Goal: Information Seeking & Learning: Learn about a topic

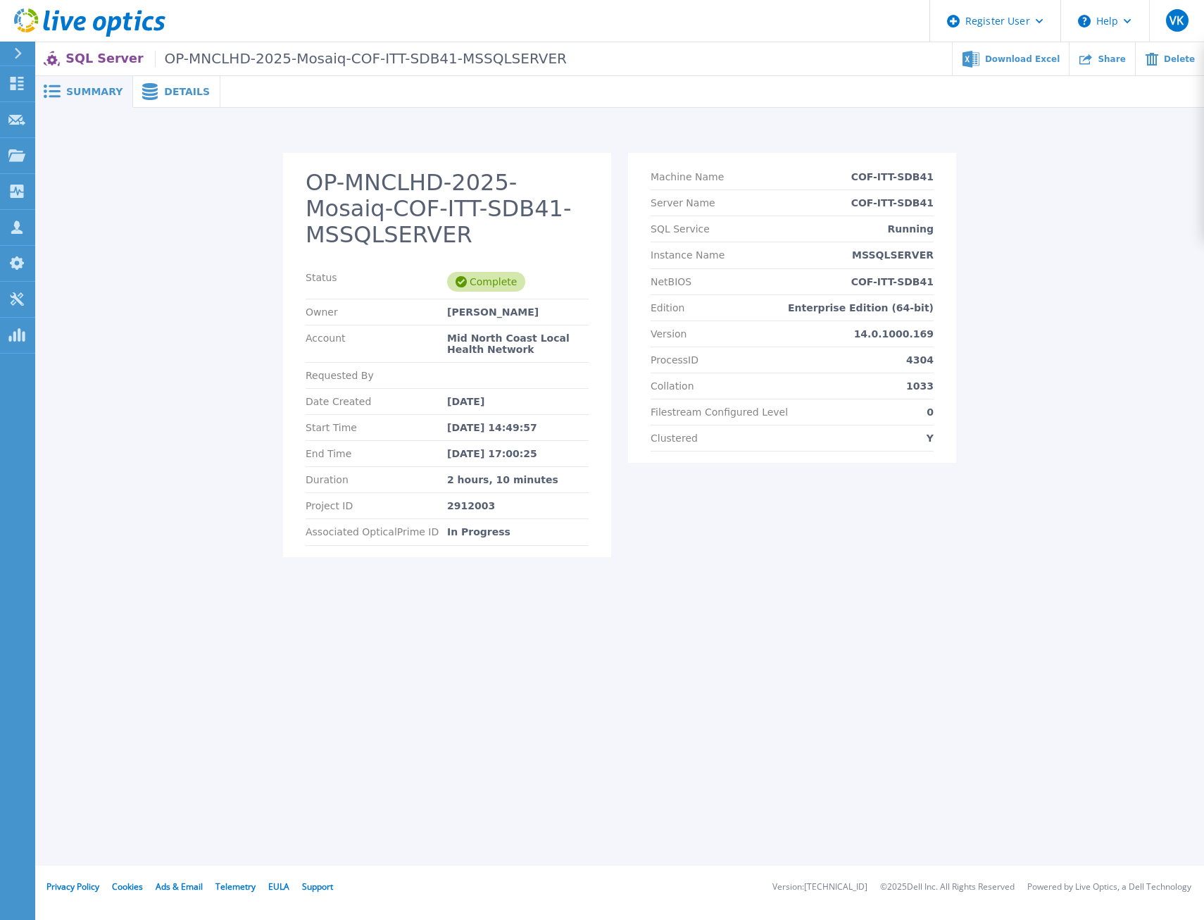
click at [164, 96] on span "Details" at bounding box center [187, 92] width 46 height 10
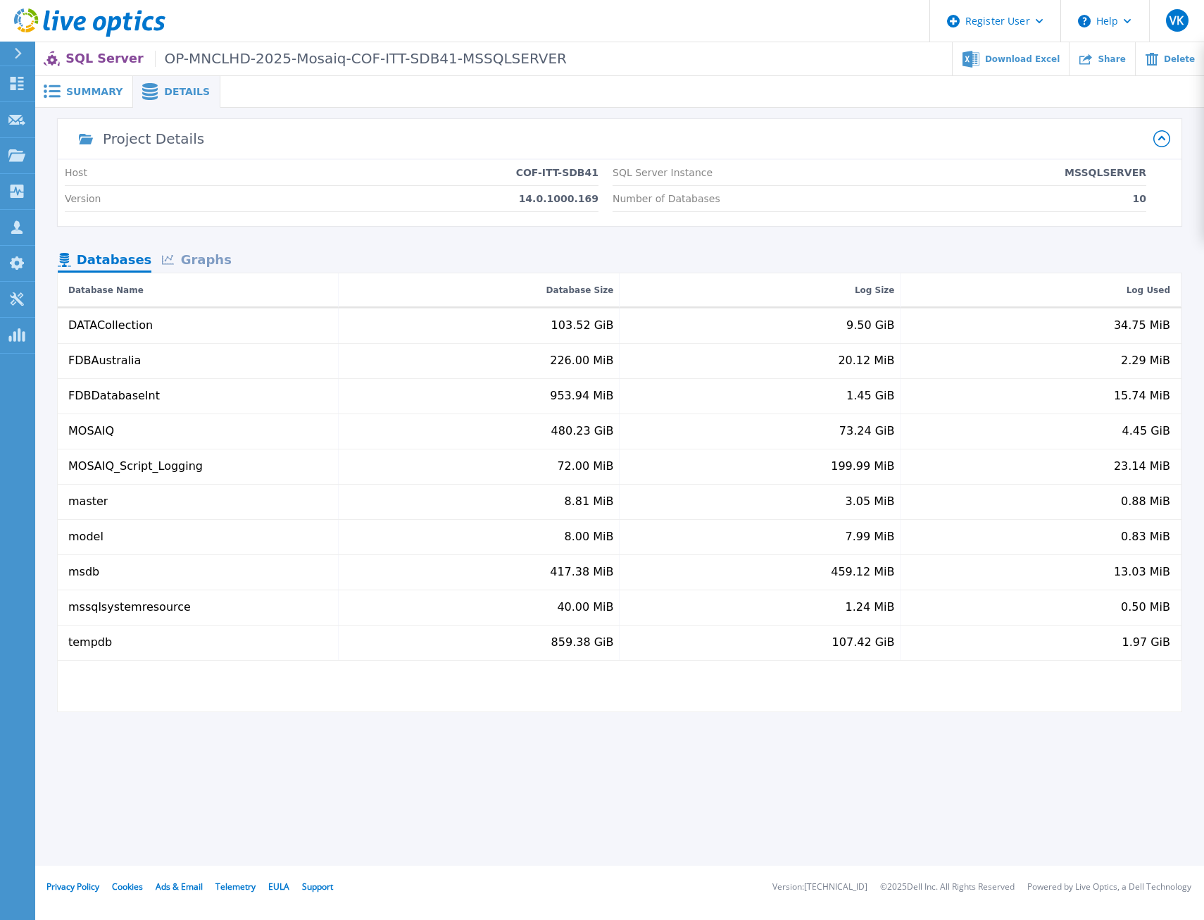
click at [195, 252] on div "Graphs" at bounding box center [196, 261] width 90 height 25
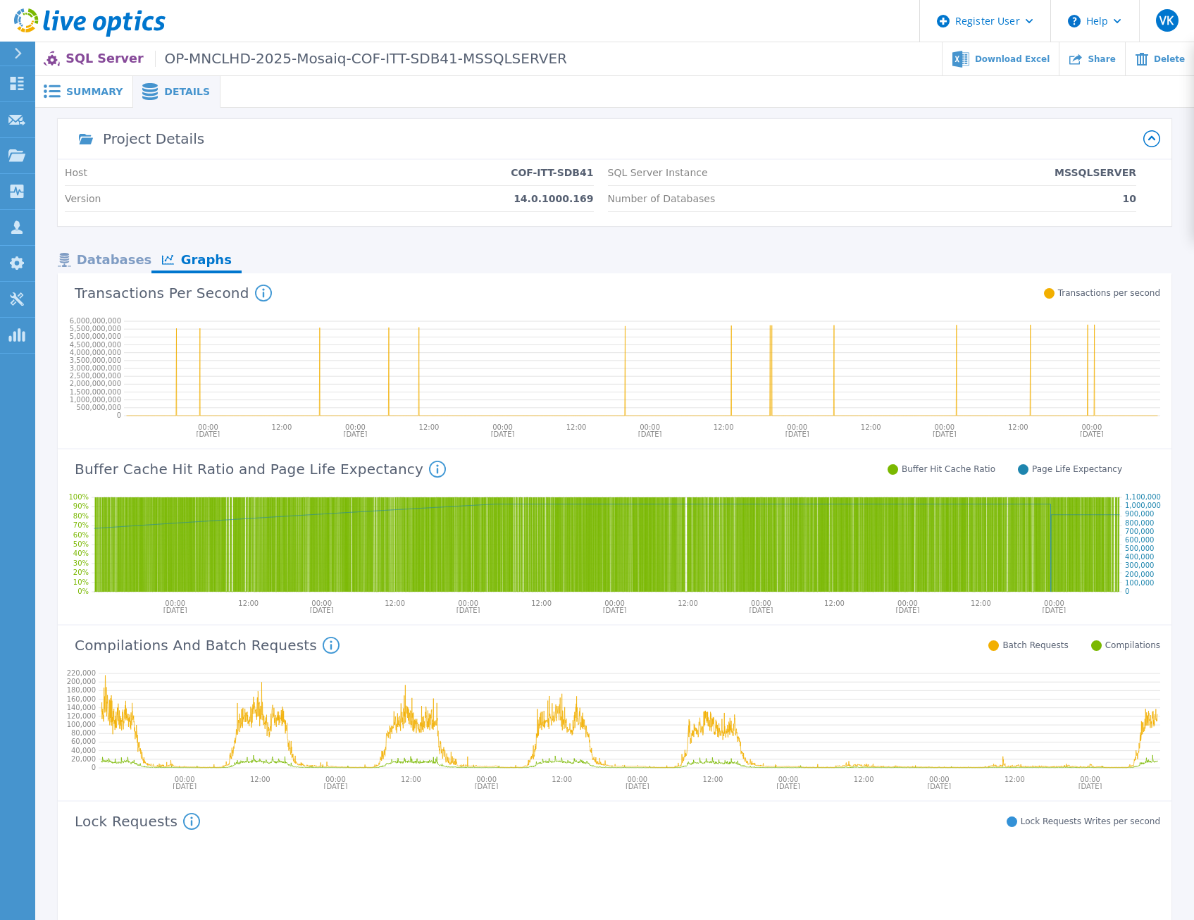
click at [82, 90] on span "Summary" at bounding box center [94, 92] width 56 height 10
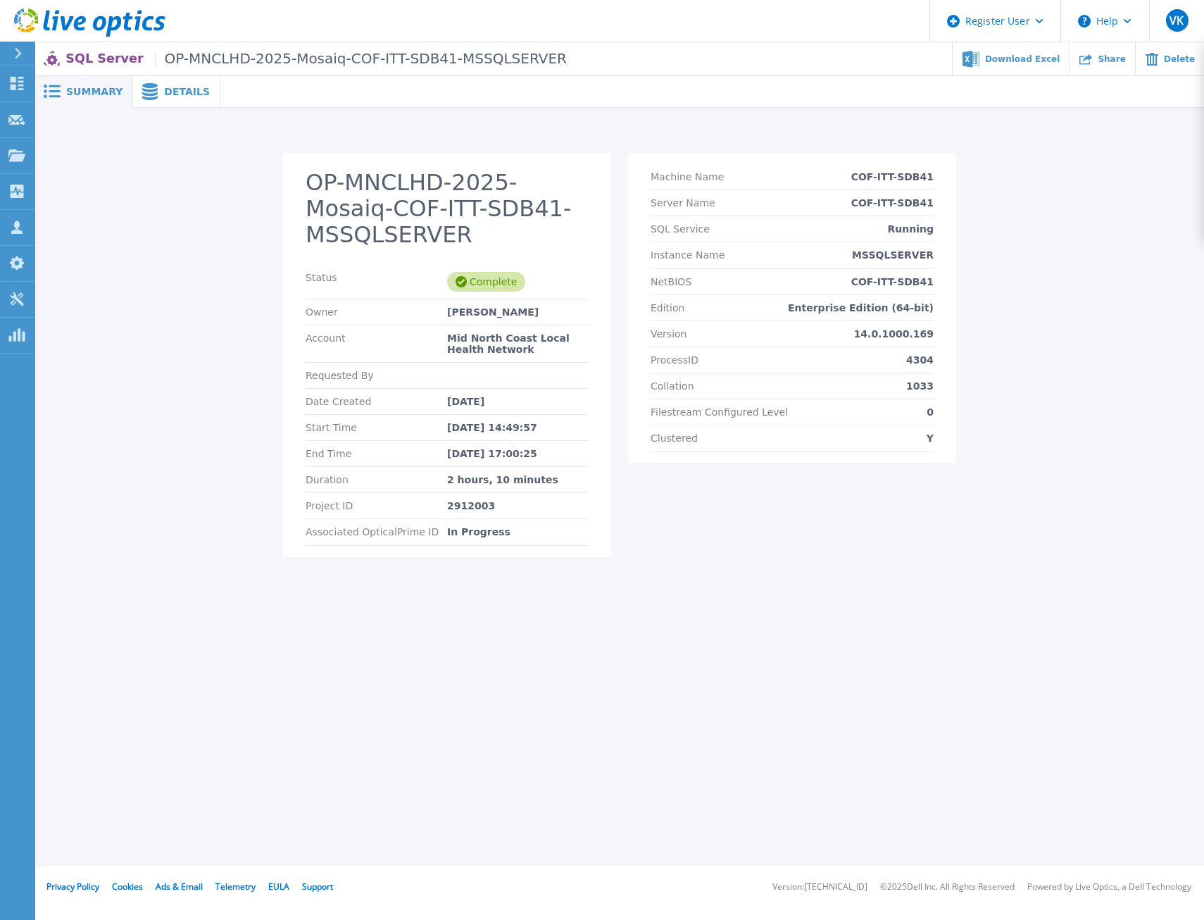
click at [468, 504] on div "2912003" at bounding box center [518, 505] width 142 height 11
copy div "2912003"
drag, startPoint x: 552, startPoint y: 482, endPoint x: 438, endPoint y: 480, distance: 114.1
click at [438, 480] on div "Duration 2 hours, 10 minutes" at bounding box center [447, 480] width 283 height 26
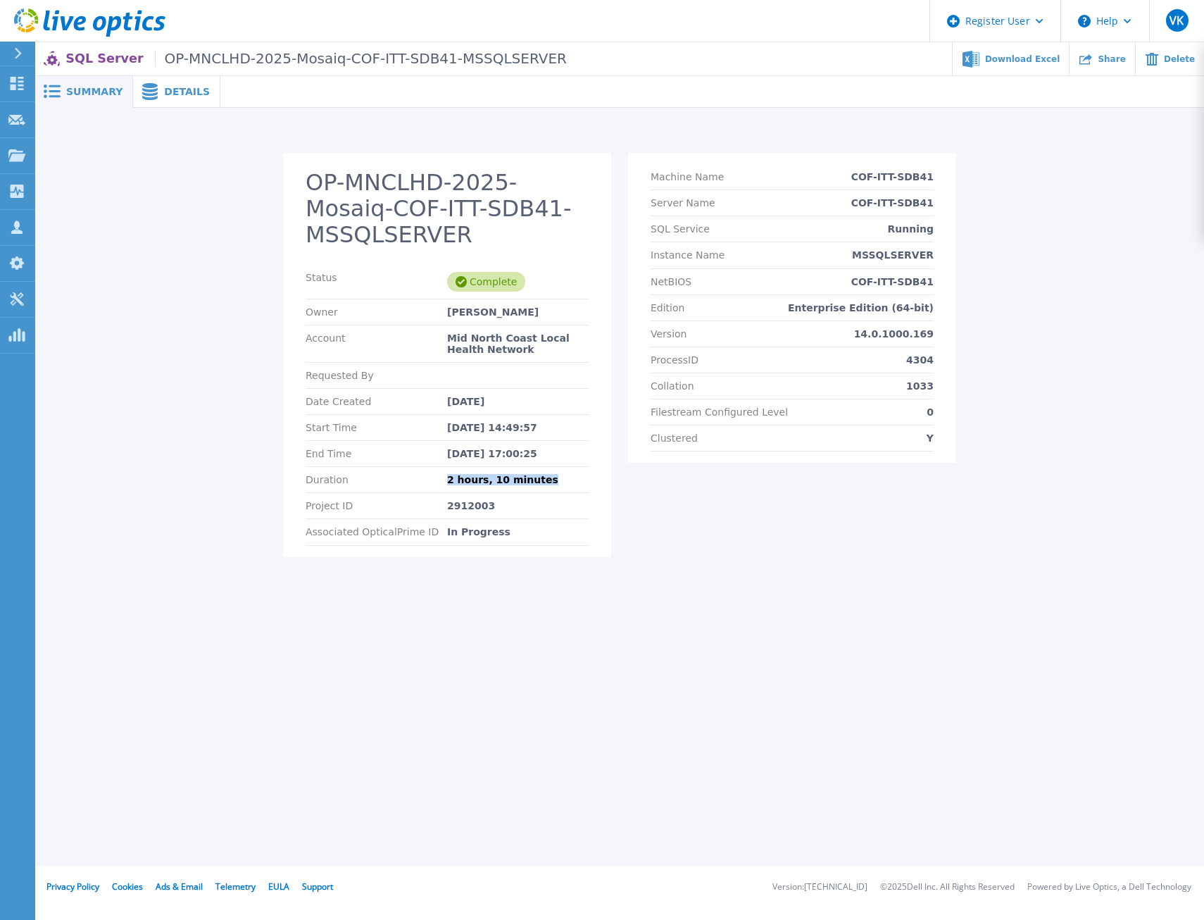
copy div "2 hours, 10 minutes"
click at [995, 645] on div "Summary Details OP-MNCLHD-2025-Servers-COF-ITT-SAP30-MSSQL$SNC Status Complete …" at bounding box center [619, 433] width 1169 height 866
click at [984, 654] on div "Summary Details OP-MNCLHD-2025-Servers-COF-ITT-SAP30-MSSQL$SNC Status Complete …" at bounding box center [619, 433] width 1169 height 866
click at [174, 96] on span "Details" at bounding box center [187, 92] width 46 height 10
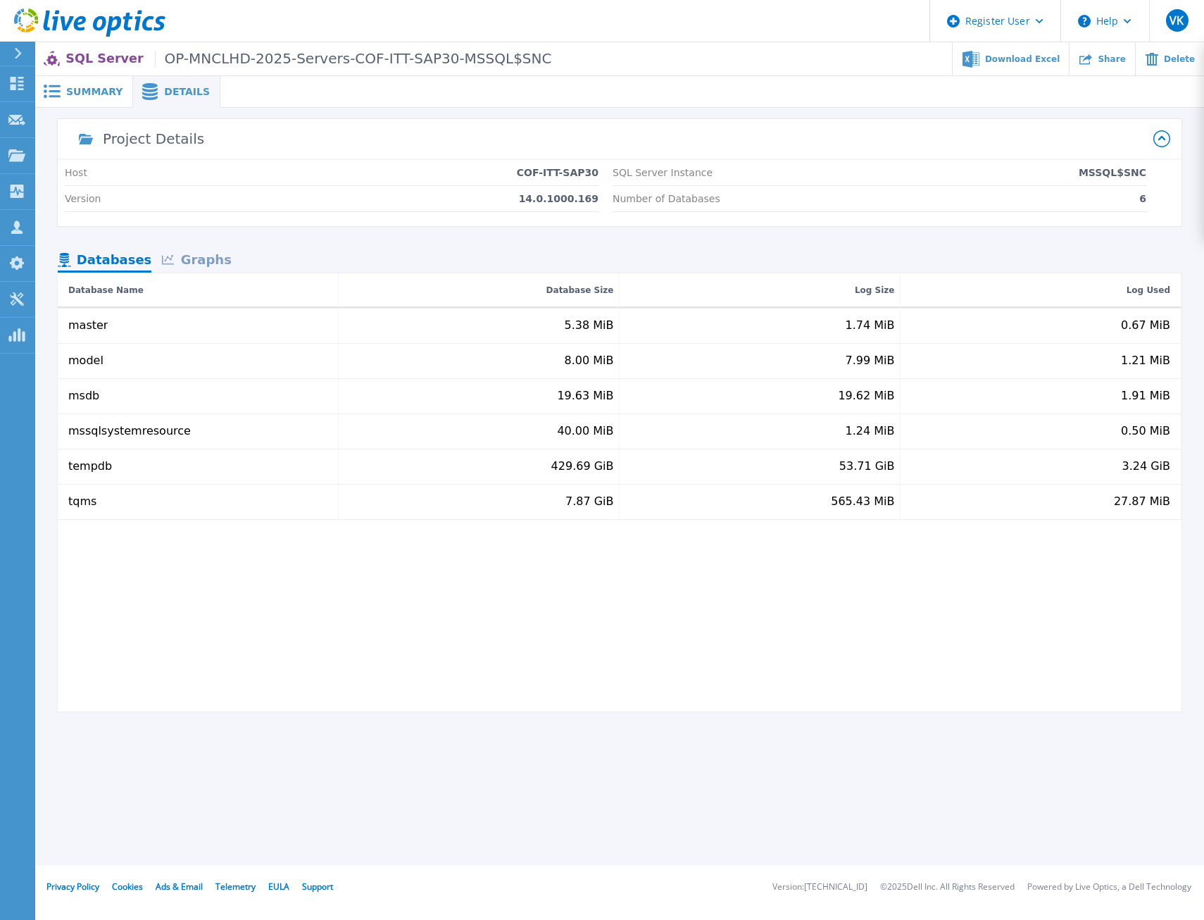
click at [86, 89] on span "Summary" at bounding box center [94, 92] width 56 height 10
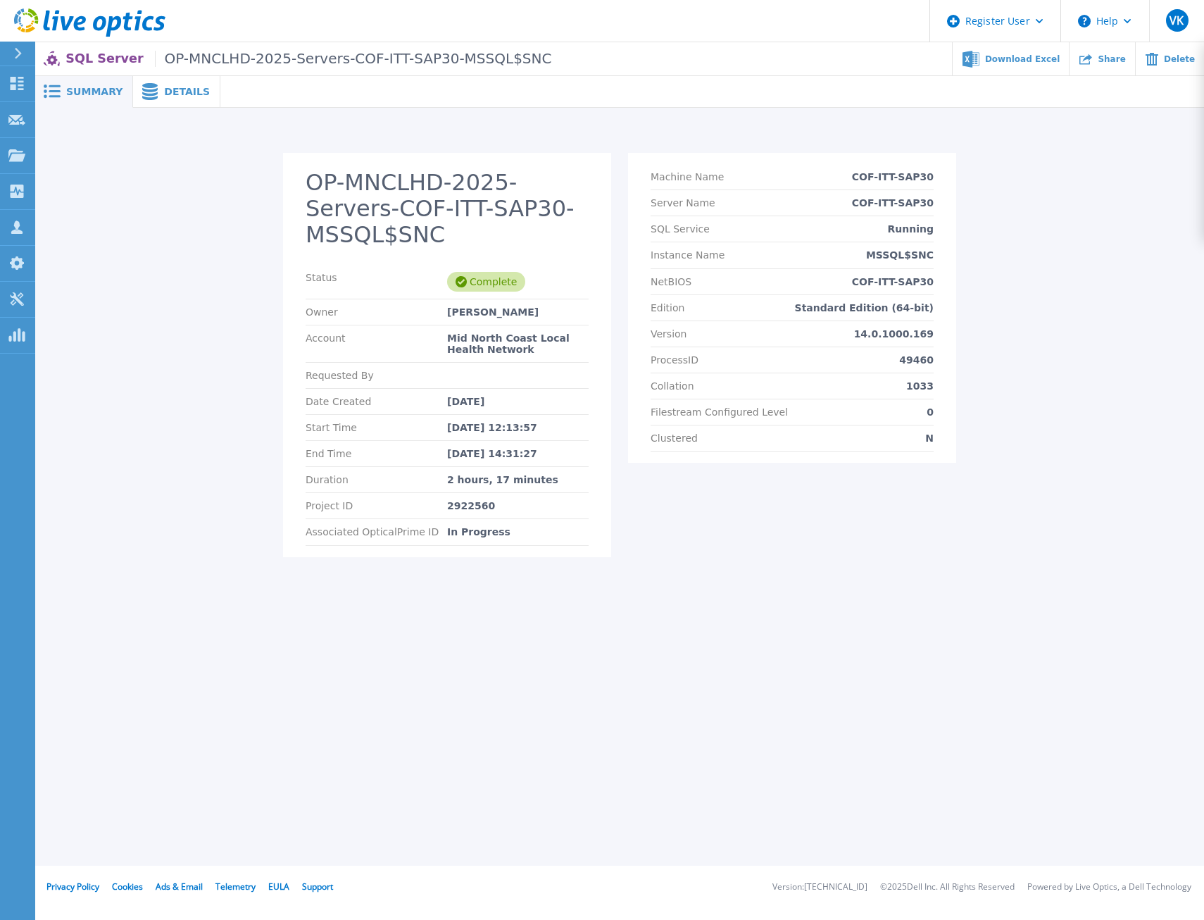
click at [144, 642] on div "Summary Details OP-MNCLHD-2025-Servers-COF-ITT-SAP30-MSSQL$SNC Status Complete …" at bounding box center [619, 433] width 1169 height 866
click at [463, 500] on div "2922560" at bounding box center [518, 505] width 142 height 11
copy div "2922560"
drag, startPoint x: 475, startPoint y: 458, endPoint x: 436, endPoint y: 458, distance: 38.7
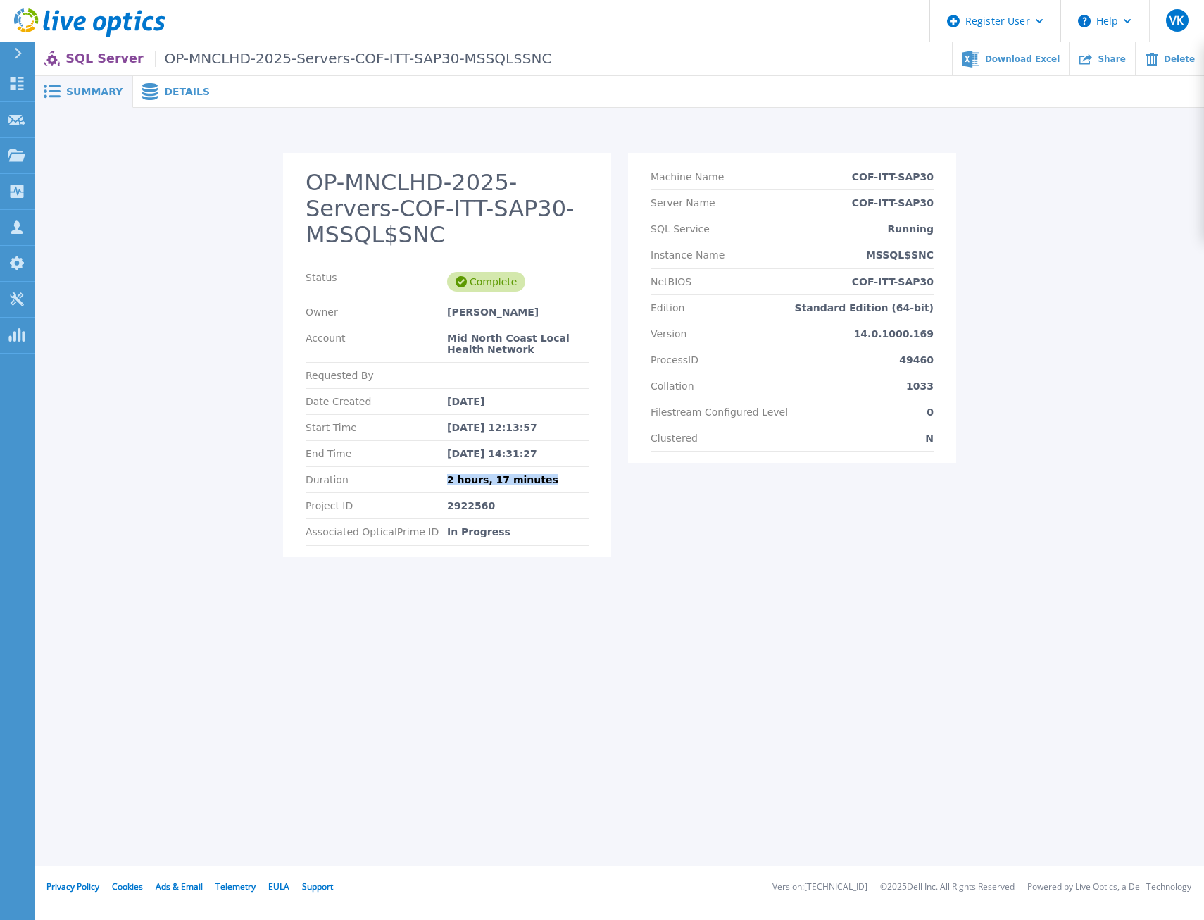
click at [436, 467] on div "Duration 2 hours, 17 minutes" at bounding box center [447, 480] width 283 height 26
copy div "2 hours, 17 minutes"
drag, startPoint x: 936, startPoint y: 176, endPoint x: 854, endPoint y: 175, distance: 81.7
click at [854, 175] on section "Machine Name COF-ITT-SAP30 Server Name COF-ITT-SAP30 SQL Service Running Instan…" at bounding box center [792, 308] width 328 height 310
copy p "COF-ITT-SAP30"
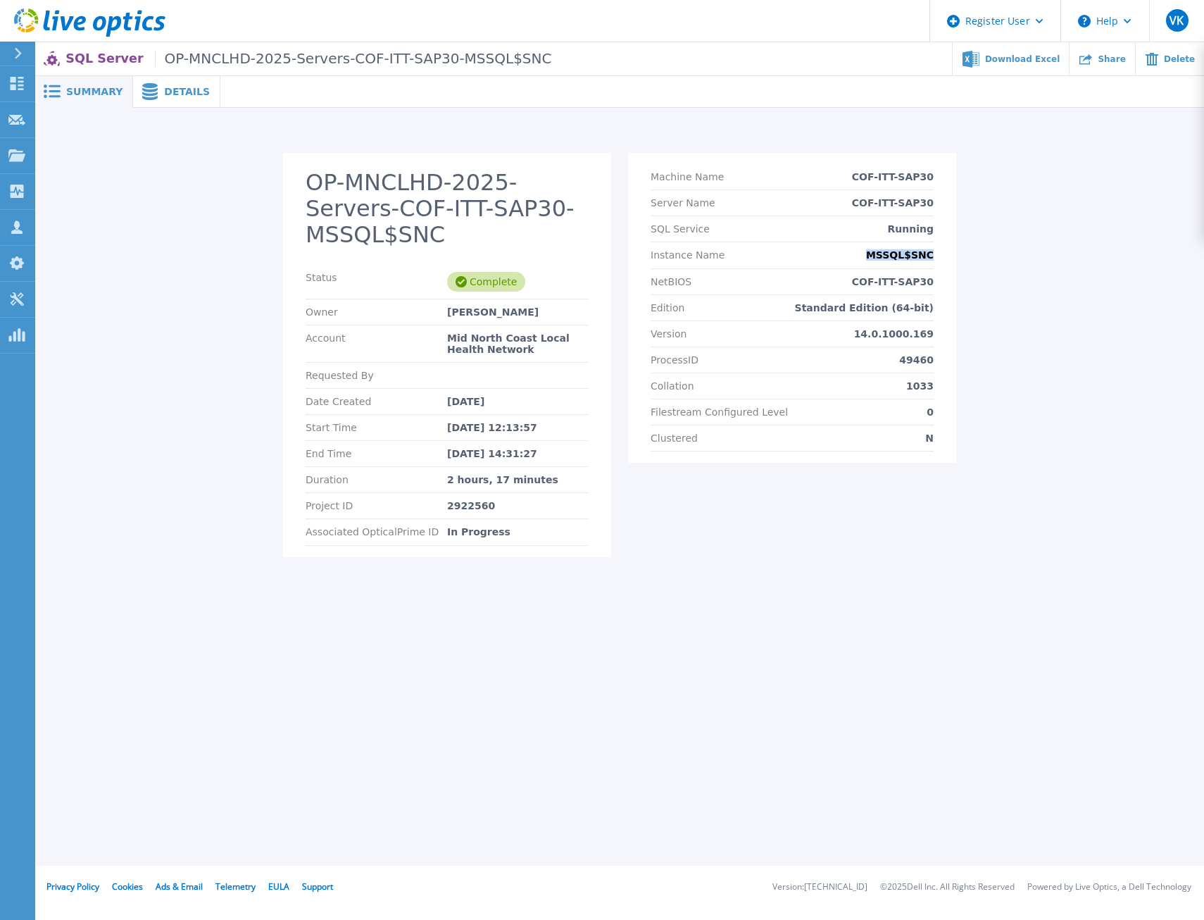
drag, startPoint x: 938, startPoint y: 254, endPoint x: 828, endPoint y: 266, distance: 110.5
click at [828, 266] on section "Machine Name COF-ITT-SAP30 Server Name COF-ITT-SAP30 SQL Service Running Instan…" at bounding box center [792, 308] width 328 height 310
copy p "MSSQL$SNC"
click at [989, 632] on div "Summary Details OP-MNCLHD-2025-Servers-COF-ITT-SAP30-MSSQL$SNC Status Complete …" at bounding box center [619, 433] width 1169 height 866
click at [179, 90] on span "Details" at bounding box center [187, 92] width 46 height 10
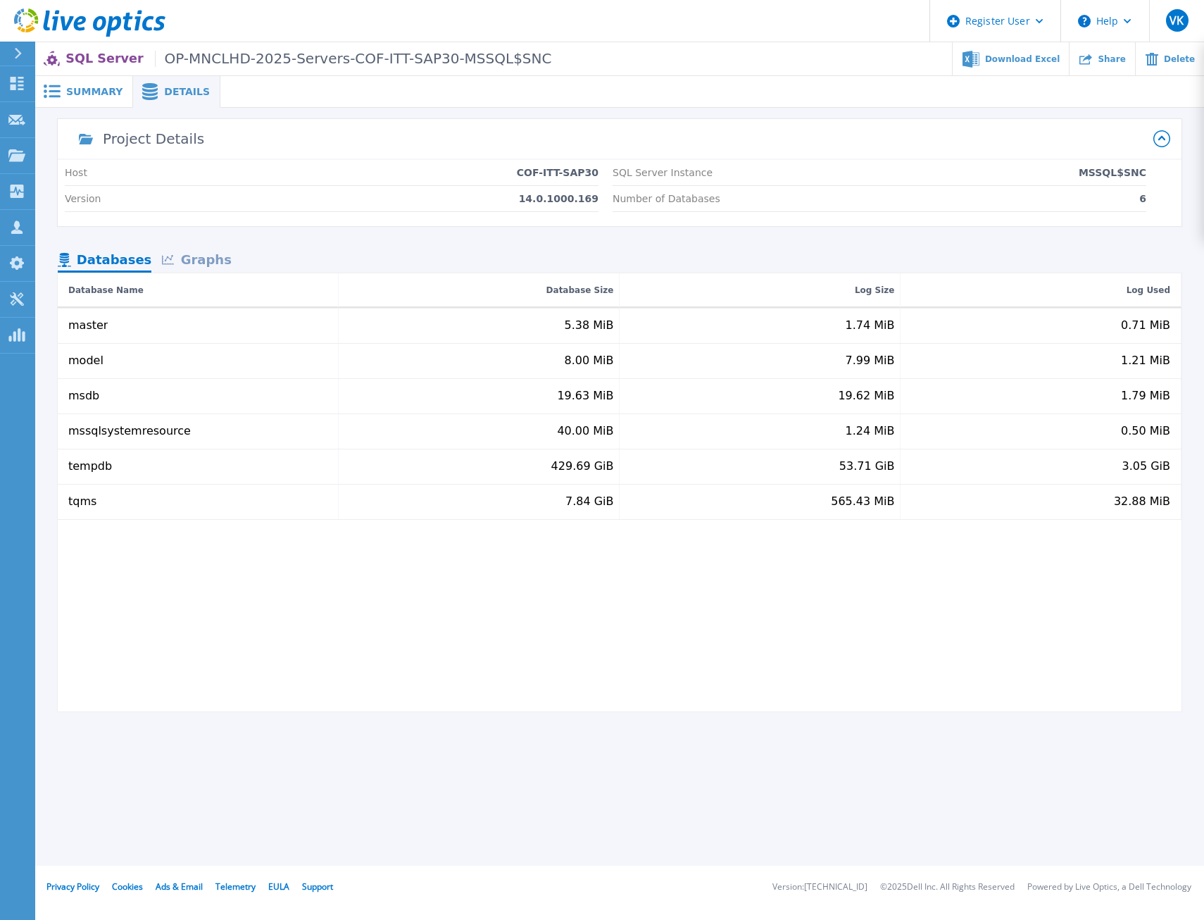
click at [92, 87] on span "Summary" at bounding box center [94, 92] width 56 height 10
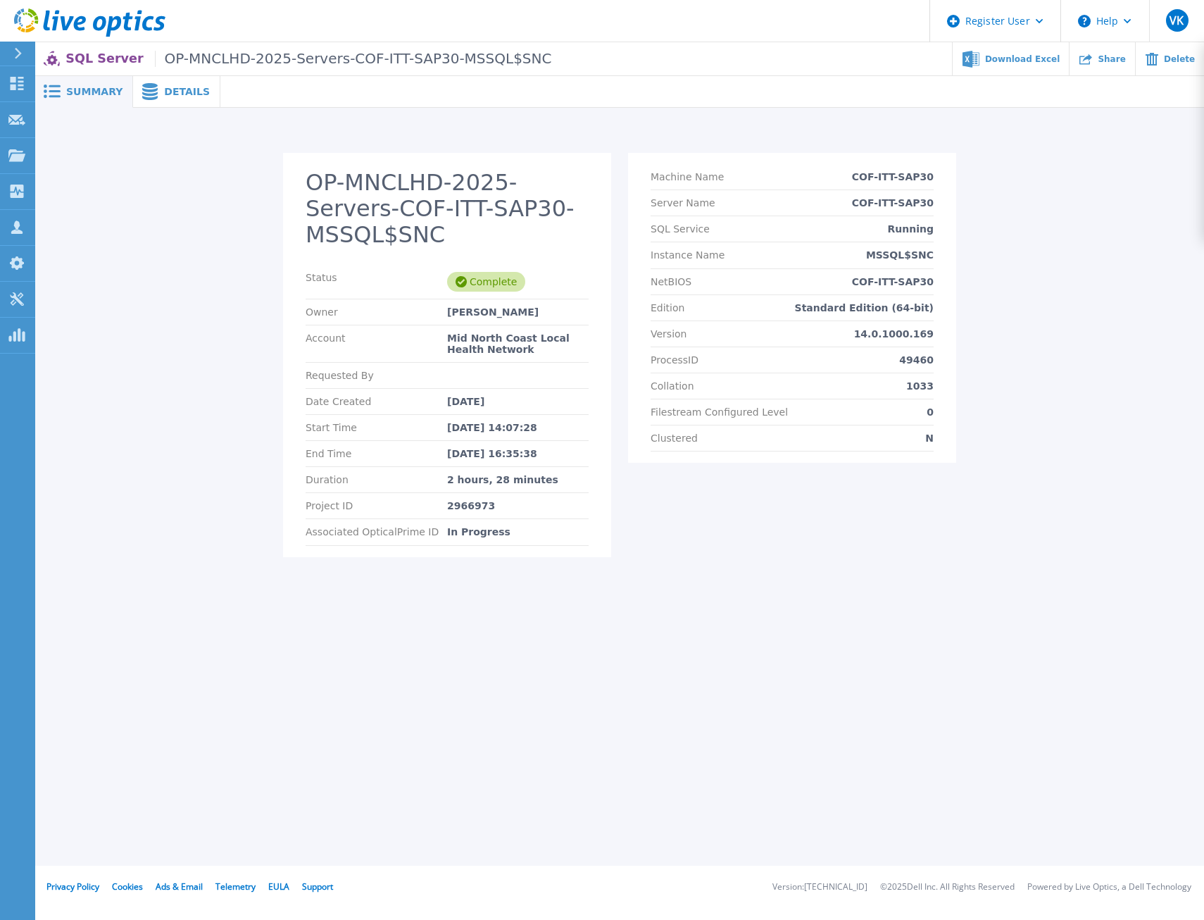
click at [1063, 273] on div "OP-MNCLHD-2025-Servers-COF-ITT-SAP30-MSSQL$SNC Status Complete Owner Leonard Ro…" at bounding box center [620, 363] width 1142 height 420
click at [619, 654] on div "Summary Details OP-MNCLHD-2025-Servers-COF-ITT-SAP30-MSSQL$SNC Status Complete …" at bounding box center [619, 433] width 1169 height 866
click at [82, 94] on span "Summary" at bounding box center [94, 92] width 56 height 10
click at [470, 500] on div "2966973" at bounding box center [518, 505] width 142 height 11
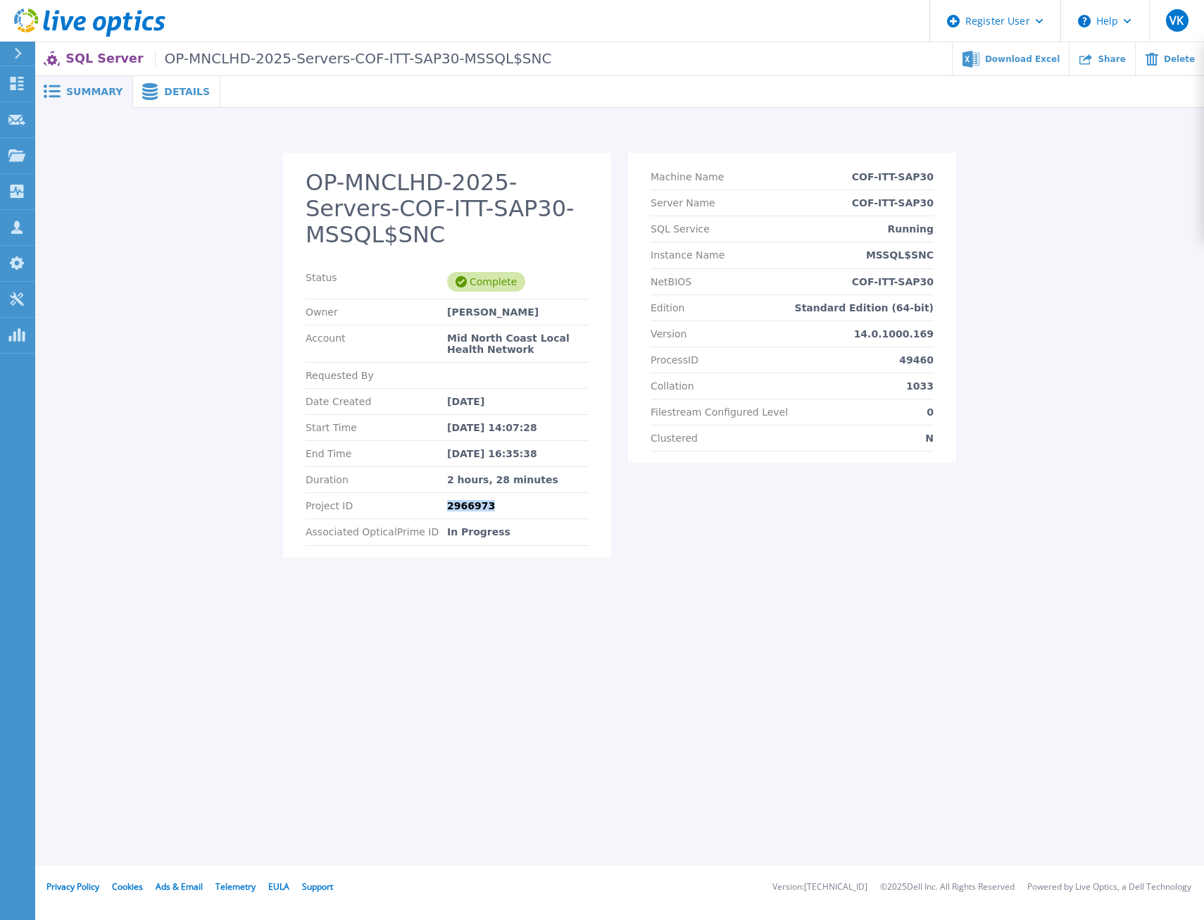
copy div "2966973"
drag, startPoint x: 547, startPoint y: 453, endPoint x: 444, endPoint y: 453, distance: 102.8
click at [444, 467] on div "Duration 2 hours, 28 minutes" at bounding box center [447, 480] width 283 height 26
copy div "2 hours, 28 minutes"
drag, startPoint x: 942, startPoint y: 177, endPoint x: 858, endPoint y: 177, distance: 83.1
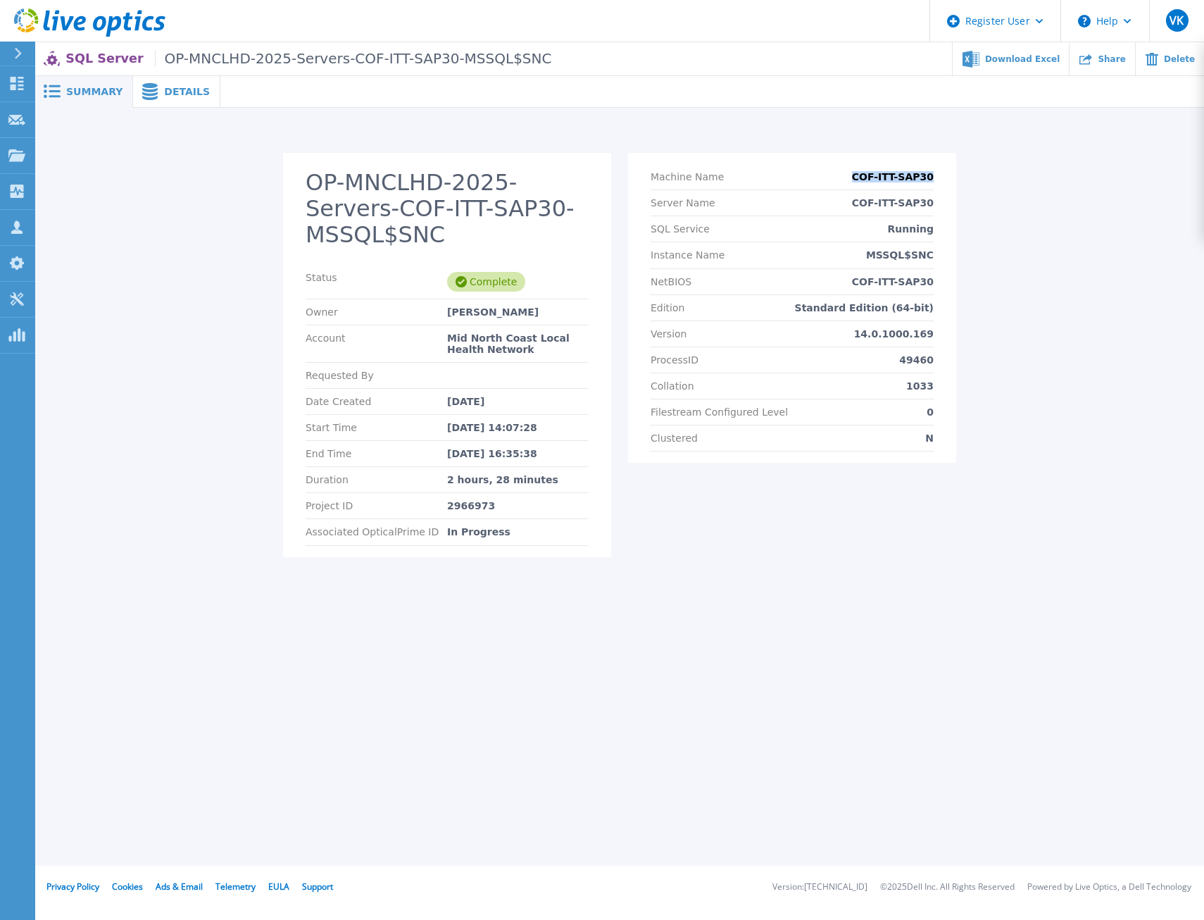
click at [858, 177] on section "Machine Name COF-ITT-SAP30 Server Name COF-ITT-SAP30 SQL Service Running Instan…" at bounding box center [792, 308] width 328 height 310
copy p "COF-ITT-SAP30"
drag, startPoint x: 938, startPoint y: 256, endPoint x: 877, endPoint y: 254, distance: 61.3
click at [877, 254] on section "Machine Name COF-ITT-SAP30 Server Name COF-ITT-SAP30 SQL Service Running Instan…" at bounding box center [792, 308] width 328 height 310
copy p "MSSQL$SNC"
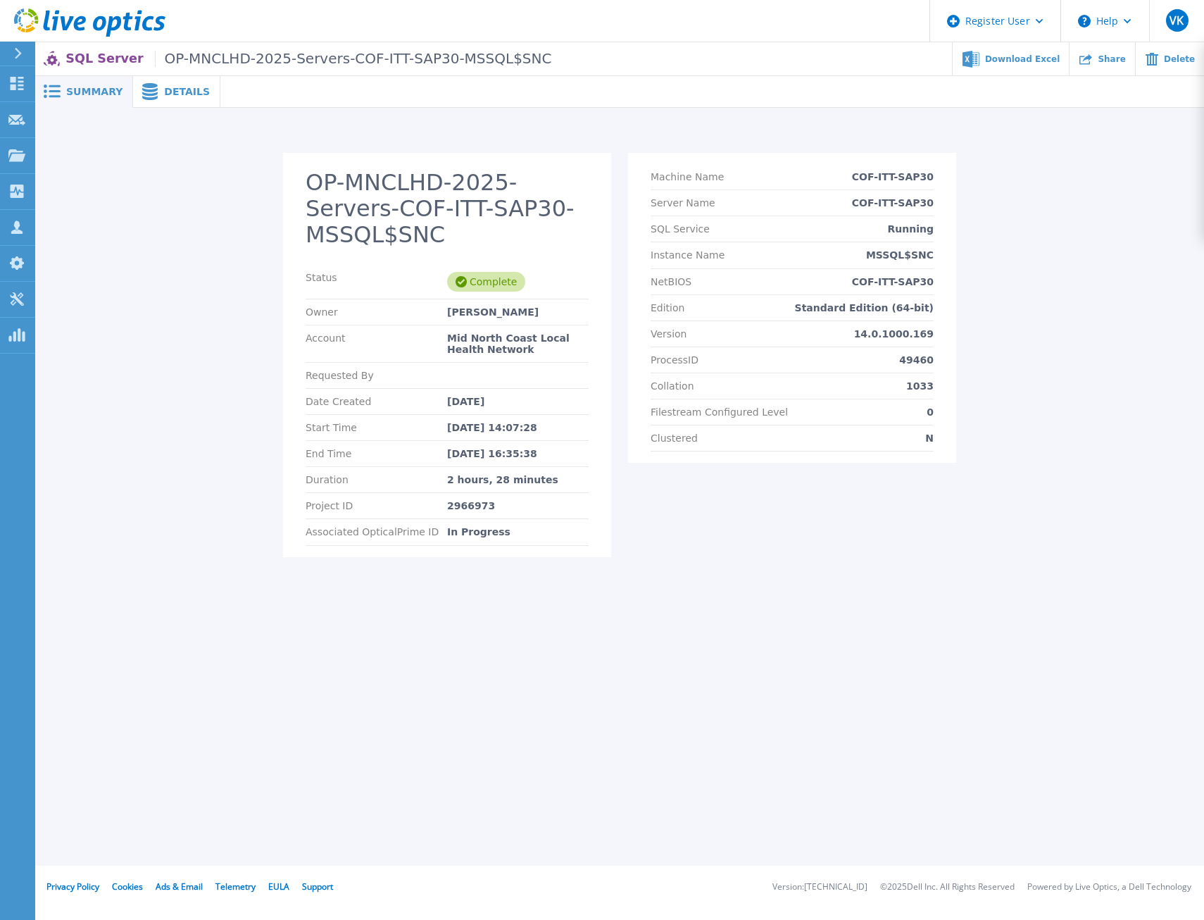
click at [694, 691] on div "Summary Details OP-MNCLHD-2025-Servers-COF-ITT-SAP30-MSSQL$SNC Status Complete …" at bounding box center [619, 433] width 1169 height 866
click at [614, 620] on div "Summary Details OP-MNCLHD-2025-Servers-COF-ITT-SAP30-MSSQL$SNC Status Complete …" at bounding box center [619, 433] width 1169 height 866
click at [1051, 524] on div "OP-MNCLHD-2025-Servers-COF-ITT-SUS17-MSSQLSERVER Status Complete Owner Leonard …" at bounding box center [620, 363] width 1142 height 420
click at [285, 658] on div "Summary Details OP-MNCLHD-2025-Servers-COF-ITT-SUS17-MSSQLSERVER Status Complet…" at bounding box center [619, 433] width 1169 height 866
click at [466, 504] on div "2966970" at bounding box center [518, 505] width 142 height 11
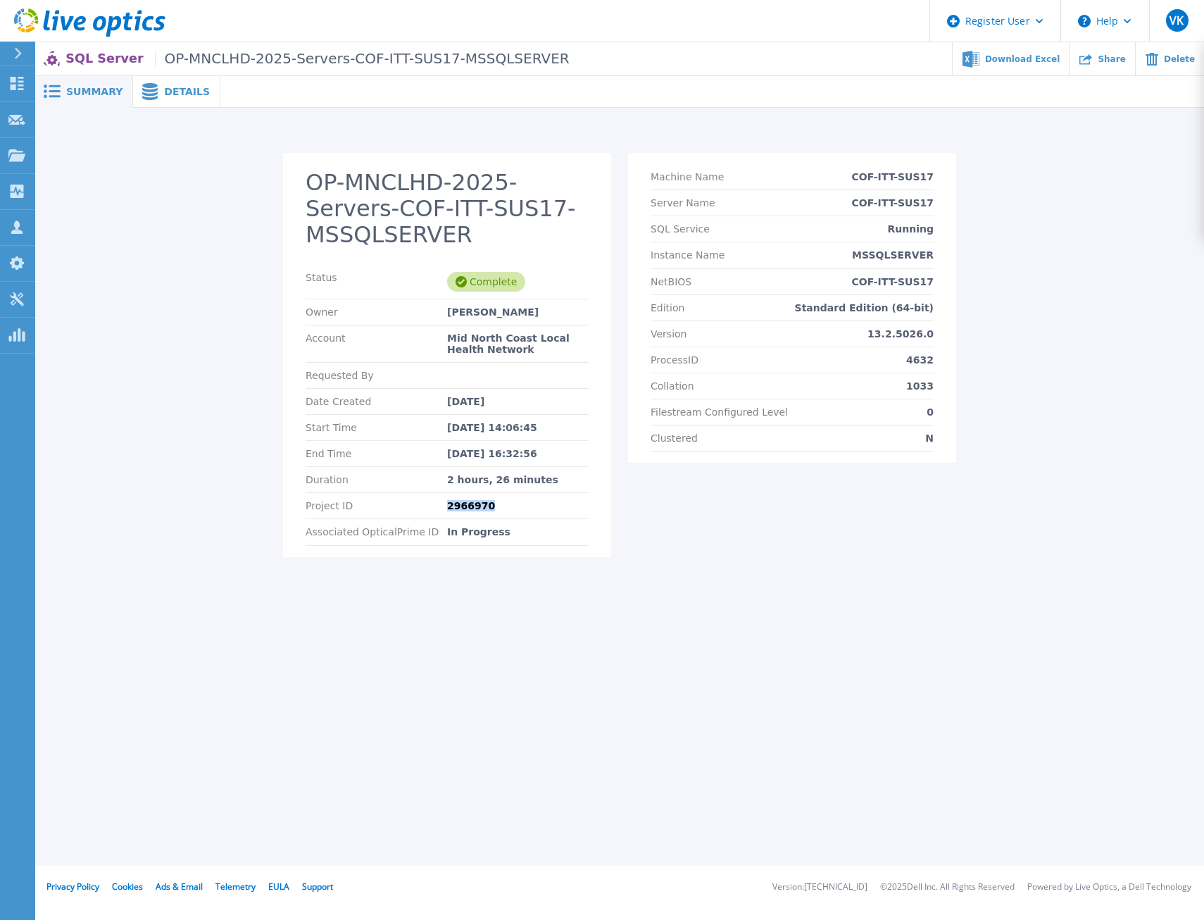
click at [466, 504] on div "2966970" at bounding box center [518, 505] width 142 height 11
copy div "2966970"
drag, startPoint x: 558, startPoint y: 477, endPoint x: 432, endPoint y: 480, distance: 125.4
click at [432, 480] on div "Duration 2 hours, 26 minutes" at bounding box center [447, 480] width 283 height 26
copy div "2 hours, 26 minutes"
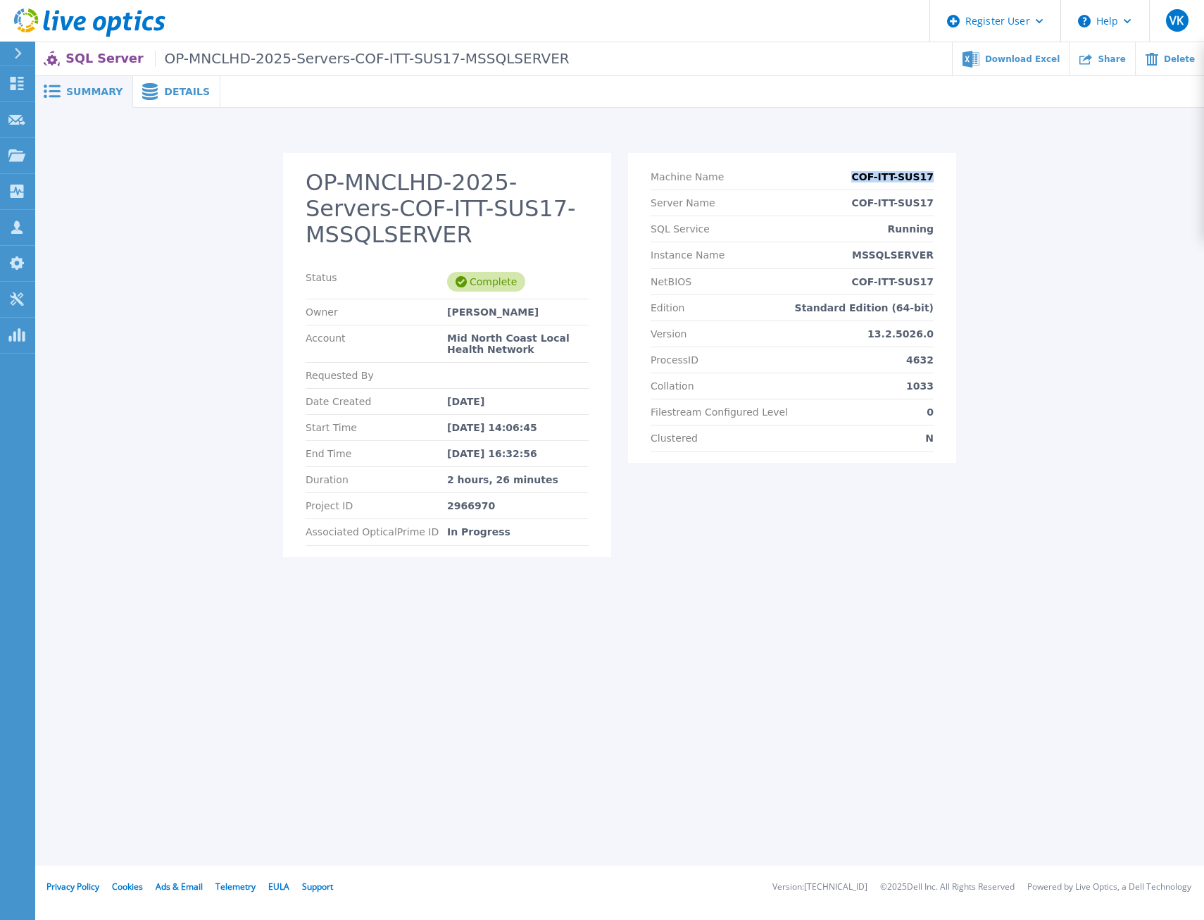
drag, startPoint x: 948, startPoint y: 174, endPoint x: 865, endPoint y: 172, distance: 83.1
click at [865, 172] on section "Machine Name COF-ITT-SUS17 Server Name COF-ITT-SUS17 SQL Service Running Instan…" at bounding box center [792, 308] width 328 height 310
copy p "COF-ITT-SUS17"
drag, startPoint x: 930, startPoint y: 259, endPoint x: 871, endPoint y: 258, distance: 58.5
click at [871, 258] on section "Machine Name COF-ITT-SUS17 Server Name COF-ITT-SUS17 SQL Service Running Instan…" at bounding box center [792, 308] width 328 height 310
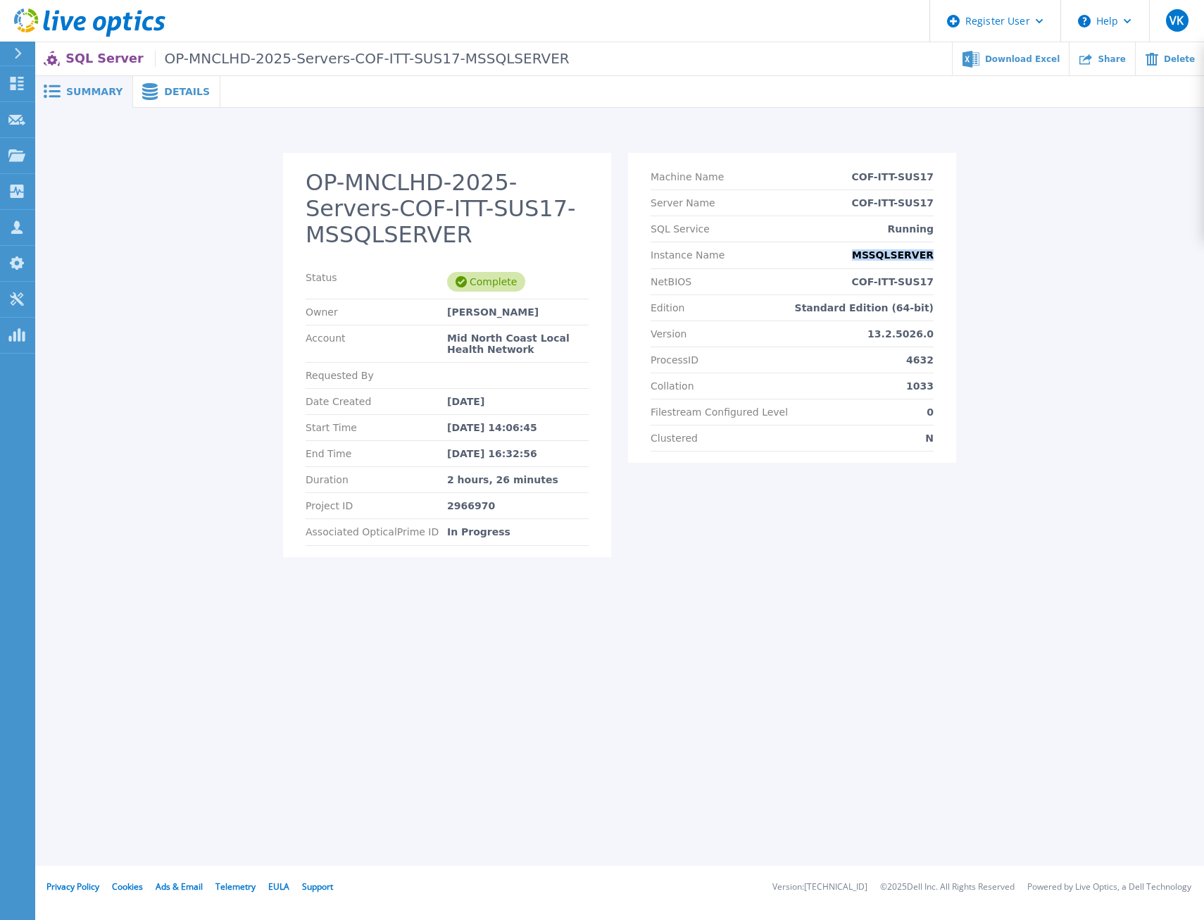
copy p "MSSQLSERVER"
click at [481, 500] on div "2922562" at bounding box center [518, 505] width 142 height 11
copy div "2922562"
drag, startPoint x: 529, startPoint y: 454, endPoint x: 430, endPoint y: 455, distance: 98.6
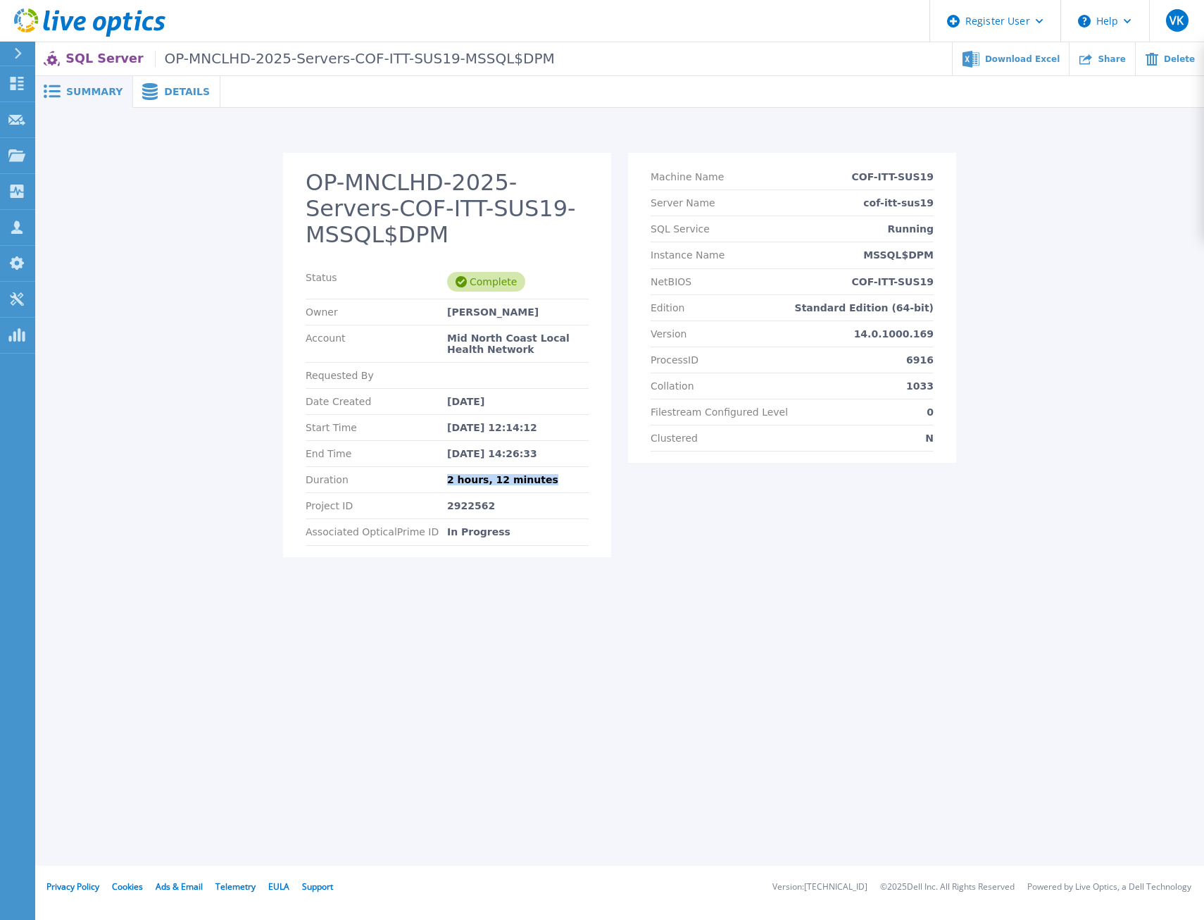
click at [430, 467] on div "Duration 2 hours, 12 minutes" at bounding box center [447, 480] width 283 height 26
copy div "2 hours, 12 minutes"
drag, startPoint x: 245, startPoint y: 645, endPoint x: 282, endPoint y: 575, distance: 79.4
click at [246, 645] on div "Summary Details OP-MNCLHD-2025-Servers-COF-ITT-SUS19-MSSQL$DPM Status Complete …" at bounding box center [619, 433] width 1169 height 866
click at [1027, 208] on div "OP-MNCLHD-2025-Servers-COF-ITT-SUS24-MSSQL$DPM Status Complete Owner [PERSON_NA…" at bounding box center [620, 363] width 1142 height 420
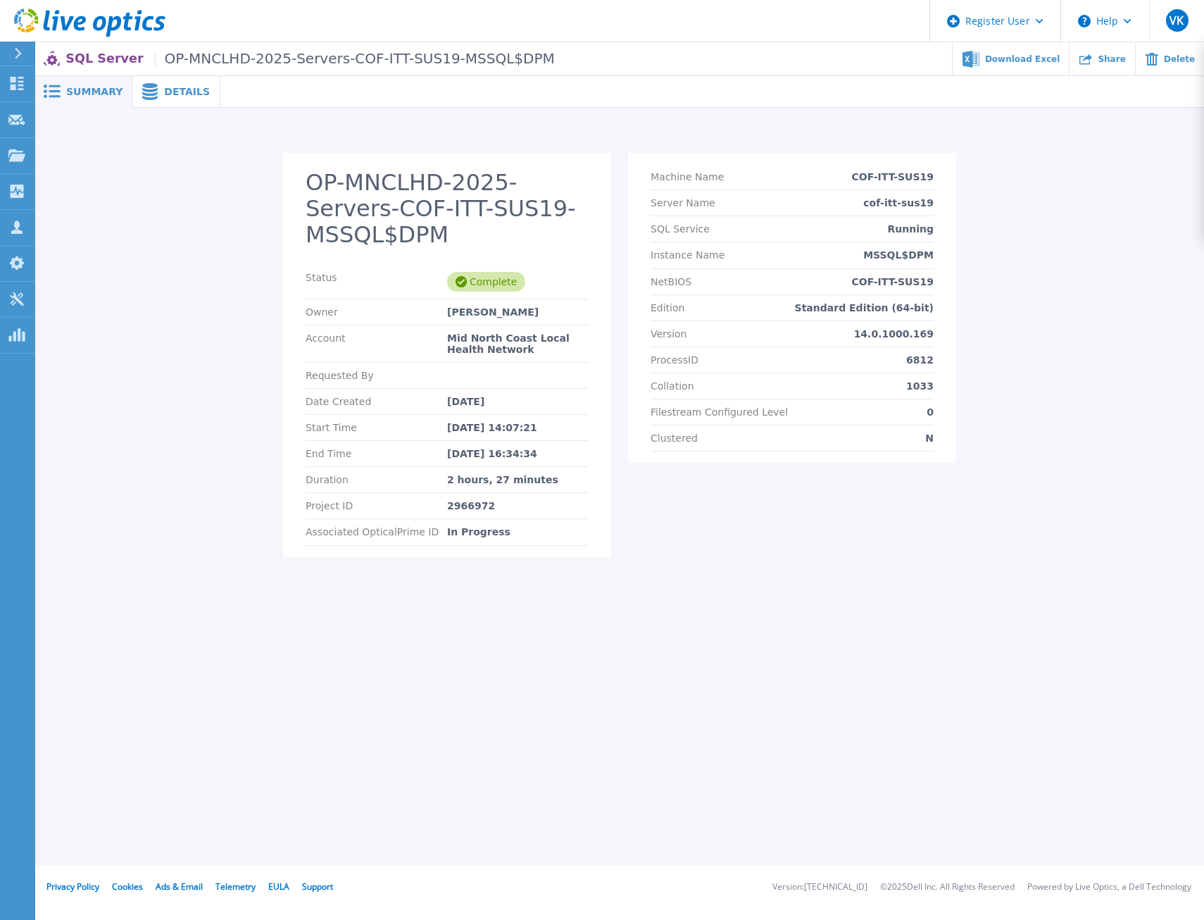
click at [553, 785] on div "Summary Details OP-MNCLHD-2025-Servers-COF-ITT-SUS19-MSSQL$DPM Status Complete …" at bounding box center [619, 433] width 1169 height 866
click at [478, 500] on div "2966972" at bounding box center [518, 505] width 142 height 11
click at [477, 500] on div "2966972" at bounding box center [518, 505] width 142 height 11
copy div "2966972"
drag, startPoint x: 494, startPoint y: 453, endPoint x: 441, endPoint y: 453, distance: 53.5
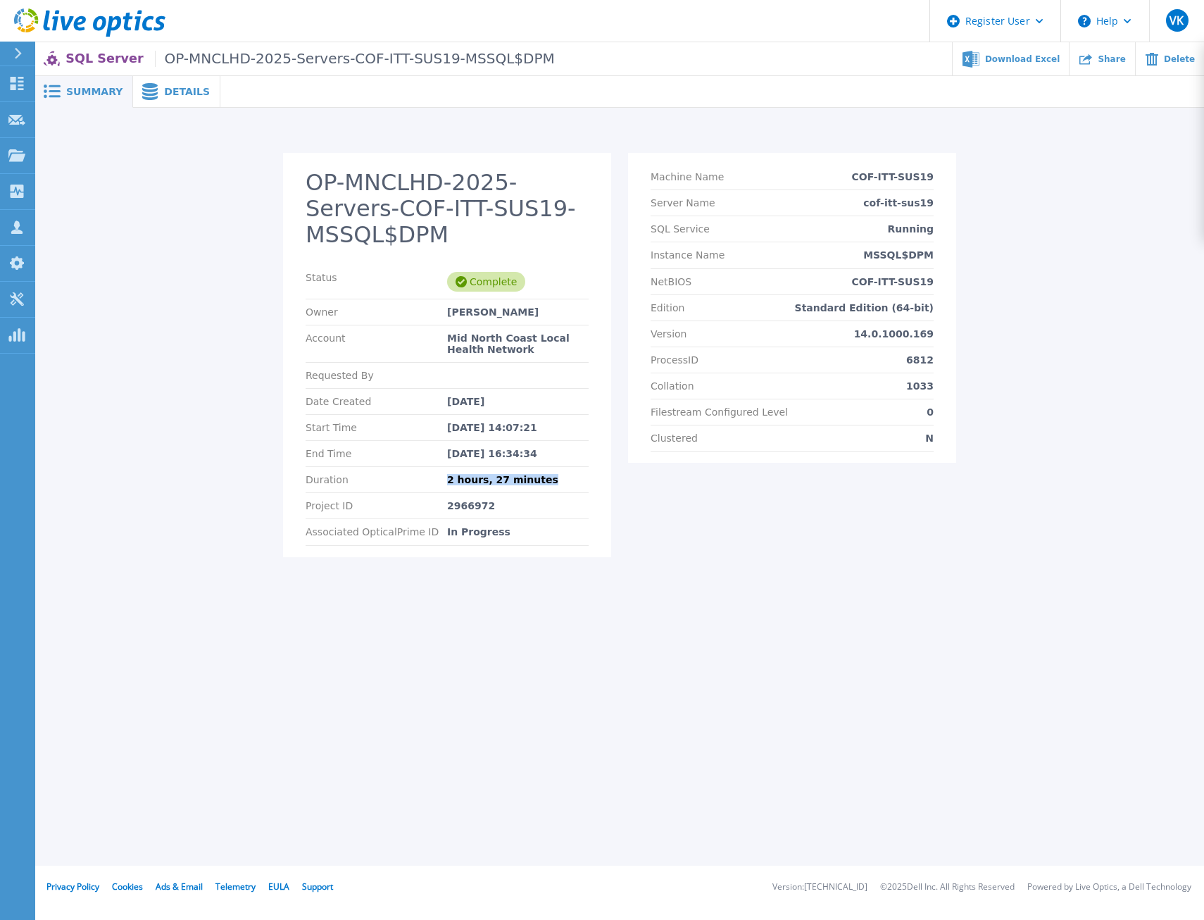
click at [441, 467] on div "Duration 2 hours, 27 minutes" at bounding box center [447, 480] width 283 height 26
copy div "2 hours, 27 minutes"
drag, startPoint x: 945, startPoint y: 175, endPoint x: 853, endPoint y: 180, distance: 92.4
click at [853, 180] on section "Machine Name COF-ITT-SUS19 Server Name cof-itt-sus19 SQL Service Running Instan…" at bounding box center [792, 308] width 328 height 310
copy p "COF-ITT-SUS19"
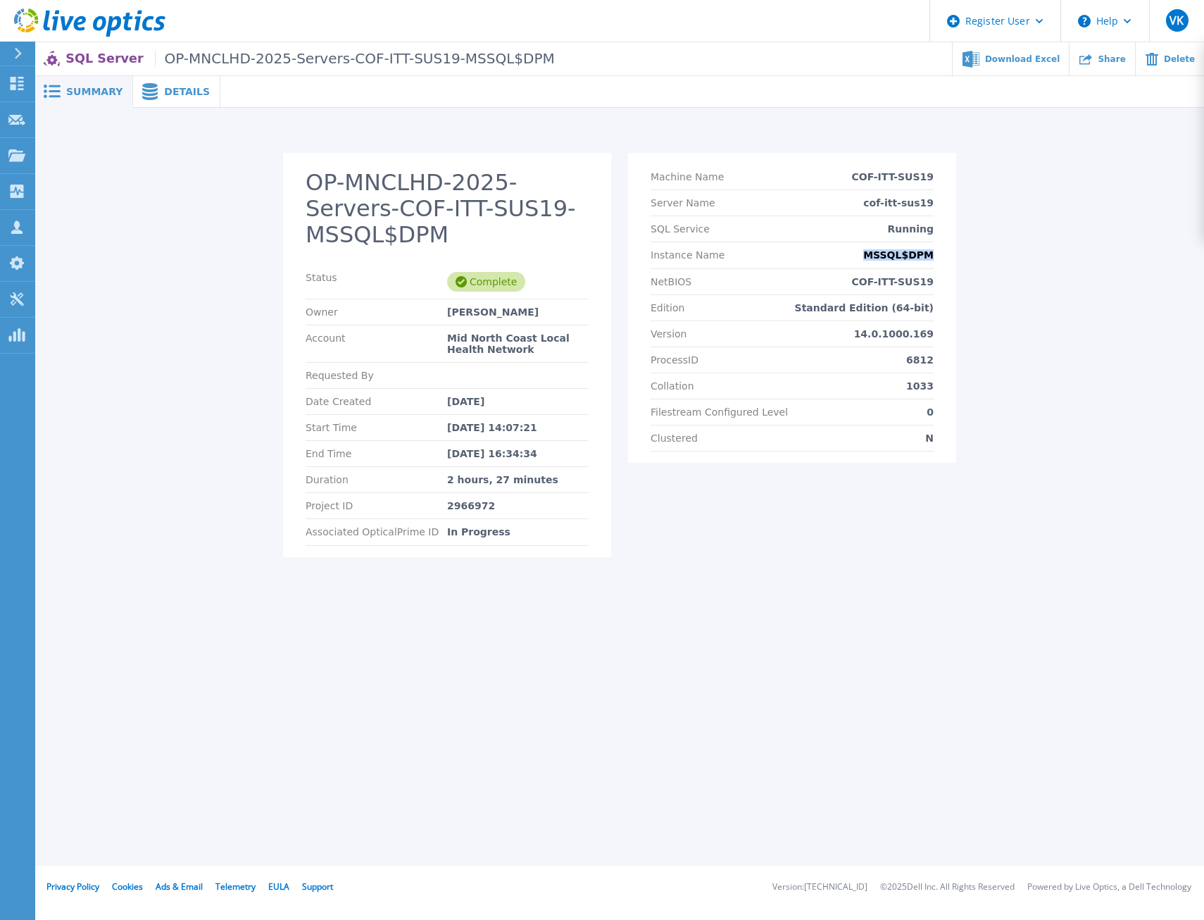
drag, startPoint x: 951, startPoint y: 256, endPoint x: 857, endPoint y: 258, distance: 94.4
click at [857, 258] on section "Machine Name COF-ITT-SUS19 Server Name cof-itt-sus19 SQL Service Running Instan…" at bounding box center [792, 308] width 328 height 310
copy p "MSSQL$DPM"
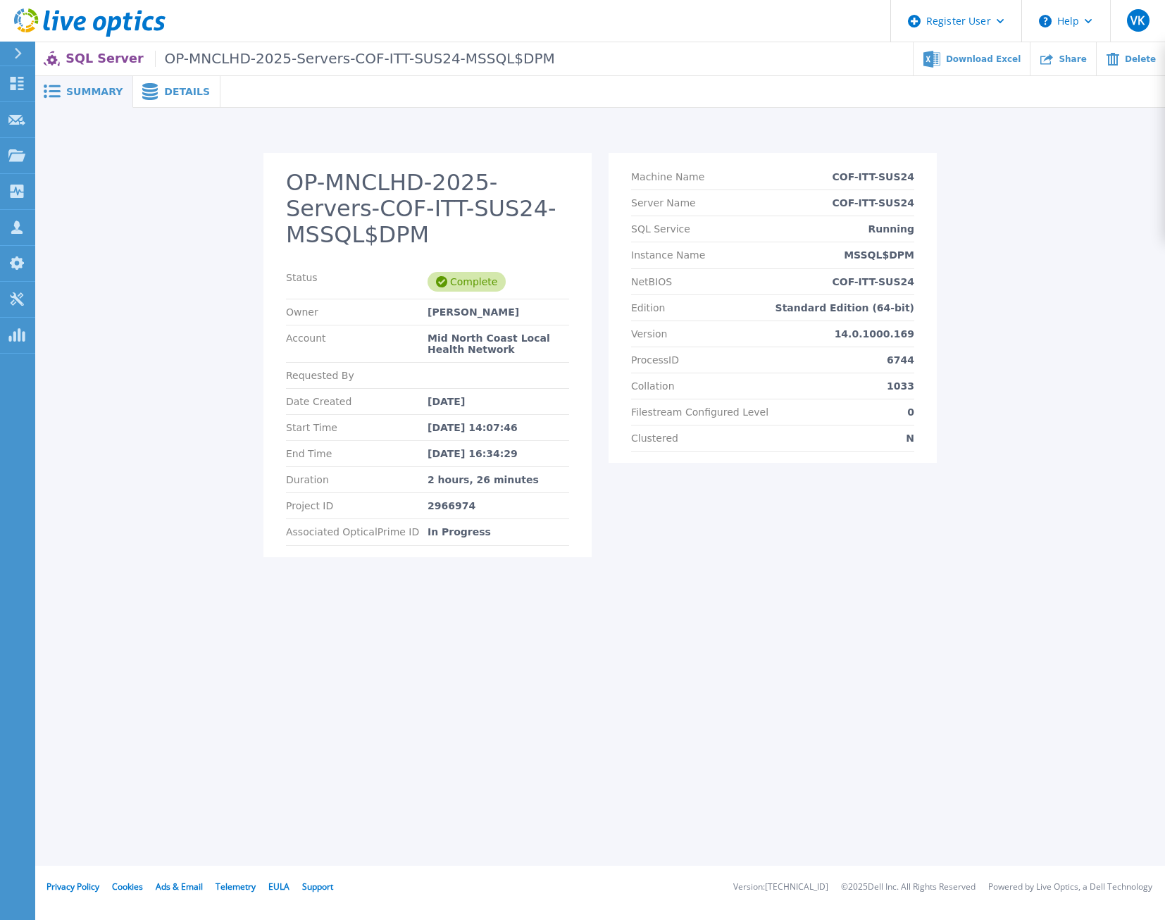
click at [453, 500] on div "2966974" at bounding box center [498, 505] width 142 height 11
copy div "2966974"
click at [494, 828] on div "Summary Details OP-MNCLHD-2025-Servers-COF-ITT-SUS24-MSSQL$DPM Status Complete …" at bounding box center [600, 433] width 1130 height 866
drag, startPoint x: 520, startPoint y: 482, endPoint x: 422, endPoint y: 474, distance: 98.3
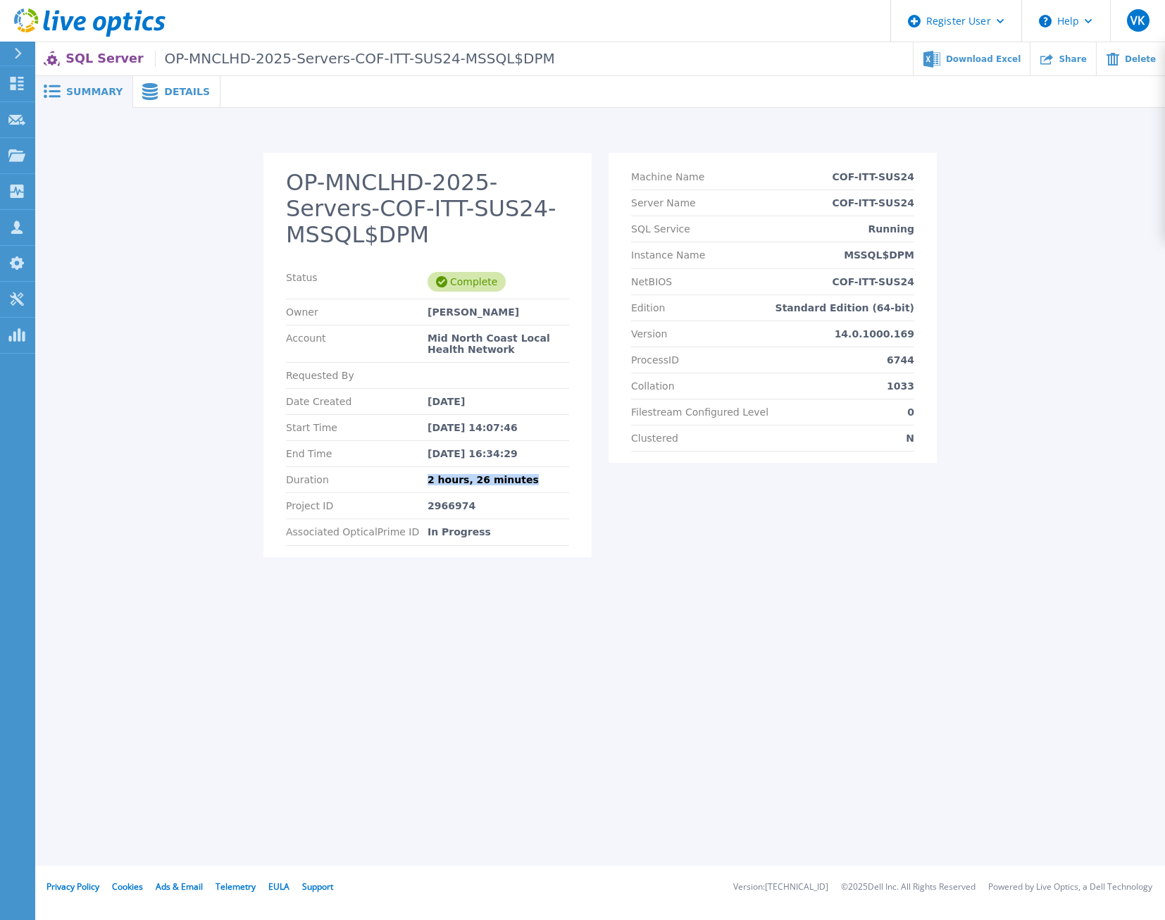
click at [422, 474] on div "Duration 2 hours, 26 minutes" at bounding box center [427, 480] width 283 height 26
copy div "2 hours, 26 minutes"
drag, startPoint x: 930, startPoint y: 177, endPoint x: 843, endPoint y: 175, distance: 87.4
click at [843, 175] on section "Machine Name COF-ITT-SUS24 Server Name COF-ITT-SUS24 SQL Service Running Instan…" at bounding box center [772, 308] width 328 height 310
copy p "COF-ITT-SUS24"
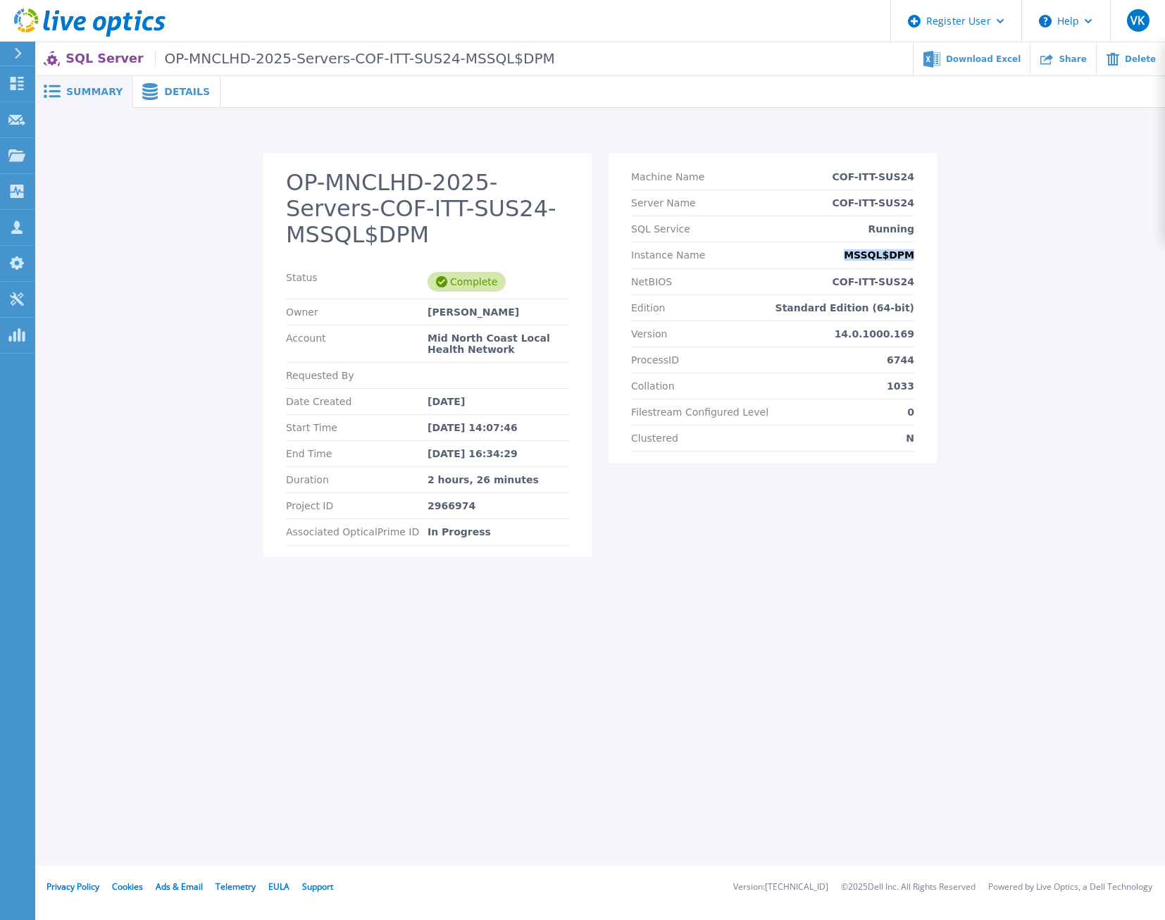
drag, startPoint x: 922, startPoint y: 254, endPoint x: 837, endPoint y: 254, distance: 85.2
click at [837, 254] on section "Machine Name COF-ITT-SUS24 Server Name COF-ITT-SUS24 SQL Service Running Instan…" at bounding box center [772, 308] width 328 height 310
copy p "MSSQL$DPM"
drag, startPoint x: 487, startPoint y: 716, endPoint x: 476, endPoint y: 287, distance: 428.3
click at [487, 716] on div "Summary Details OP-MNCLHD-2025-Servers-COF-ITT-SUS24-MSSQL$DPM Status Complete …" at bounding box center [600, 433] width 1130 height 866
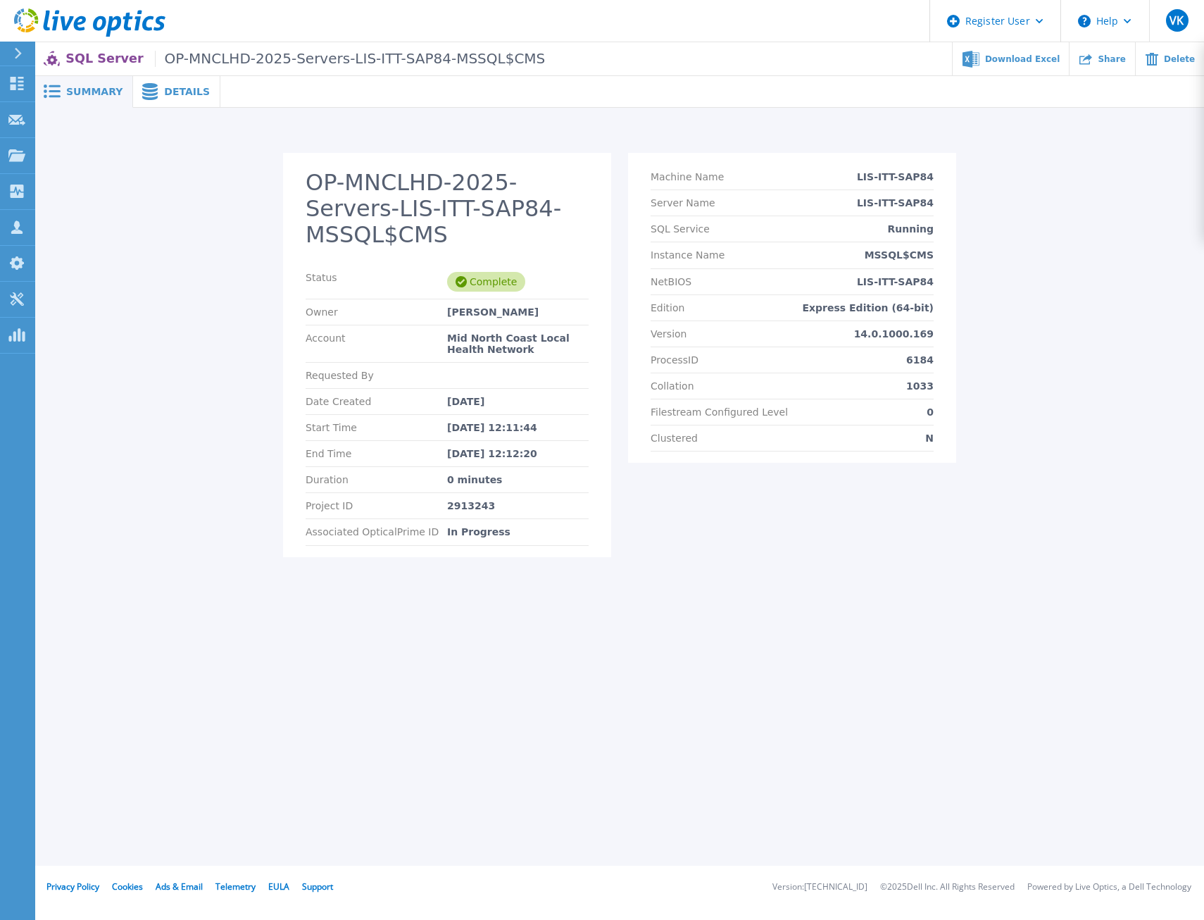
click at [184, 89] on span "Details" at bounding box center [187, 92] width 46 height 10
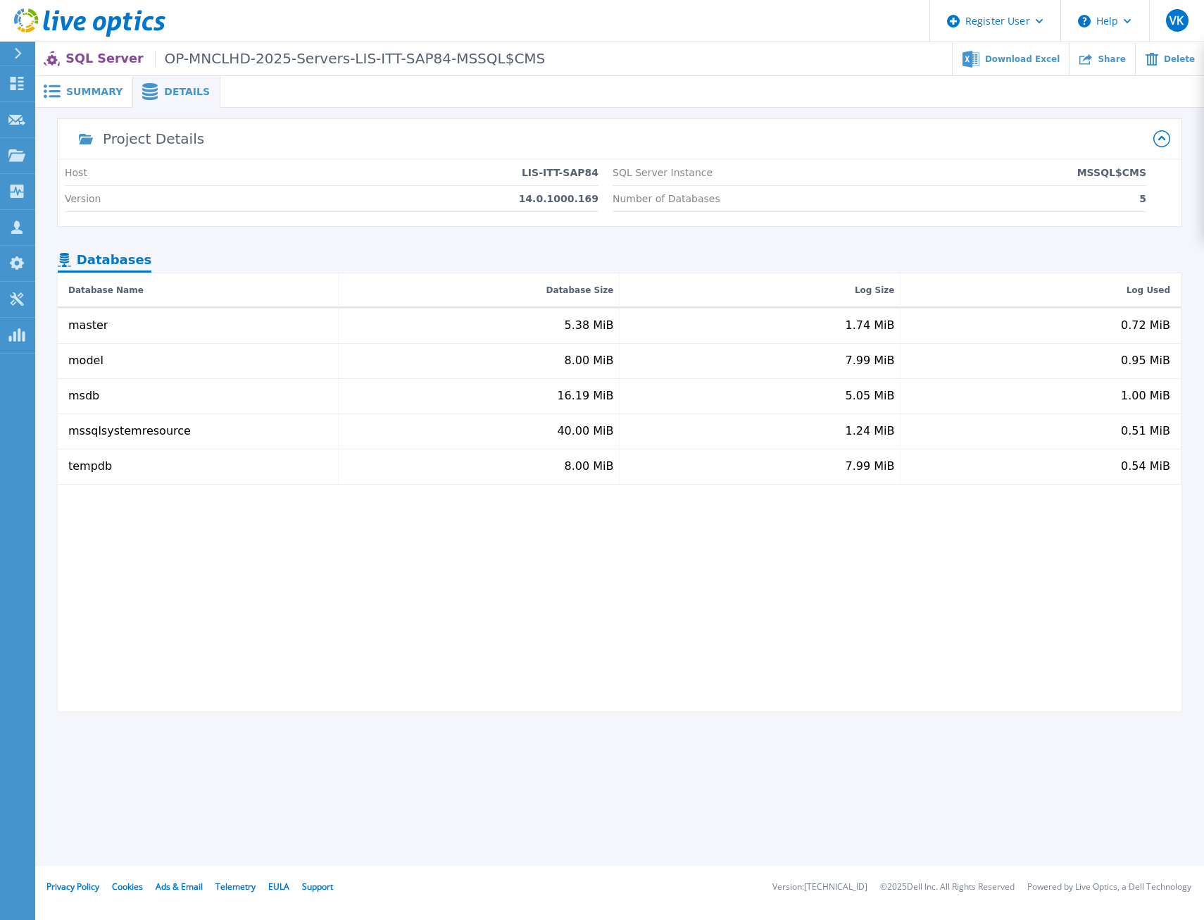
click at [85, 87] on span "Summary" at bounding box center [94, 92] width 56 height 10
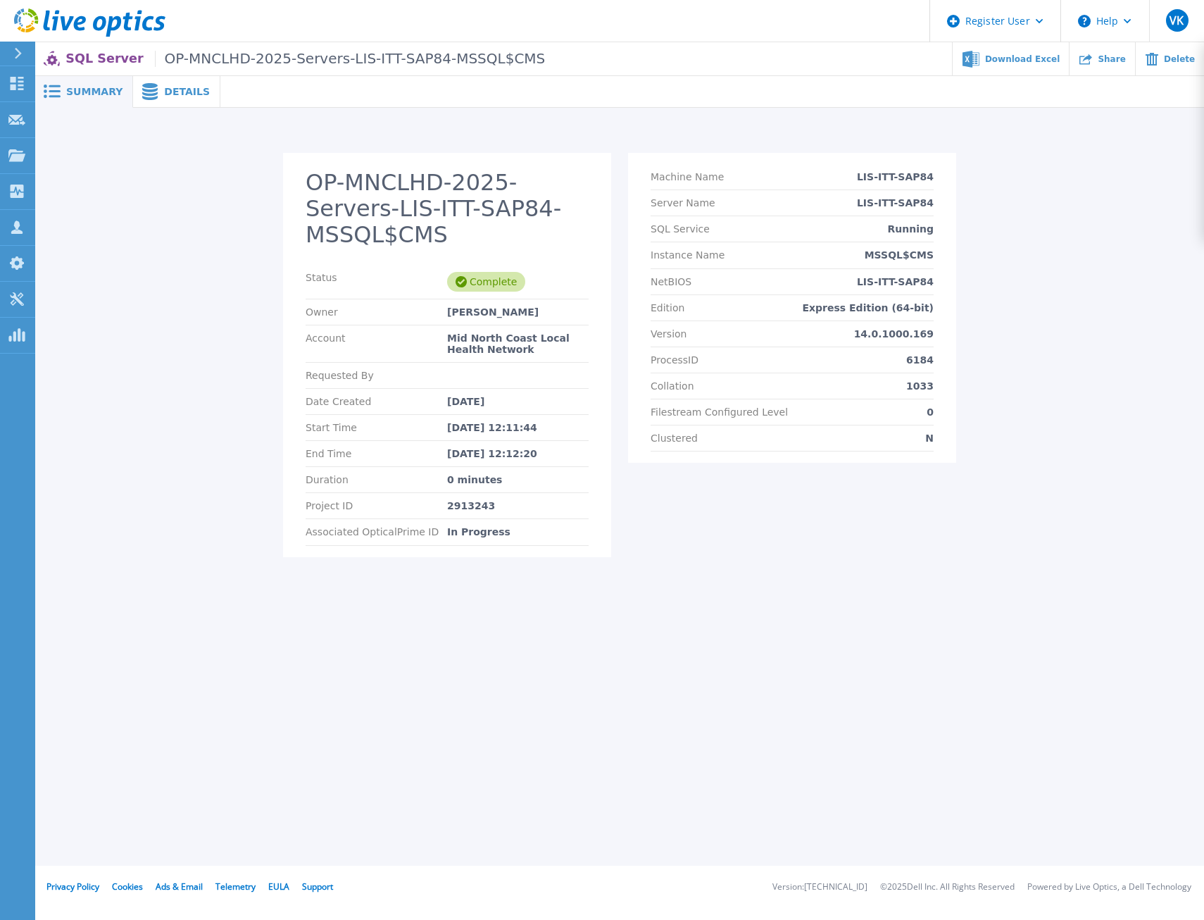
click at [702, 707] on div "Summary Details OP-MNCLHD-2025-Servers-LIS-ITT-SAP84-MSSQL$CMS Status Complete …" at bounding box center [619, 433] width 1169 height 866
click at [172, 93] on span "Details" at bounding box center [187, 92] width 46 height 10
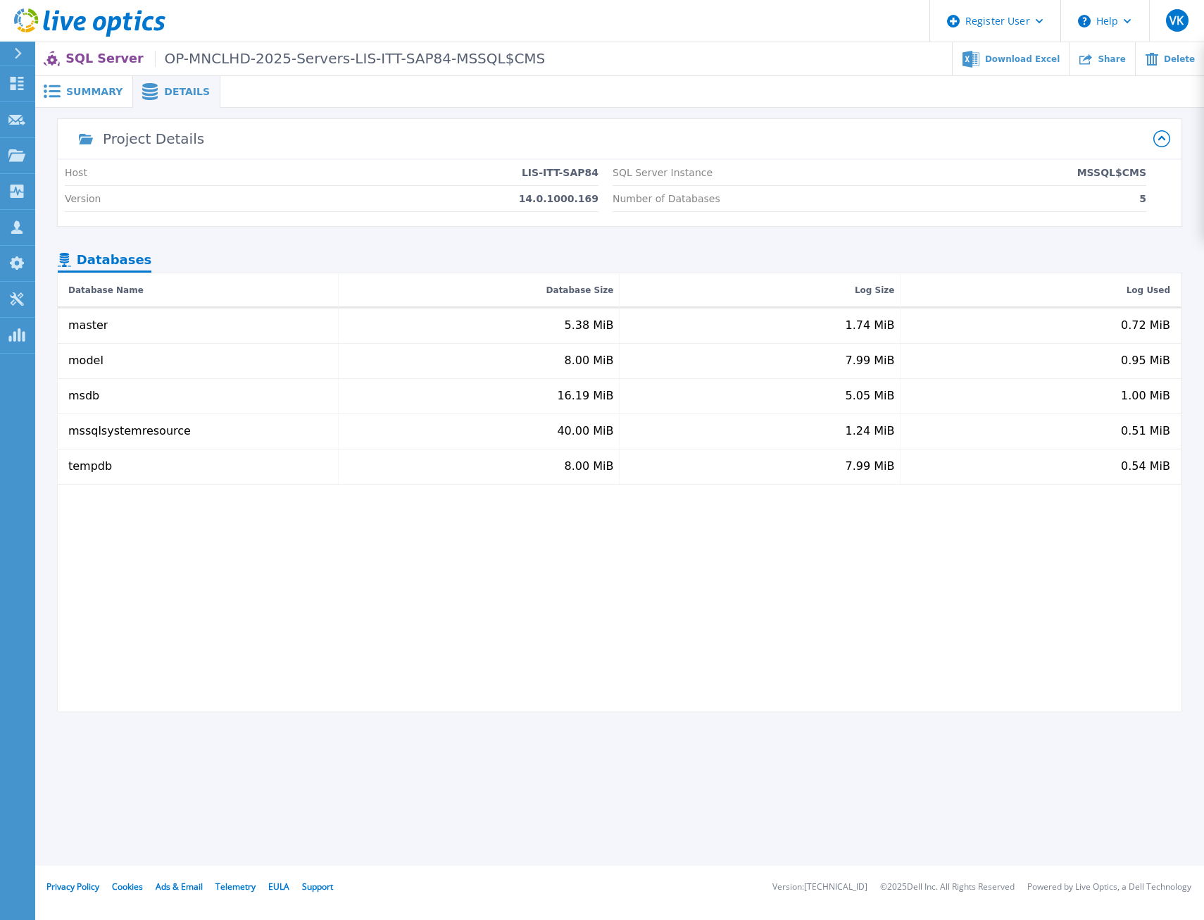
click at [93, 89] on span "Summary" at bounding box center [94, 92] width 56 height 10
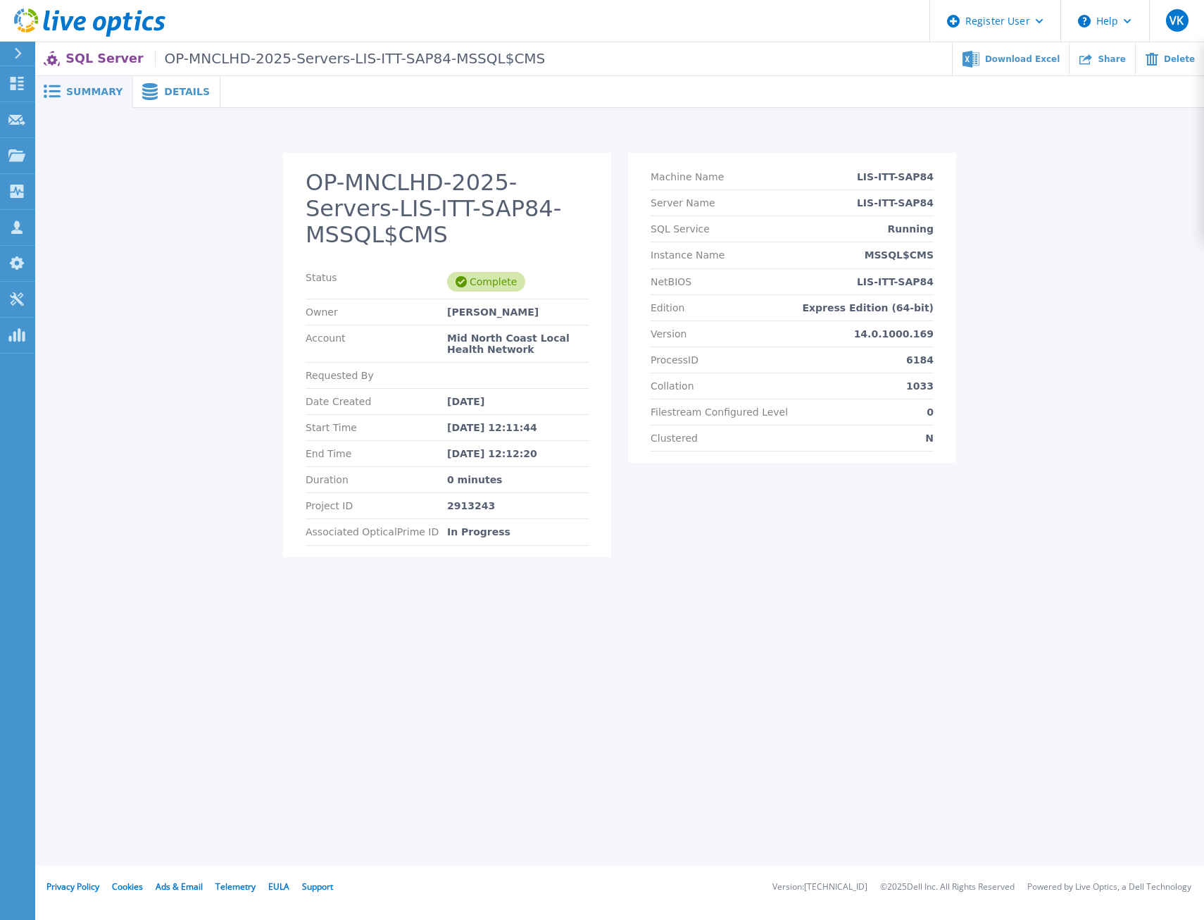
click at [466, 500] on div "2913243" at bounding box center [518, 505] width 142 height 11
copy div "2913243"
drag, startPoint x: 529, startPoint y: 457, endPoint x: 442, endPoint y: 452, distance: 86.8
click at [442, 467] on div "Duration 0 minutes" at bounding box center [447, 480] width 283 height 26
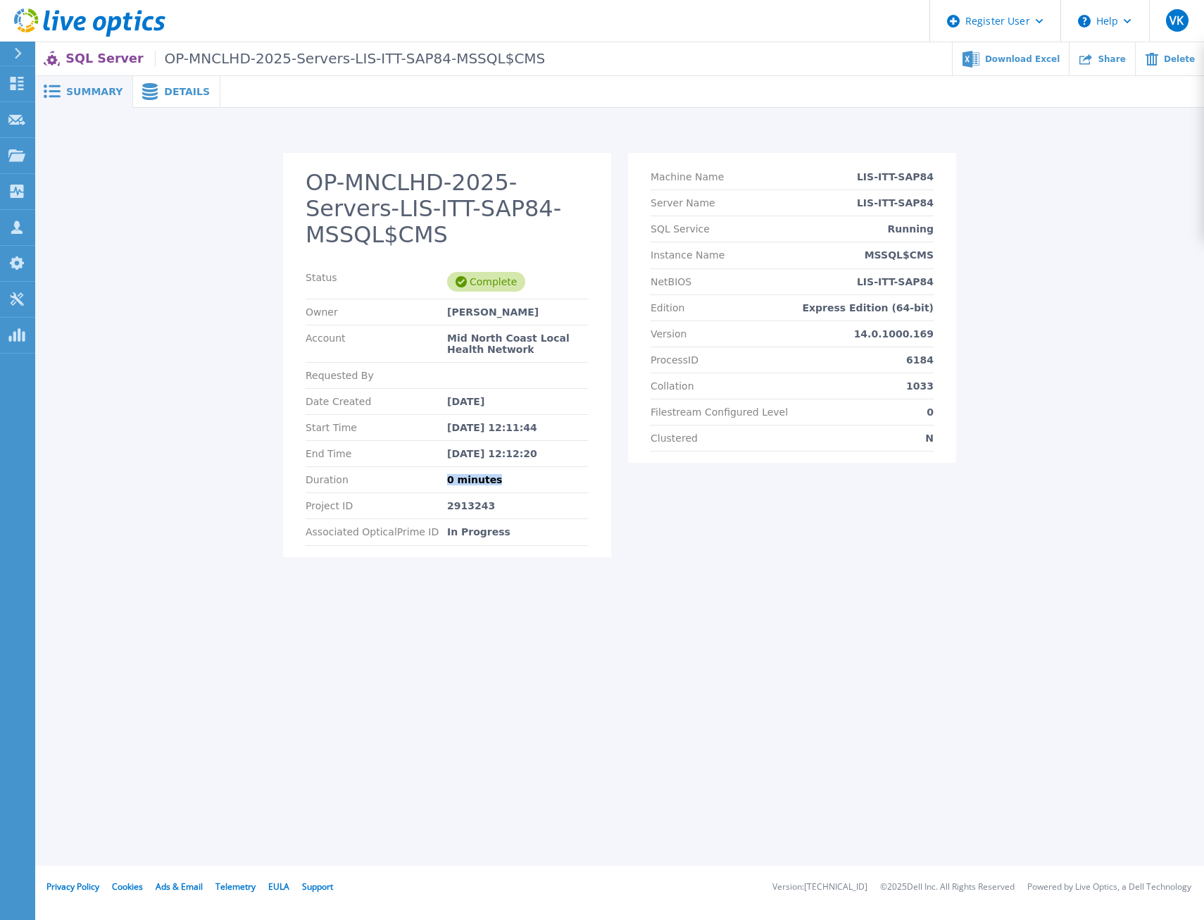
copy div "0 minutes"
click at [170, 93] on span "Details" at bounding box center [187, 92] width 46 height 10
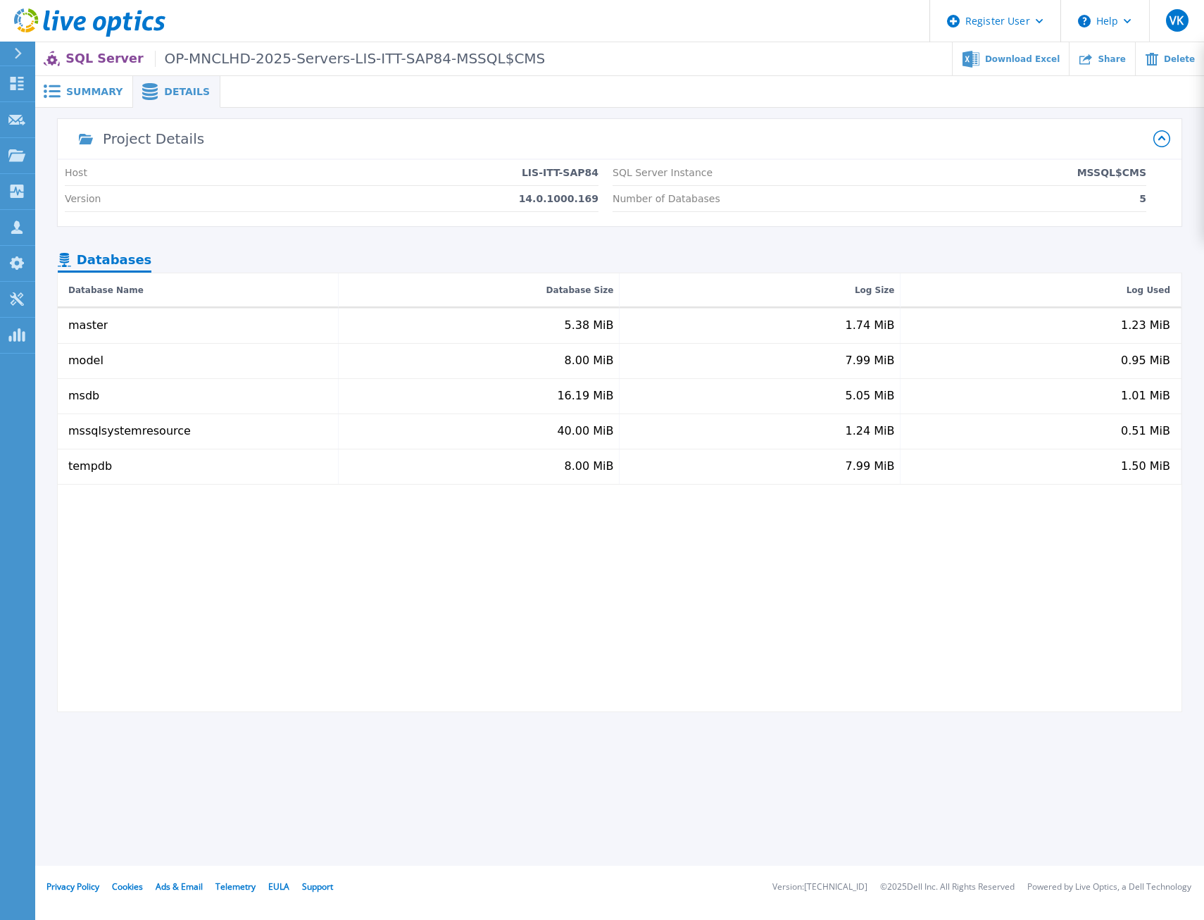
click at [89, 95] on span "Summary" at bounding box center [94, 92] width 56 height 10
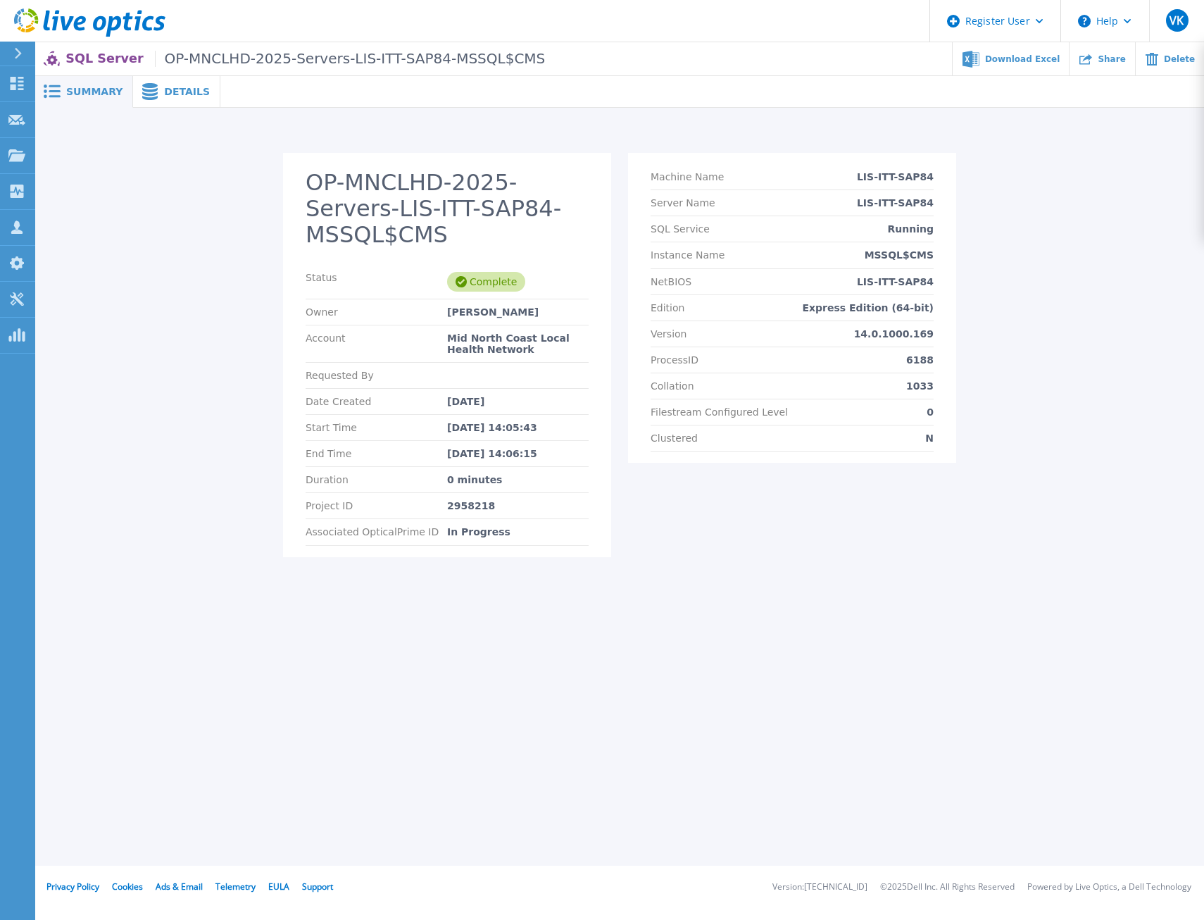
click at [437, 652] on div "Summary Details OP-MNCLHD-2025-Servers-LIS-ITT-SAP84-MSSQL$CMS Status Complete …" at bounding box center [619, 433] width 1169 height 866
click at [264, 670] on div "Summary Details OP-MNCLHD-2025-Servers-LIS-ITT-SAP84-MSSQL$CMS Status Complete …" at bounding box center [619, 433] width 1169 height 866
click at [173, 94] on span "Details" at bounding box center [187, 92] width 46 height 10
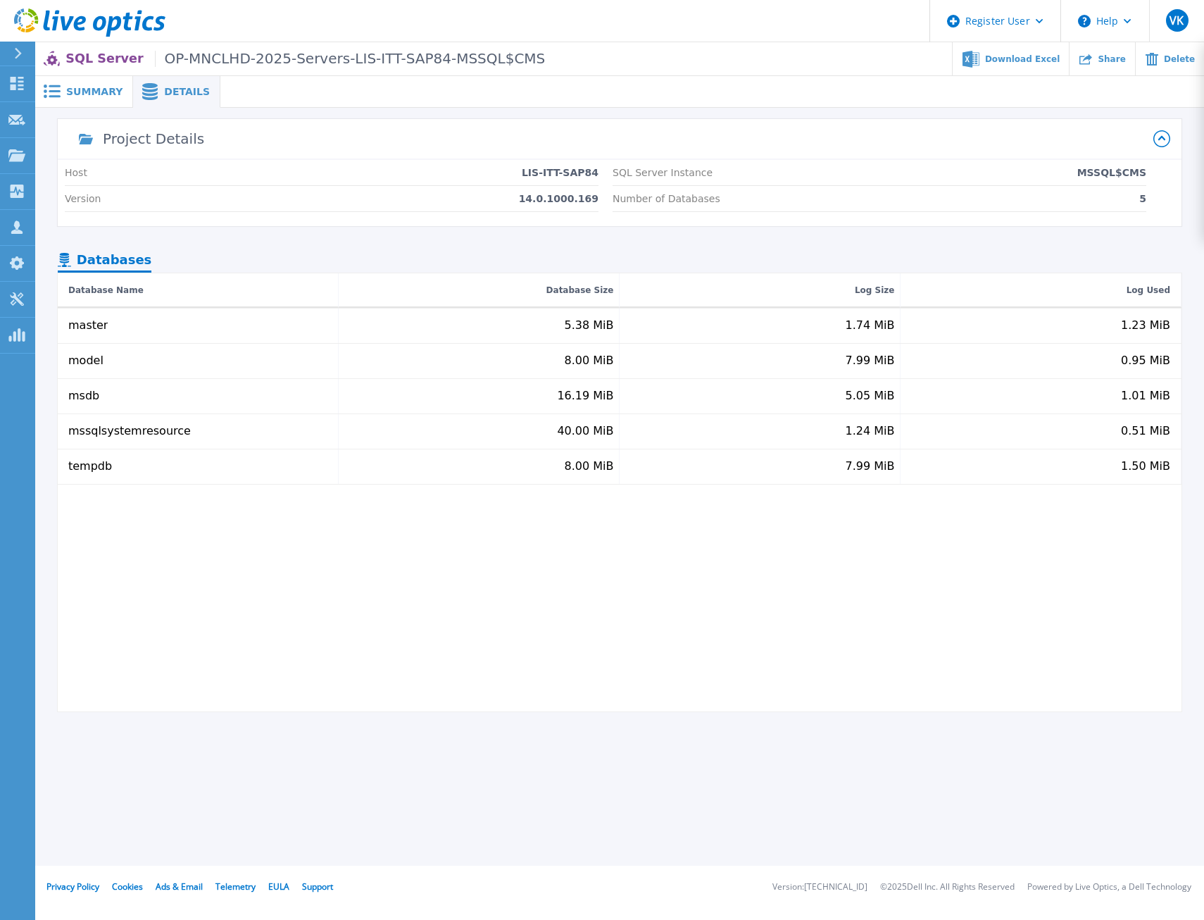
click at [96, 89] on span "Summary" at bounding box center [94, 92] width 56 height 10
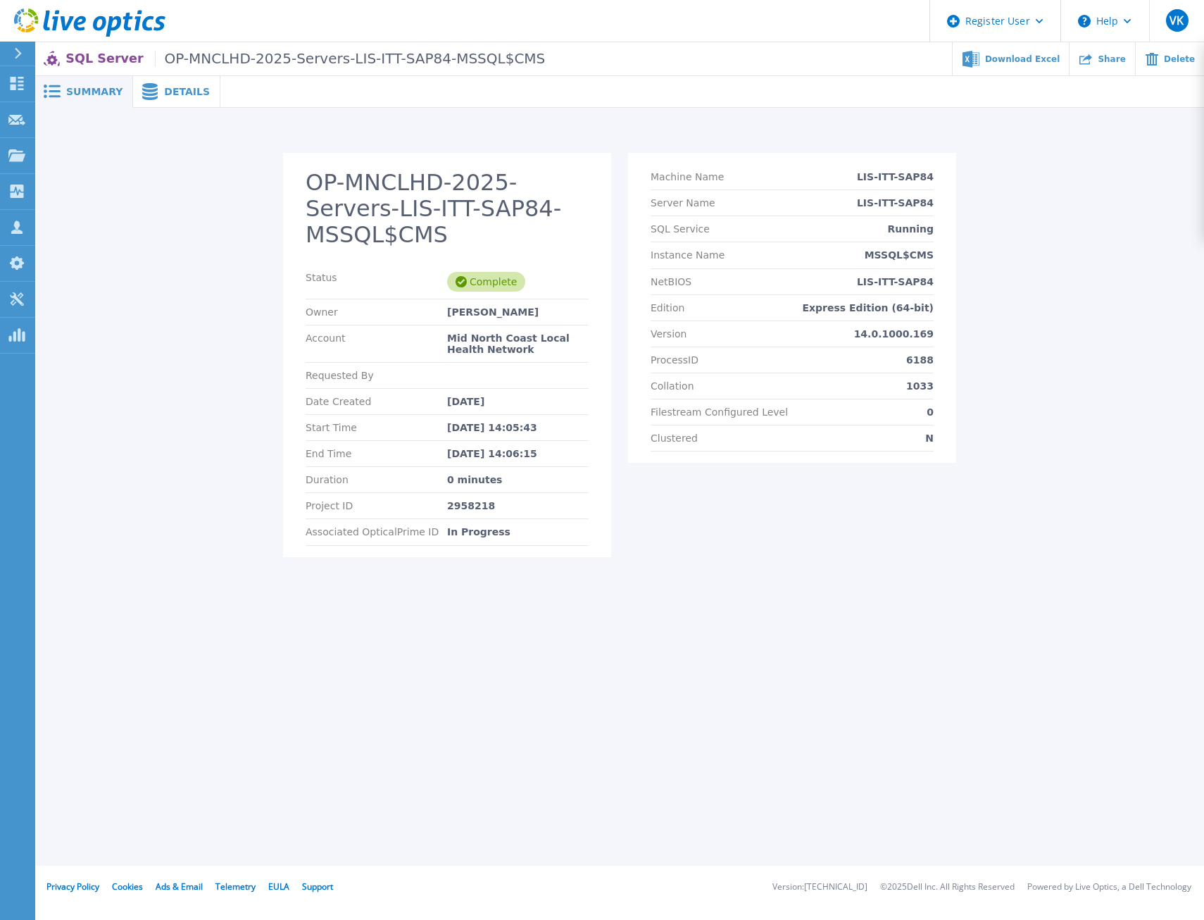
click at [177, 90] on span "Details" at bounding box center [187, 92] width 46 height 10
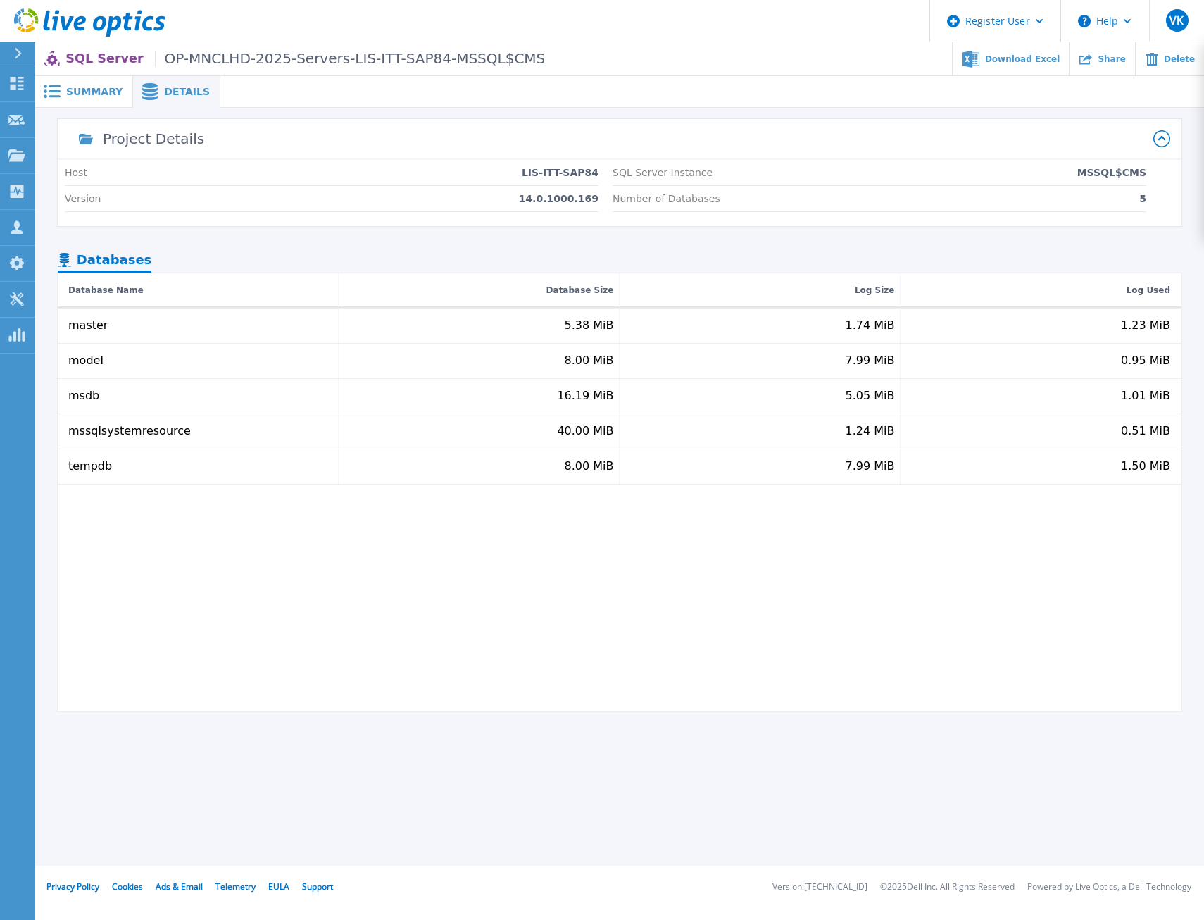
click at [980, 661] on div "master 5.38 MiB 1.74 MiB 1.23 MiB model 8.00 MiB 7.99 MiB 0.95 MiB msdb 16.19 M…" at bounding box center [620, 509] width 1124 height 403
click at [773, 667] on div "master 5.38 MiB 1.74 MiB 1.23 MiB model 8.00 MiB 7.99 MiB 0.95 MiB msdb 16.19 M…" at bounding box center [620, 509] width 1124 height 403
click at [87, 87] on span "Summary" at bounding box center [94, 92] width 56 height 10
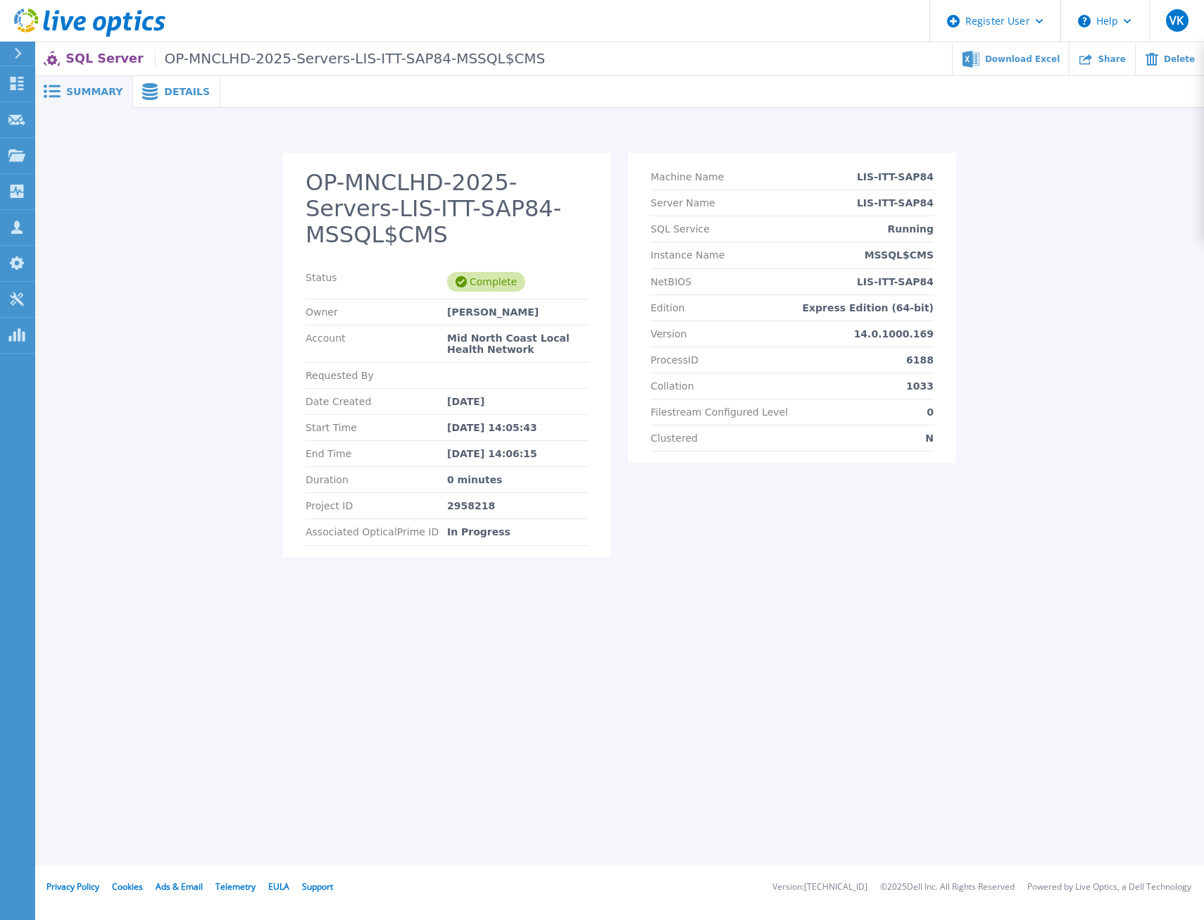
click at [471, 500] on div "2958218" at bounding box center [518, 505] width 142 height 11
click at [470, 500] on div "2958218" at bounding box center [518, 505] width 142 height 11
copy div "2958218"
drag, startPoint x: 369, startPoint y: 644, endPoint x: 446, endPoint y: 580, distance: 99.5
click at [369, 644] on div "Summary Details OP-MNCLHD-2025-Servers-LIS-ITT-SAP84-MSSQL$CMS Status Complete …" at bounding box center [619, 433] width 1169 height 866
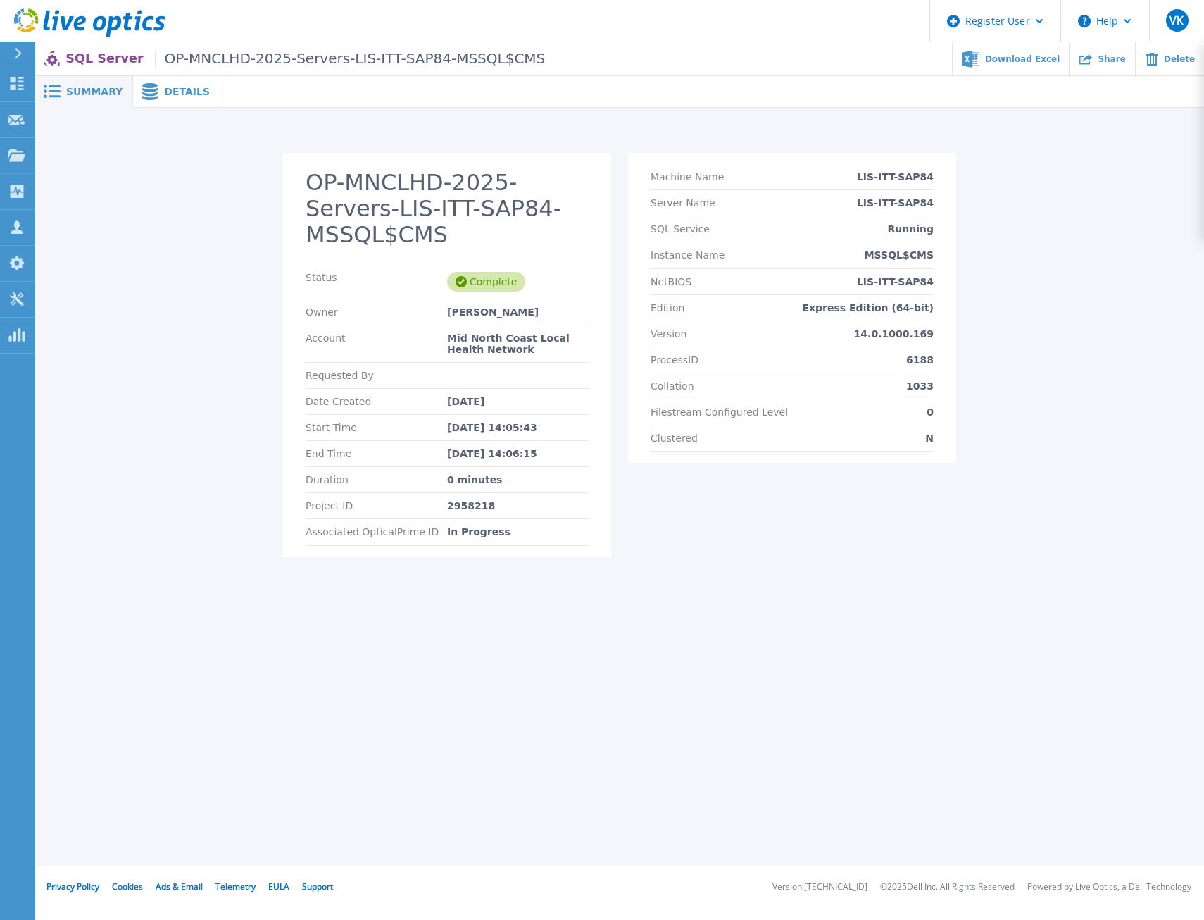
drag, startPoint x: 546, startPoint y: 428, endPoint x: 449, endPoint y: 428, distance: 97.9
click at [449, 448] on div "Jun 30, 2025 14:06:15" at bounding box center [518, 453] width 142 height 11
drag, startPoint x: 449, startPoint y: 428, endPoint x: 476, endPoint y: 464, distance: 45.2
click at [476, 467] on div "Duration 0 minutes" at bounding box center [447, 480] width 283 height 26
drag, startPoint x: 504, startPoint y: 454, endPoint x: 437, endPoint y: 454, distance: 67.6
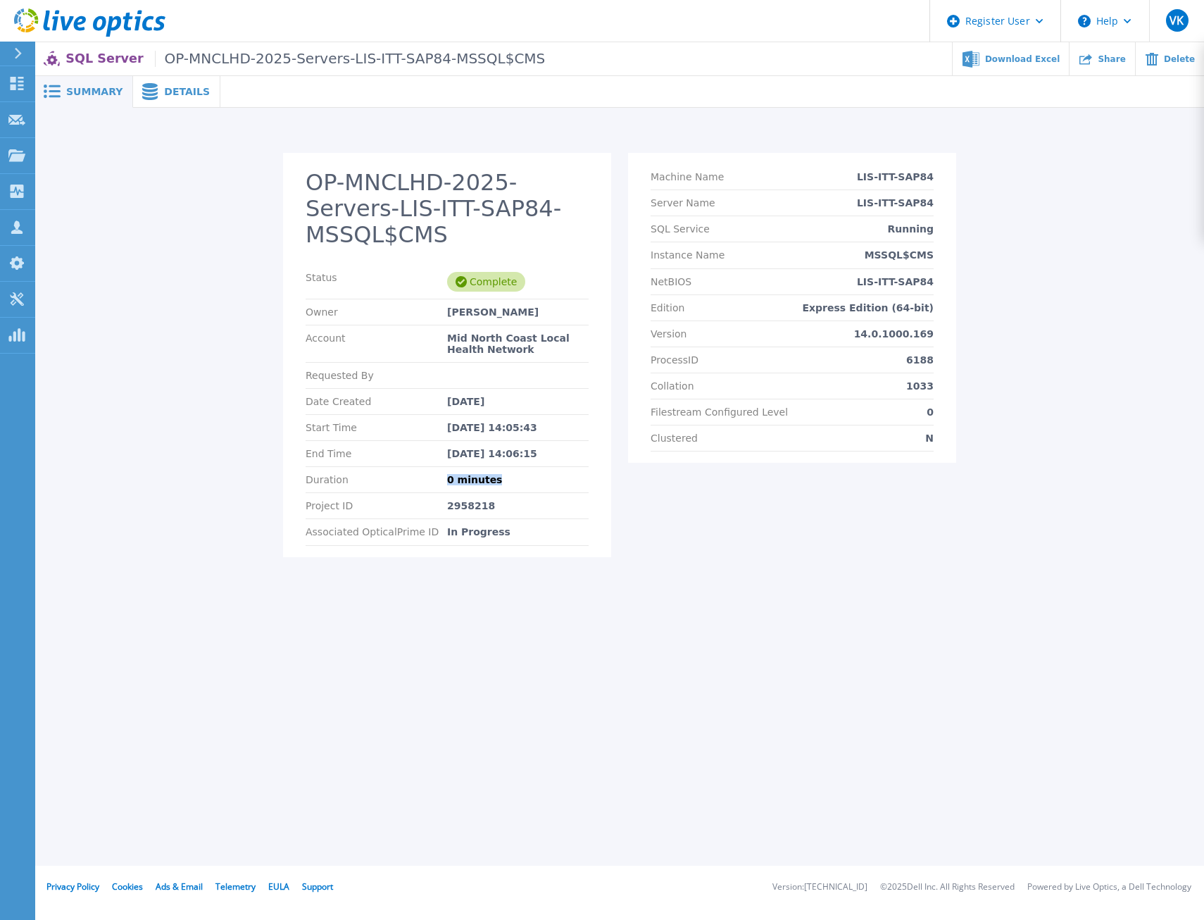
click at [437, 467] on div "Duration 0 minutes" at bounding box center [447, 480] width 283 height 26
copy div "0 minutes"
drag, startPoint x: 947, startPoint y: 180, endPoint x: 865, endPoint y: 175, distance: 81.9
click at [865, 175] on section "Machine Name LIS-ITT-SAP84 Server Name LIS-ITT-SAP84 SQL Service Running Instan…" at bounding box center [792, 308] width 328 height 310
copy p "LIS-ITT-SAP84"
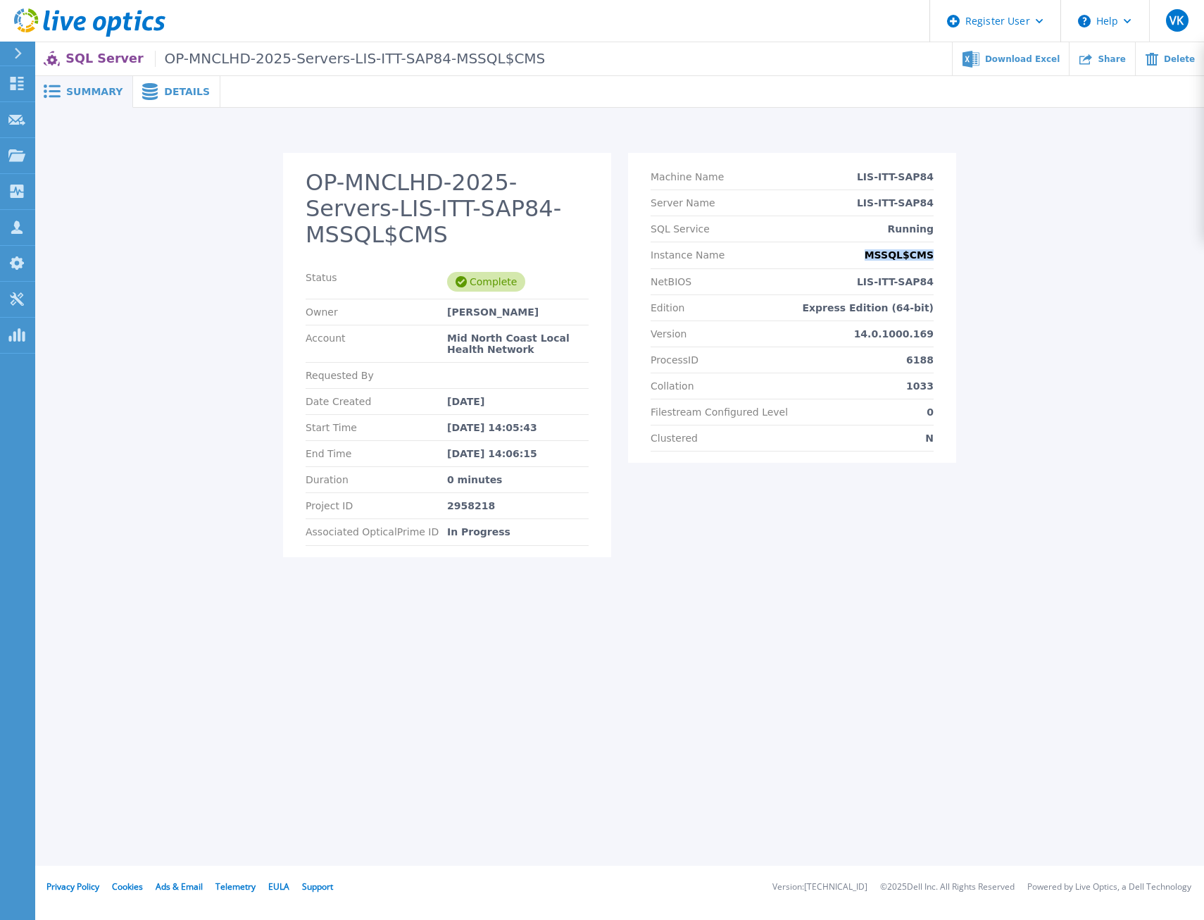
drag, startPoint x: 942, startPoint y: 252, endPoint x: 877, endPoint y: 254, distance: 64.8
click at [877, 254] on section "Machine Name LIS-ITT-SAP84 Server Name LIS-ITT-SAP84 SQL Service Running Instan…" at bounding box center [792, 308] width 328 height 310
copy p "MSSQL$CMS"
click at [92, 94] on span "Summary" at bounding box center [94, 92] width 56 height 10
click at [464, 505] on div "2966971" at bounding box center [518, 505] width 142 height 11
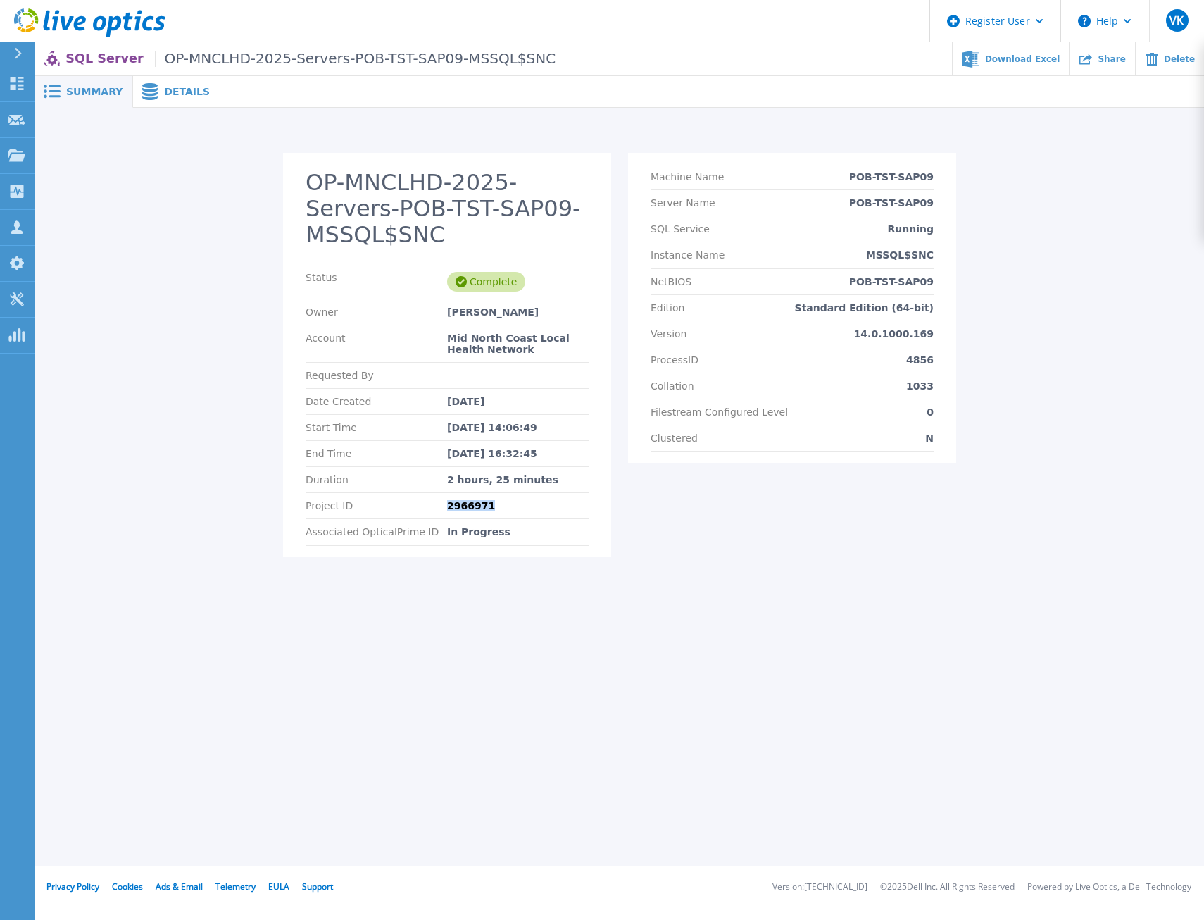
click at [464, 505] on div "2966971" at bounding box center [518, 505] width 142 height 11
copy div "2966971"
drag, startPoint x: 556, startPoint y: 476, endPoint x: 439, endPoint y: 477, distance: 116.9
click at [439, 477] on div "Duration 2 hours, 25 minutes" at bounding box center [447, 480] width 283 height 26
copy div "2 hours, 25 minutes"
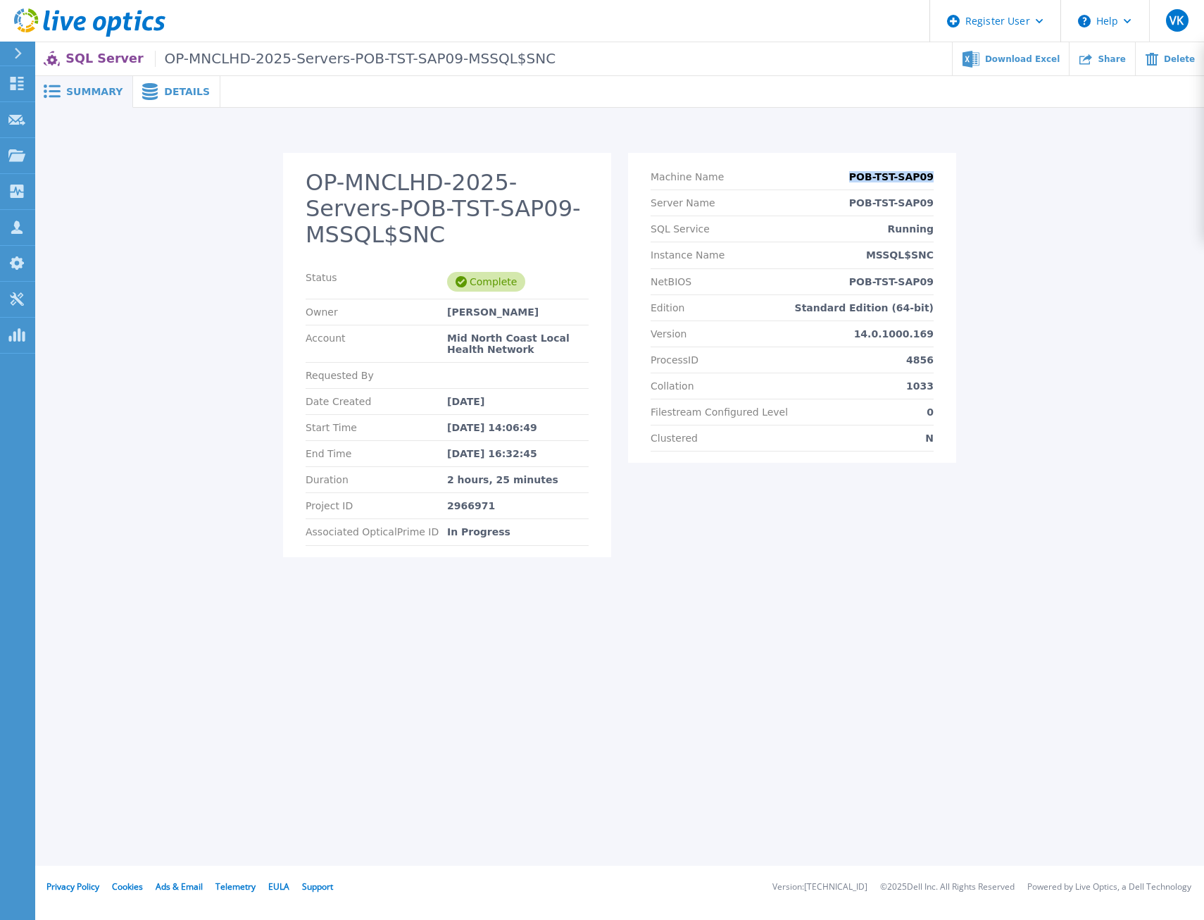
drag, startPoint x: 957, startPoint y: 175, endPoint x: 860, endPoint y: 179, distance: 97.3
click at [860, 179] on div "OP-MNCLHD-2025-Servers-POB-TST-SAP09-MSSQL$SNC Status Complete Owner Leonard Ro…" at bounding box center [620, 363] width 1142 height 420
copy p "POB-TST-SAP09"
drag, startPoint x: 952, startPoint y: 252, endPoint x: 877, endPoint y: 251, distance: 75.4
click at [877, 251] on section "Machine Name POB-TST-SAP09 Server Name POB-TST-SAP09 SQL Service Running Instan…" at bounding box center [792, 308] width 328 height 310
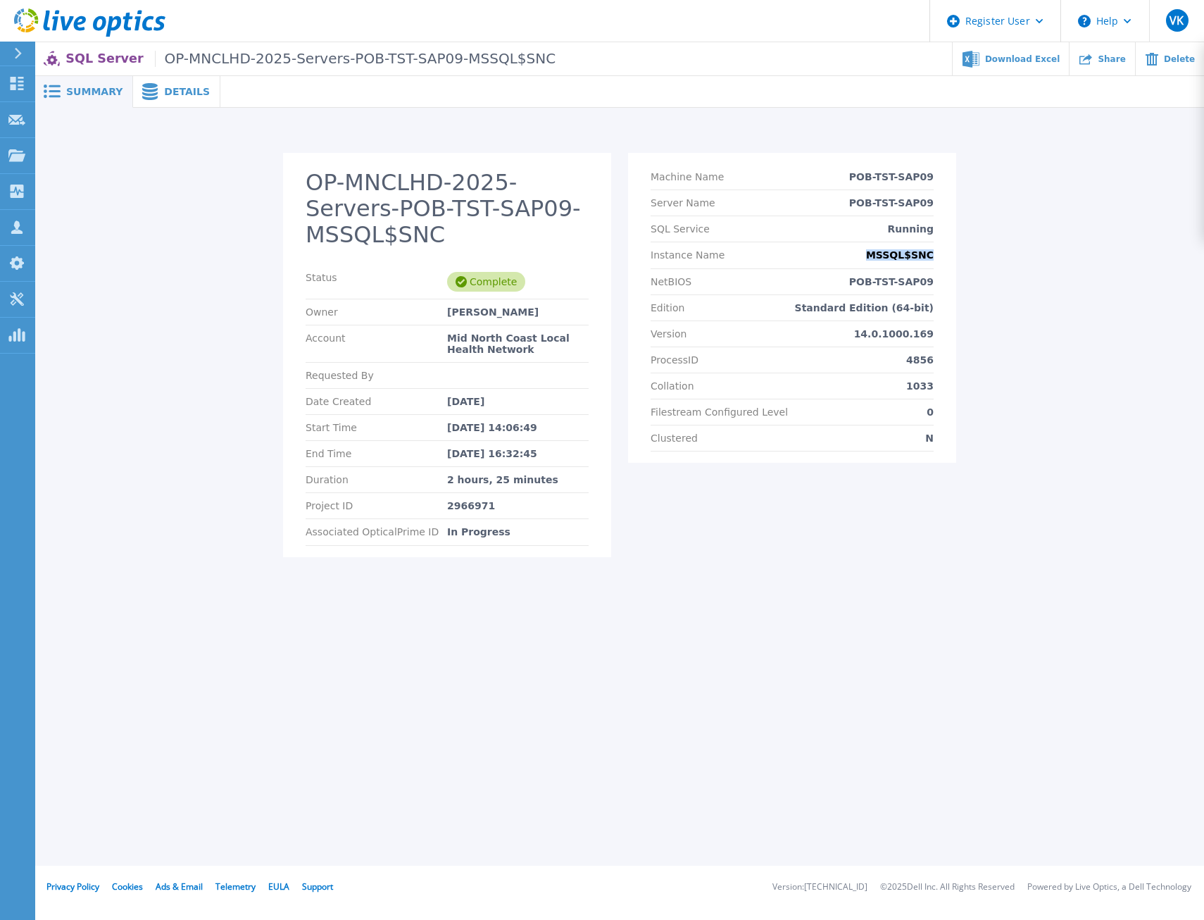
copy p "MSSQL$SNC"
click at [627, 670] on div "Summary Details OP-MNCLHD-2025-Servers-POB-TST-SAP09-MSSQL$SNC Status Complete …" at bounding box center [619, 433] width 1169 height 866
click at [928, 682] on div "Summary Details OP-MNCLHD-2025-Mosaiq-COF-ITT-SCL11-MSSQLSERVER Status Complete…" at bounding box center [619, 433] width 1169 height 866
click at [973, 616] on div "Summary Details OP-MNCLHD-2025-Mosaiq-COF-ITT-SCL11-MSSQLSERVER Status Complete…" at bounding box center [619, 433] width 1169 height 866
click at [1123, 180] on div "OP-MNCLHD-2025-Mosaiq-COF-ITT-SCL11-MSSQLSERVER Status Complete Owner [PERSON_N…" at bounding box center [620, 363] width 1142 height 420
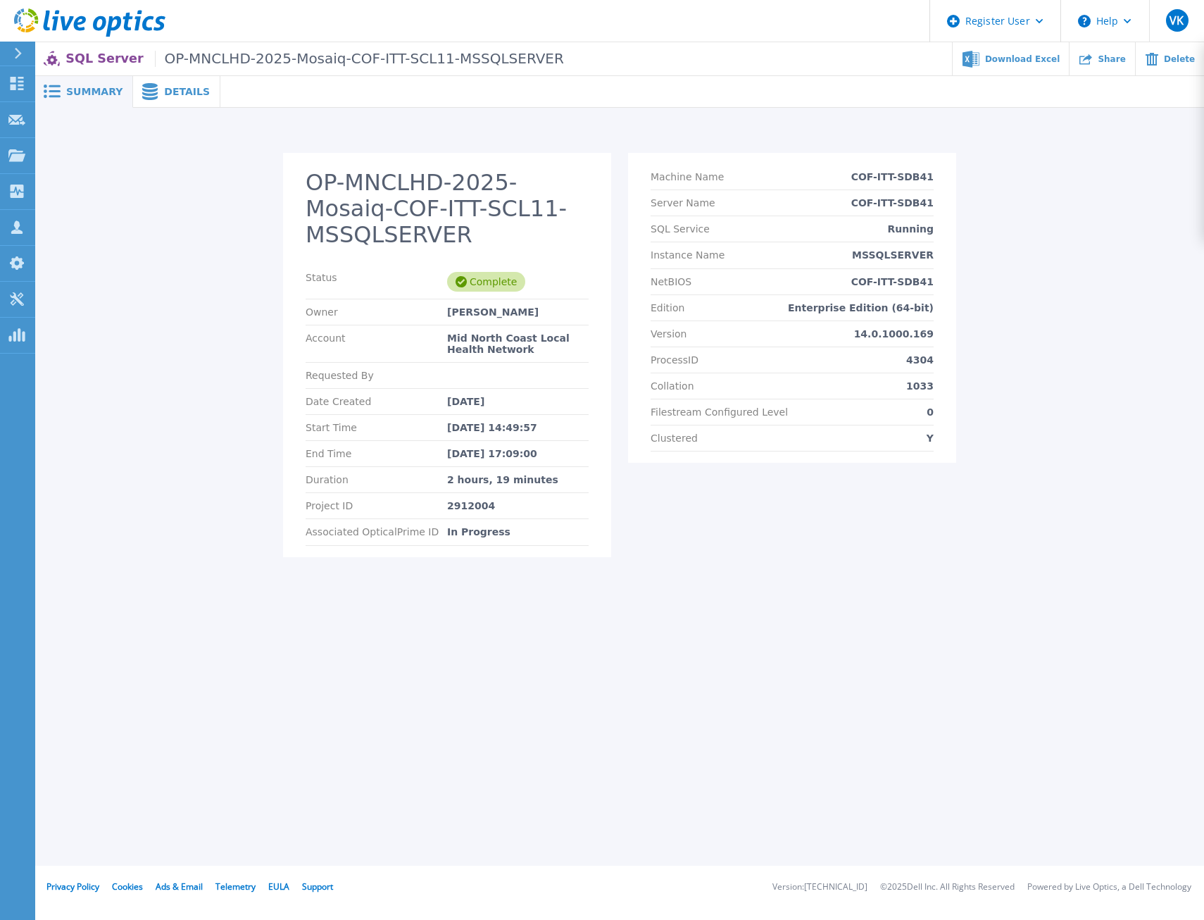
drag, startPoint x: 1068, startPoint y: 144, endPoint x: 1070, endPoint y: 137, distance: 7.9
click at [1068, 144] on div "OP-MNCLHD-2025-Mosaiq-COF-ITT-SCL11-MSSQLSERVER Status Complete Owner [PERSON_N…" at bounding box center [619, 348] width 1169 height 480
click at [468, 507] on div "2912004" at bounding box center [518, 505] width 142 height 11
copy div "2912004"
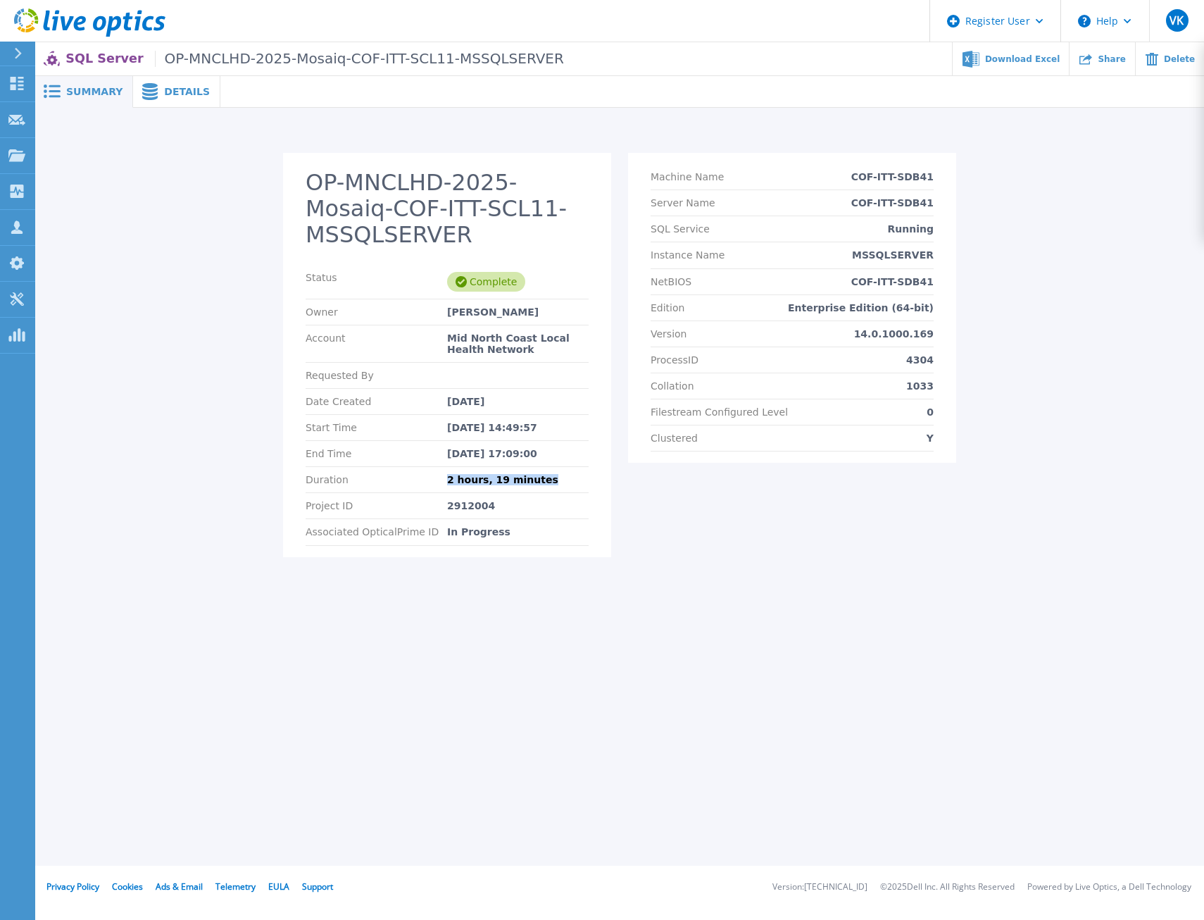
drag, startPoint x: 553, startPoint y: 479, endPoint x: 434, endPoint y: 476, distance: 119.1
click at [434, 476] on div "Duration 2 hours, 19 minutes" at bounding box center [447, 480] width 283 height 26
copy div "2 hours, 19 minutes"
drag, startPoint x: 942, startPoint y: 175, endPoint x: 866, endPoint y: 175, distance: 75.4
click at [866, 175] on section "Machine Name COF-ITT-SDB41 Server Name COF-ITT-SDB41 SQL Service Running Instan…" at bounding box center [792, 308] width 328 height 310
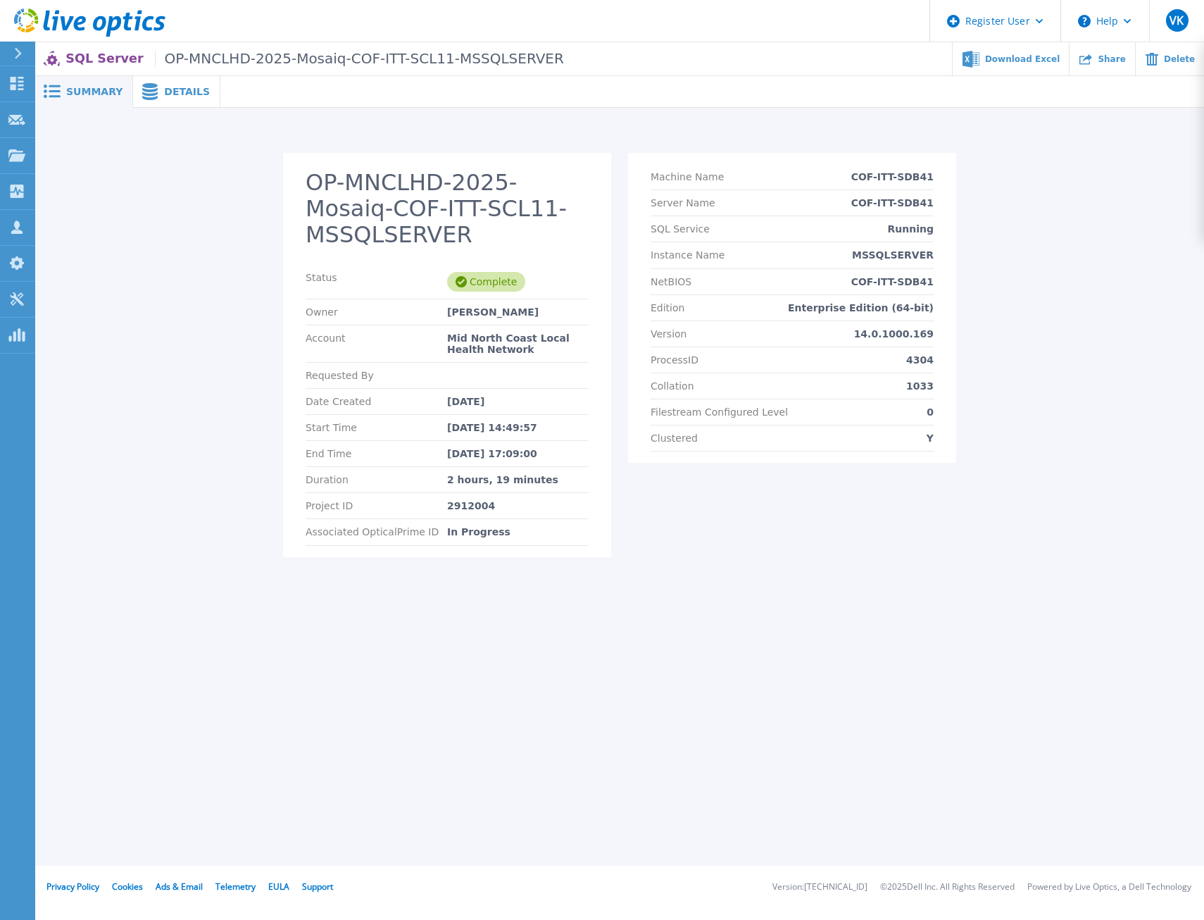
drag, startPoint x: 866, startPoint y: 175, endPoint x: 923, endPoint y: 254, distance: 96.9
click at [923, 254] on p "MSSQLSERVER" at bounding box center [893, 254] width 82 height 11
drag, startPoint x: 299, startPoint y: 752, endPoint x: 299, endPoint y: 739, distance: 12.7
click at [299, 752] on div "Summary Details OP-MNCLHD-2025-Mosaiq-COF-ITT-SCL11-MSSQLSERVER Status Complete…" at bounding box center [619, 433] width 1169 height 866
click at [968, 325] on div "OP-MosaiqServers-COF-ITT-SCL11.int.ncahs.net-MSSQLSERVER Status Complete Owner …" at bounding box center [620, 363] width 1142 height 420
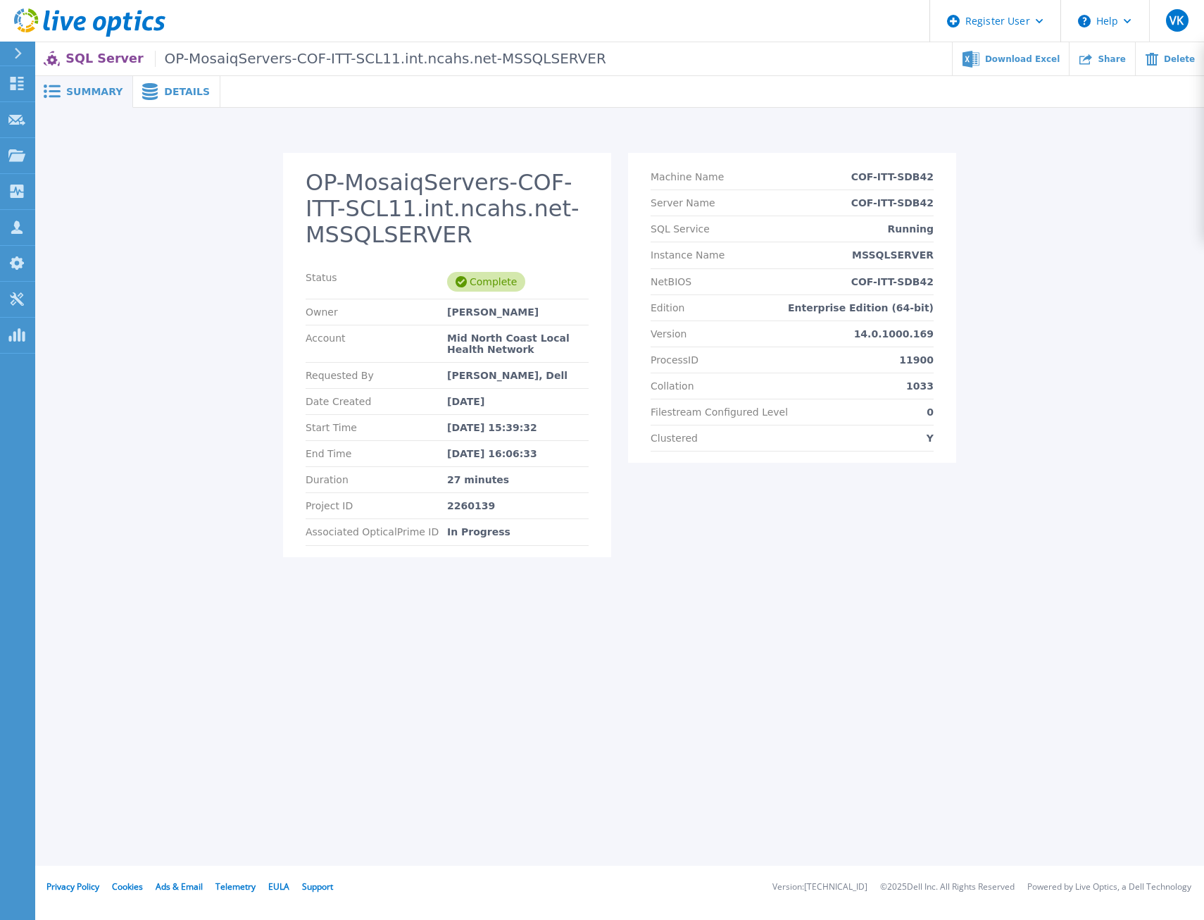
click at [181, 95] on span "Details" at bounding box center [187, 92] width 46 height 10
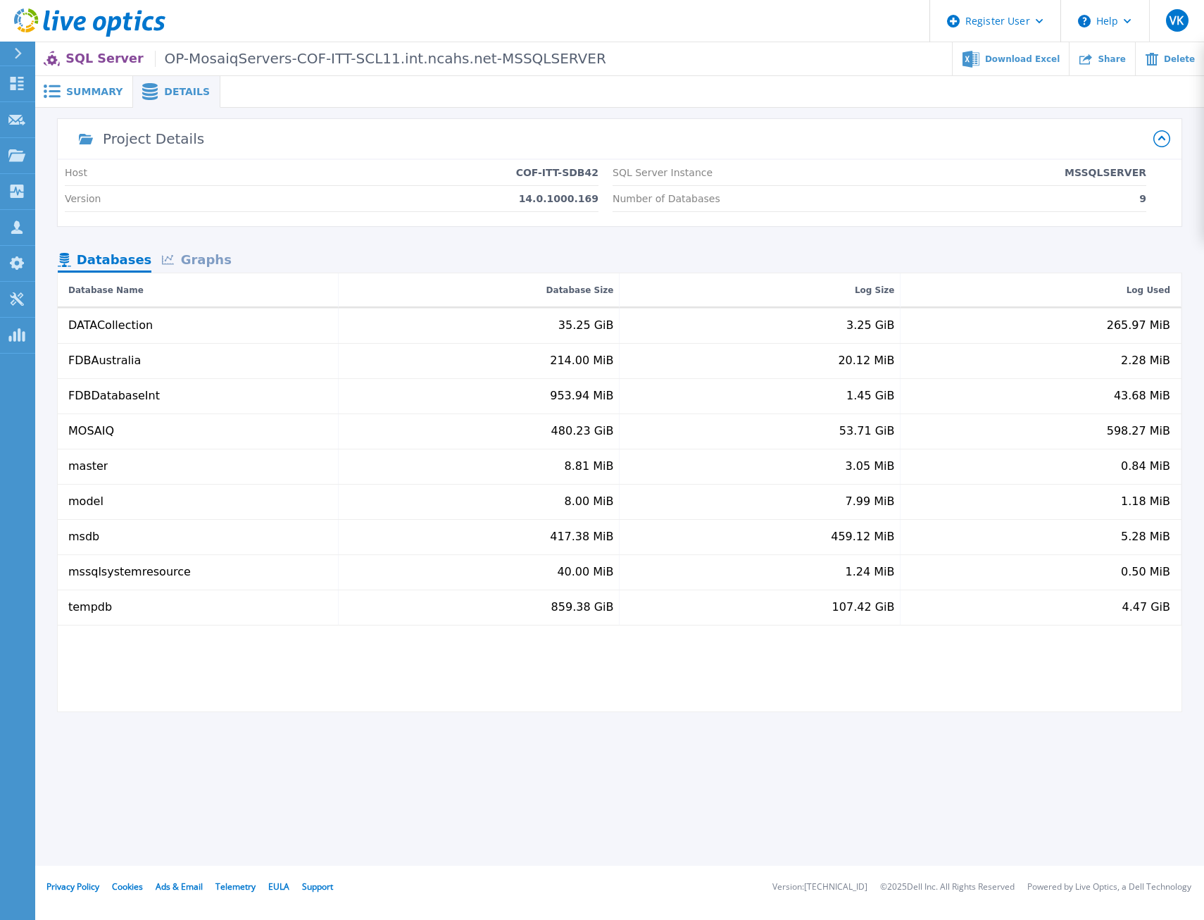
click at [73, 96] on span "Summary" at bounding box center [94, 92] width 56 height 10
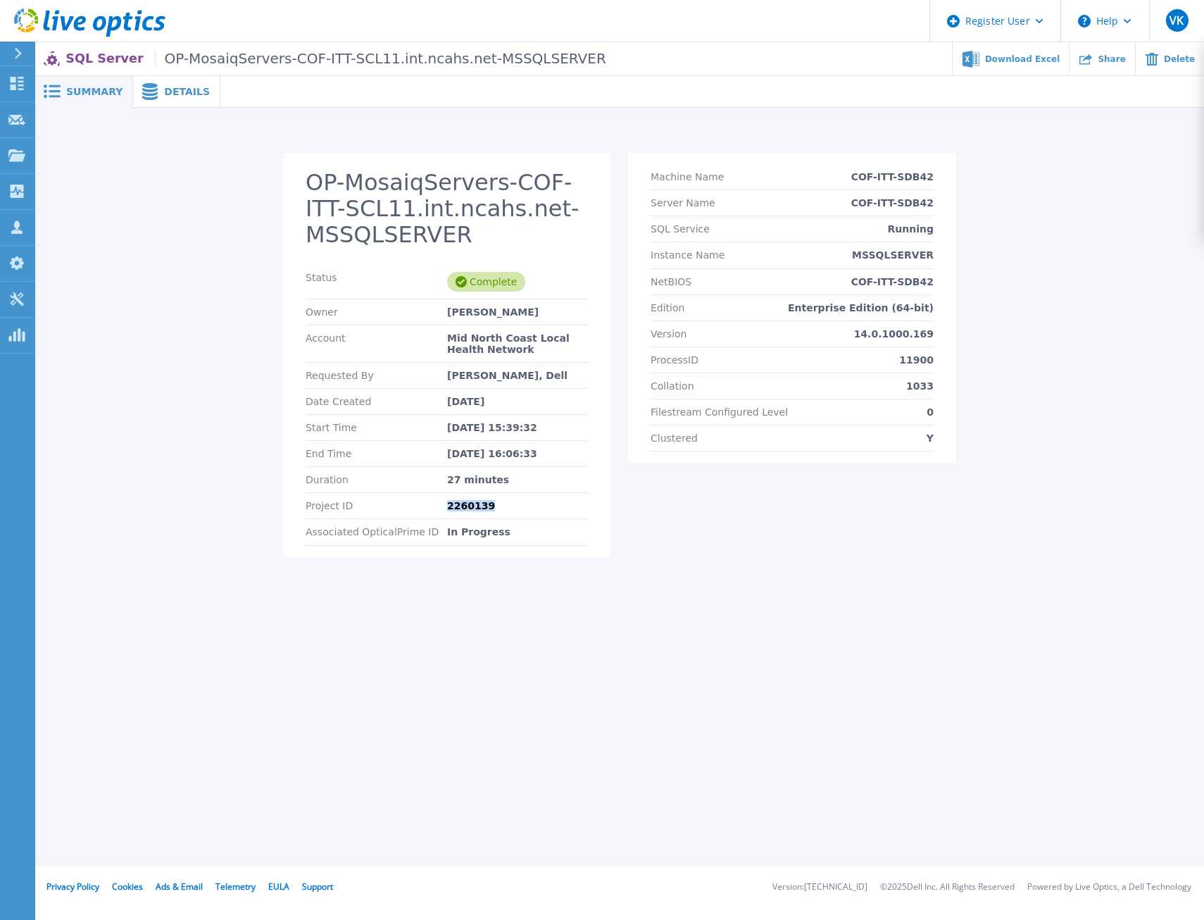
drag, startPoint x: 494, startPoint y: 502, endPoint x: 439, endPoint y: 503, distance: 54.9
click at [439, 503] on div "Project ID 2260139" at bounding box center [447, 506] width 283 height 26
copy div "2260139"
click at [410, 620] on div "Summary Details OP-MosaiqServers-COF-ITT-SCL11.int.ncahs.net-MSSQLSERVER Status…" at bounding box center [619, 433] width 1169 height 866
drag, startPoint x: 511, startPoint y: 514, endPoint x: 507, endPoint y: 499, distance: 15.9
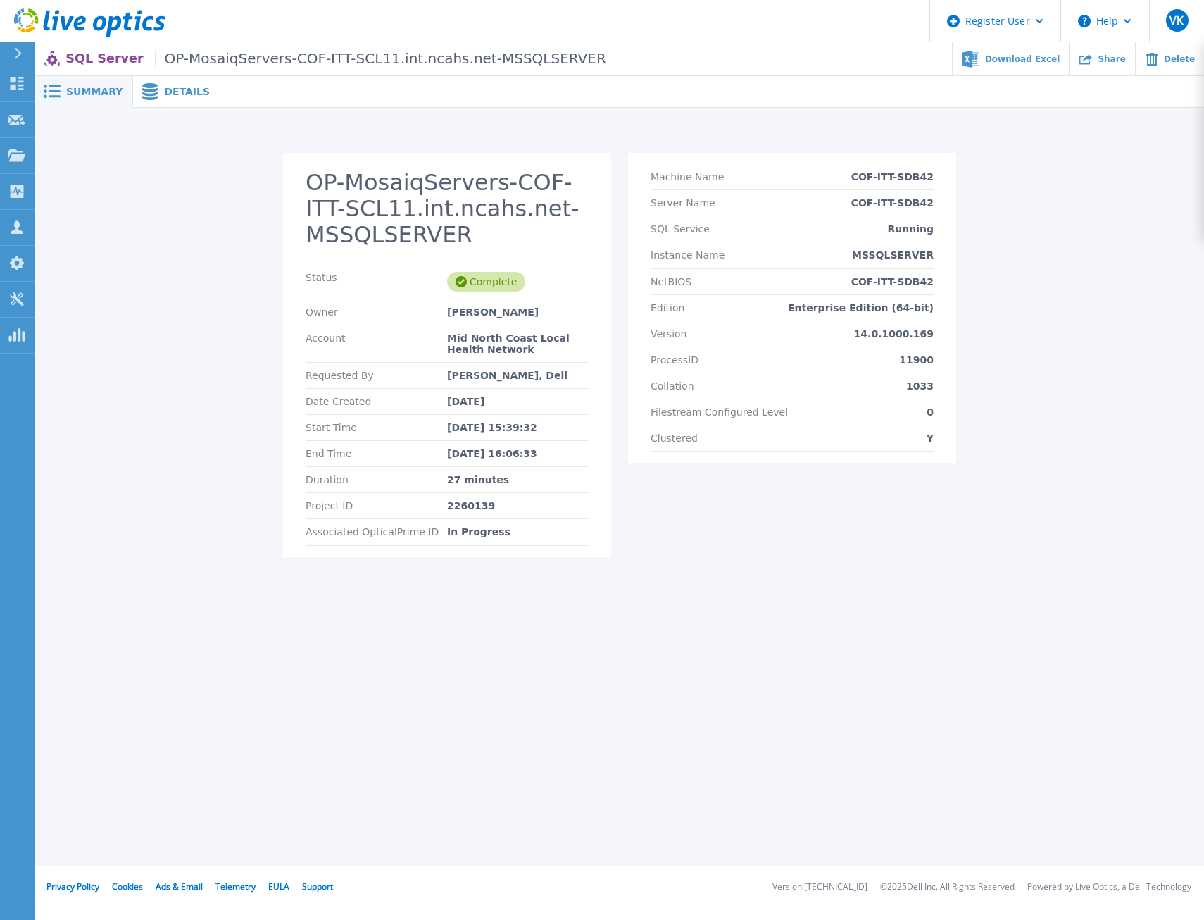
click at [511, 514] on div "Project ID 2260139" at bounding box center [447, 506] width 283 height 26
drag, startPoint x: 506, startPoint y: 482, endPoint x: 432, endPoint y: 479, distance: 74.0
click at [432, 479] on div "Duration 27 minutes" at bounding box center [447, 480] width 283 height 26
copy div "27 minutes"
drag, startPoint x: 945, startPoint y: 205, endPoint x: 858, endPoint y: 208, distance: 87.4
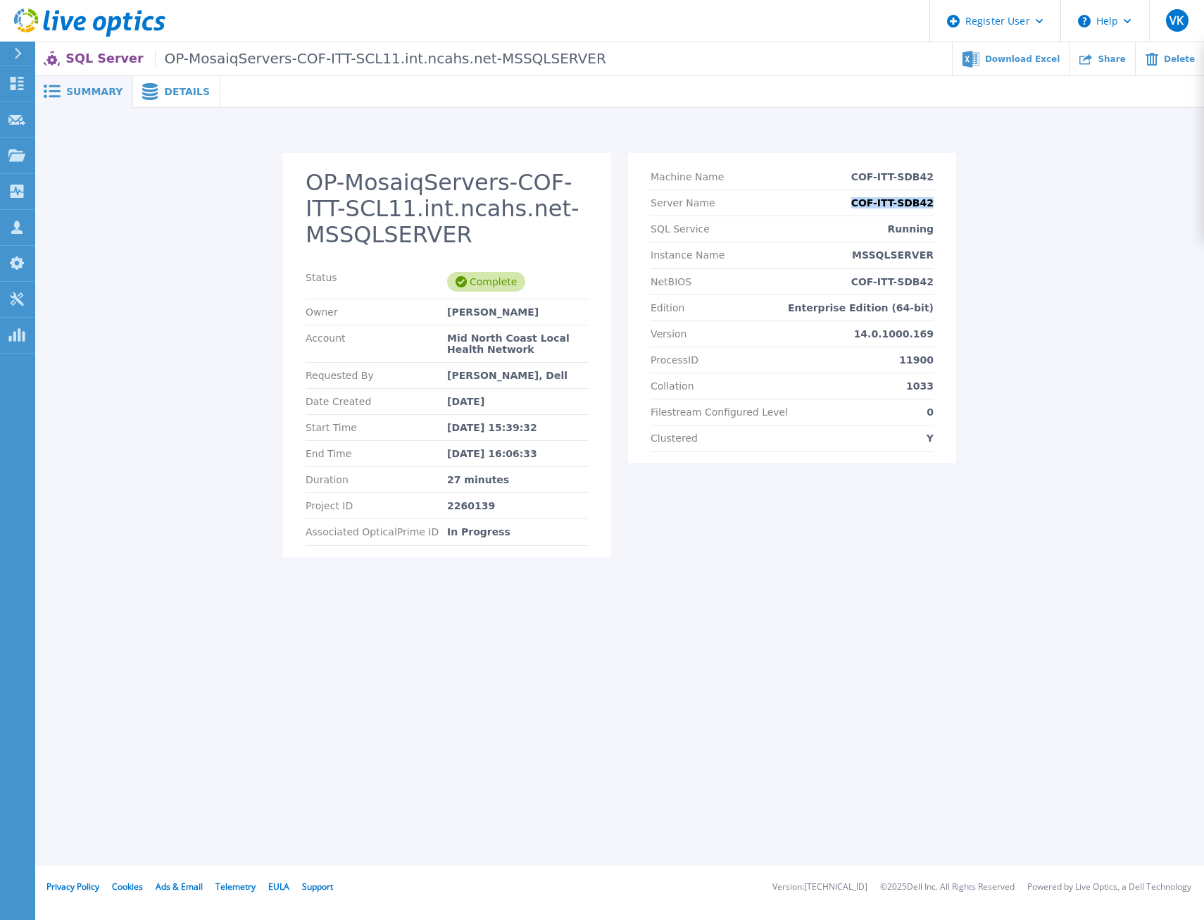
click at [858, 208] on section "Machine Name COF-ITT-SDB42 Server Name COF-ITT-SDB42 SQL Service Running Instan…" at bounding box center [792, 308] width 328 height 310
copy p "COF-ITT-SDB42"
drag, startPoint x: 944, startPoint y: 250, endPoint x: 848, endPoint y: 258, distance: 96.9
click at [848, 258] on section "Machine Name COF-ITT-SDB42 Server Name COF-ITT-SDB42 SQL Service Running Instan…" at bounding box center [792, 308] width 328 height 310
copy p "MSSQLSERVER"
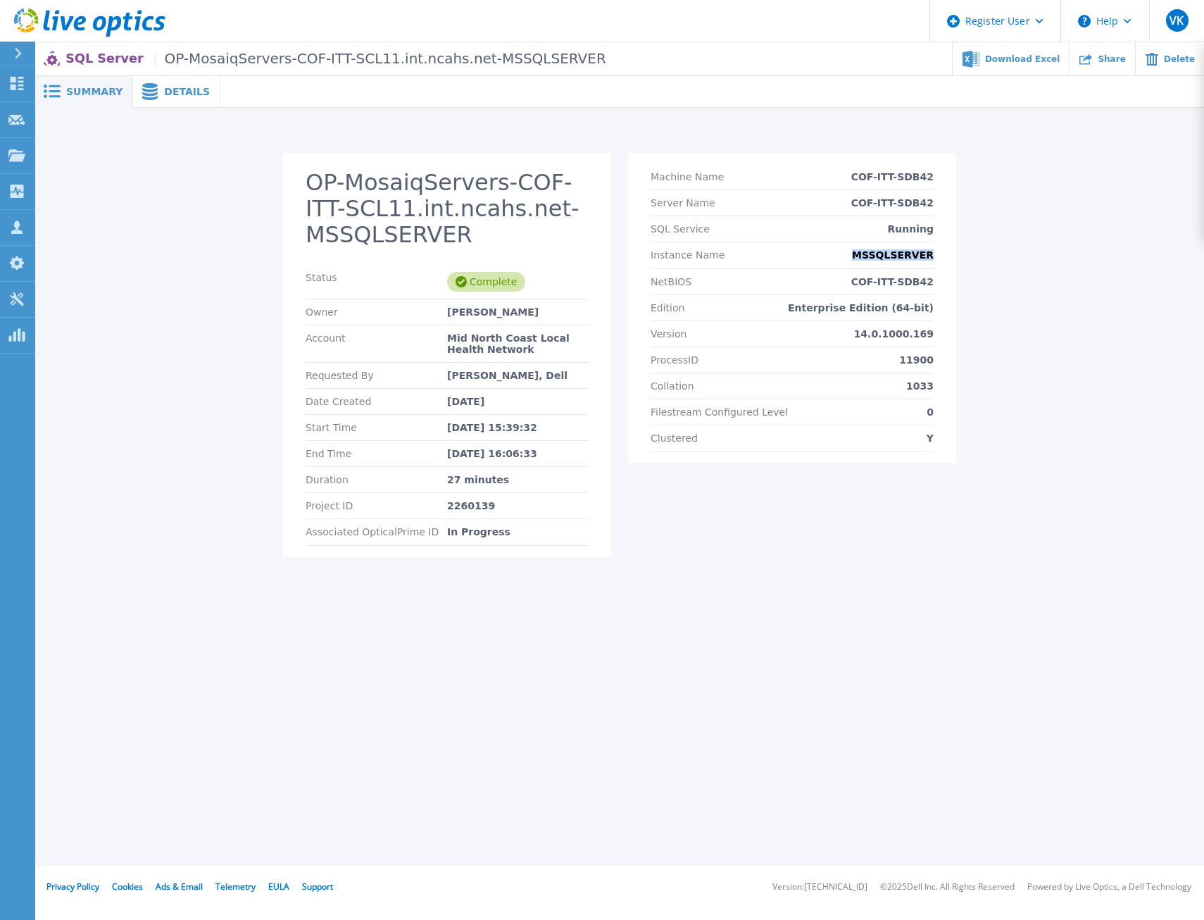
click at [844, 305] on p "Enterprise Edition (64-bit)" at bounding box center [861, 307] width 146 height 11
copy p "Enterprise"
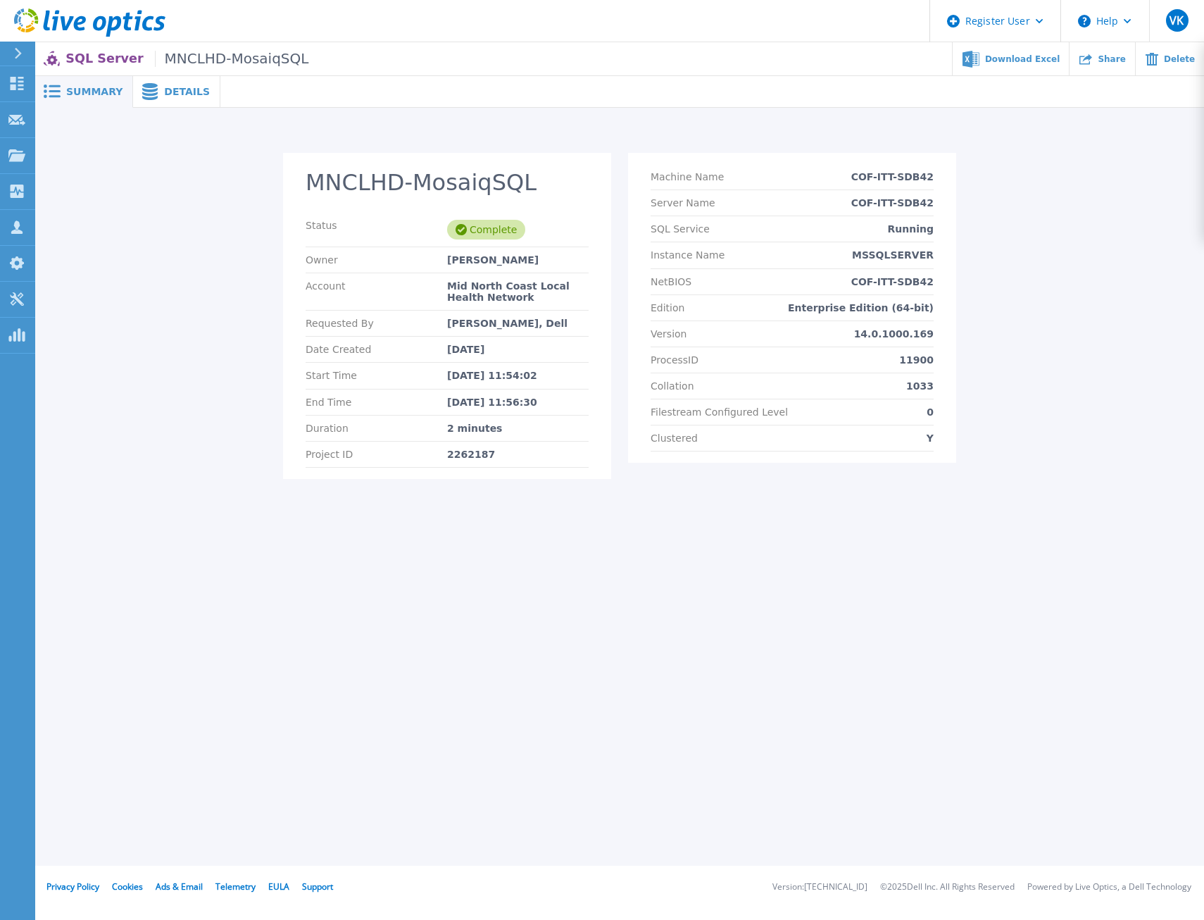
click at [179, 92] on span "Details" at bounding box center [187, 92] width 46 height 10
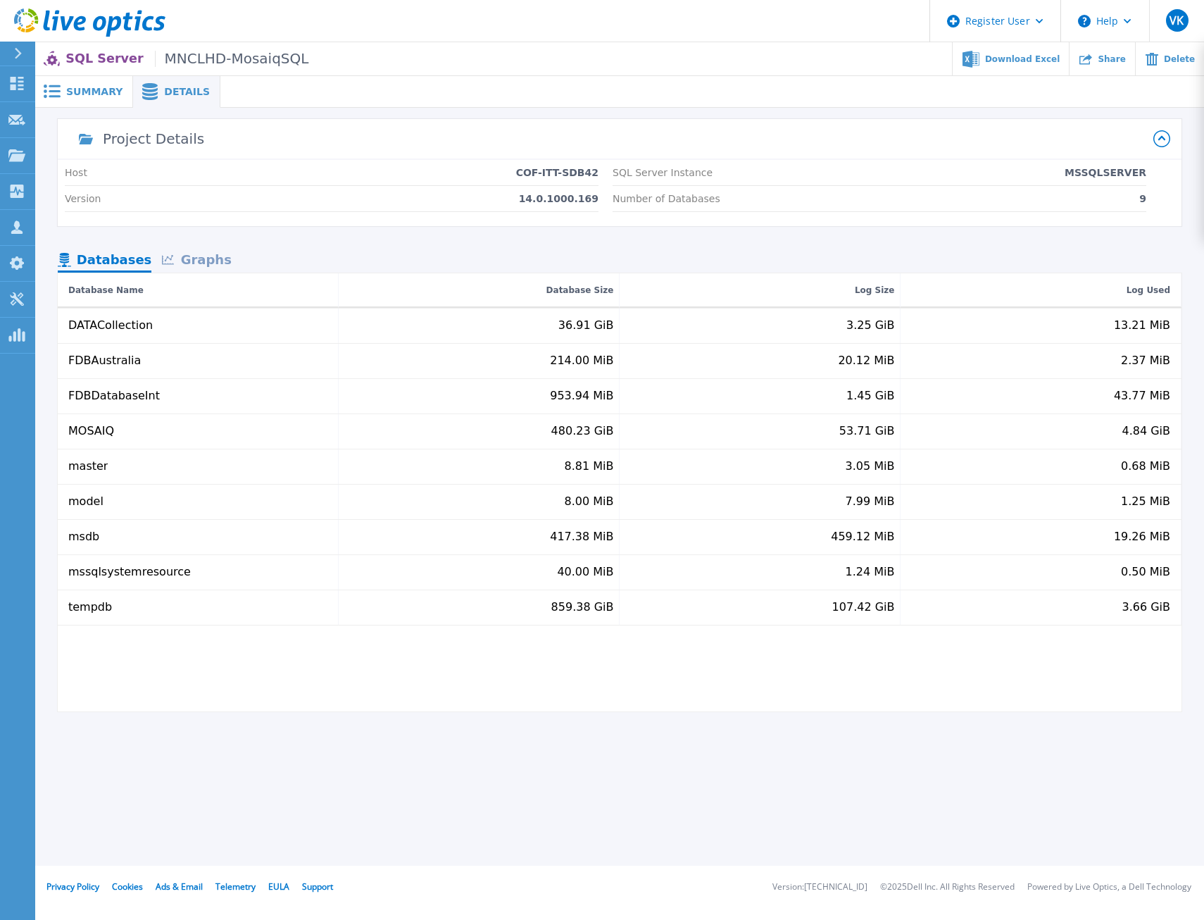
click at [85, 94] on span "Summary" at bounding box center [94, 92] width 56 height 10
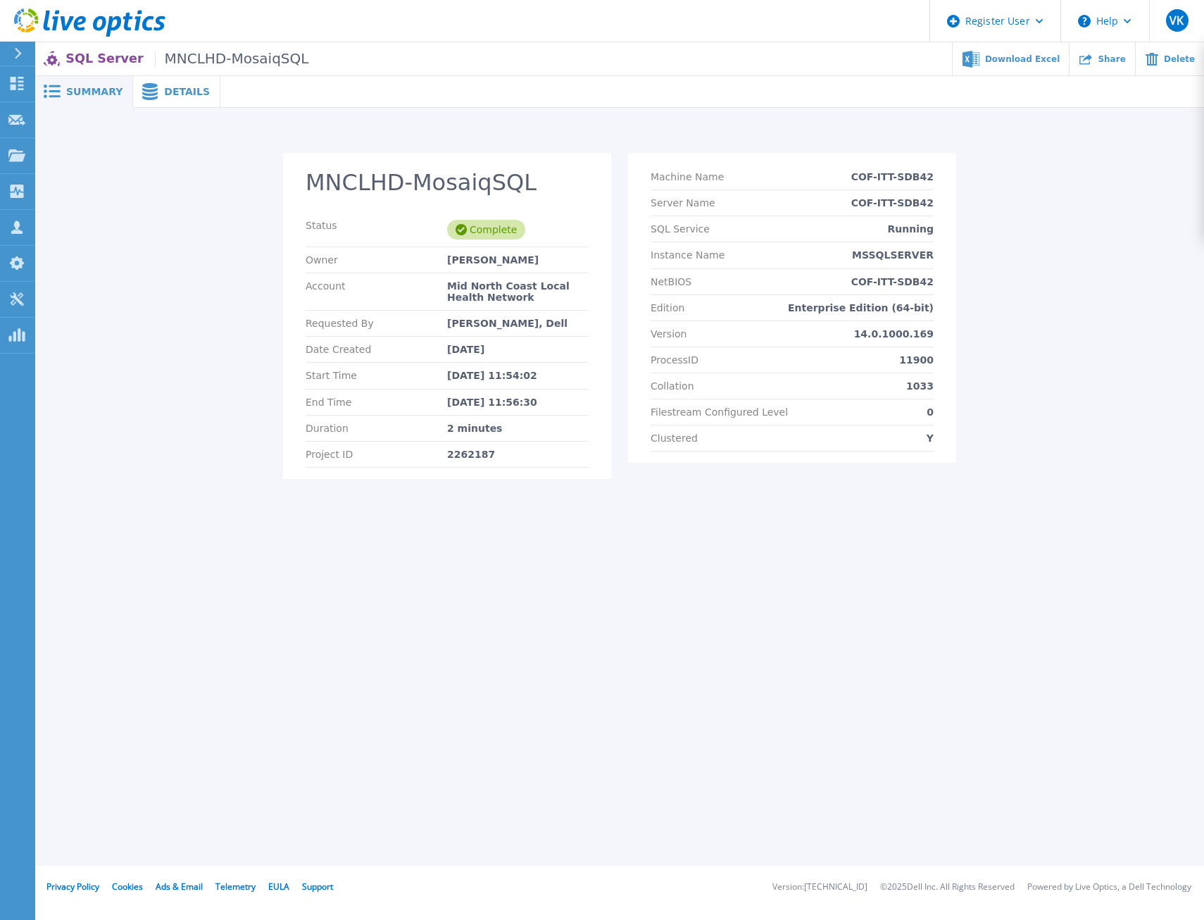
click at [463, 453] on div "2262187" at bounding box center [518, 454] width 142 height 11
copy div "2262187"
drag, startPoint x: 510, startPoint y: 429, endPoint x: 437, endPoint y: 427, distance: 73.3
click at [437, 427] on div "Duration 2 minutes" at bounding box center [447, 429] width 283 height 26
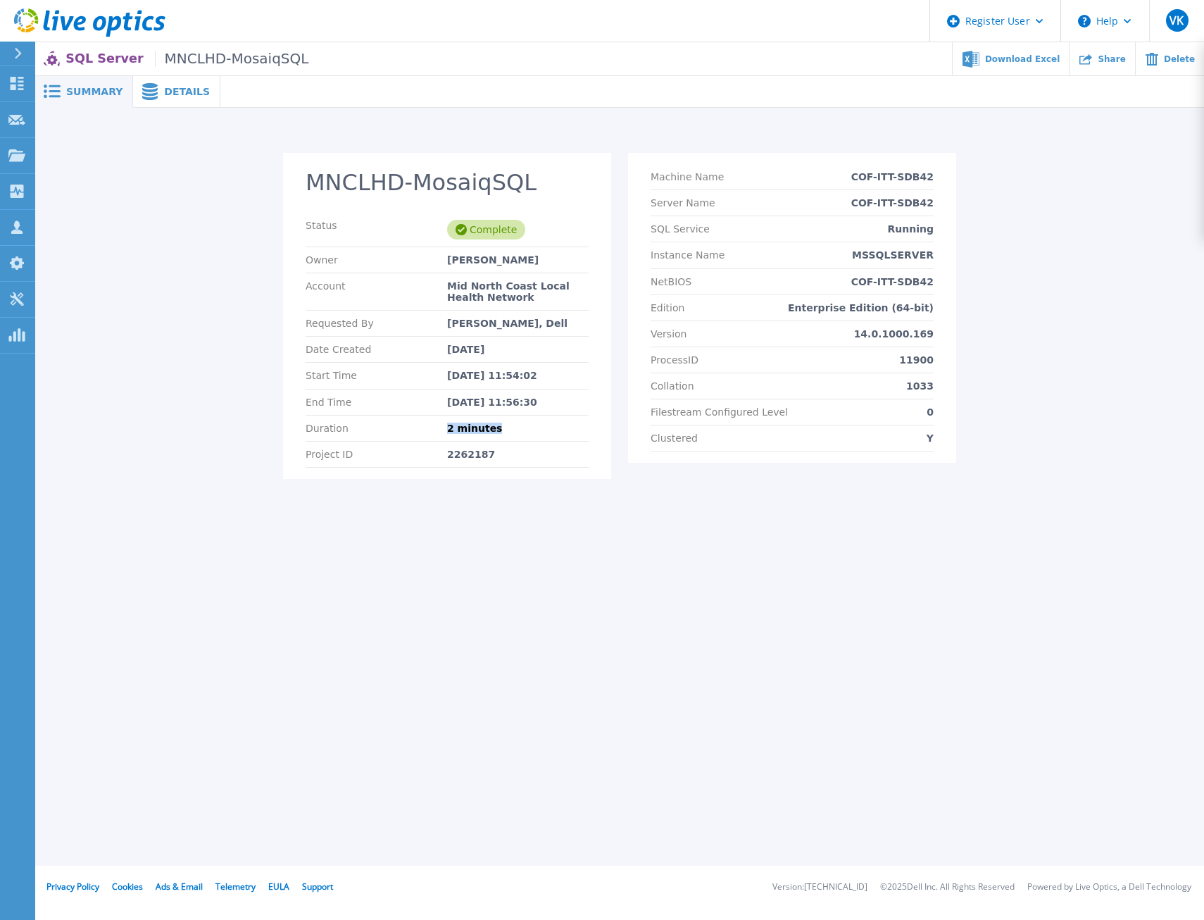
copy div "2 minutes"
drag, startPoint x: 1039, startPoint y: 433, endPoint x: 1043, endPoint y: 420, distance: 13.4
click at [1038, 433] on div "MNCLHD-MosaiqSQL Status Complete Owner [PERSON_NAME] Account Mid North Coast Lo…" at bounding box center [620, 324] width 1142 height 343
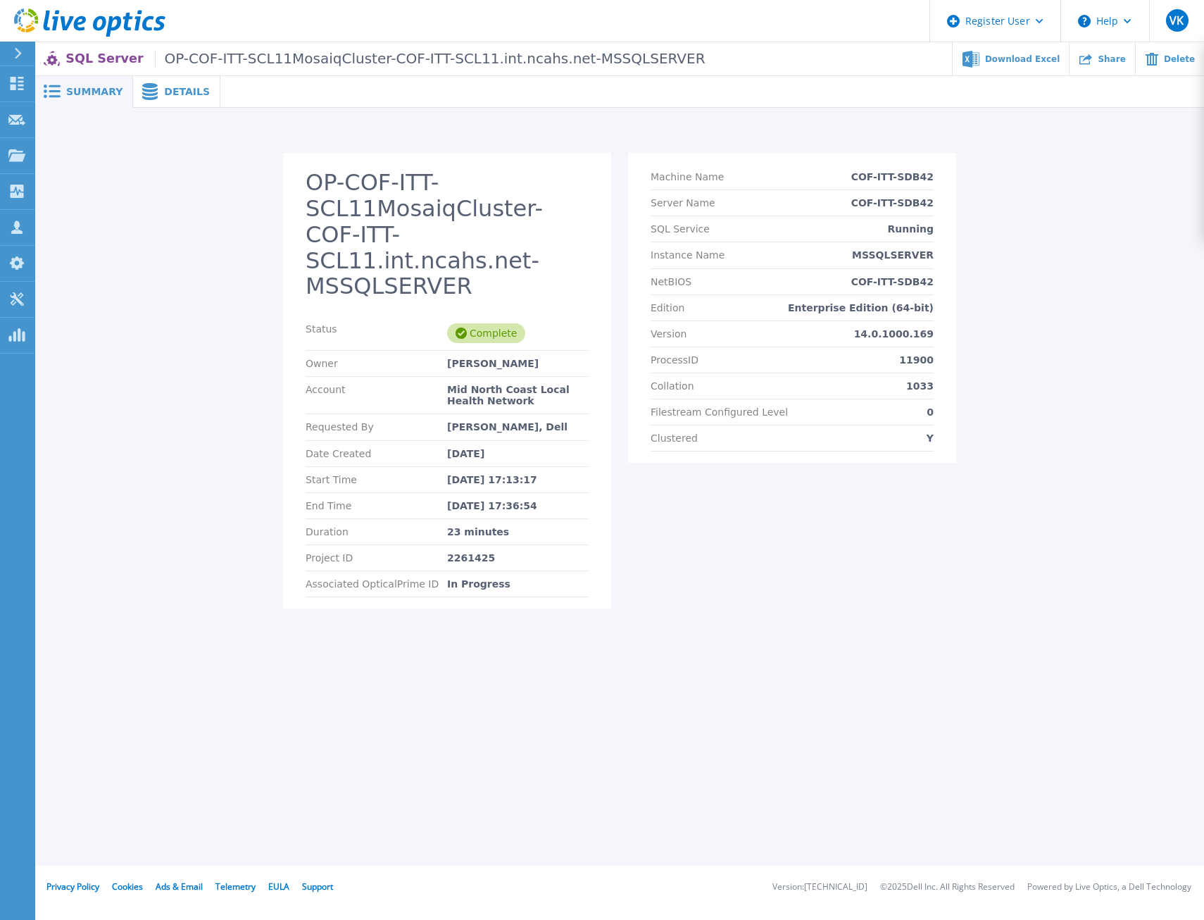
click at [180, 94] on span "Details" at bounding box center [187, 92] width 46 height 10
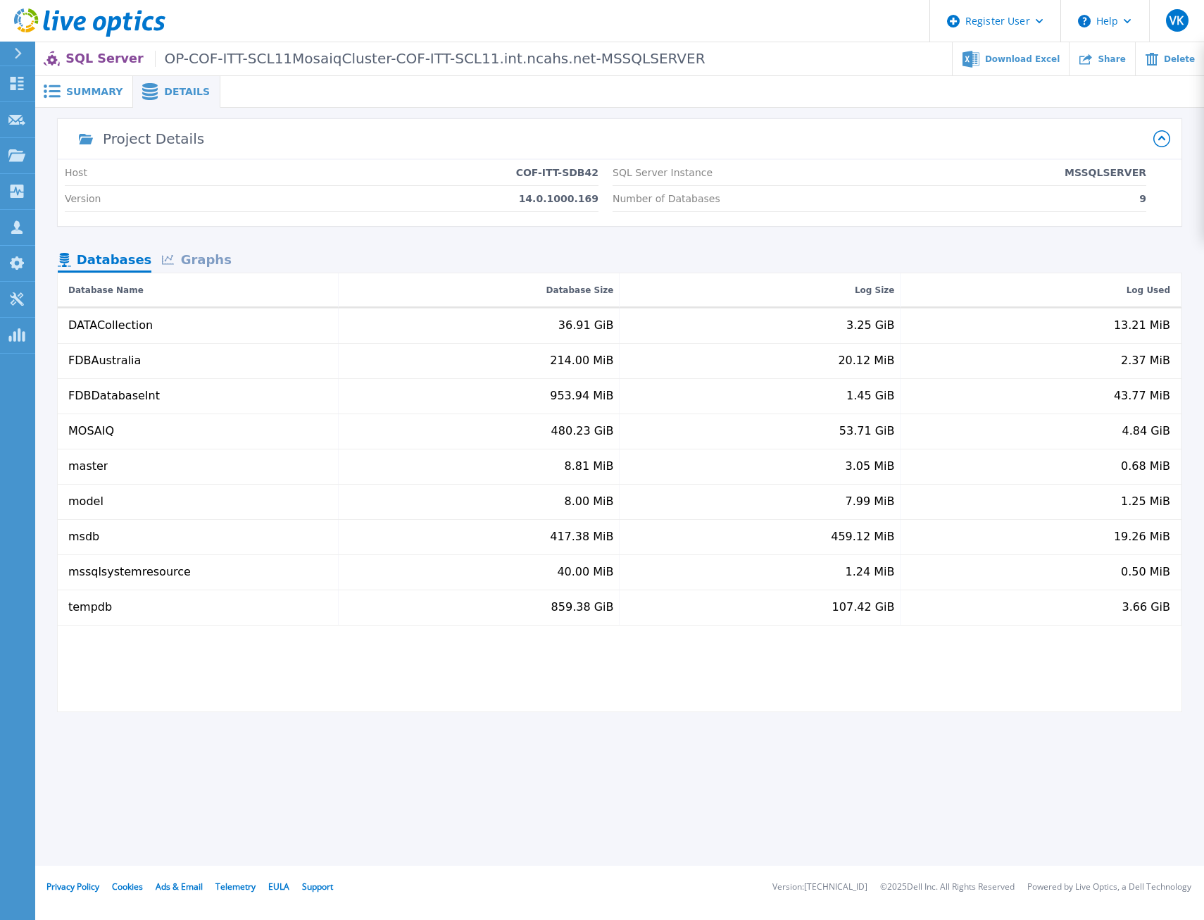
click at [96, 94] on span "Summary" at bounding box center [94, 92] width 56 height 10
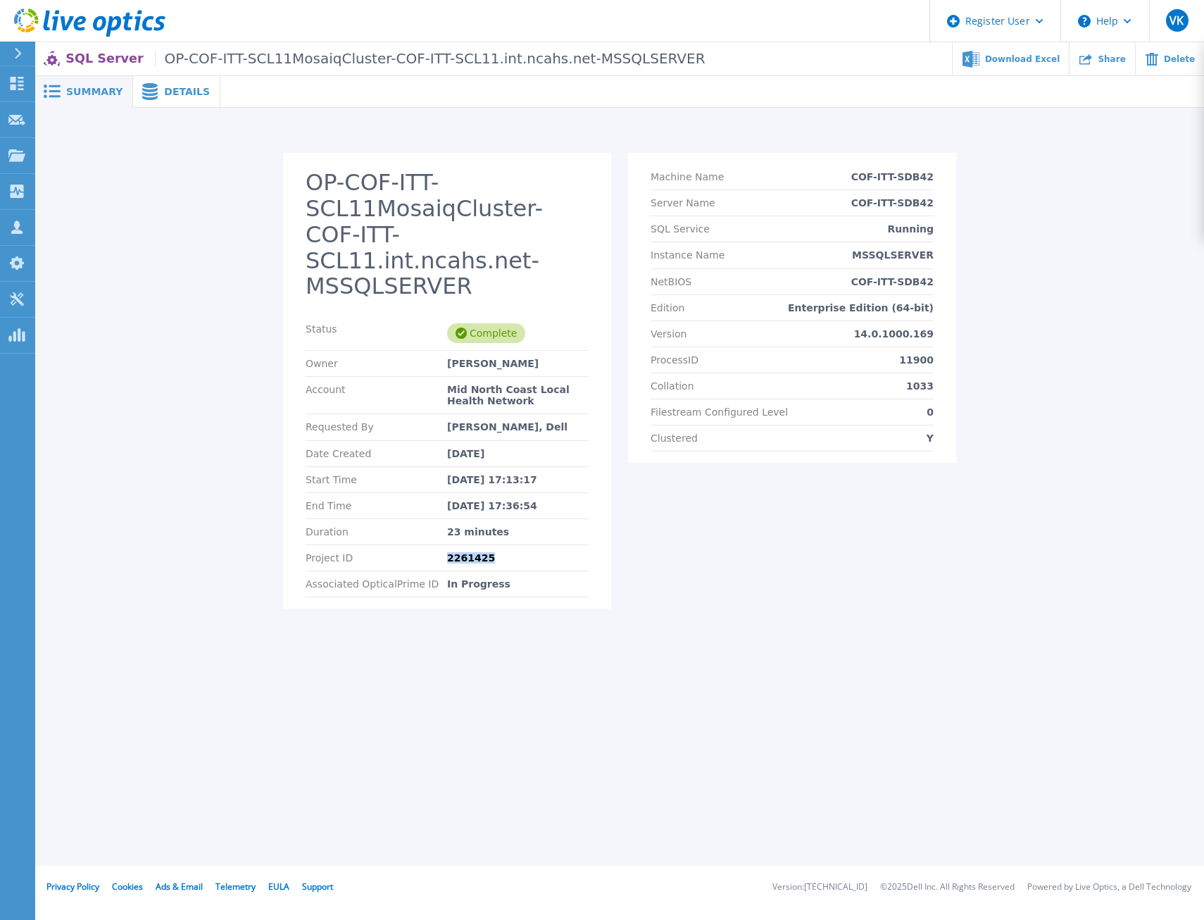
drag, startPoint x: 489, startPoint y: 533, endPoint x: 448, endPoint y: 528, distance: 41.1
click at [448, 552] on div "2261425" at bounding box center [518, 557] width 142 height 11
copy div "2261425"
drag, startPoint x: 509, startPoint y: 506, endPoint x: 432, endPoint y: 504, distance: 76.8
click at [432, 519] on div "Duration 23 minutes" at bounding box center [447, 532] width 283 height 26
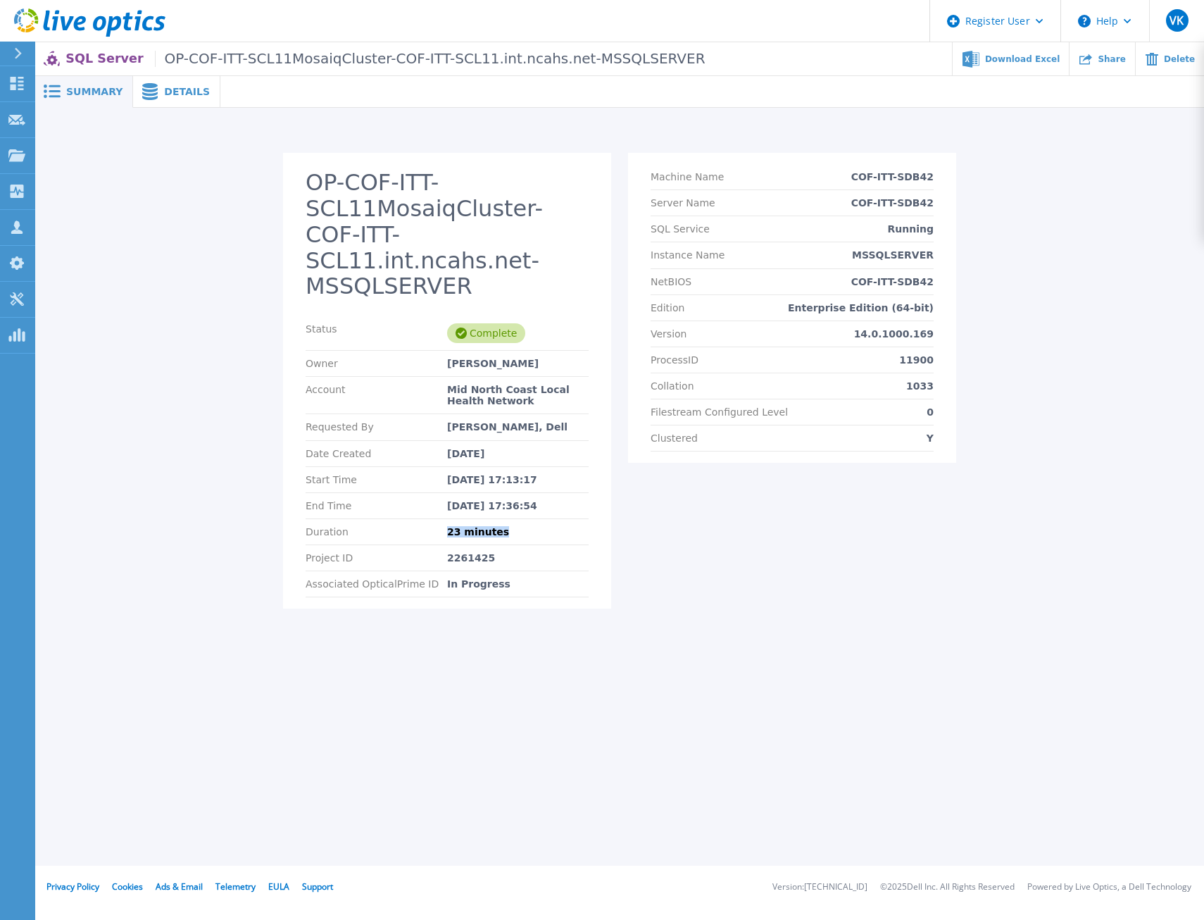
copy div "23 minutes"
drag, startPoint x: 946, startPoint y: 204, endPoint x: 843, endPoint y: 204, distance: 102.8
click at [843, 204] on section "Machine Name COF-ITT-SDB42 Server Name COF-ITT-SDB42 SQL Service Running Instan…" at bounding box center [792, 308] width 328 height 310
copy p "COF-ITT-SDB42"
drag, startPoint x: 937, startPoint y: 254, endPoint x: 849, endPoint y: 256, distance: 88.7
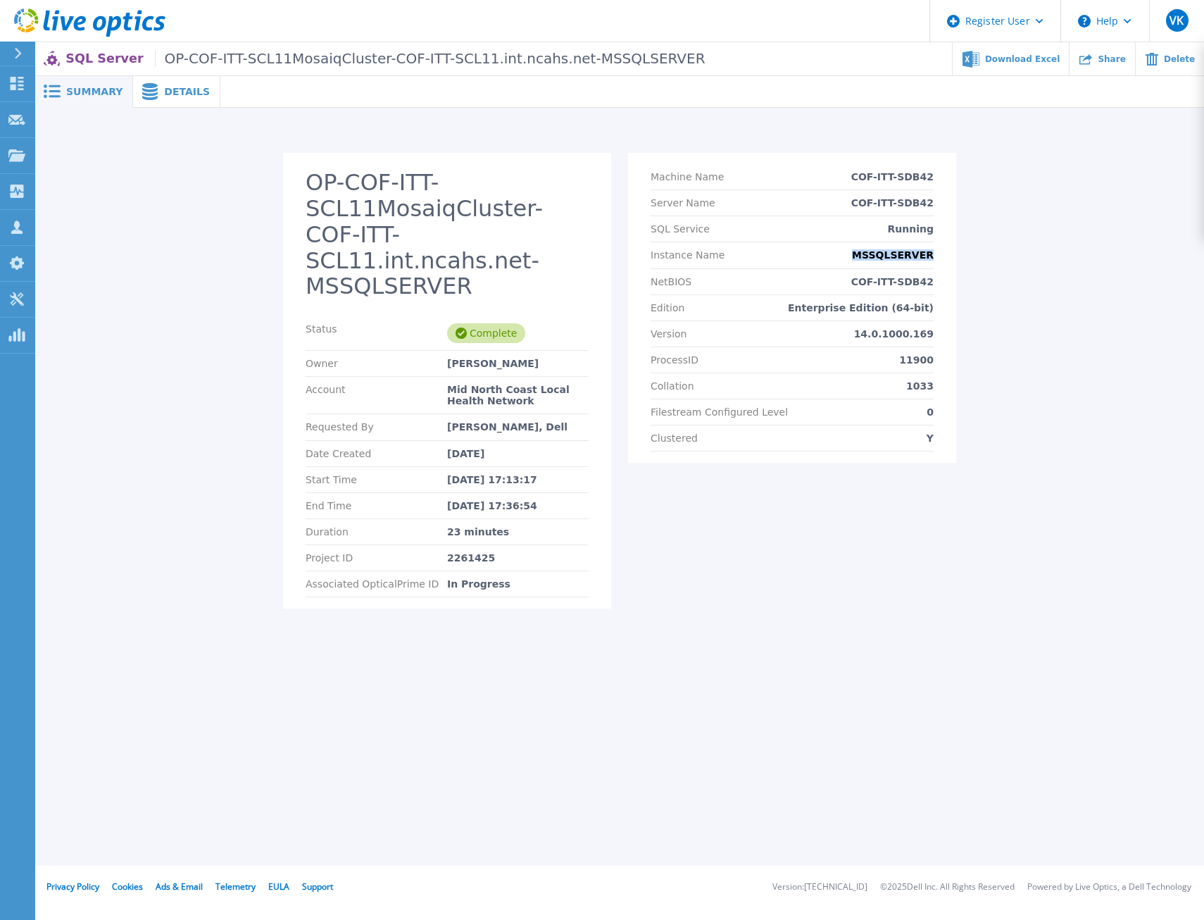
click at [849, 256] on section "Machine Name COF-ITT-SDB42 Server Name COF-ITT-SDB42 SQL Service Running Instan…" at bounding box center [792, 308] width 328 height 310
copy p "MSSQLSERVER"
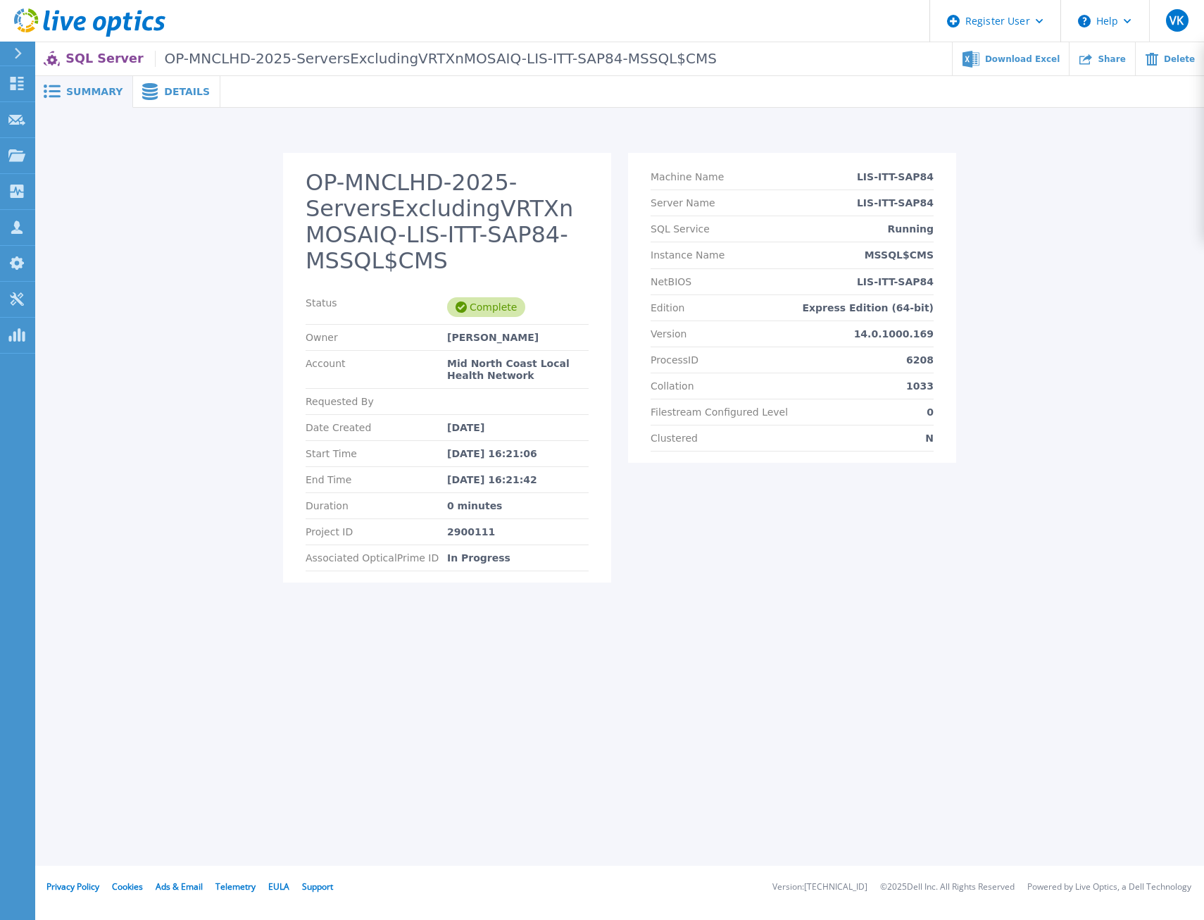
click at [174, 88] on span "Details" at bounding box center [187, 92] width 46 height 10
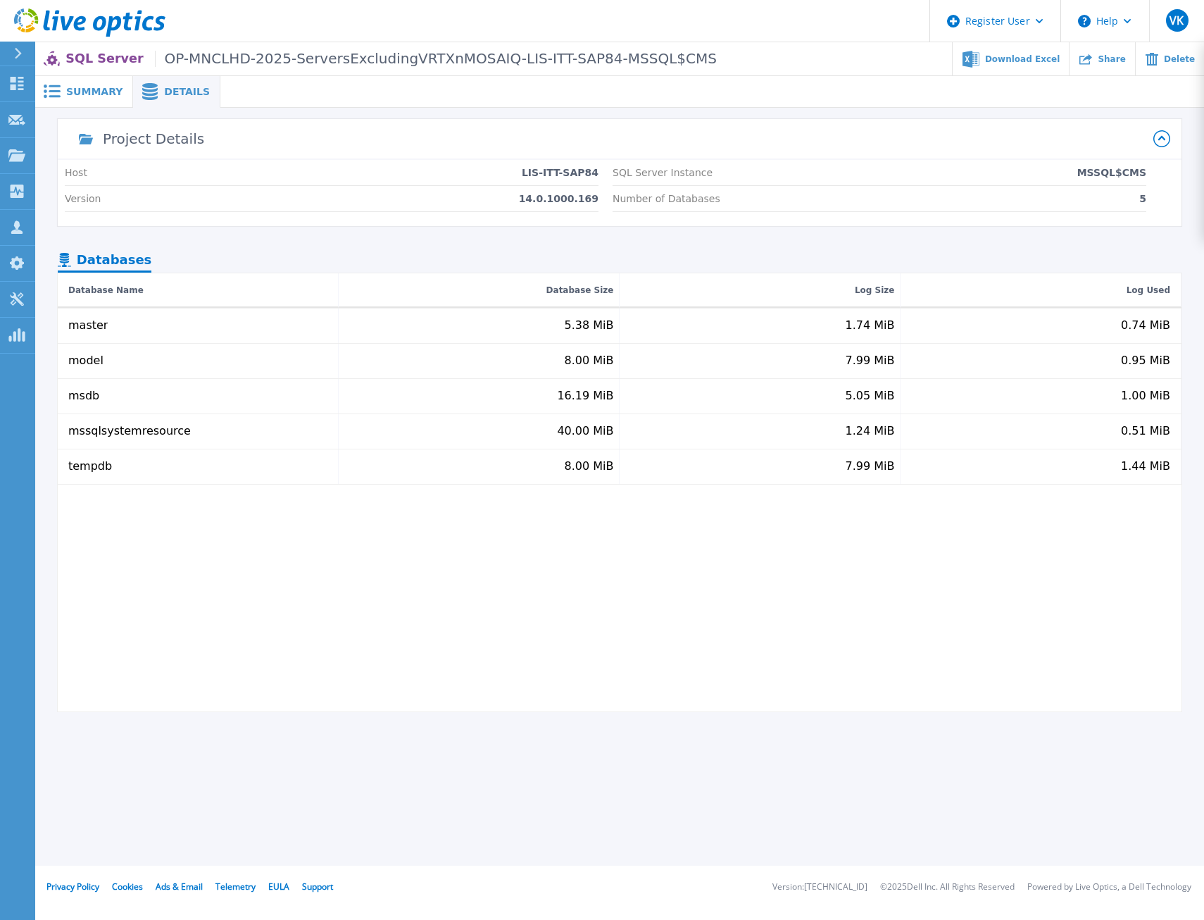
click at [92, 98] on div "Summary" at bounding box center [84, 92] width 98 height 32
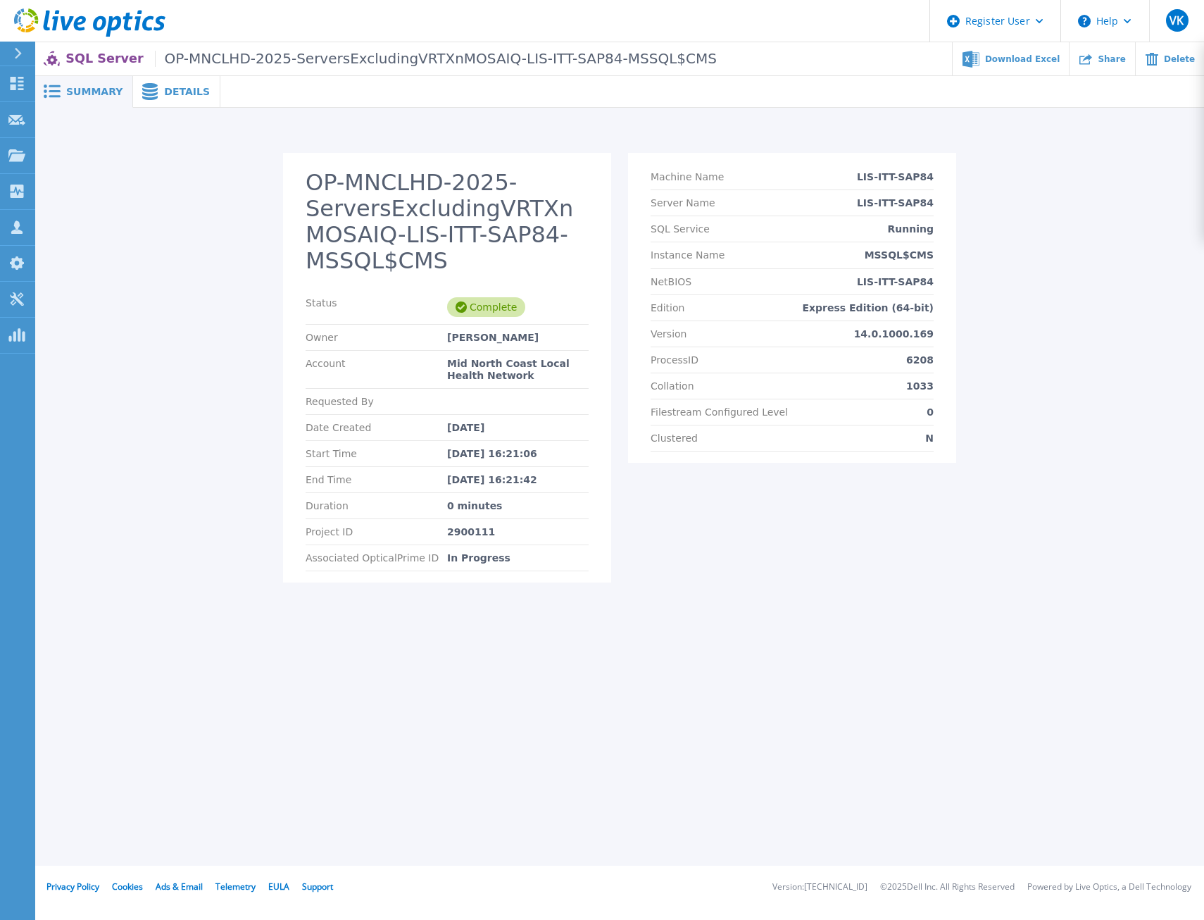
click at [630, 769] on div "Summary Details OP-MNCLHD-2025-ServersExcludingVRTXnMOSAIQ-LIS-ITT-SAP84-MSSQL$…" at bounding box center [619, 433] width 1169 height 866
click at [461, 536] on div "2900111" at bounding box center [518, 531] width 142 height 11
copy div "2900111"
drag, startPoint x: 258, startPoint y: 708, endPoint x: 153, endPoint y: 220, distance: 499.3
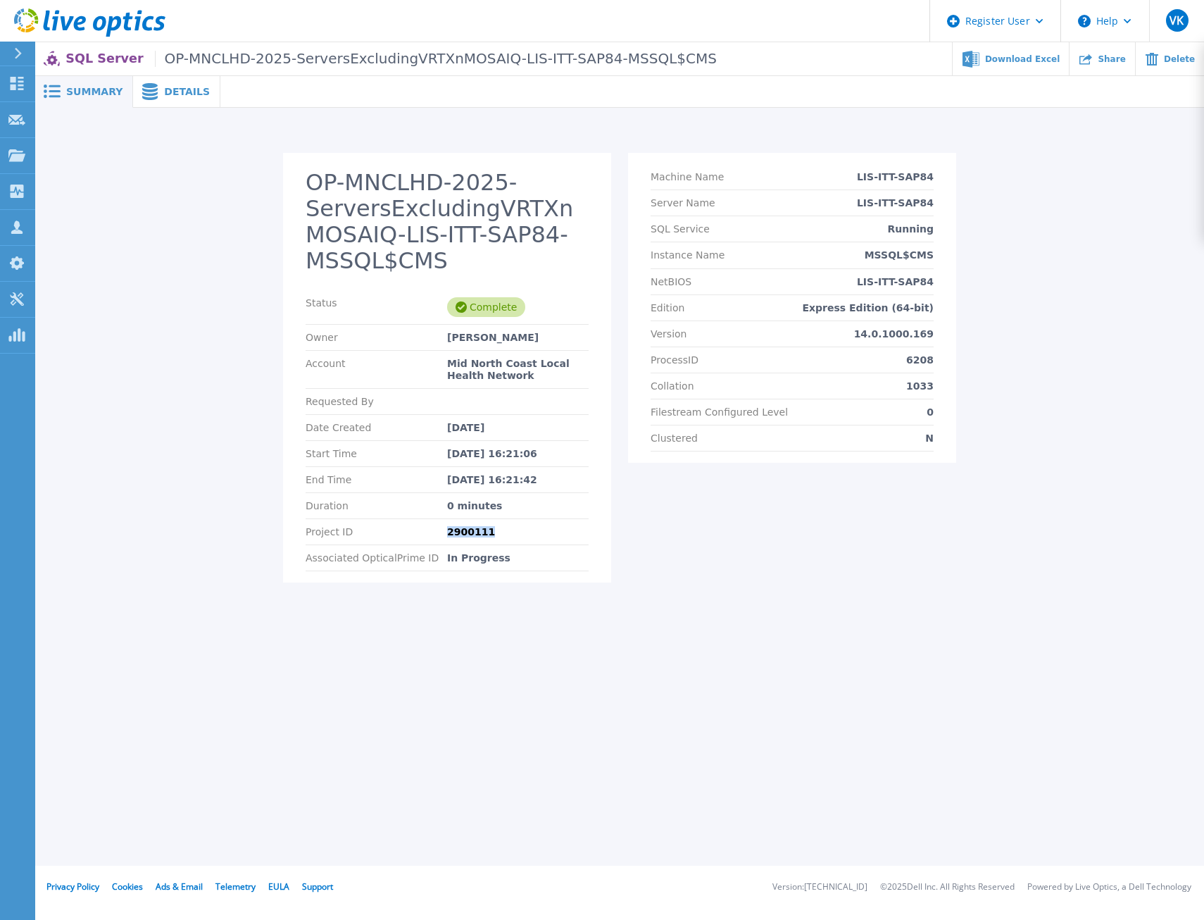
click at [258, 708] on div "Summary Details OP-MNCLHD-2025-ServersExcludingVRTXnMOSAIQ-LIS-ITT-SAP84-MSSQL$…" at bounding box center [619, 433] width 1169 height 866
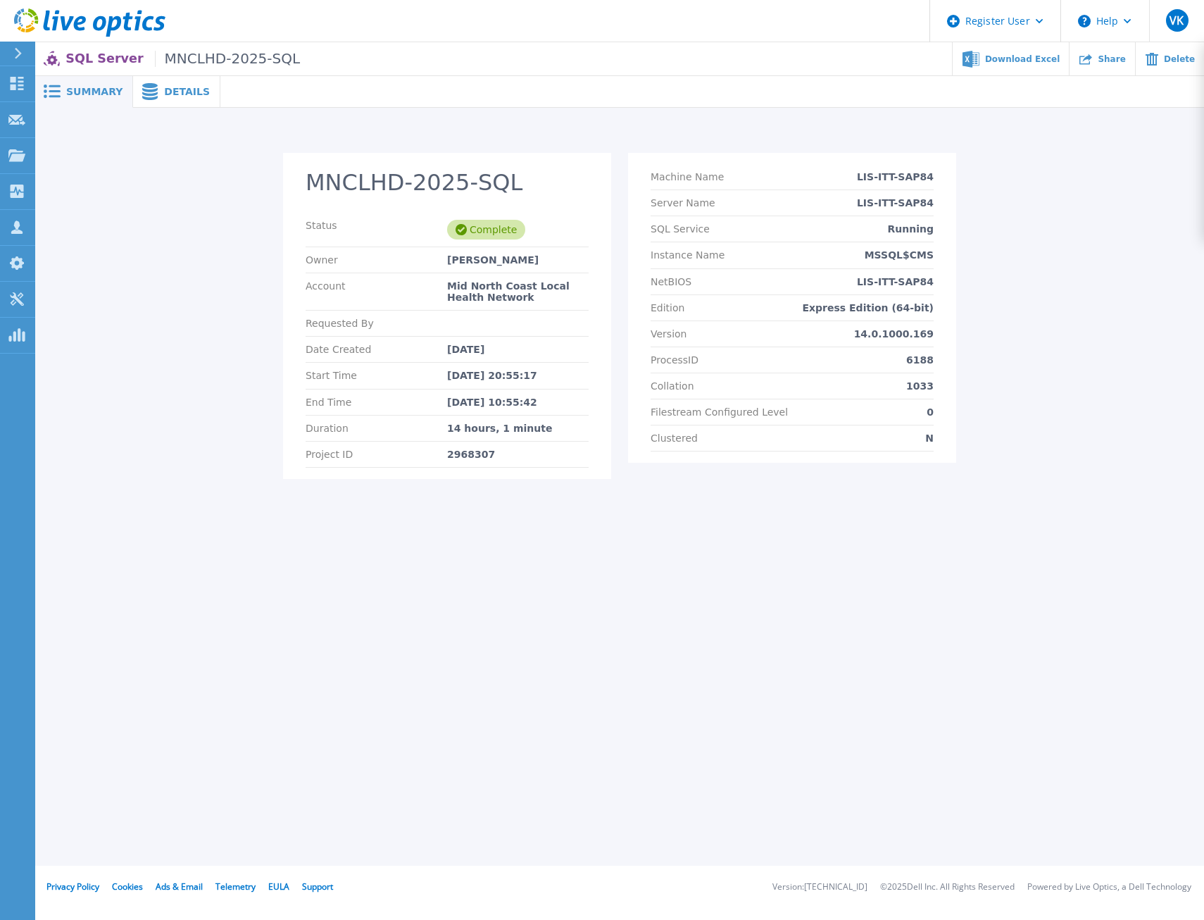
click at [164, 96] on span "Details" at bounding box center [187, 92] width 46 height 10
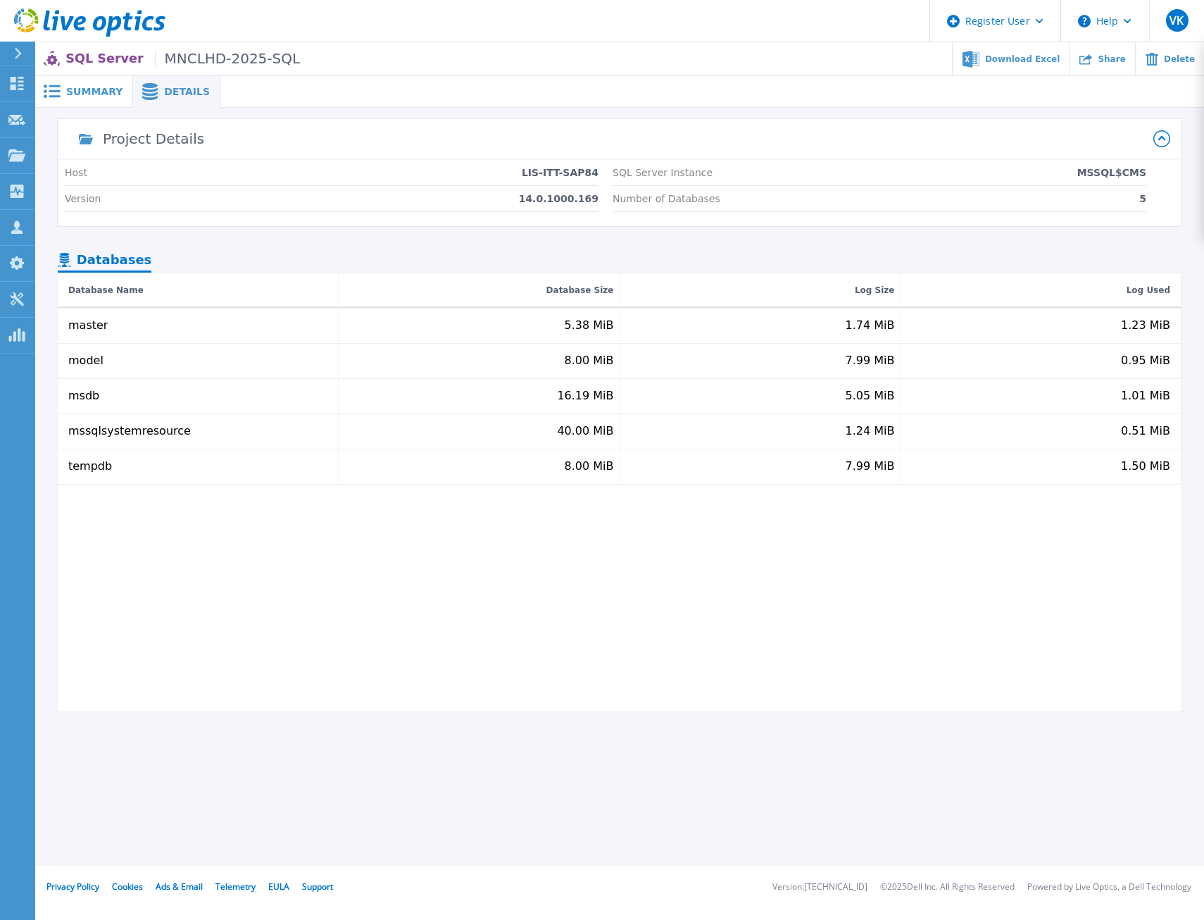
click at [400, 554] on div "master 5.38 MiB 1.74 MiB 1.23 MiB model 8.00 MiB 7.99 MiB 0.95 MiB msdb 16.19 M…" at bounding box center [620, 509] width 1124 height 403
click at [97, 87] on span "Summary" at bounding box center [94, 92] width 56 height 10
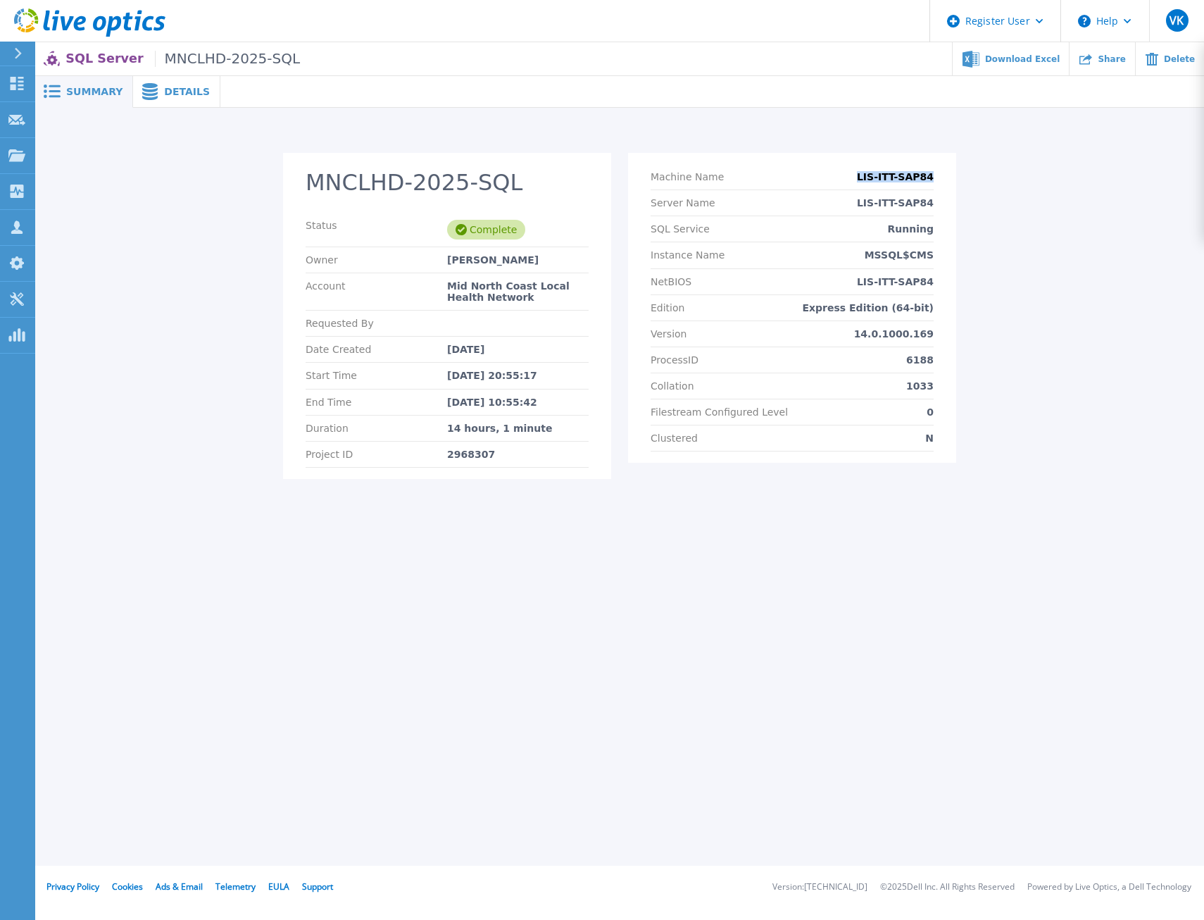
drag, startPoint x: 939, startPoint y: 177, endPoint x: 872, endPoint y: 178, distance: 67.6
click at [872, 178] on section "Machine Name LIS-ITT-SAP84 Server Name LIS-ITT-SAP84 SQL Service Running Instan…" at bounding box center [792, 308] width 328 height 310
copy p "LIS-ITT-SAP84"
drag, startPoint x: 941, startPoint y: 253, endPoint x: 854, endPoint y: 257, distance: 86.7
click at [854, 257] on section "Machine Name LIS-ITT-SAP84 Server Name LIS-ITT-SAP84 SQL Service Running Instan…" at bounding box center [792, 308] width 328 height 310
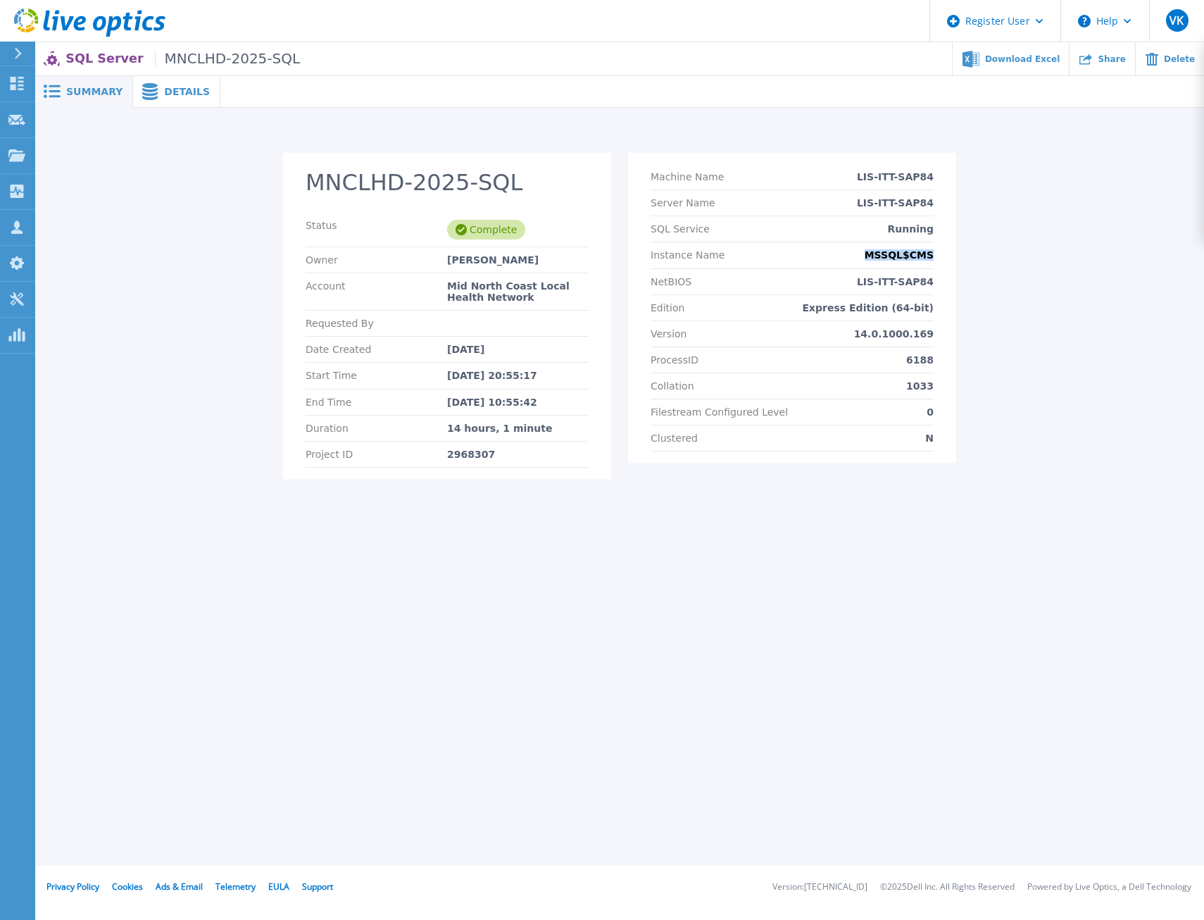
copy p "MSSQL$CMS"
click at [623, 669] on div "Summary Details MNCLHD-2025-SQL Status Complete Owner Leonard Rogan Account Mid…" at bounding box center [619, 433] width 1169 height 866
drag, startPoint x: 542, startPoint y: 430, endPoint x: 435, endPoint y: 422, distance: 106.7
click at [435, 422] on div "Duration 14 hours, 1 minute" at bounding box center [447, 429] width 283 height 26
copy div "14 hours, 1 minute"
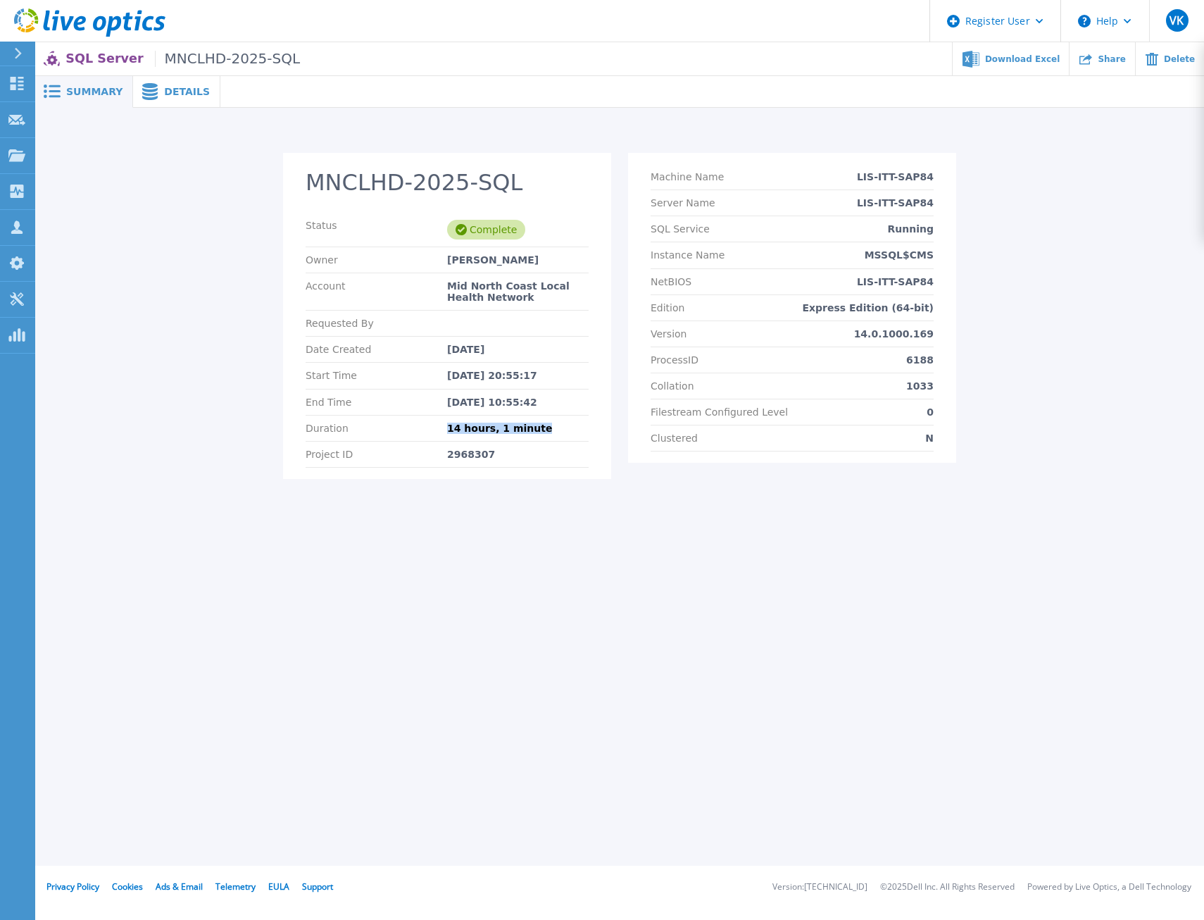
click at [267, 582] on div "Summary Details MNCLHD-2025-SQL Status Complete Owner Leonard Rogan Account Mid…" at bounding box center [619, 433] width 1169 height 866
click at [848, 307] on p "Express Edition (64-bit)" at bounding box center [869, 307] width 132 height 11
click at [849, 307] on p "Express Edition (64-bit)" at bounding box center [869, 307] width 132 height 11
copy p "Express"
click at [774, 561] on div "Summary Details MNCLHD-2025-SQL Status Complete Owner Leonard Rogan Account Mid…" at bounding box center [619, 433] width 1169 height 866
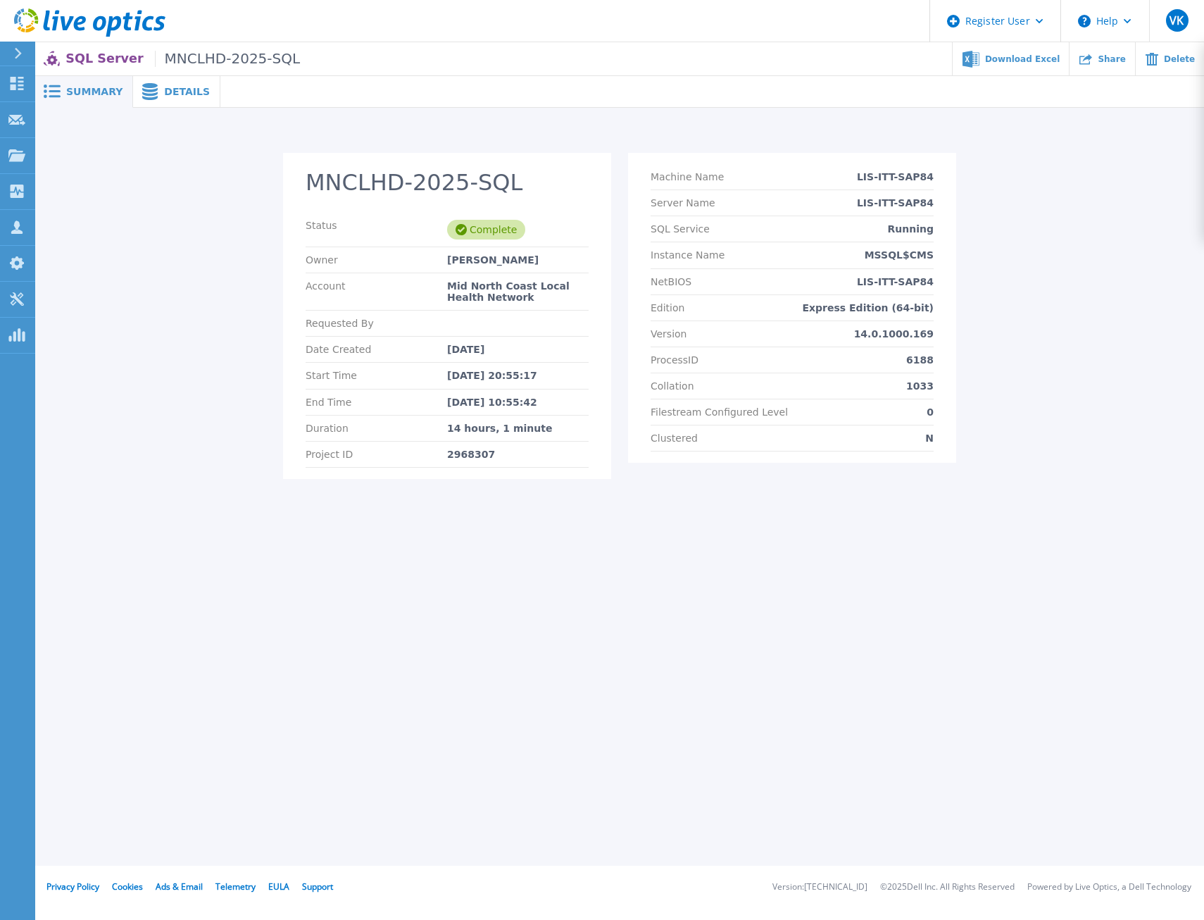
click at [164, 92] on span "Details" at bounding box center [187, 92] width 46 height 10
drag, startPoint x: 516, startPoint y: 431, endPoint x: 439, endPoint y: 428, distance: 76.8
click at [439, 428] on div "Duration 9 minutes" at bounding box center [447, 429] width 283 height 26
copy div "9 minutes"
drag, startPoint x: 947, startPoint y: 180, endPoint x: 853, endPoint y: 179, distance: 94.4
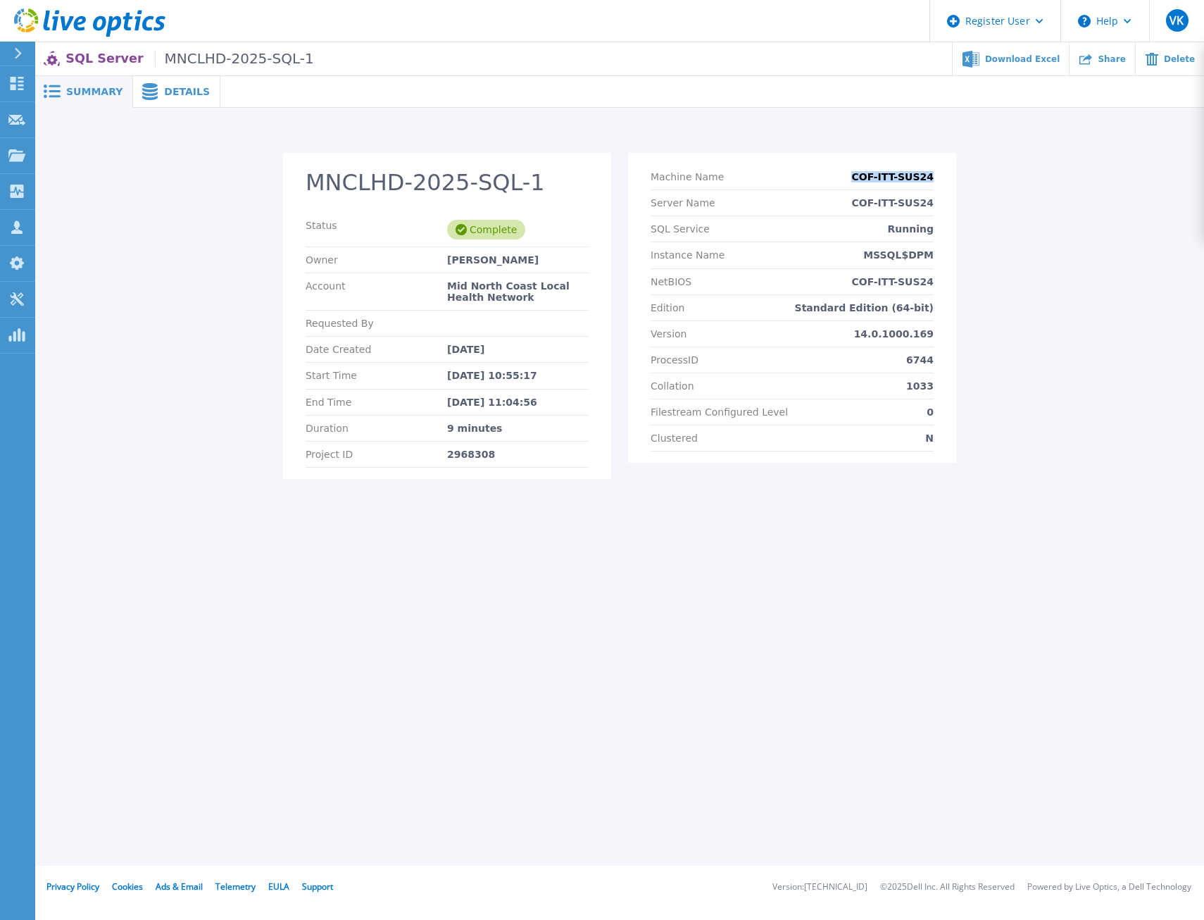
click at [853, 179] on section "Machine Name COF-ITT-SUS24 Server Name COF-ITT-SUS24 SQL Service Running Instan…" at bounding box center [792, 308] width 328 height 310
copy p "COF-ITT-SUS24"
drag, startPoint x: 942, startPoint y: 256, endPoint x: 819, endPoint y: 257, distance: 122.5
click at [819, 257] on section "Machine Name COF-ITT-SUS24 Server Name COF-ITT-SUS24 SQL Service Running Instan…" at bounding box center [792, 308] width 328 height 310
copy p "MSSQL$DPM"
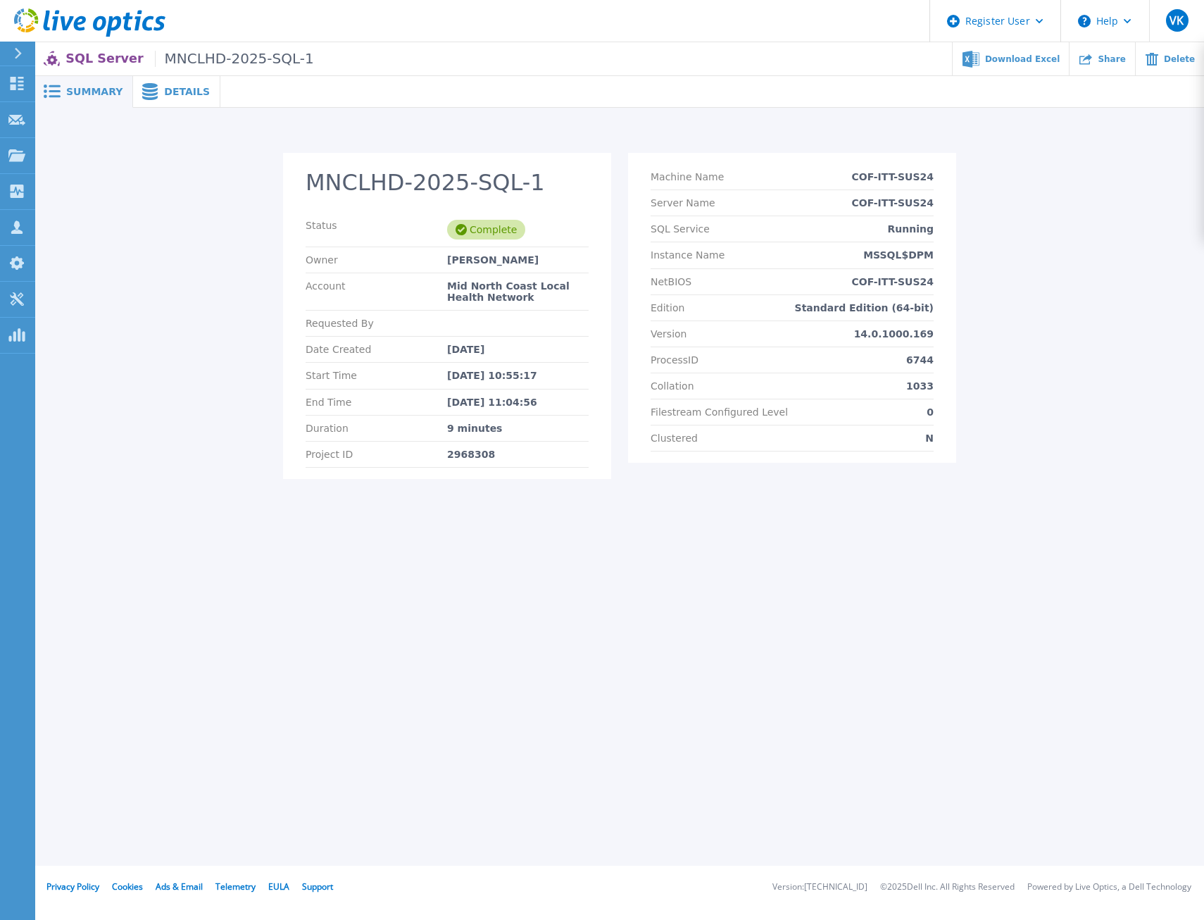
click at [164, 93] on span "Details" at bounding box center [187, 92] width 46 height 10
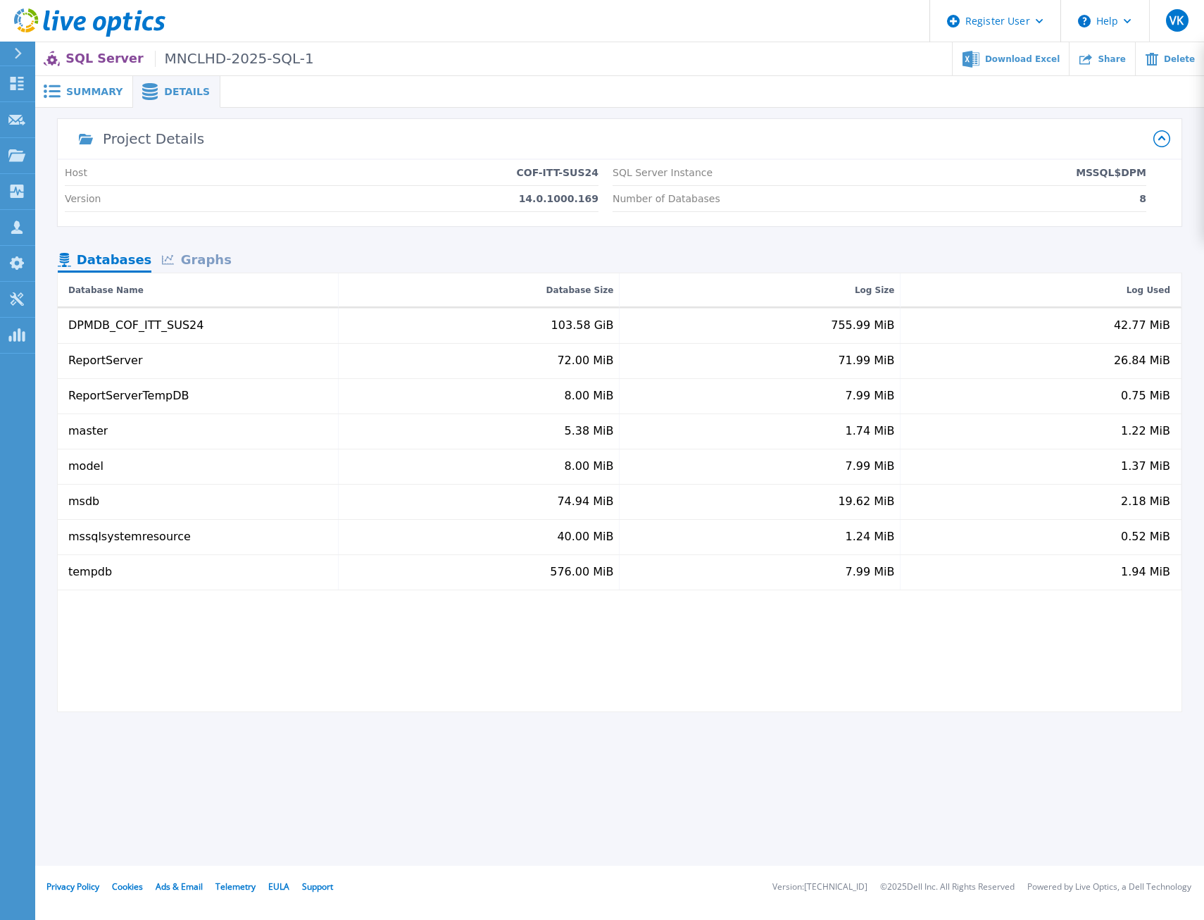
click at [91, 94] on span "Summary" at bounding box center [94, 92] width 56 height 10
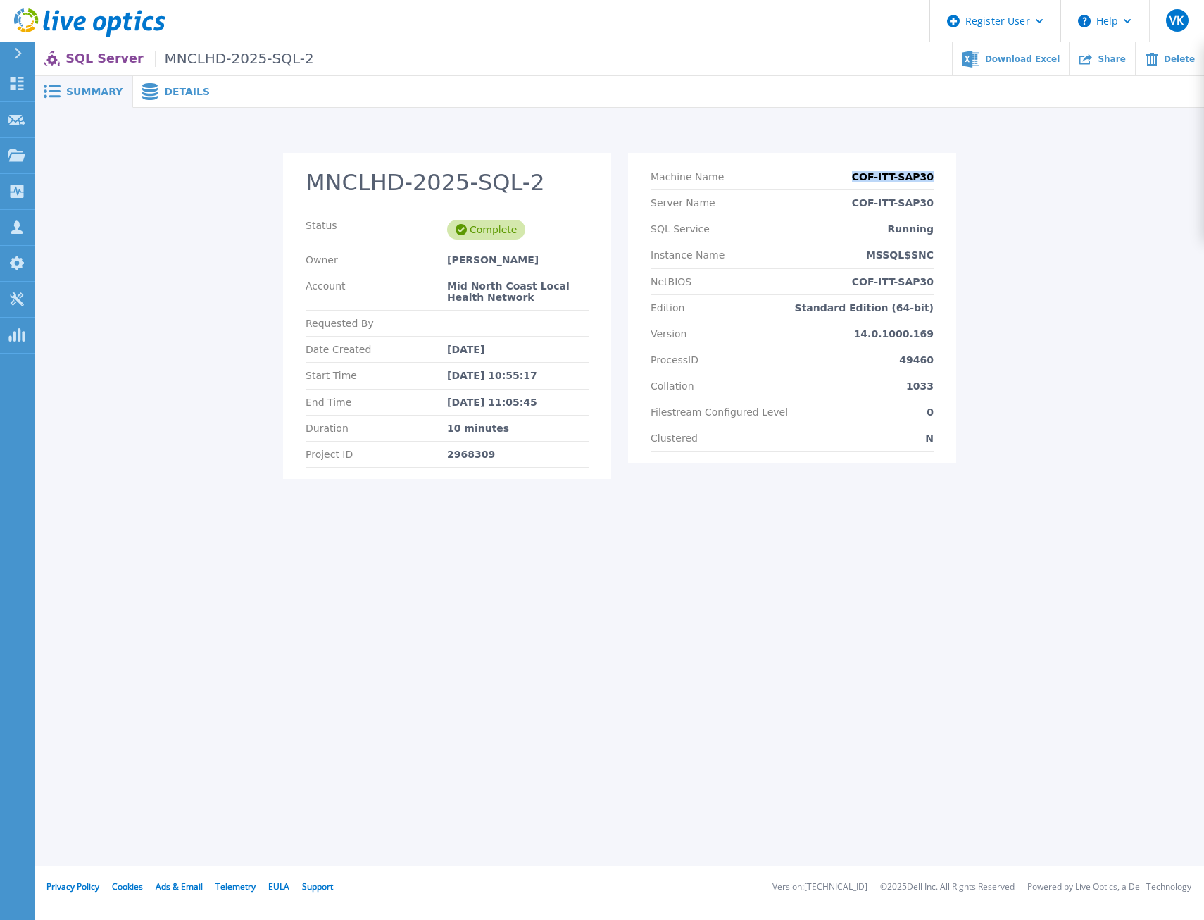
drag, startPoint x: 942, startPoint y: 174, endPoint x: 849, endPoint y: 177, distance: 93.0
click at [849, 177] on section "Machine Name COF-ITT-SAP30 Server Name COF-ITT-SAP30 SQL Service Running Instan…" at bounding box center [792, 308] width 328 height 310
copy p "COF-ITT-SAP30"
drag, startPoint x: 944, startPoint y: 255, endPoint x: 863, endPoint y: 259, distance: 81.1
click at [863, 259] on section "Machine Name COF-ITT-SAP30 Server Name COF-ITT-SAP30 SQL Service Running Instan…" at bounding box center [792, 308] width 328 height 310
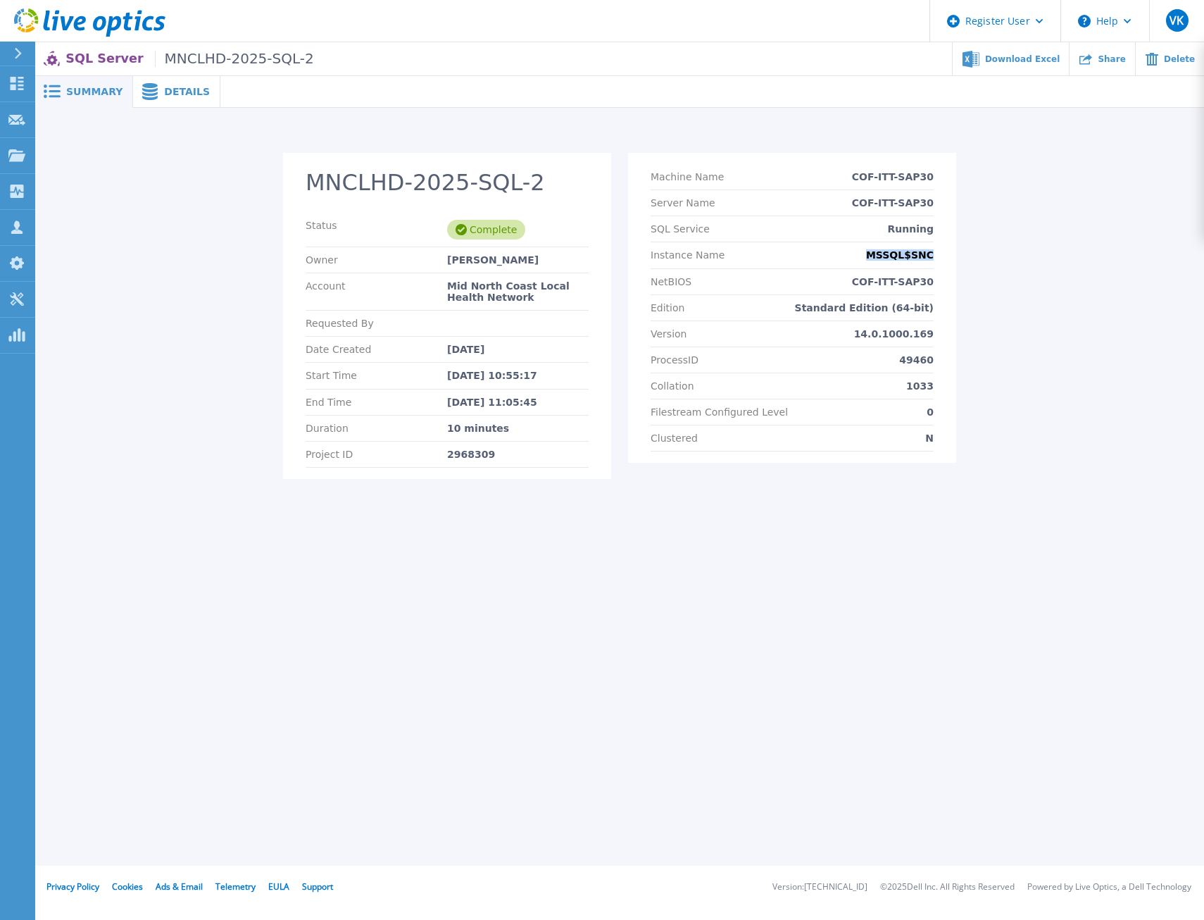
copy p "MSSQL$SNC"
drag, startPoint x: 531, startPoint y: 431, endPoint x: 430, endPoint y: 429, distance: 101.4
click at [430, 429] on div "Duration 10 minutes" at bounding box center [447, 429] width 283 height 26
copy div "10 minutes"
drag, startPoint x: 449, startPoint y: 427, endPoint x: 418, endPoint y: 427, distance: 31.7
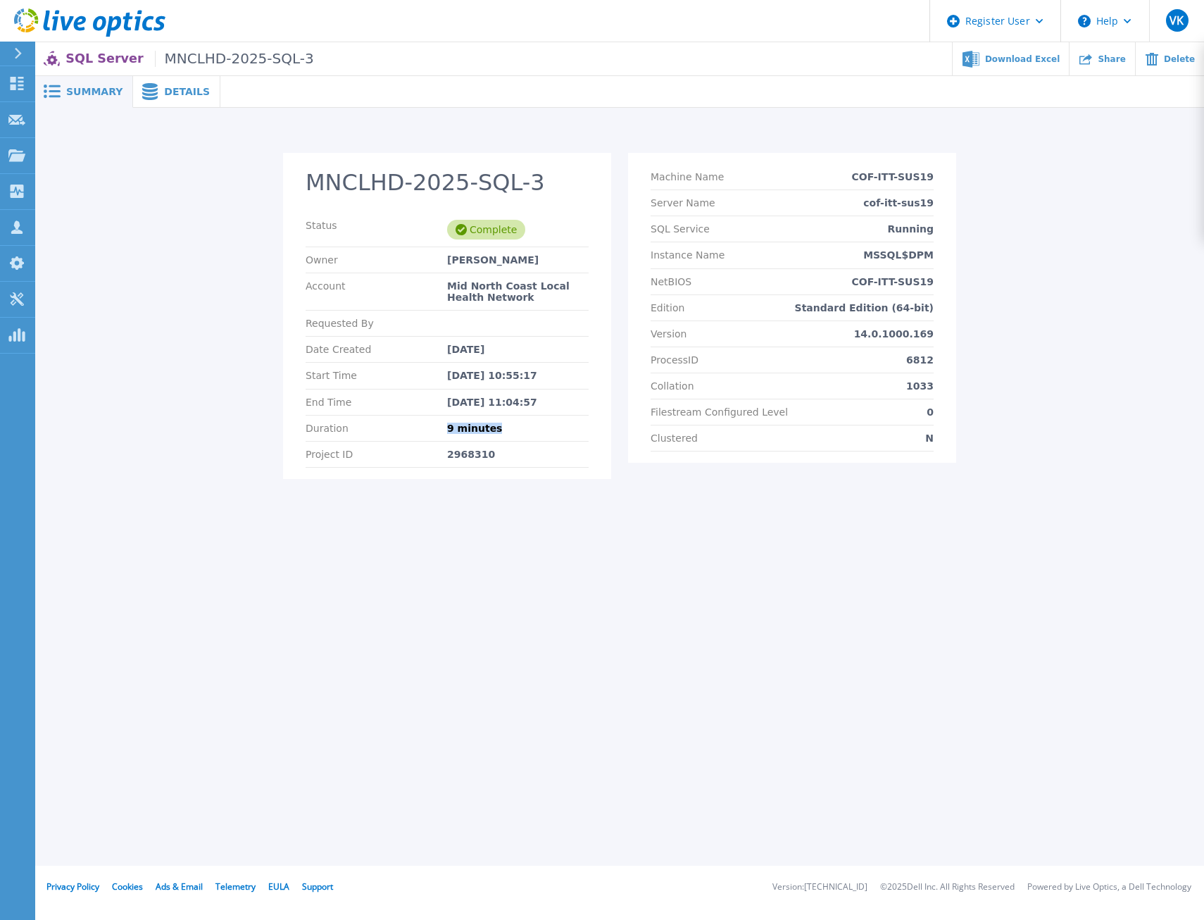
click at [418, 427] on div "Duration 9 minutes" at bounding box center [447, 429] width 283 height 26
copy div "9 minutes"
drag, startPoint x: 949, startPoint y: 174, endPoint x: 859, endPoint y: 174, distance: 89.4
click at [859, 174] on section "Machine Name COF-ITT-SUS19 Server Name cof-itt-sus19 SQL Service Running Instan…" at bounding box center [792, 308] width 328 height 310
copy p "COF-ITT-SUS19"
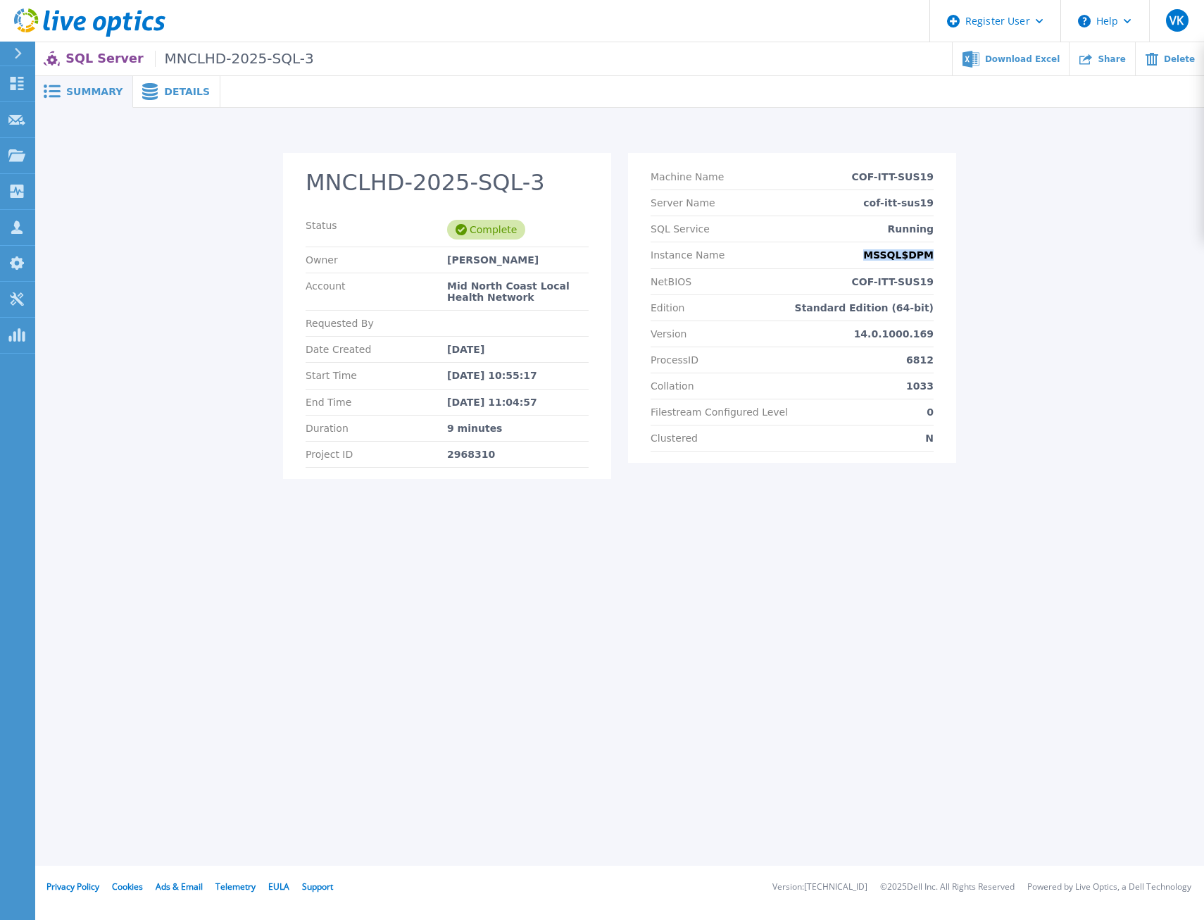
drag, startPoint x: 939, startPoint y: 255, endPoint x: 837, endPoint y: 254, distance: 102.1
click at [837, 254] on section "Machine Name COF-ITT-SUS19 Server Name cof-itt-sus19 SQL Service Running Instan…" at bounding box center [792, 308] width 328 height 310
copy p "MSSQL$DPM"
drag, startPoint x: 512, startPoint y: 423, endPoint x: 420, endPoint y: 429, distance: 91.7
click at [420, 429] on div "Duration 10 minutes" at bounding box center [447, 429] width 283 height 26
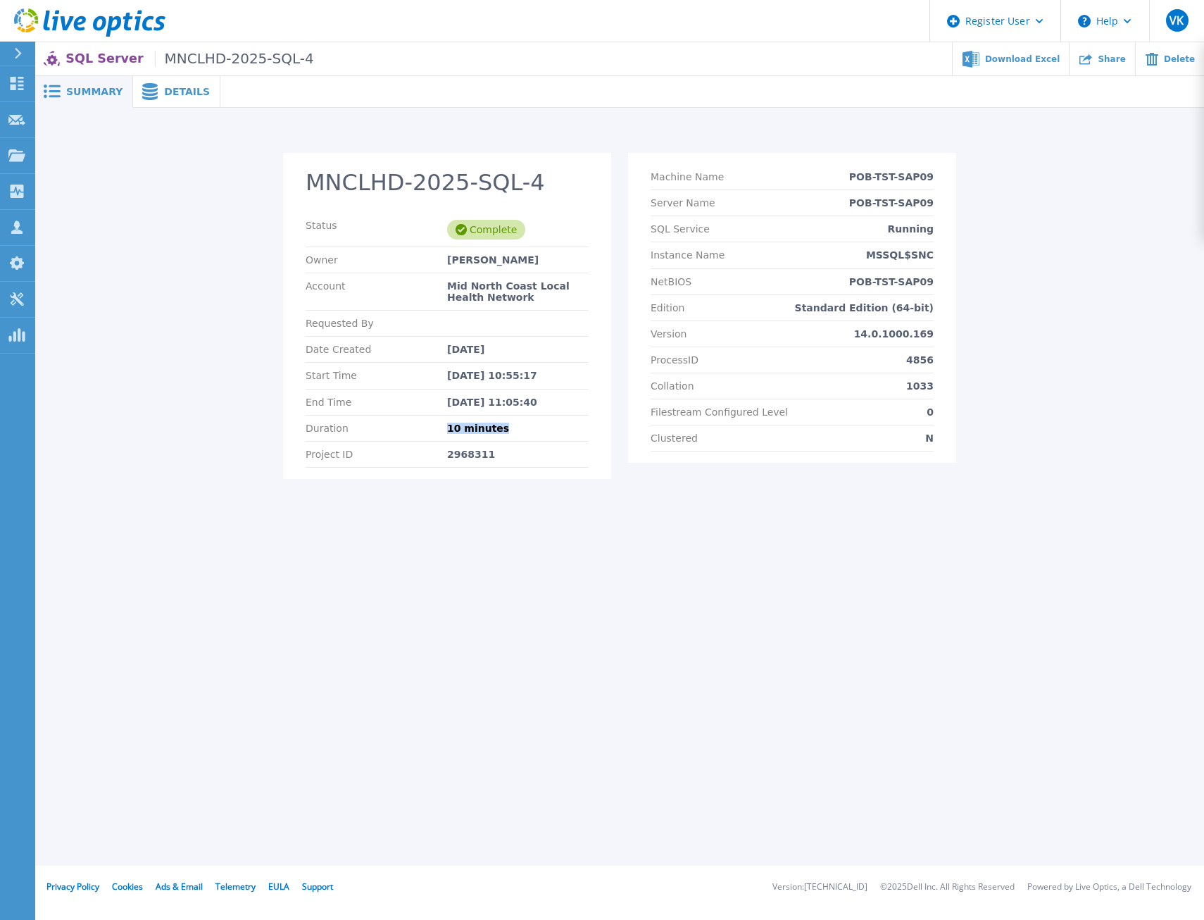
copy div "10 minutes"
drag, startPoint x: 942, startPoint y: 180, endPoint x: 829, endPoint y: 180, distance: 113.4
click at [829, 180] on section "Machine Name POB-TST-SAP09 Server Name POB-TST-SAP09 SQL Service Running Instan…" at bounding box center [792, 308] width 328 height 310
copy p "POB-TST-SAP09"
drag, startPoint x: 942, startPoint y: 254, endPoint x: 856, endPoint y: 261, distance: 85.5
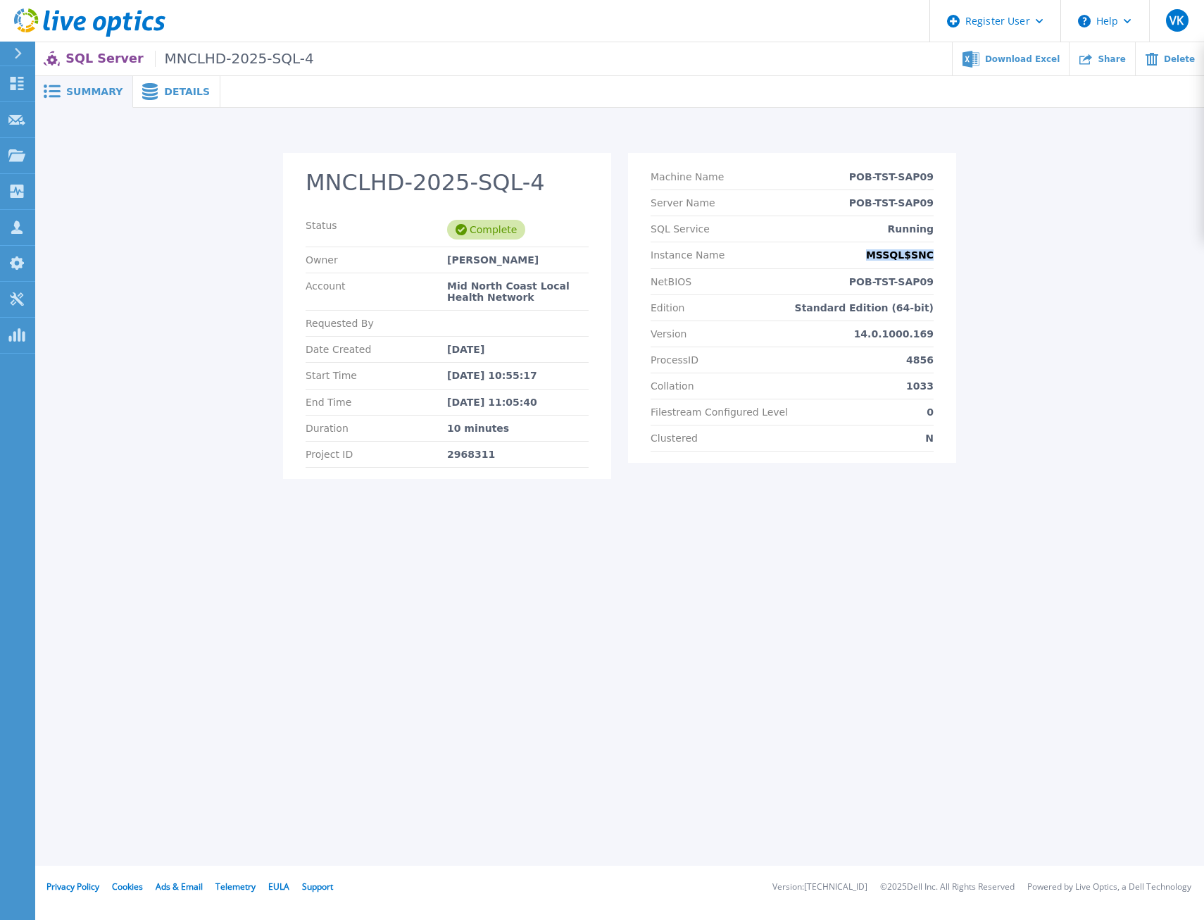
click at [856, 261] on section "Machine Name POB-TST-SAP09 Server Name POB-TST-SAP09 SQL Service Running Instan…" at bounding box center [792, 308] width 328 height 310
copy p "MSSQL$SNC"
drag, startPoint x: 939, startPoint y: 310, endPoint x: 818, endPoint y: 313, distance: 121.2
click at [818, 313] on section "Machine Name POB-TST-SAP09 Server Name POB-TST-SAP09 SQL Service Running Instan…" at bounding box center [792, 308] width 328 height 310
copy p "Standard Edition (64-bit)"
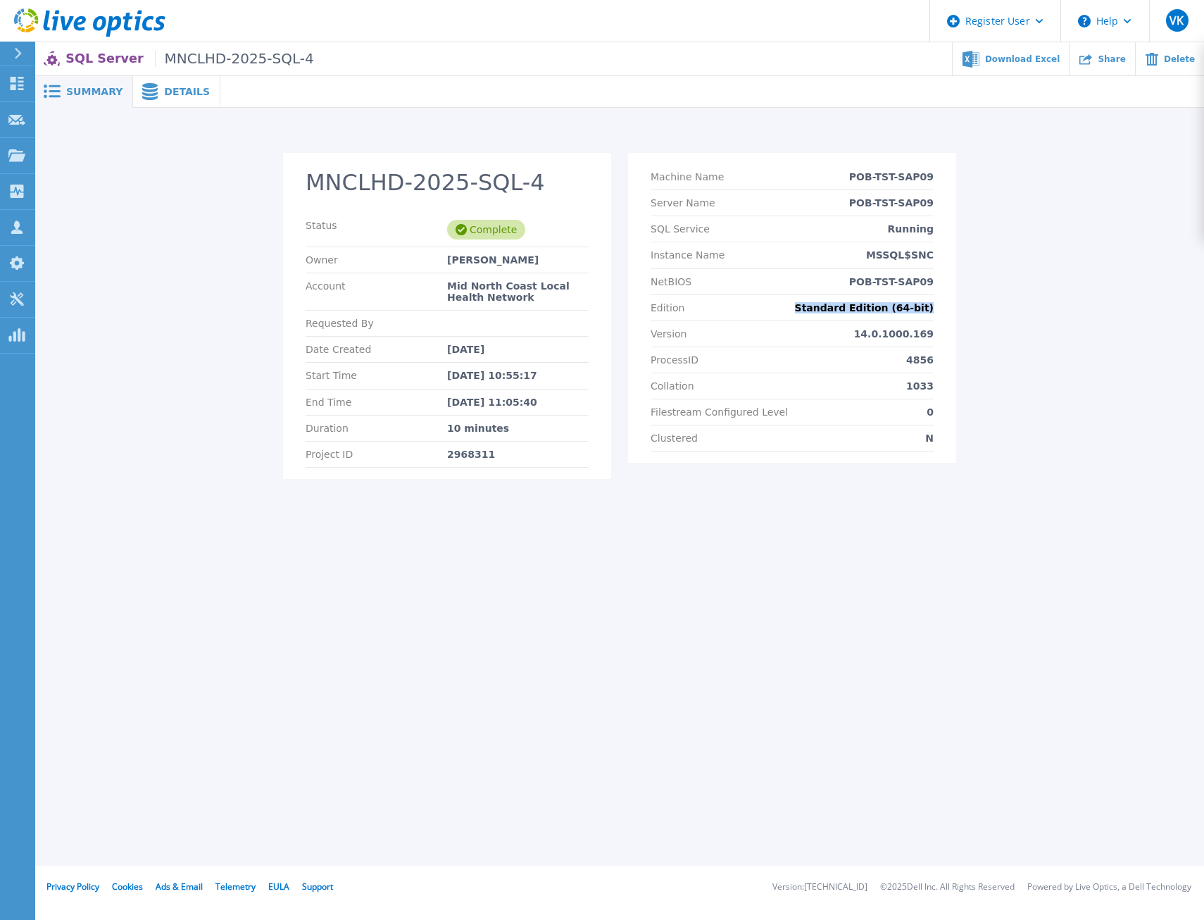
click at [830, 311] on p "Standard Edition (64-bit)" at bounding box center [864, 307] width 139 height 11
drag, startPoint x: 830, startPoint y: 311, endPoint x: 851, endPoint y: 310, distance: 21.1
click at [851, 310] on p "Standard Edition (64-bit)" at bounding box center [864, 307] width 139 height 11
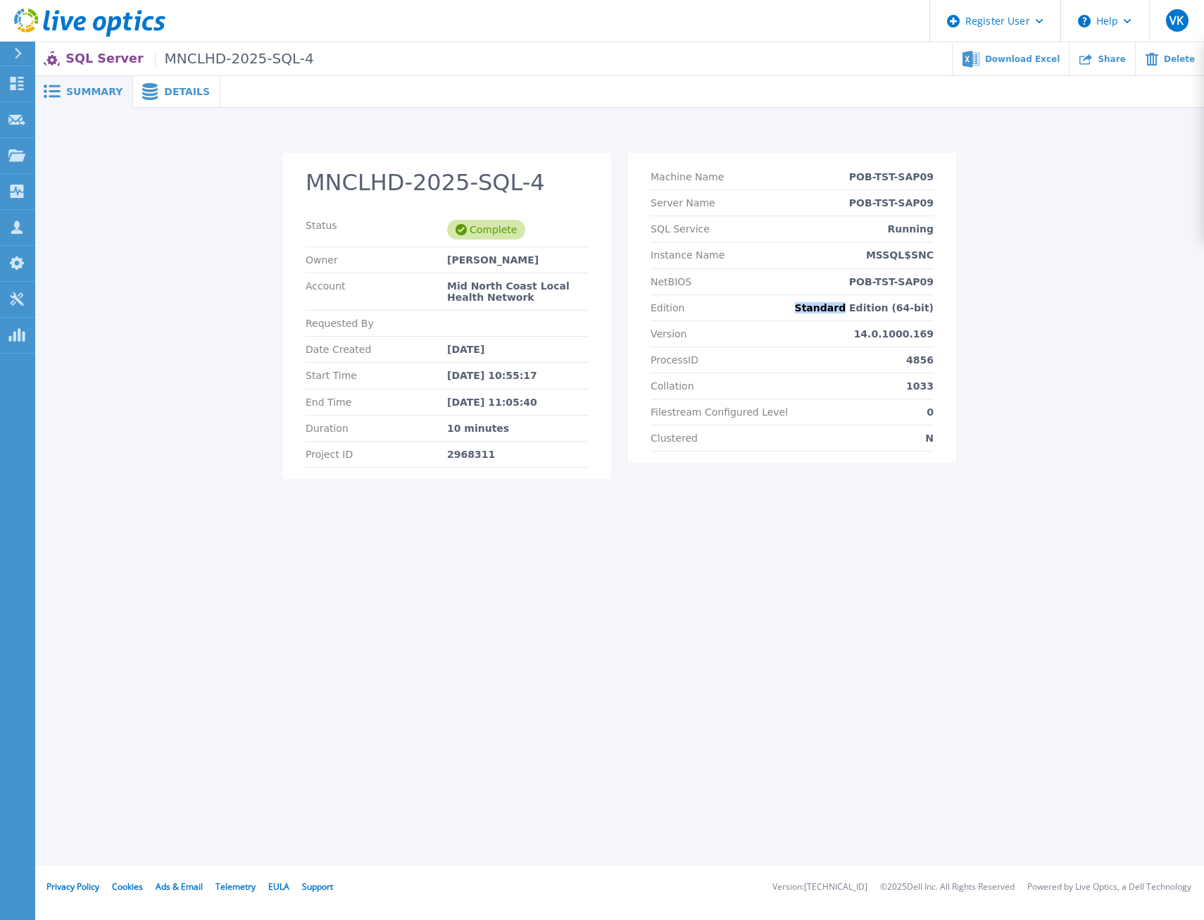
drag, startPoint x: 863, startPoint y: 308, endPoint x: 825, endPoint y: 311, distance: 38.1
click at [825, 311] on p "Standard Edition (64-bit)" at bounding box center [864, 307] width 139 height 11
copy p "Standard"
click at [188, 93] on span "Details" at bounding box center [187, 92] width 46 height 10
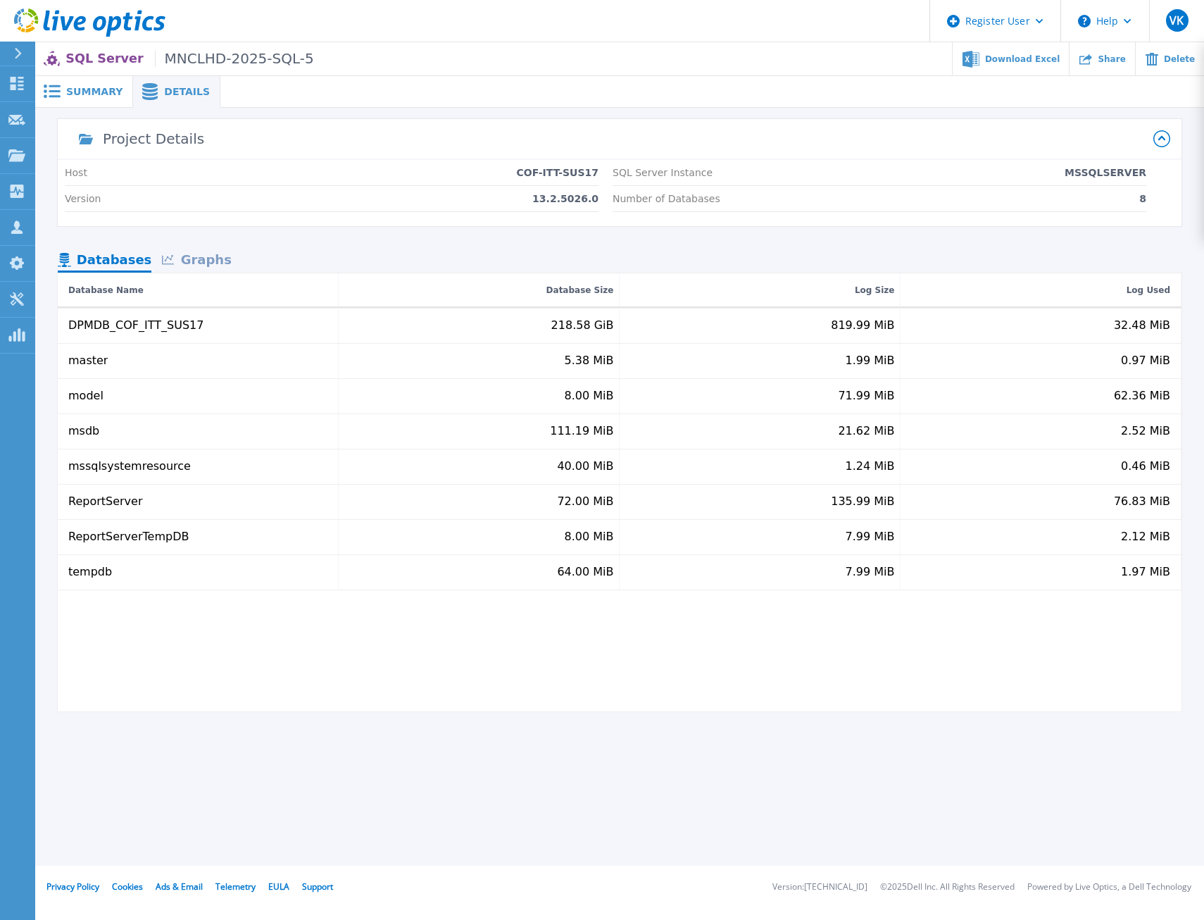
click at [65, 93] on span at bounding box center [50, 91] width 31 height 13
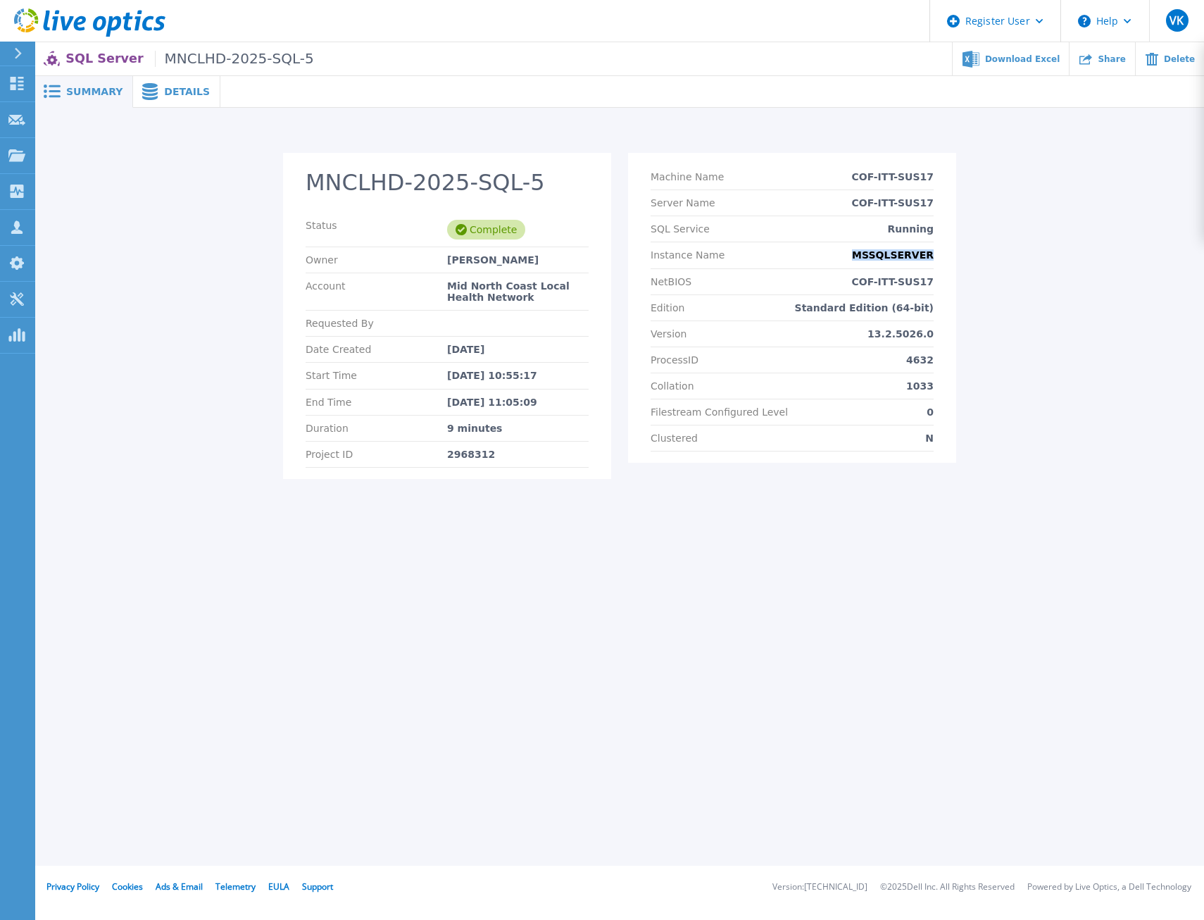
drag, startPoint x: 952, startPoint y: 256, endPoint x: 840, endPoint y: 258, distance: 112.0
click at [840, 258] on section "Machine Name COF-ITT-SUS17 Server Name COF-ITT-SUS17 SQL Service Running Instan…" at bounding box center [792, 308] width 328 height 310
copy p "MSSQLSERVER"
drag, startPoint x: 944, startPoint y: 203, endPoint x: 846, endPoint y: 204, distance: 98.6
click at [846, 204] on section "Machine Name COF-ITT-SUS17 Server Name COF-ITT-SUS17 SQL Service Running Instan…" at bounding box center [792, 308] width 328 height 310
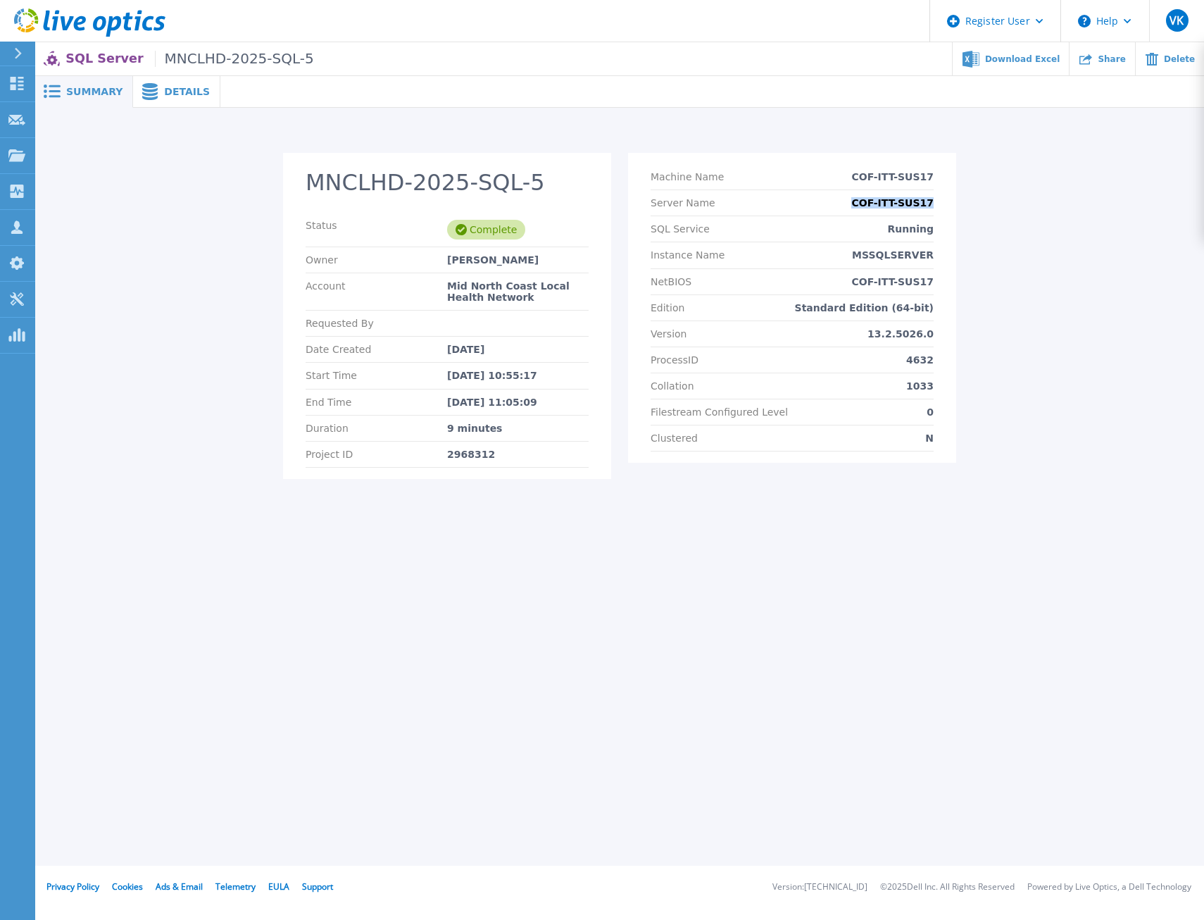
copy p "COF-ITT-SUS17"
drag, startPoint x: 520, startPoint y: 430, endPoint x: 442, endPoint y: 429, distance: 78.2
click at [442, 429] on div "Duration 9 minutes" at bounding box center [447, 429] width 283 height 26
copy div "9 minutes"
click at [405, 599] on div "Summary Details MNCLHD-2025-SQL-5 Status Complete Owner Leonard Rogan Account M…" at bounding box center [619, 433] width 1169 height 866
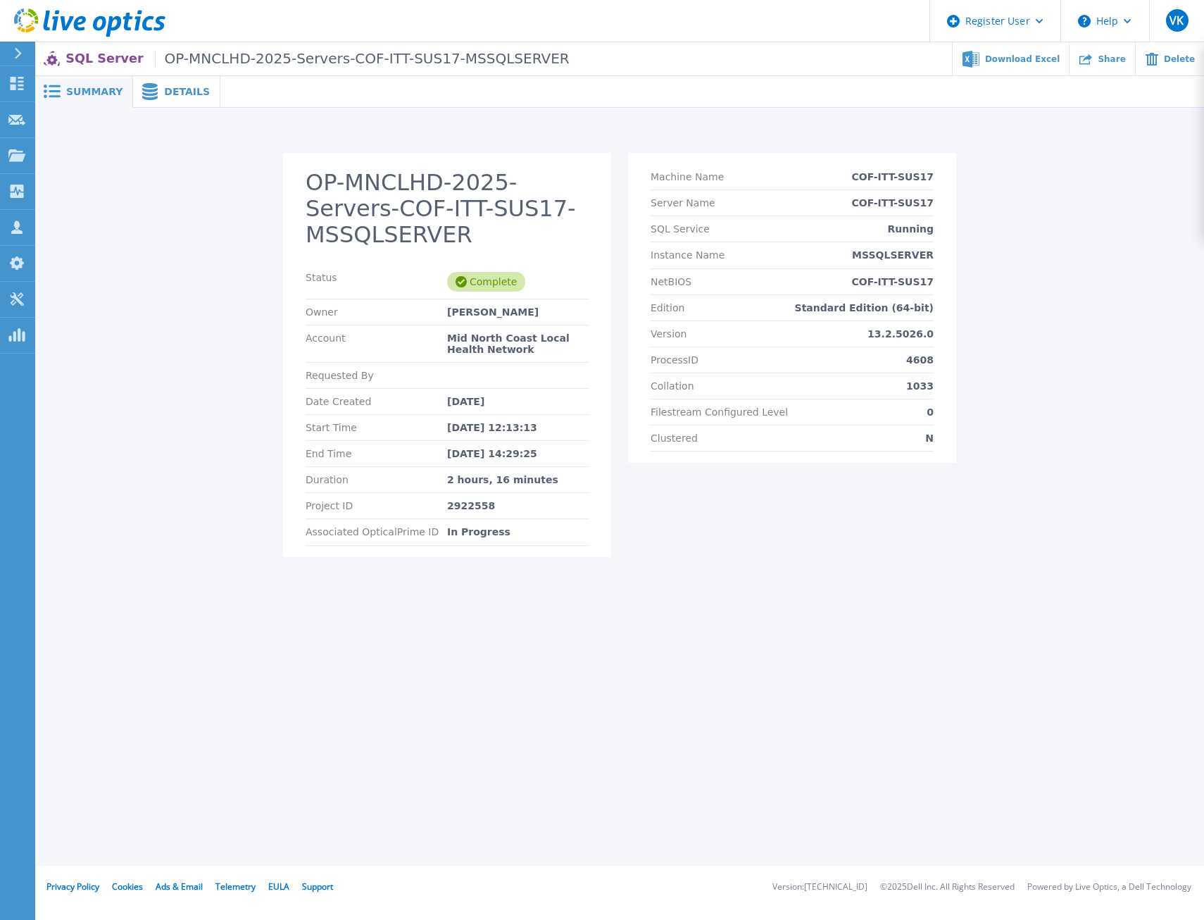
click at [472, 506] on div "2922558" at bounding box center [518, 505] width 142 height 11
copy div "2922558"
drag, startPoint x: 550, startPoint y: 478, endPoint x: 440, endPoint y: 477, distance: 109.9
click at [440, 477] on div "Duration 2 hours, 16 minutes" at bounding box center [447, 480] width 283 height 26
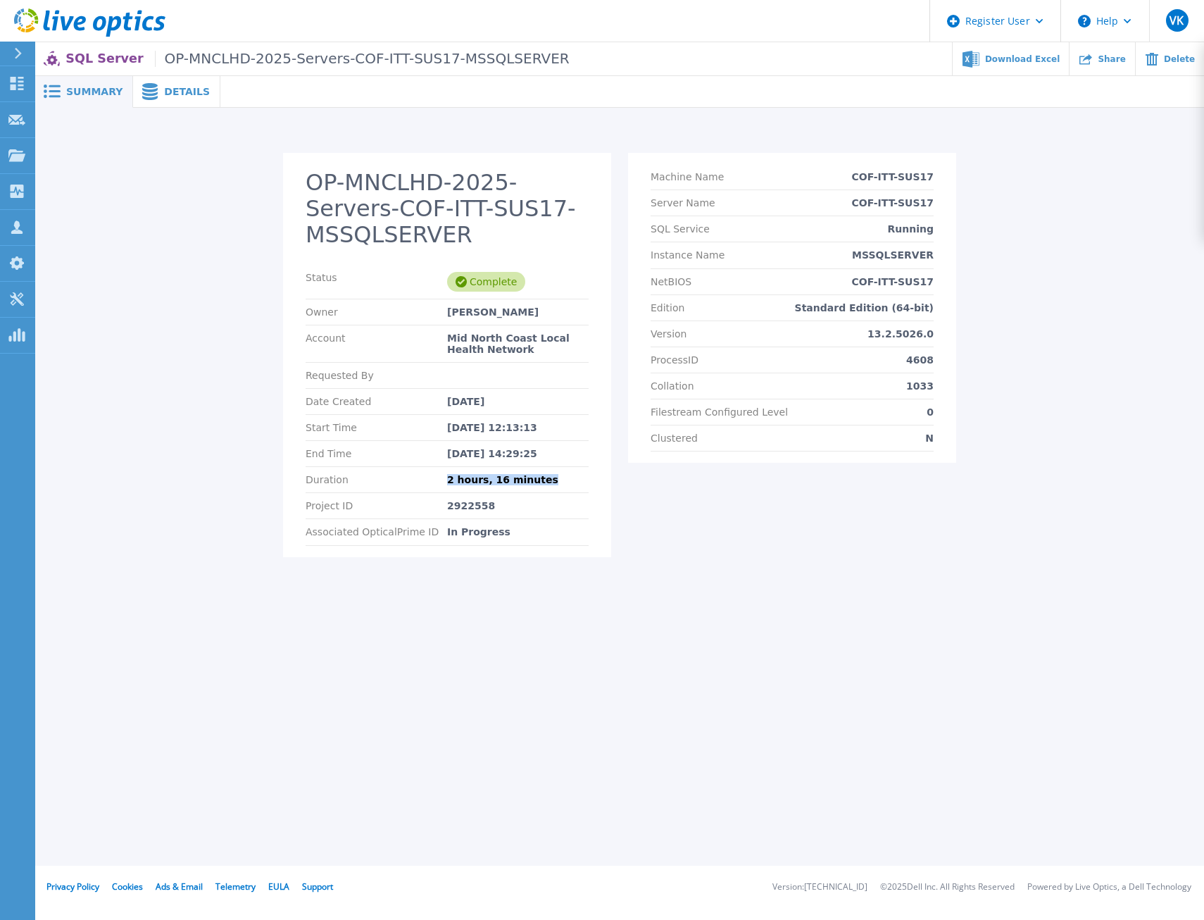
copy div "2 hours, 16 minutes"
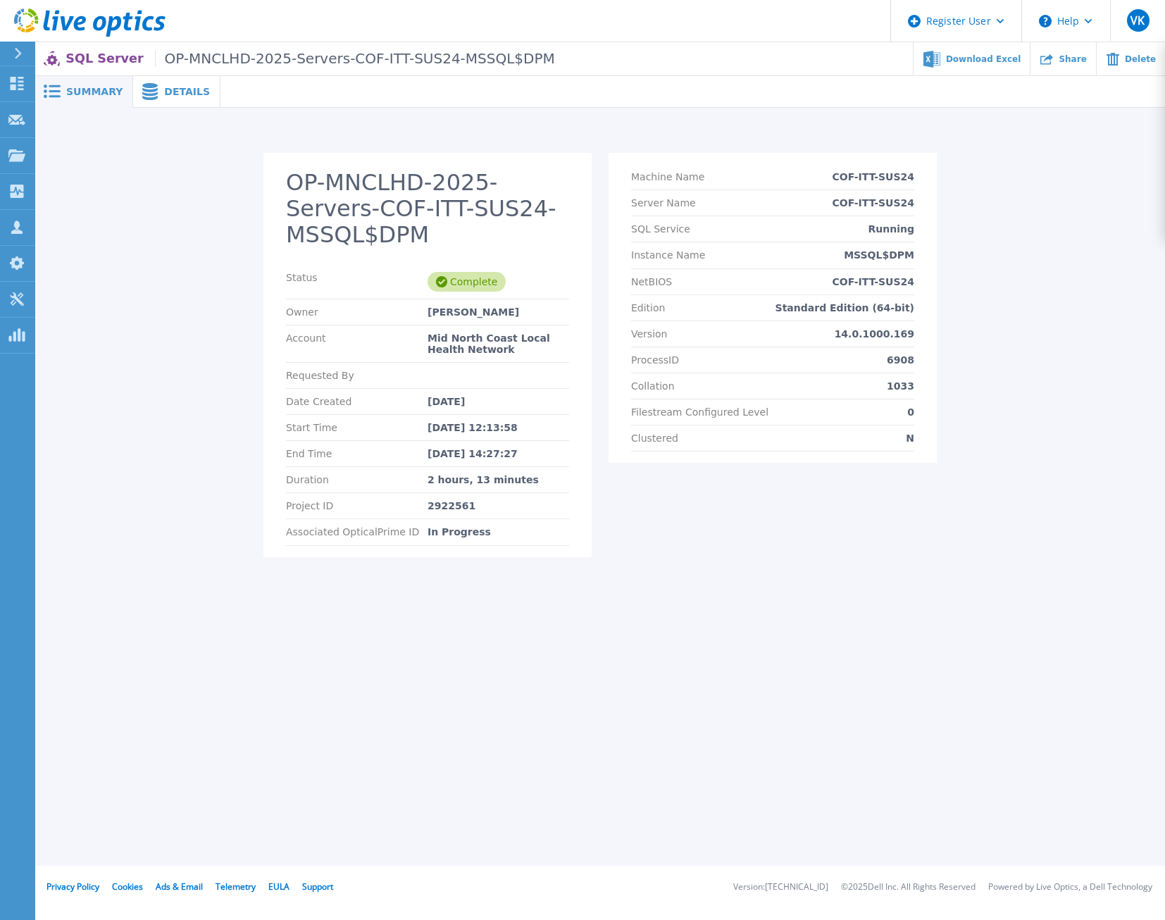
click at [445, 509] on div "2922561" at bounding box center [498, 505] width 142 height 11
copy div "2922561"
drag, startPoint x: 551, startPoint y: 485, endPoint x: 404, endPoint y: 485, distance: 147.2
click at [404, 485] on div "Duration 2 hours, 13 minutes" at bounding box center [427, 480] width 283 height 26
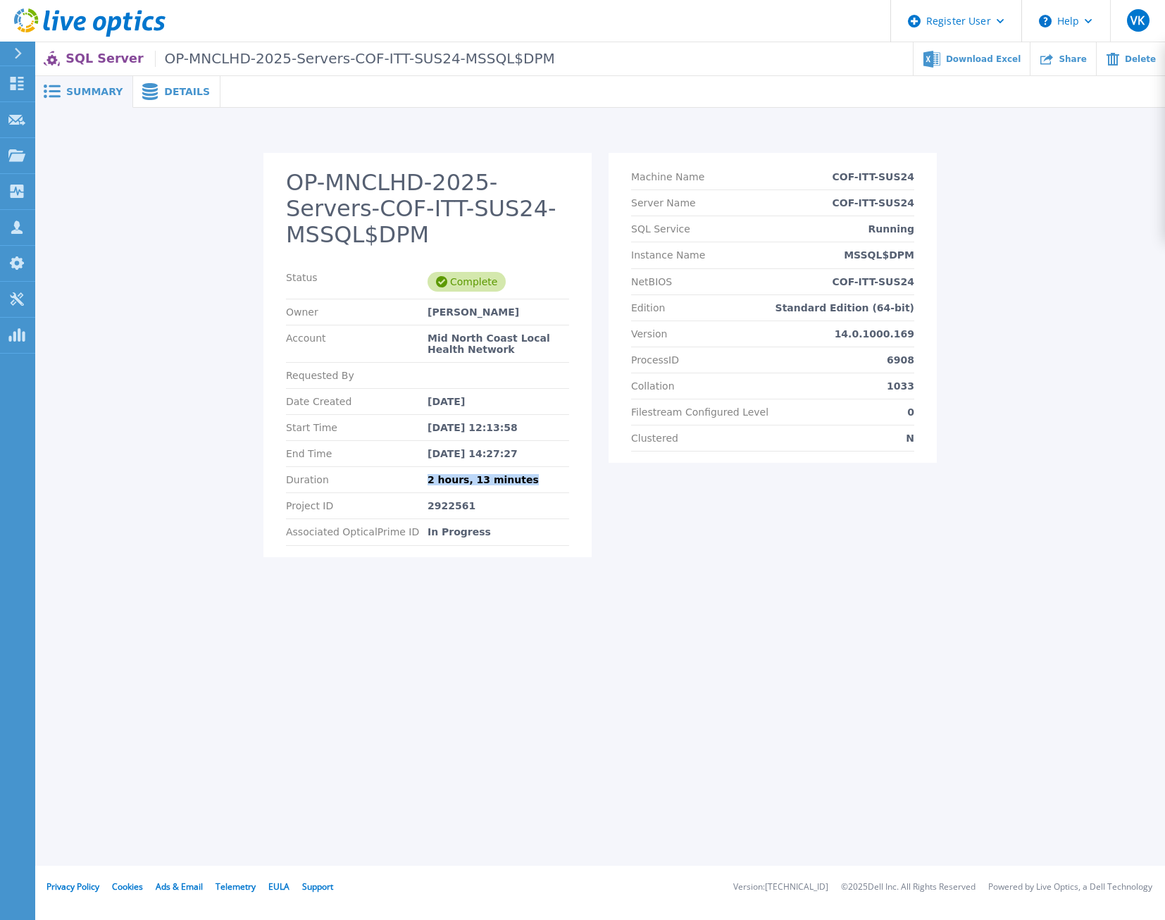
copy div "2 hours, 13 minutes"
click at [922, 182] on section "Machine Name COF-ITT-SUS24 Server Name COF-ITT-SUS24 SQL Service Running Instan…" at bounding box center [772, 308] width 328 height 310
click at [637, 678] on div "Summary Details OP-MNCLHD-2025-Servers-COF-ITT-SUS24-MSSQL$DPM Status Complete …" at bounding box center [600, 433] width 1130 height 866
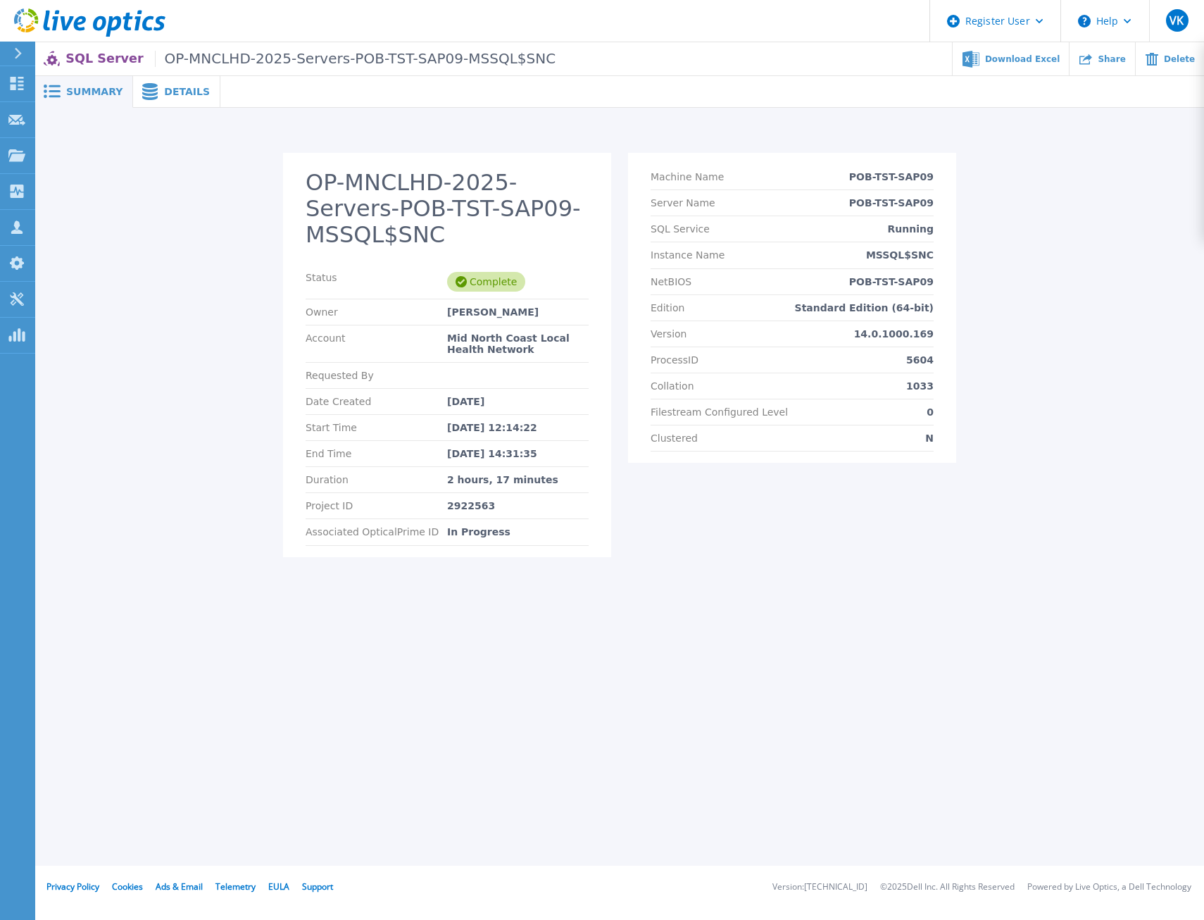
click at [529, 684] on div "Summary Details OP-MNCLHD-2025-Servers-POB-TST-SAP09-MSSQL$SNC Status Complete …" at bounding box center [619, 433] width 1169 height 866
click at [469, 504] on div "2922563" at bounding box center [518, 505] width 142 height 11
drag, startPoint x: 541, startPoint y: 476, endPoint x: 438, endPoint y: 475, distance: 102.8
click at [438, 475] on div "Duration 2 hours, 17 minutes" at bounding box center [447, 480] width 283 height 26
copy div "2 hours, 17 minutes"
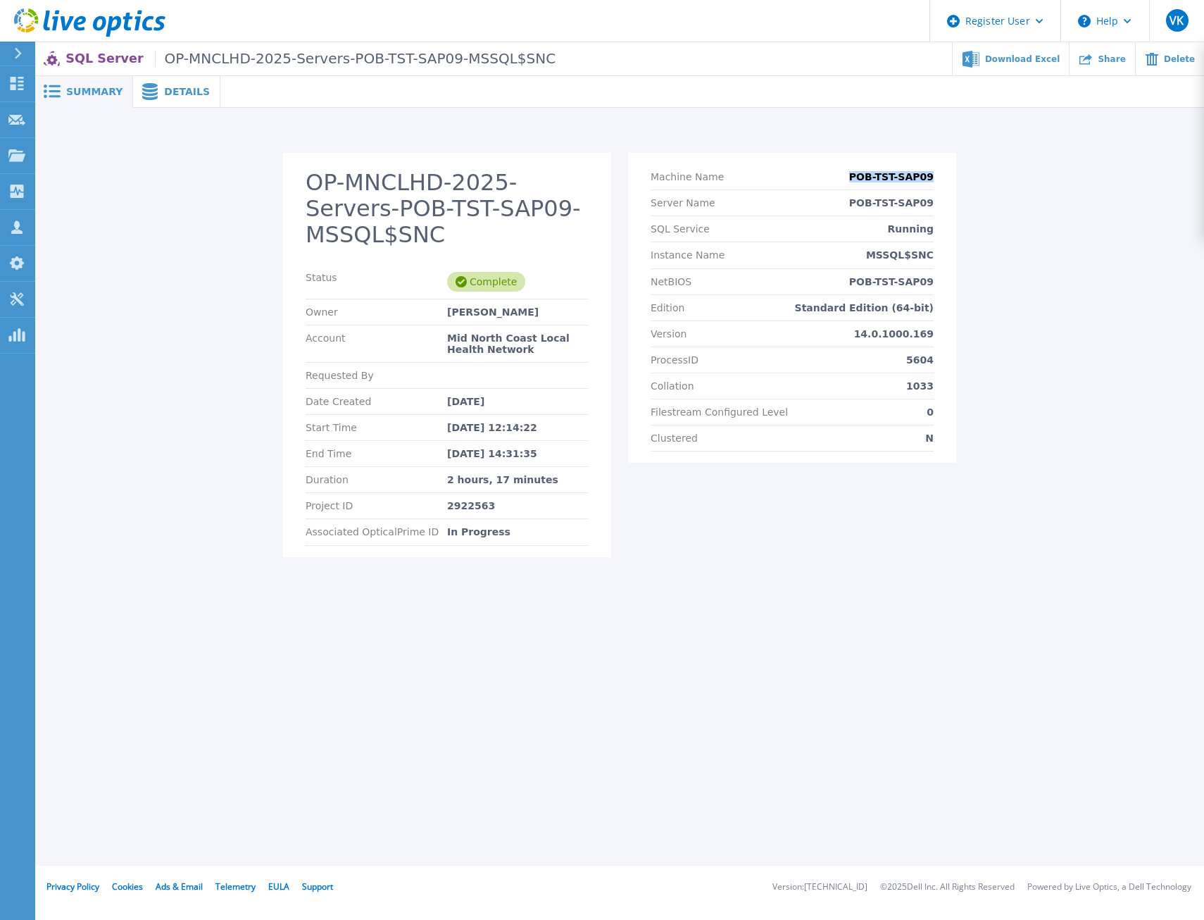
drag, startPoint x: 939, startPoint y: 177, endPoint x: 841, endPoint y: 177, distance: 97.9
click at [841, 177] on section "Machine Name POB-TST-SAP09 Server Name POB-TST-SAP09 SQL Service Running Instan…" at bounding box center [792, 308] width 328 height 310
click at [511, 754] on div "Summary Details OP-MNCLHD-2025-Servers-POB-TST-SAP09-MSSQL$SNC Status Complete …" at bounding box center [619, 433] width 1169 height 866
click at [466, 502] on div "2922563" at bounding box center [518, 505] width 142 height 11
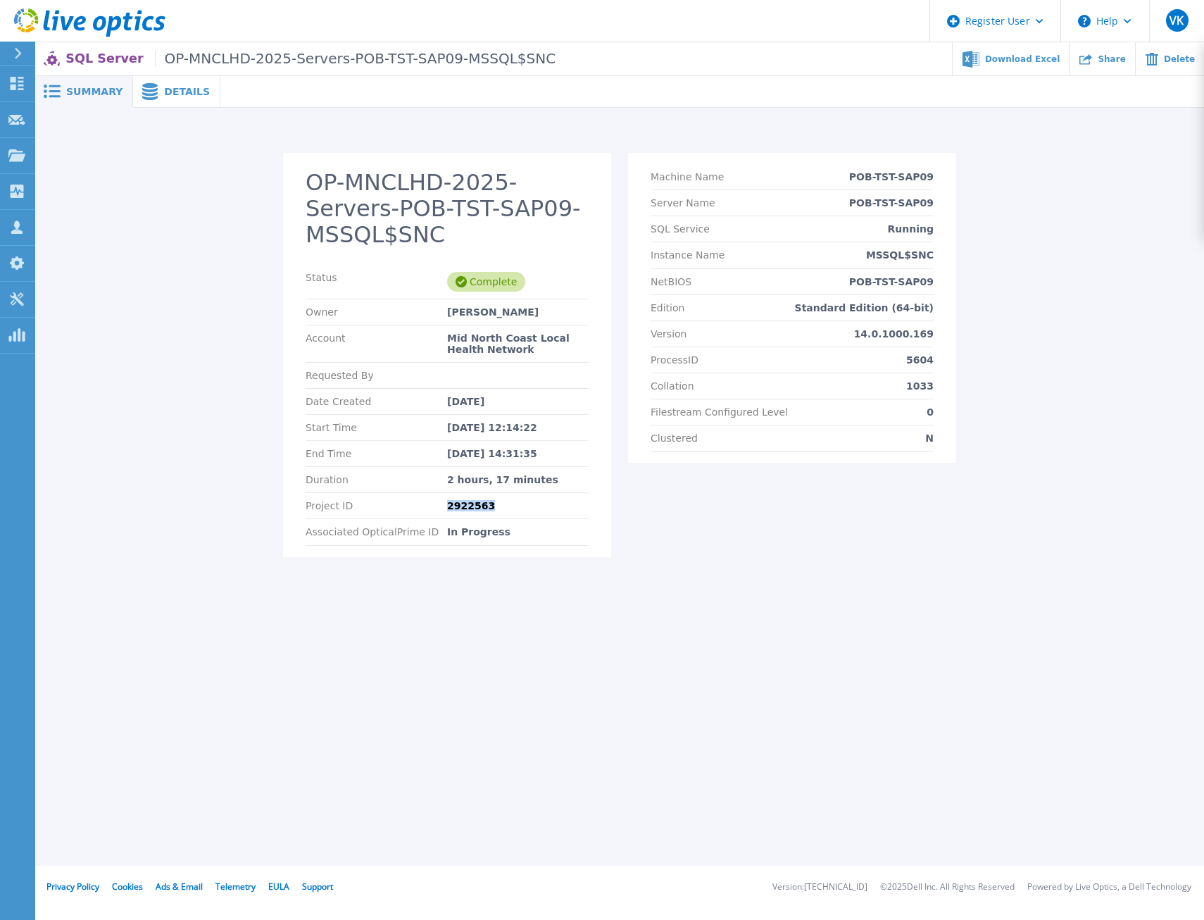
copy div "2922563"
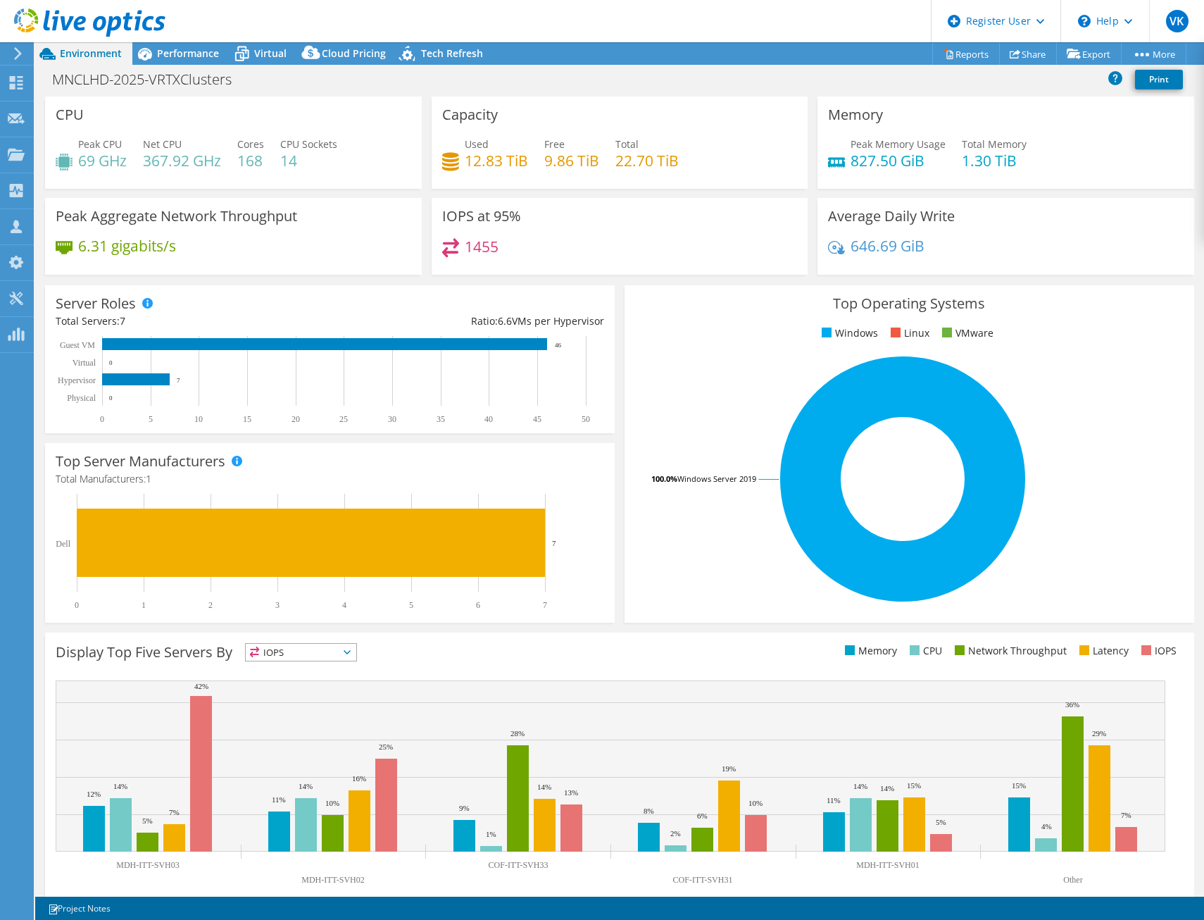
select select "USD"
click at [201, 54] on span "Performance" at bounding box center [188, 52] width 62 height 13
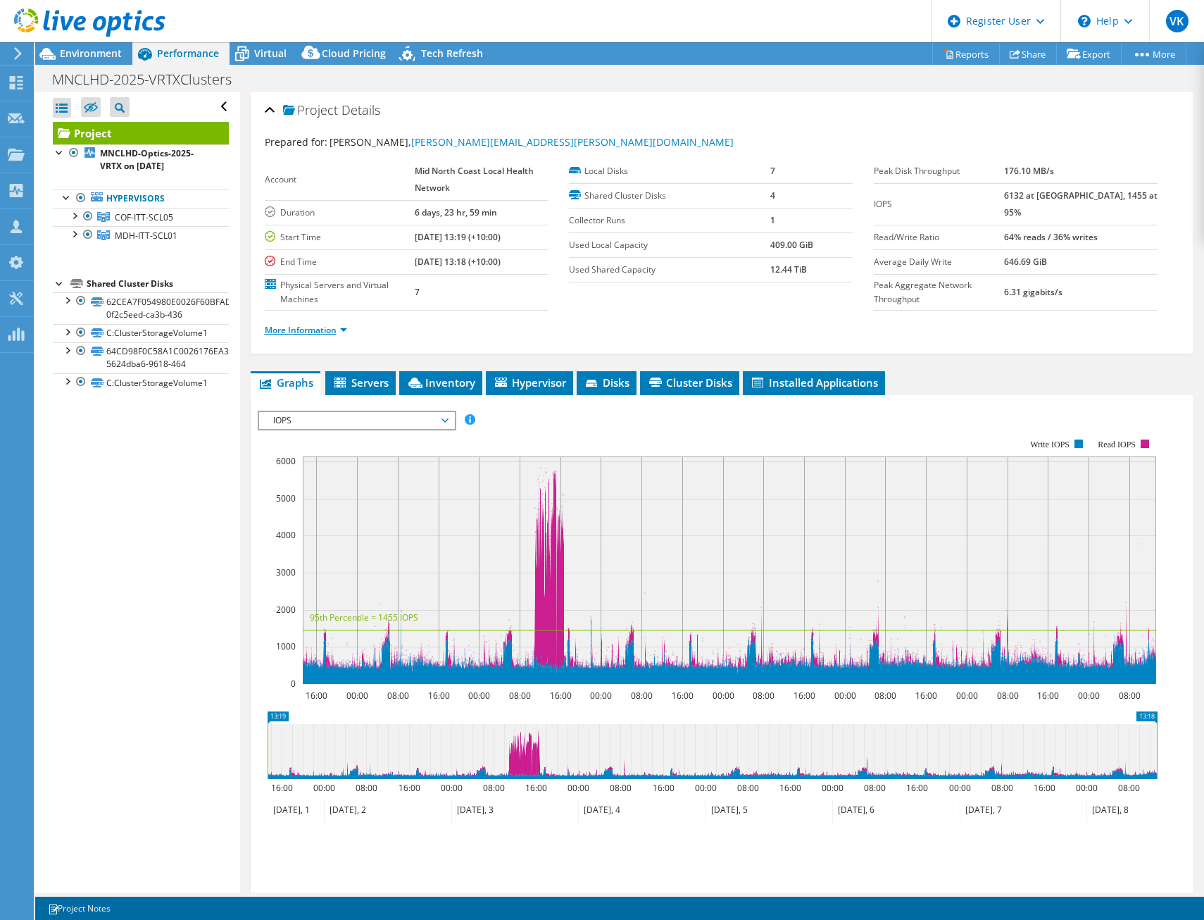
click at [306, 330] on link "More Information" at bounding box center [306, 330] width 82 height 12
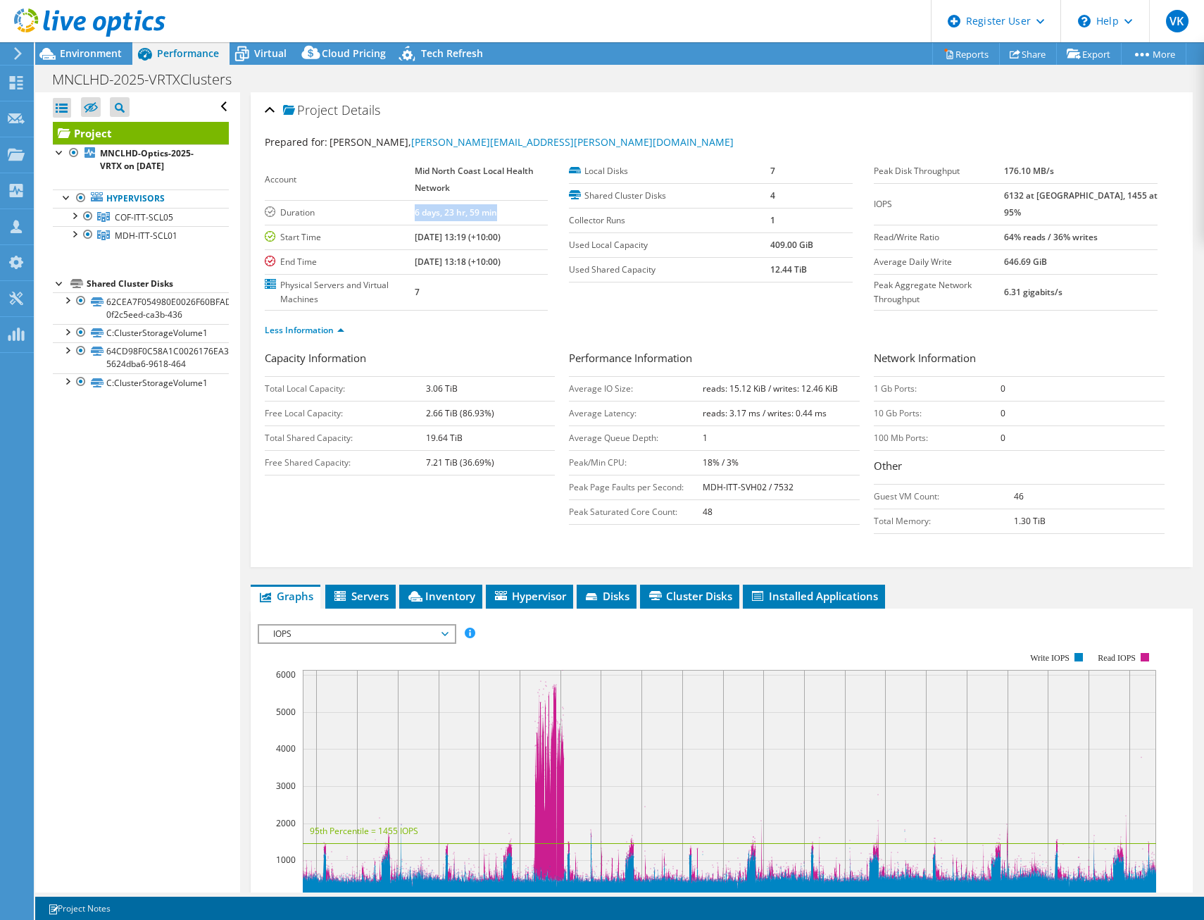
drag, startPoint x: 511, startPoint y: 212, endPoint x: 399, endPoint y: 206, distance: 112.9
click at [399, 206] on tr "Duration 6 days, 23 hr, 59 min" at bounding box center [407, 212] width 284 height 25
copy tr "6 days, 23 hr, 59 min"
drag, startPoint x: 77, startPoint y: 235, endPoint x: 76, endPoint y: 219, distance: 16.2
click at [77, 235] on div at bounding box center [74, 233] width 14 height 14
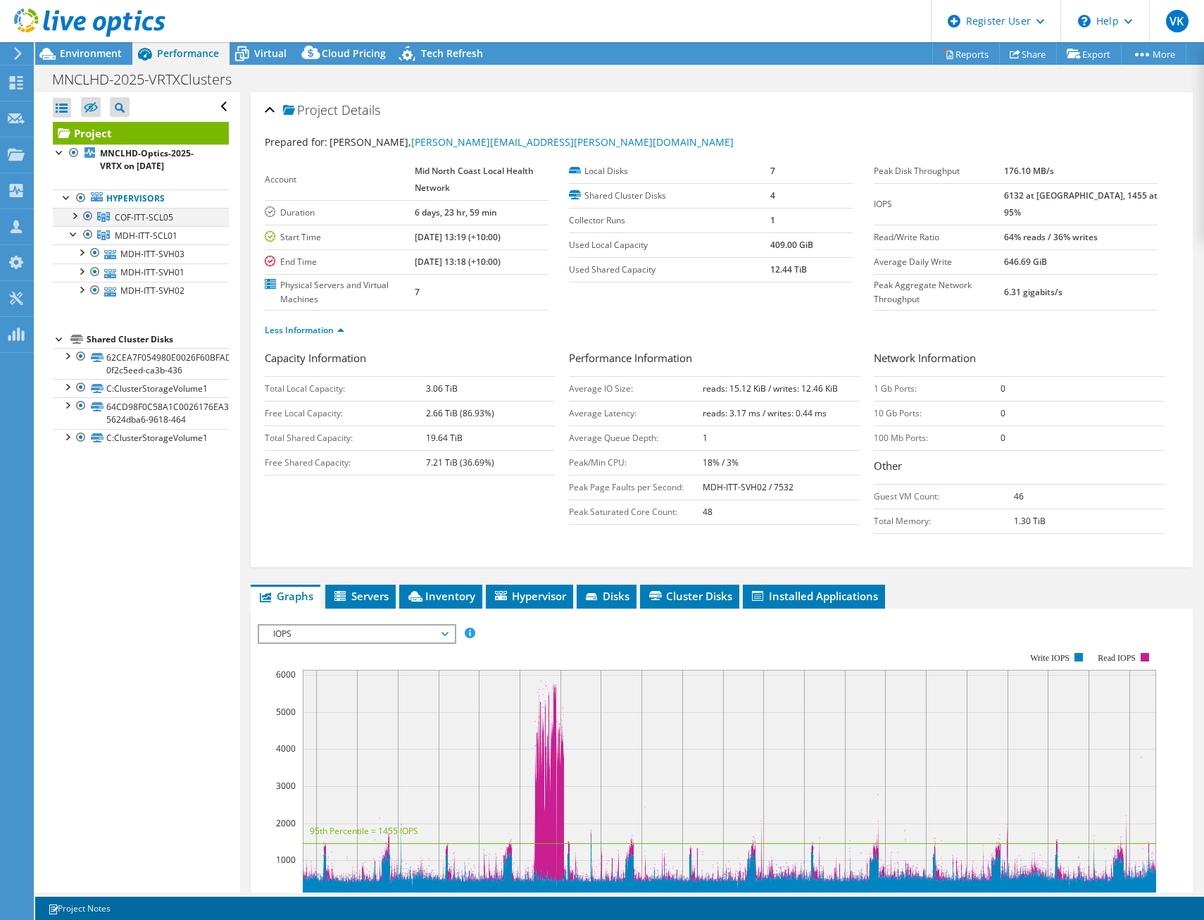
click at [76, 216] on div at bounding box center [74, 215] width 14 height 14
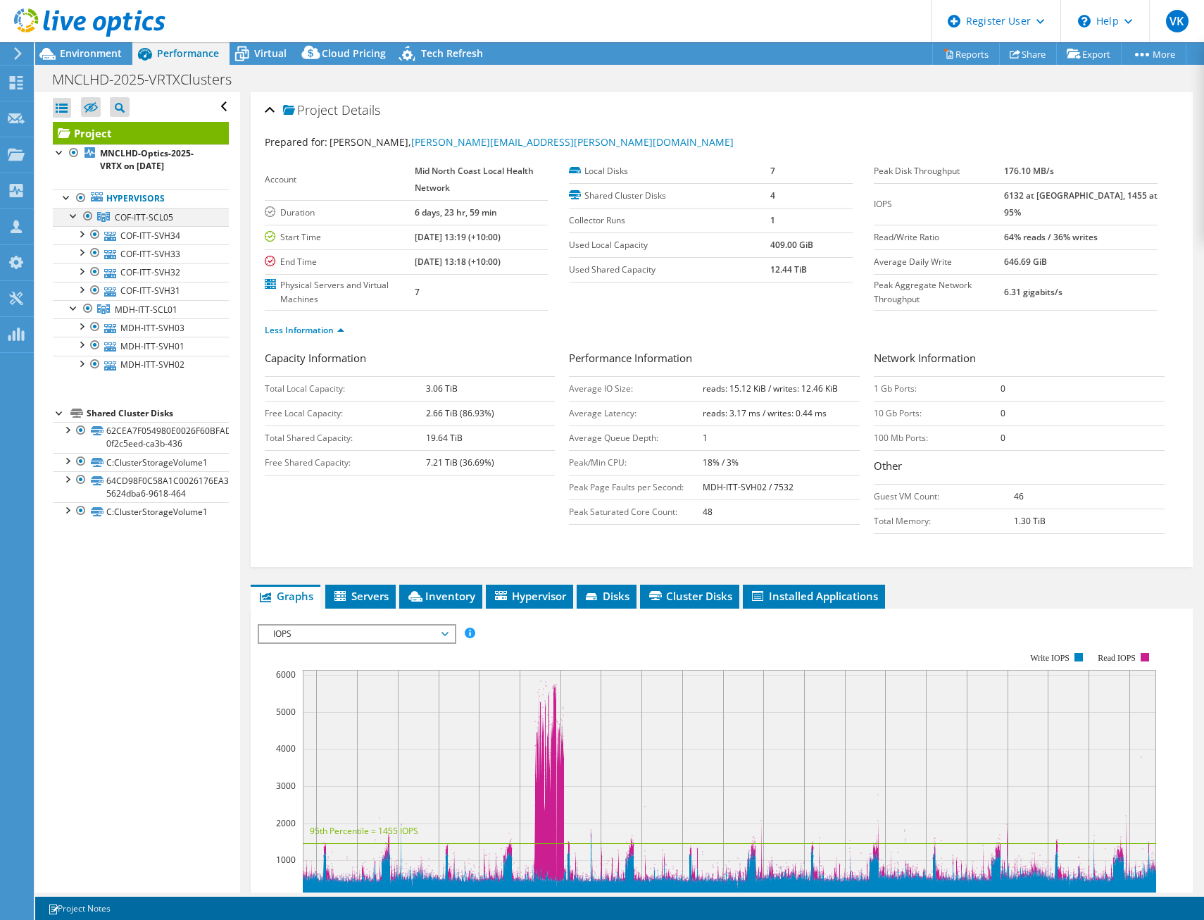
click at [70, 216] on div at bounding box center [74, 215] width 14 height 14
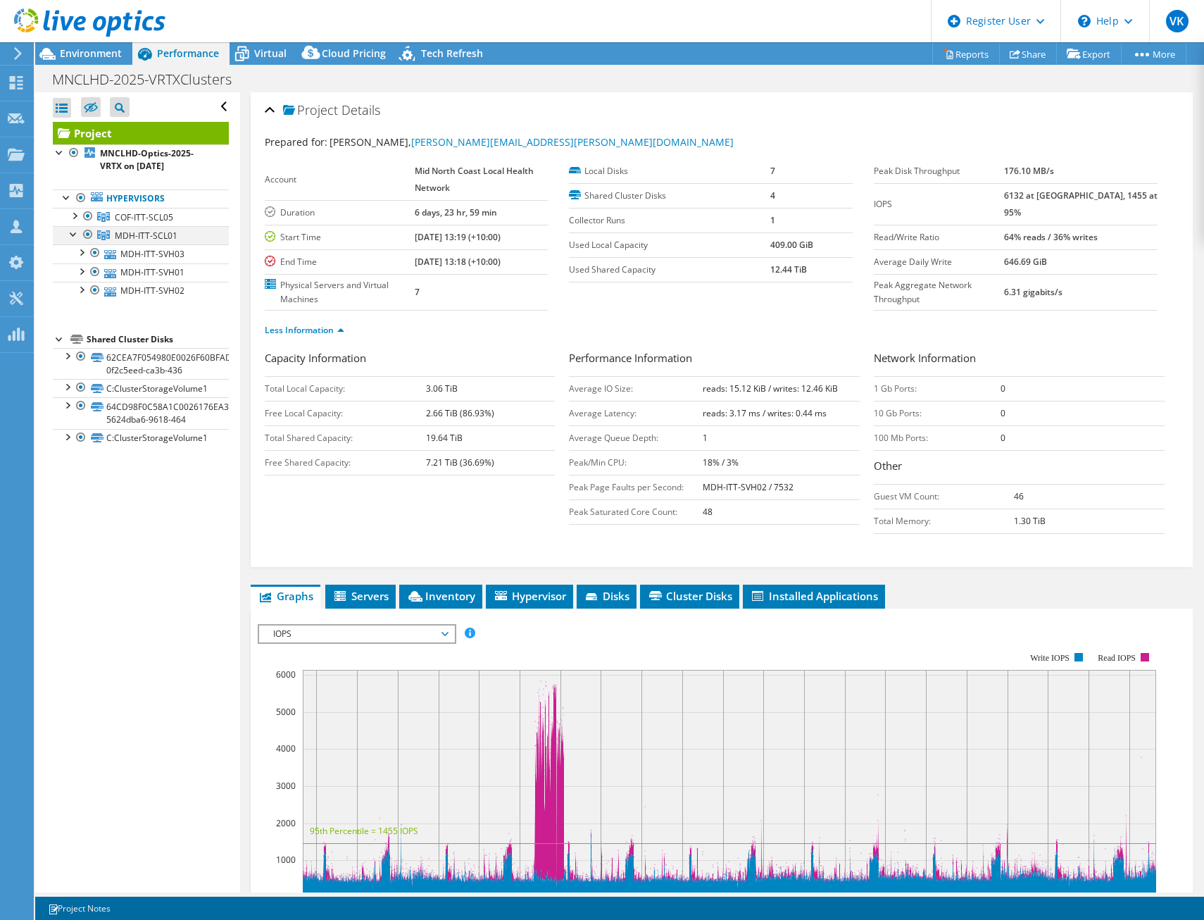
click at [73, 235] on div at bounding box center [74, 233] width 14 height 14
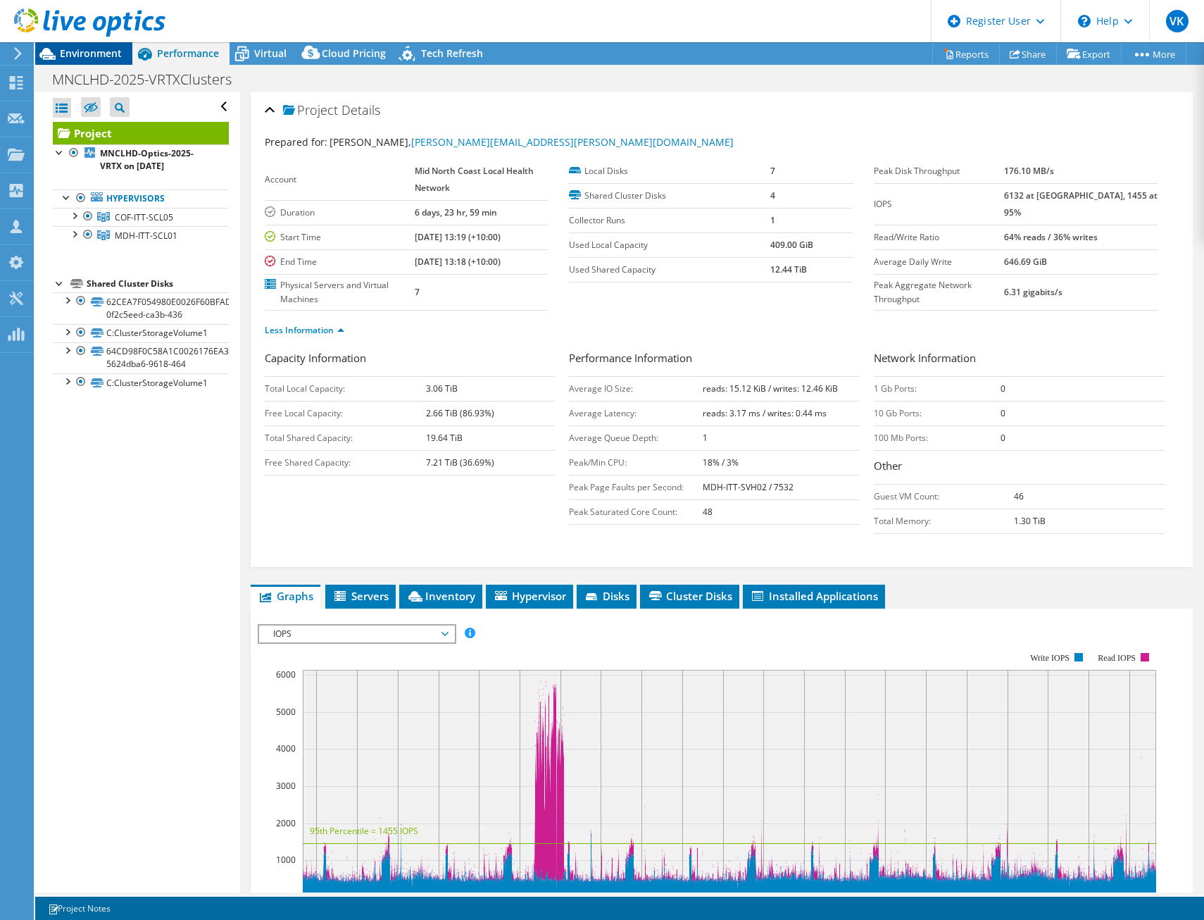
click at [105, 51] on span "Environment" at bounding box center [91, 52] width 62 height 13
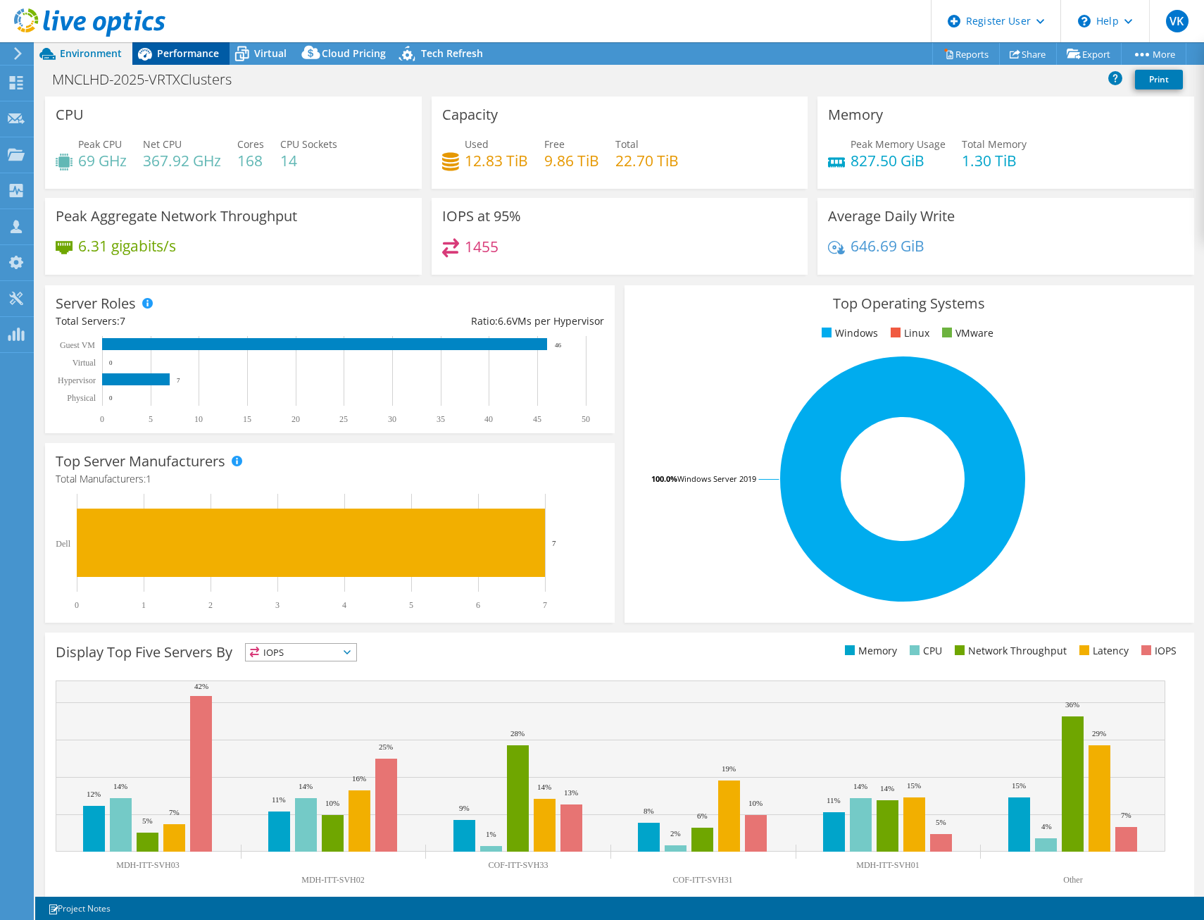
click at [198, 51] on span "Performance" at bounding box center [188, 52] width 62 height 13
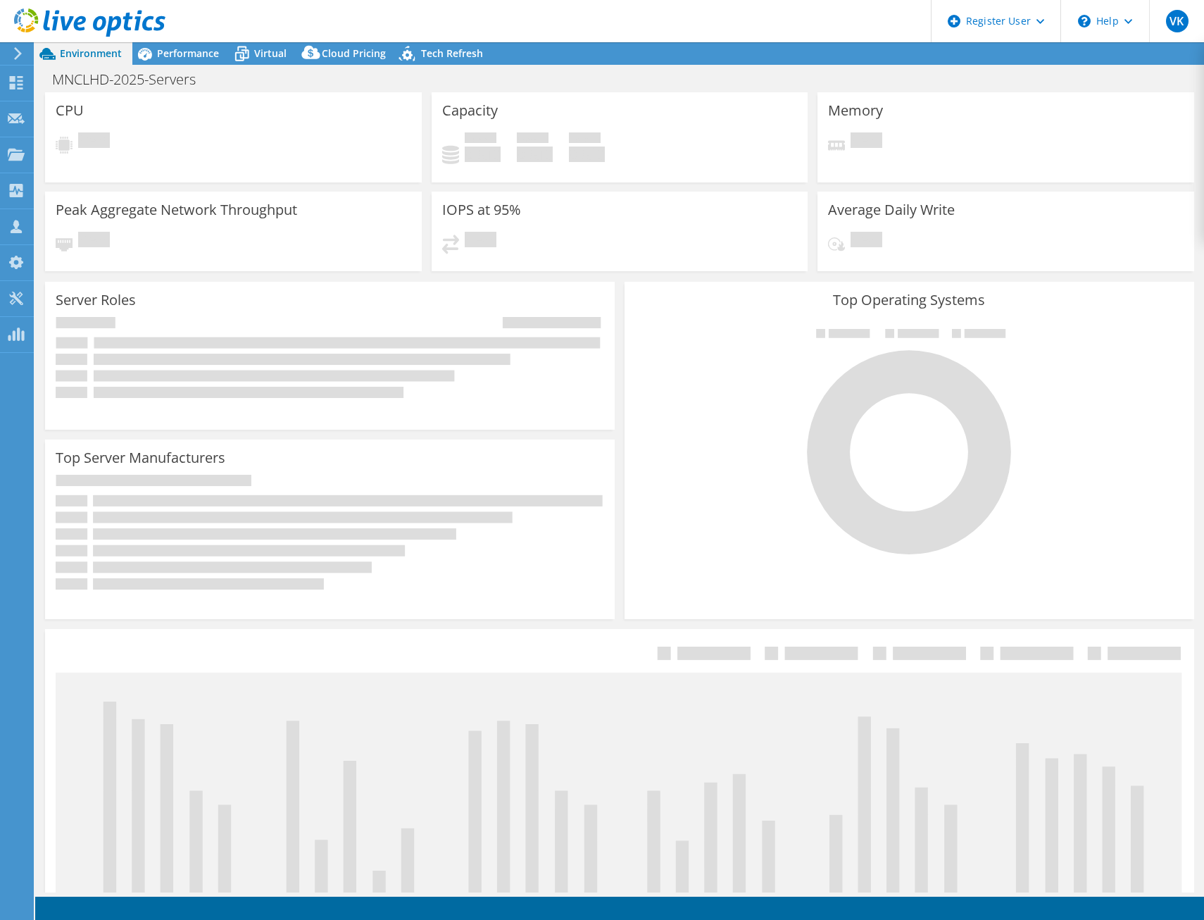
select select "USD"
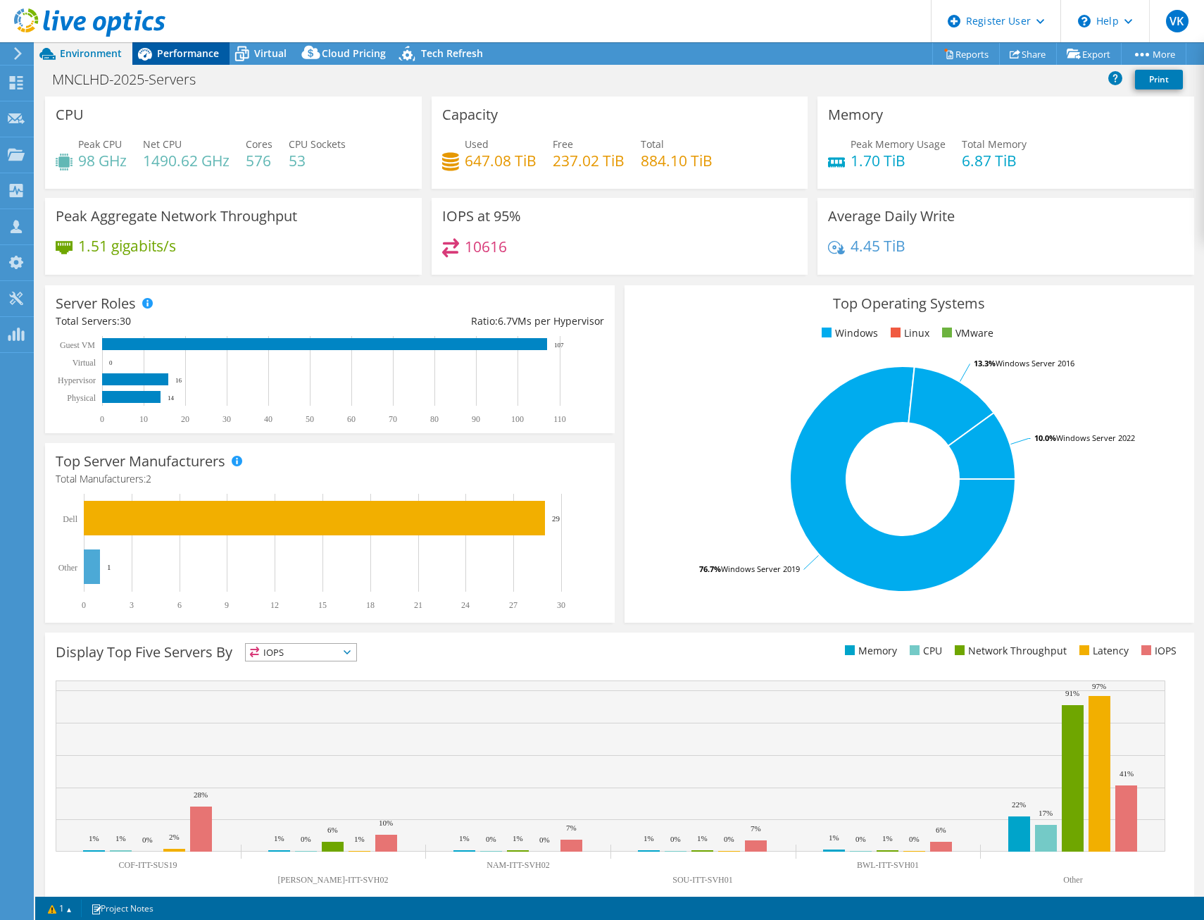
click at [200, 49] on span "Performance" at bounding box center [188, 52] width 62 height 13
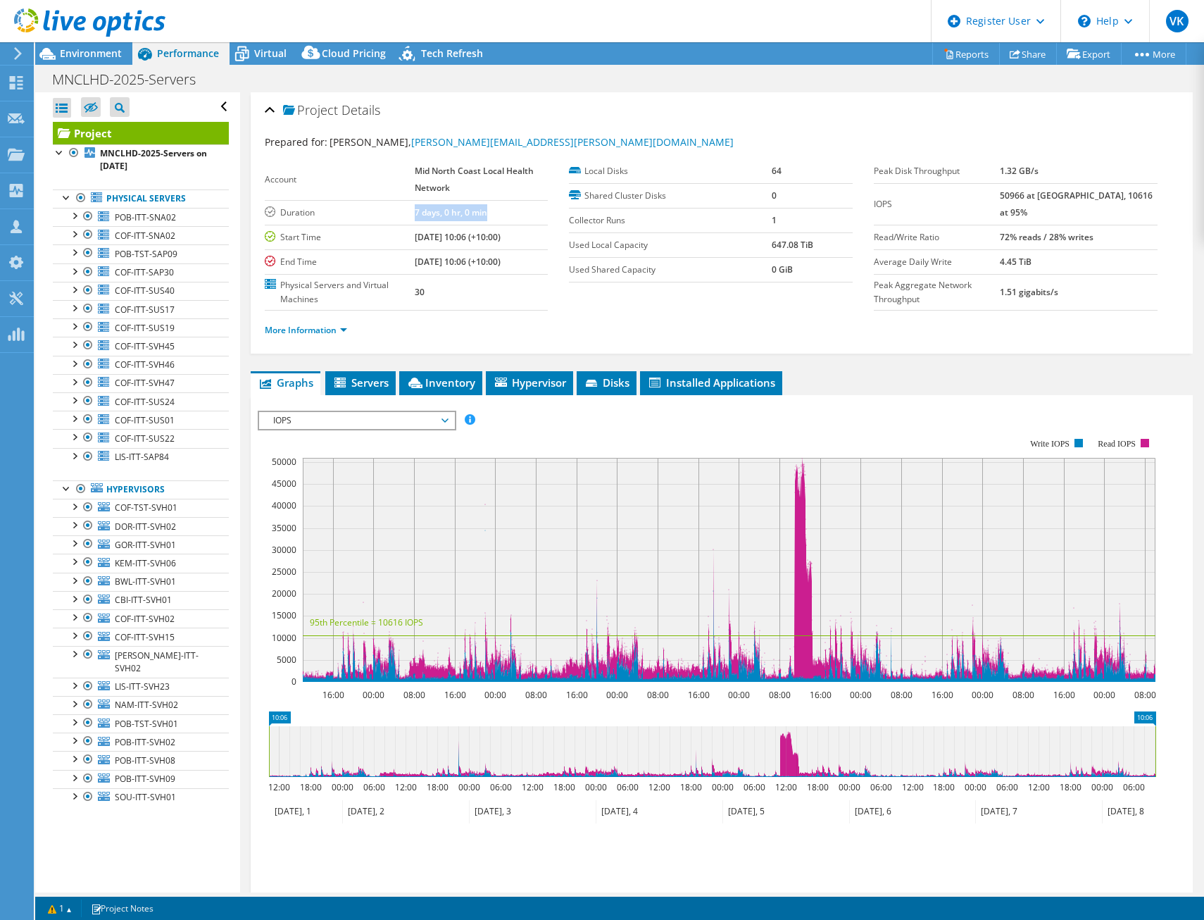
drag, startPoint x: 497, startPoint y: 209, endPoint x: 392, endPoint y: 205, distance: 105.0
click at [392, 205] on tr "Duration 7 days, 0 hr, 0 min" at bounding box center [407, 212] width 284 height 25
copy tr "7 days, 0 hr, 0 min"
click at [105, 48] on span "Environment" at bounding box center [91, 52] width 62 height 13
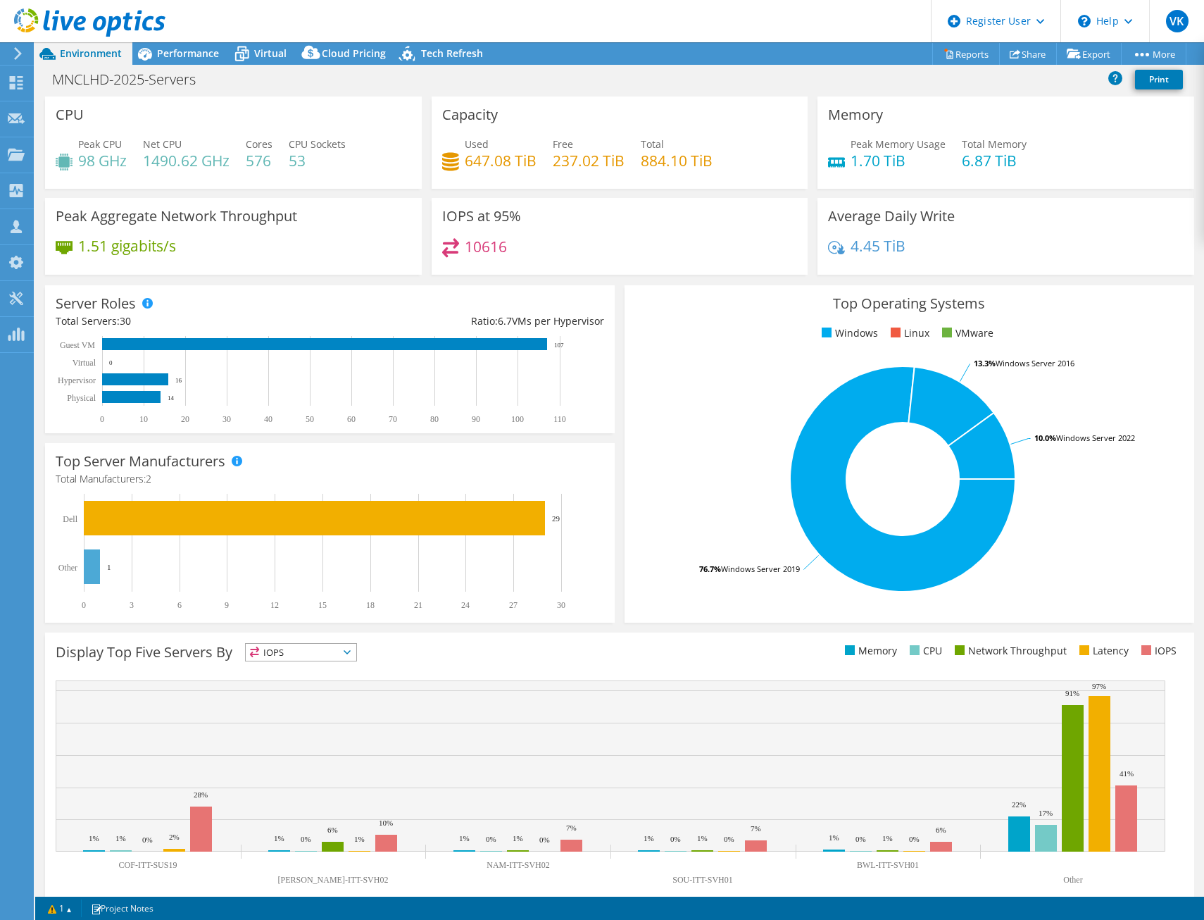
click at [96, 53] on span "Environment" at bounding box center [91, 52] width 62 height 13
click at [208, 83] on h1 "MNCLHD-2025-Servers" at bounding box center [132, 79] width 172 height 15
click at [191, 51] on span "Performance" at bounding box center [188, 52] width 62 height 13
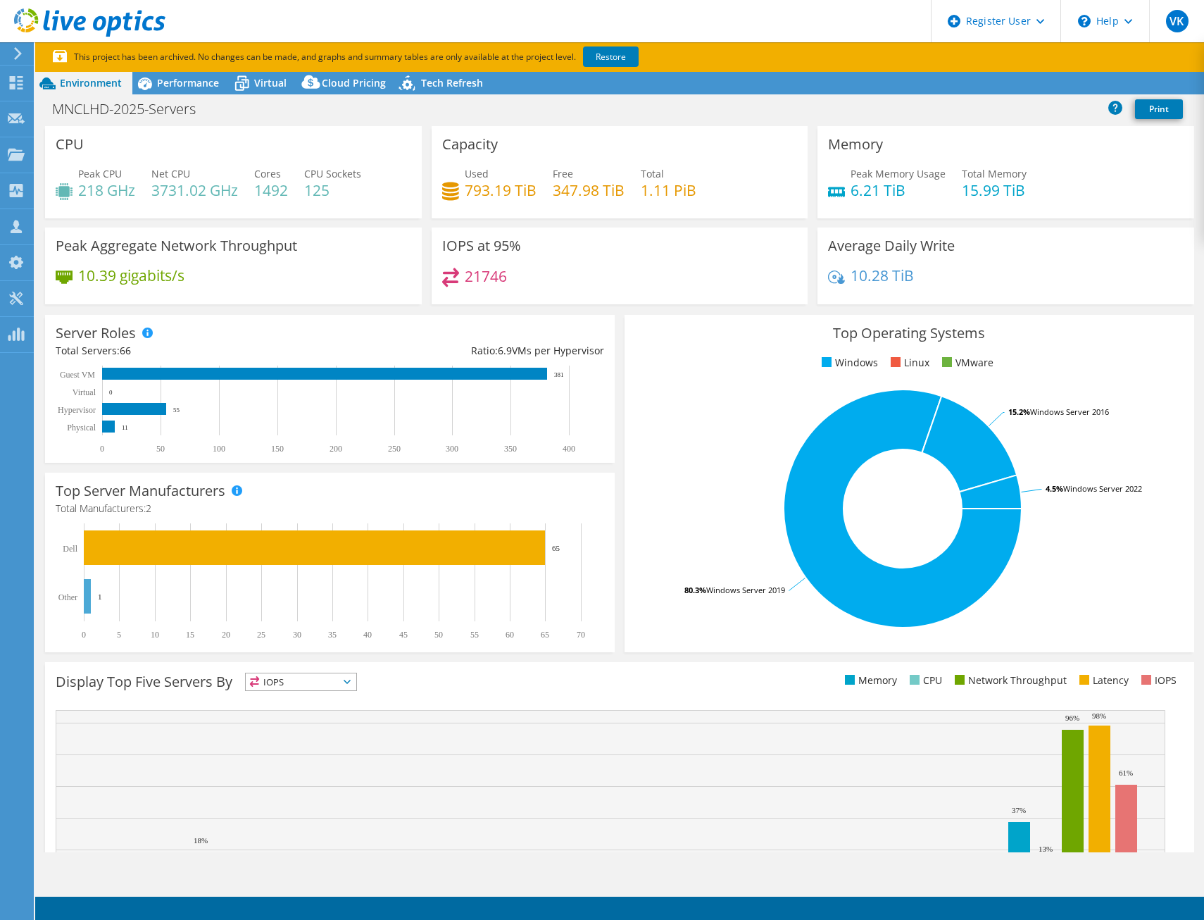
select select "USD"
radio input "true"
radio input "false"
click at [194, 81] on span "Performance" at bounding box center [188, 82] width 62 height 13
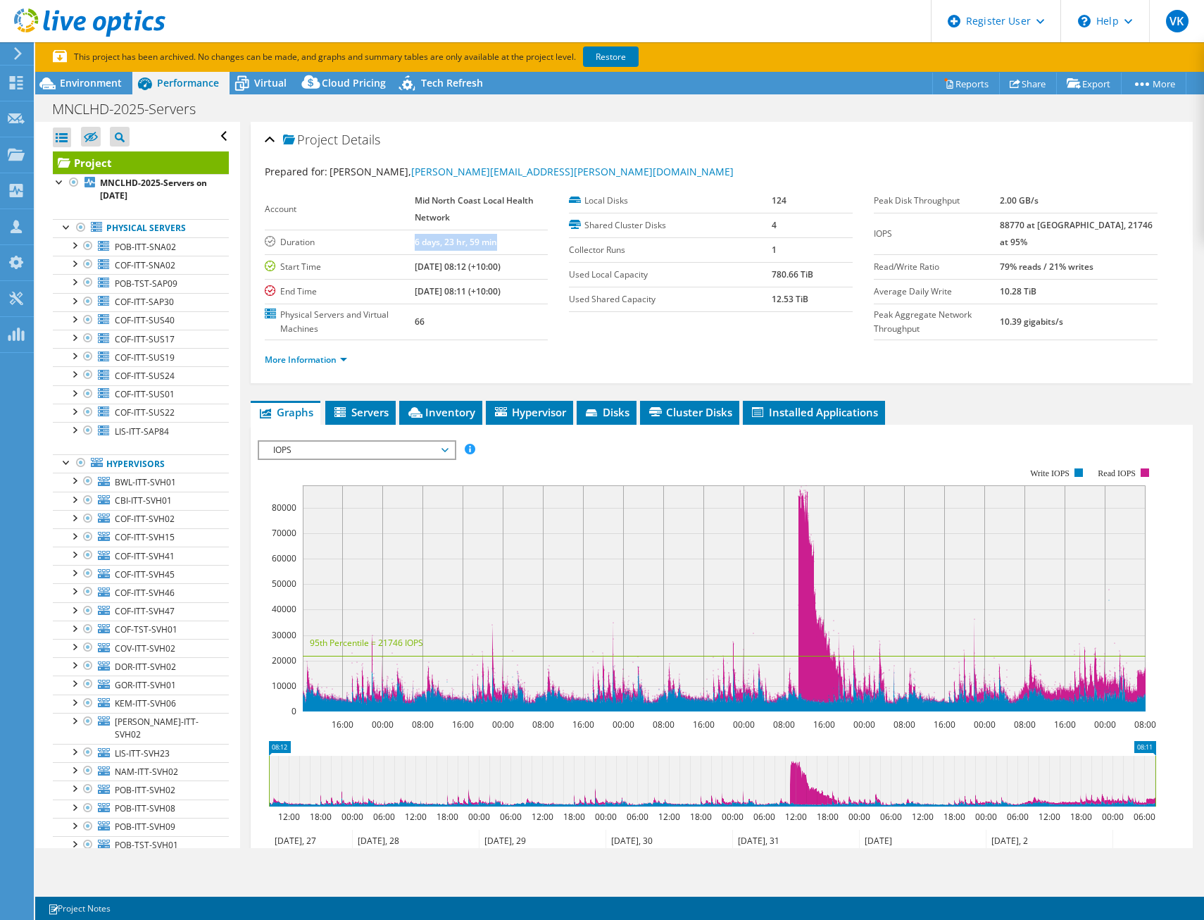
drag, startPoint x: 510, startPoint y: 246, endPoint x: 404, endPoint y: 243, distance: 105.7
click at [404, 243] on tr "Duration 6 days, 23 hr, 59 min" at bounding box center [407, 242] width 284 height 25
copy tr "6 days, 23 hr, 59 min"
click at [64, 85] on span "Environment" at bounding box center [91, 82] width 62 height 13
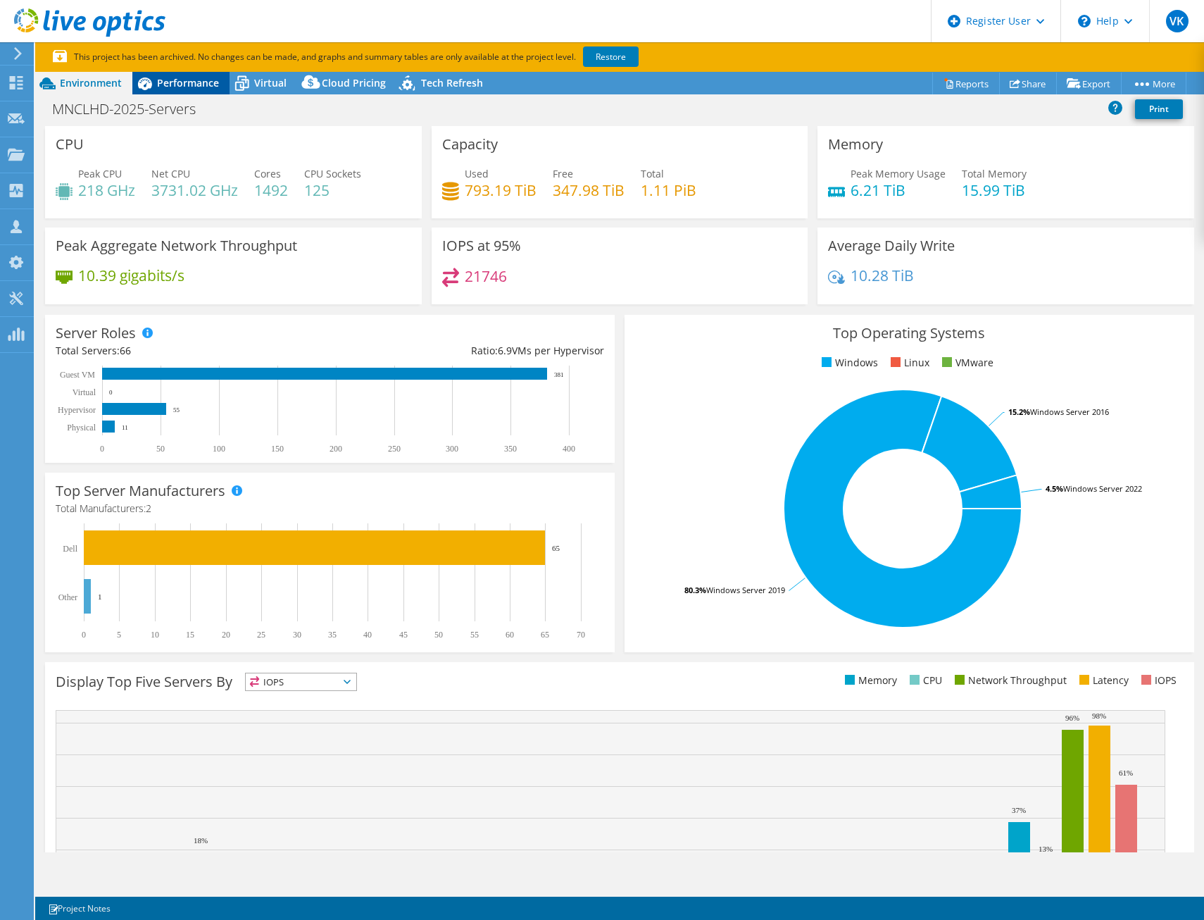
click at [183, 79] on span "Performance" at bounding box center [188, 82] width 62 height 13
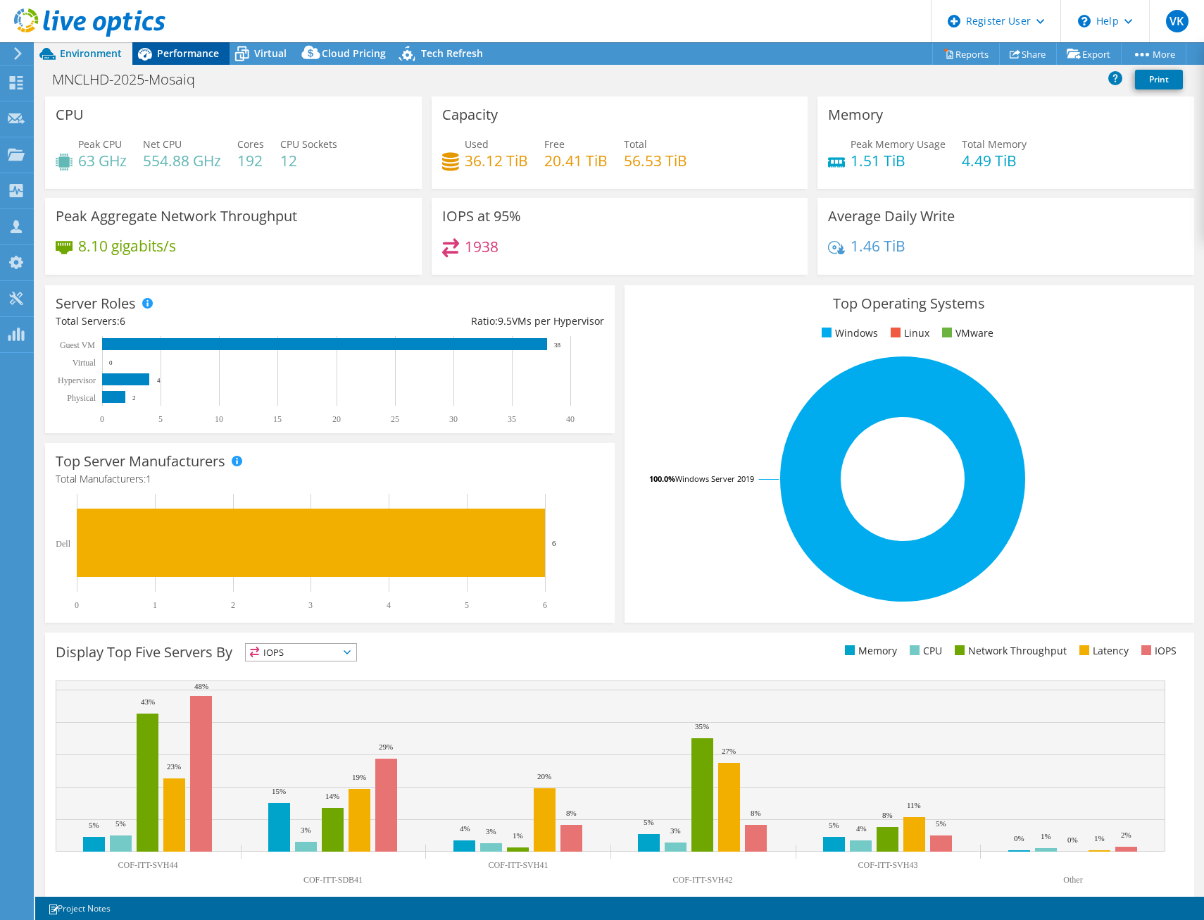
click at [209, 53] on span "Performance" at bounding box center [188, 52] width 62 height 13
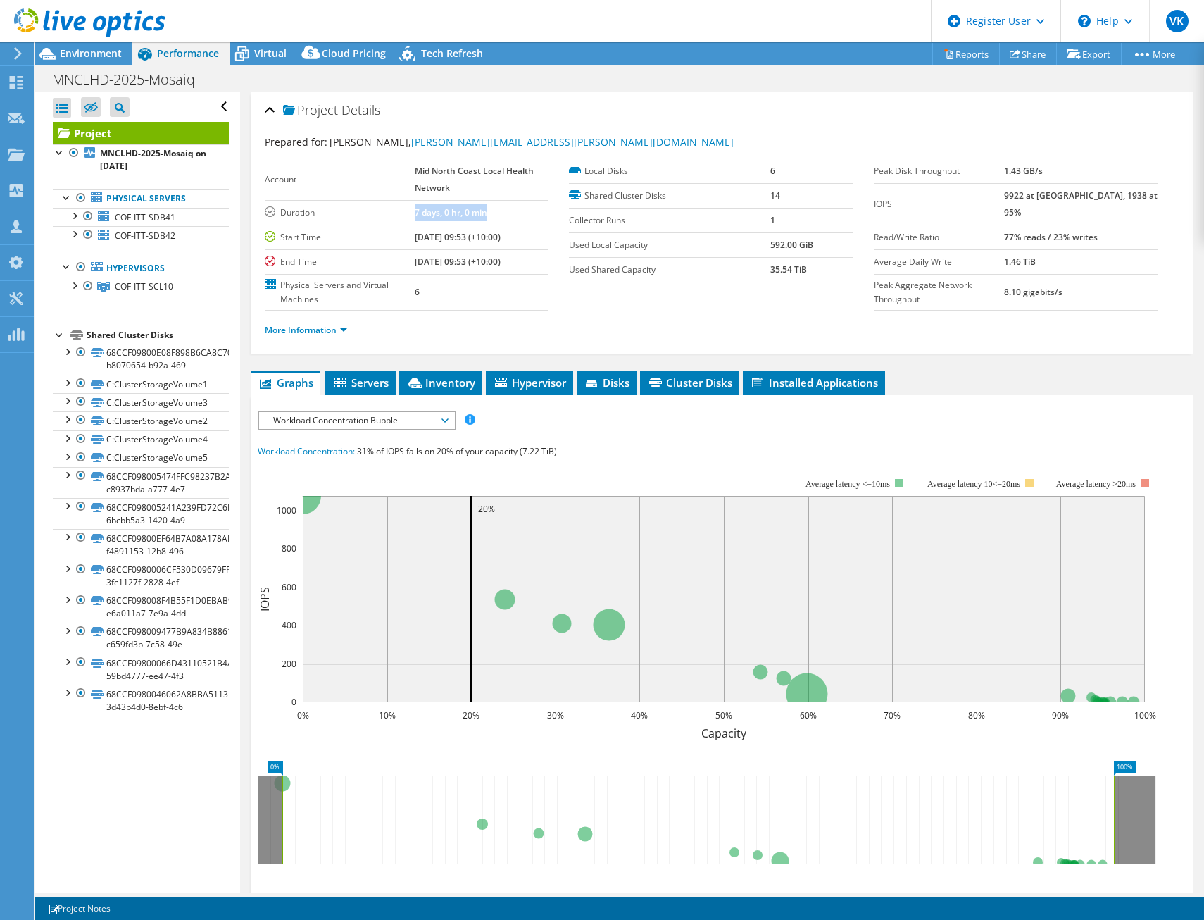
drag, startPoint x: 512, startPoint y: 211, endPoint x: 406, endPoint y: 211, distance: 105.6
click at [406, 211] on tr "Duration 7 days, 0 hr, 0 min" at bounding box center [407, 212] width 284 height 25
copy tr "7 days, 0 hr, 0 min"
click at [100, 55] on span "Environment" at bounding box center [91, 52] width 62 height 13
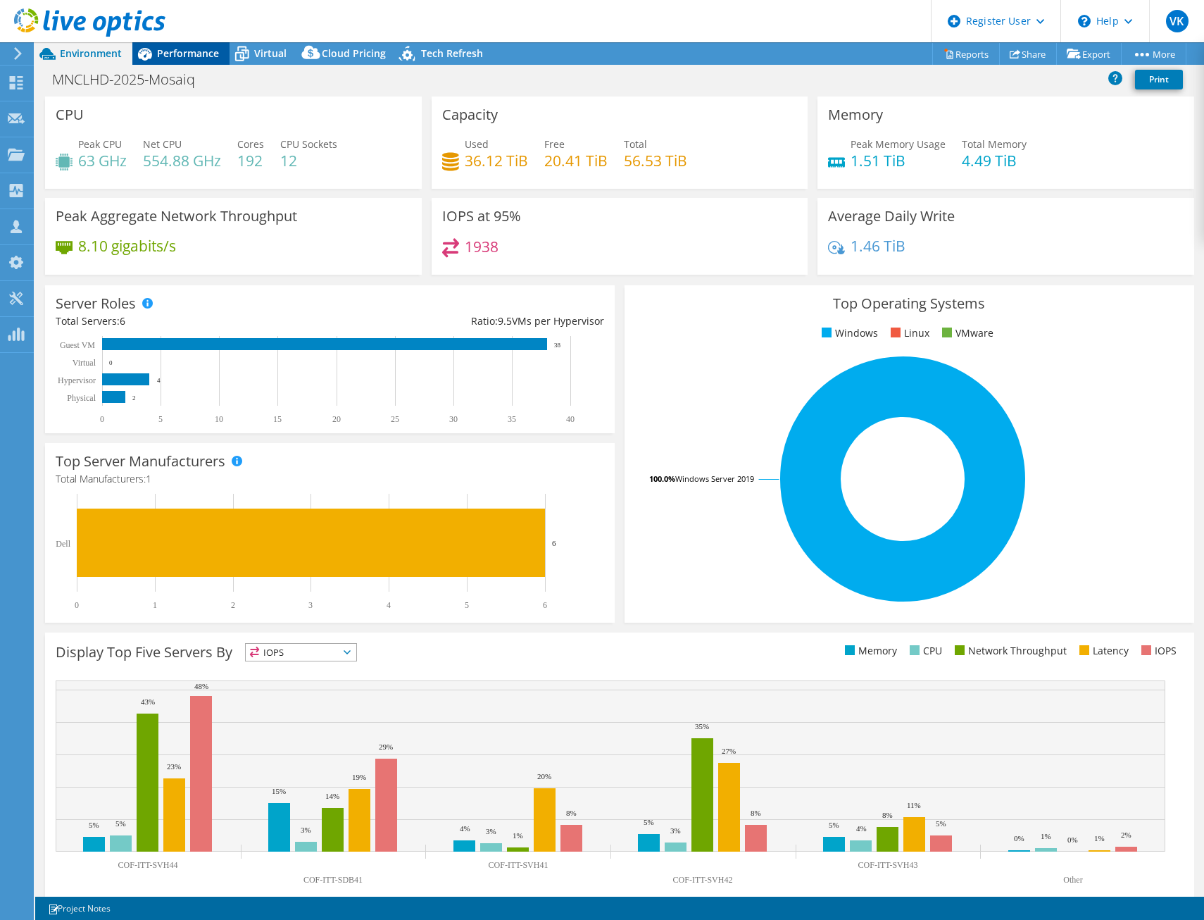
click at [178, 53] on span "Performance" at bounding box center [188, 52] width 62 height 13
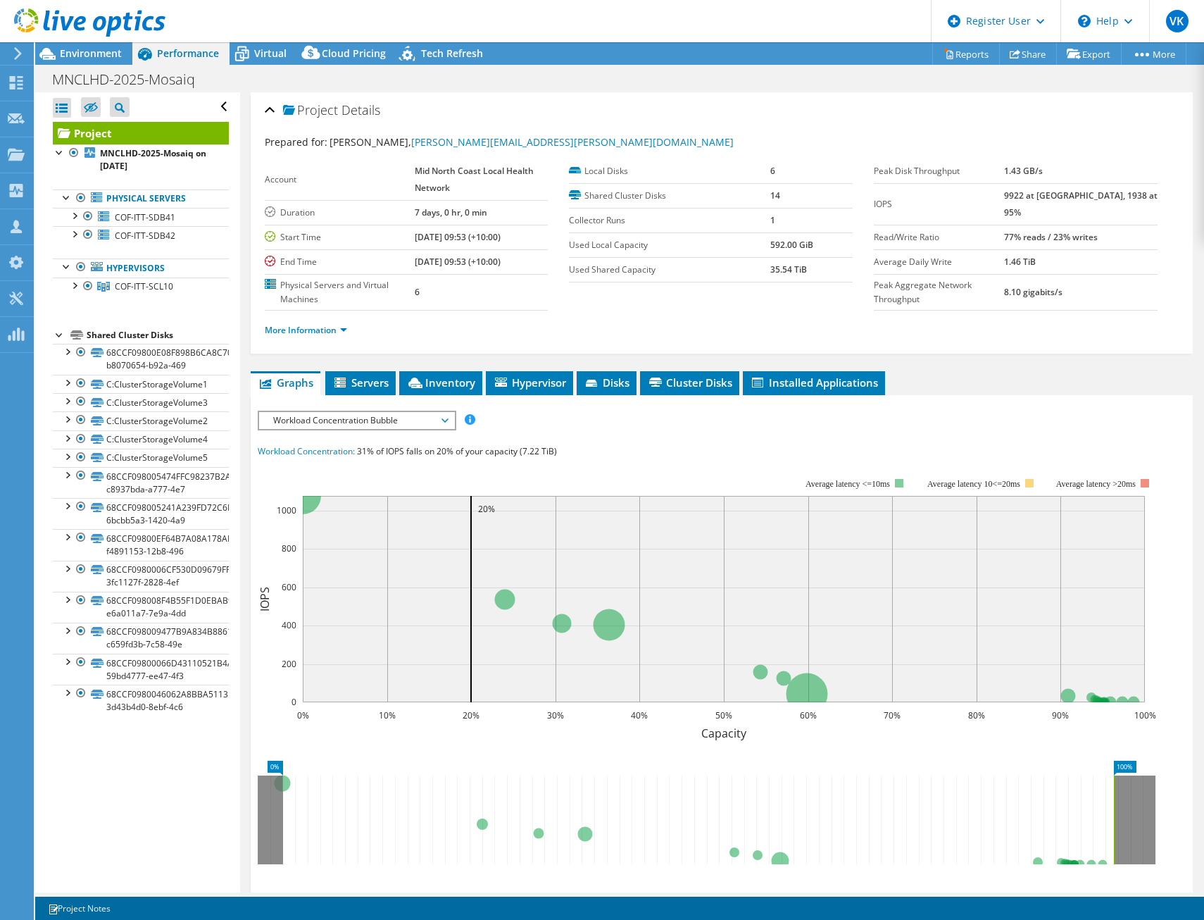
click at [86, 46] on div at bounding box center [82, 23] width 165 height 47
click at [87, 54] on span "Environment" at bounding box center [91, 52] width 62 height 13
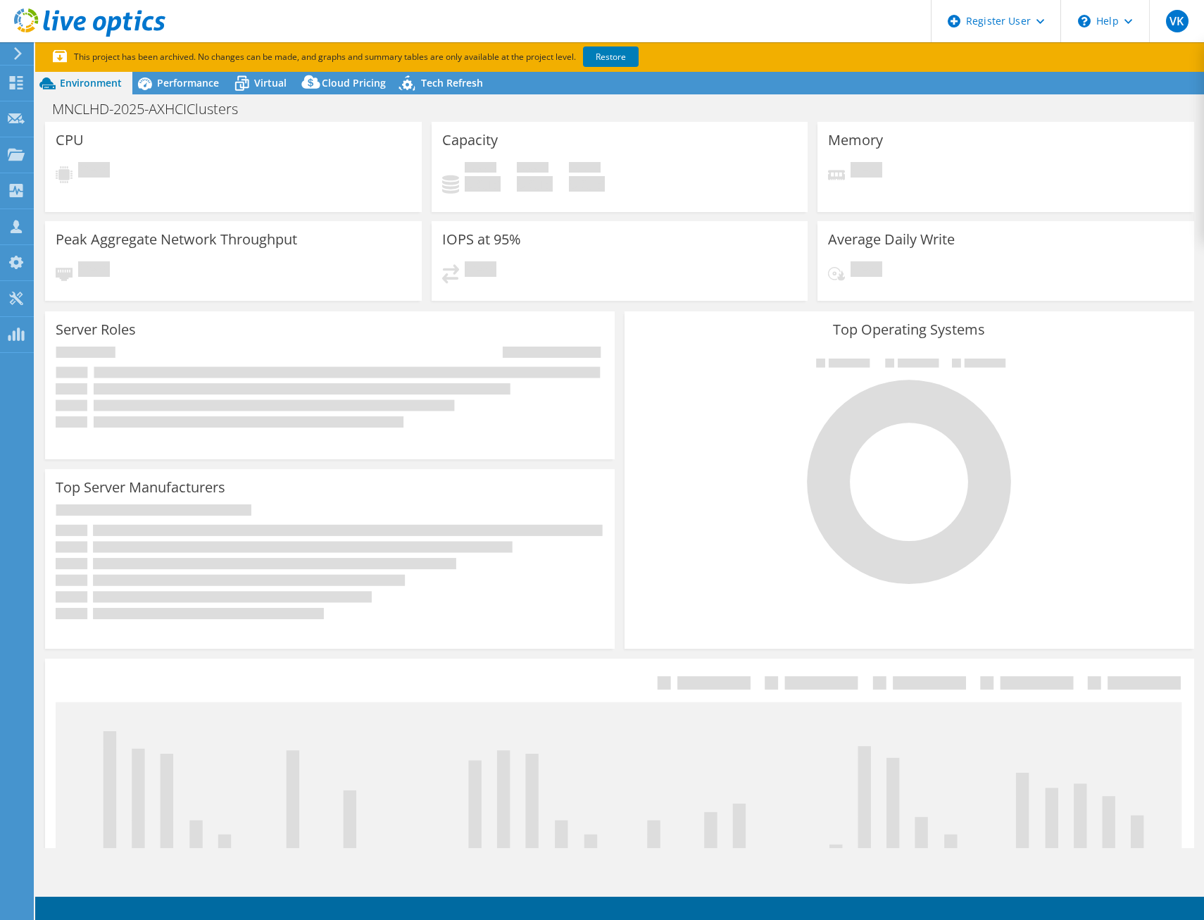
select select "Australia"
select select "AUD"
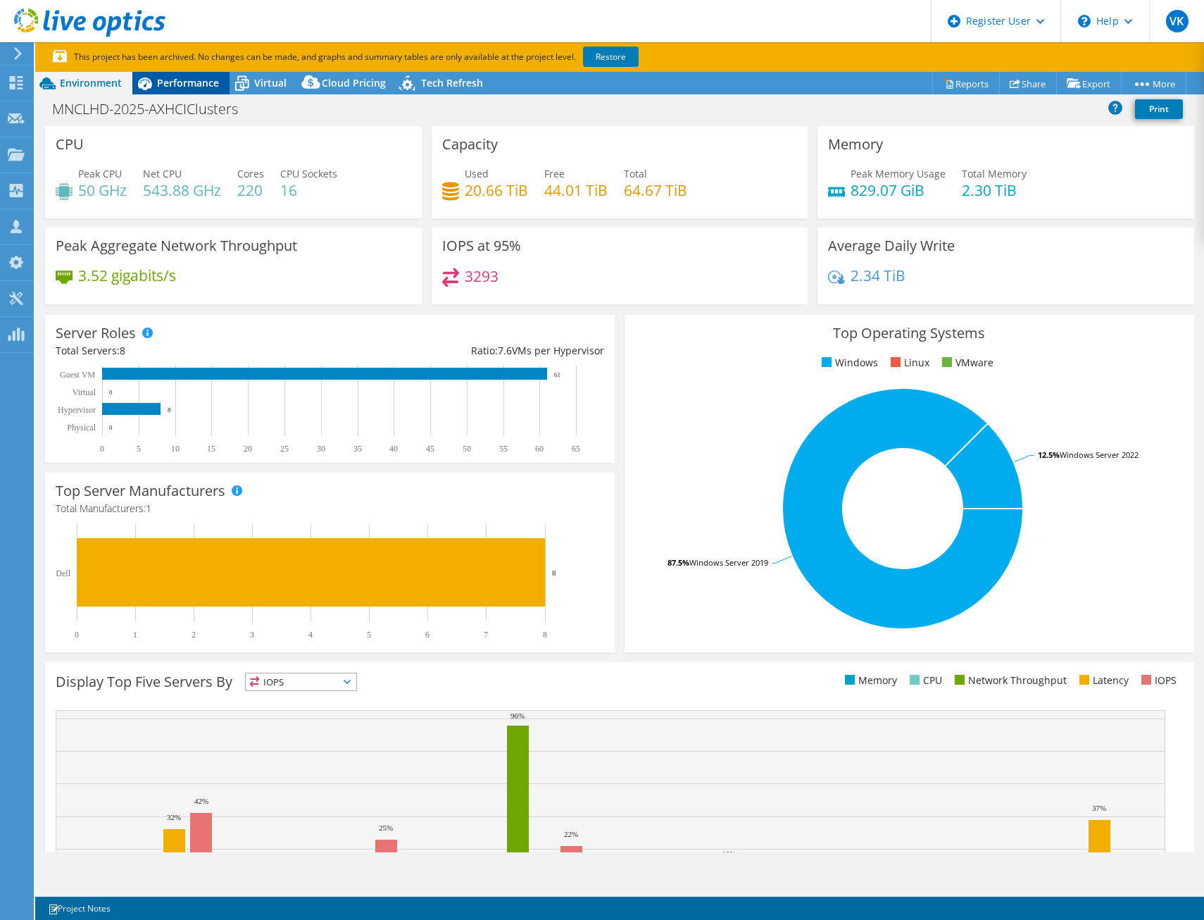
click at [199, 77] on span "Performance" at bounding box center [188, 82] width 62 height 13
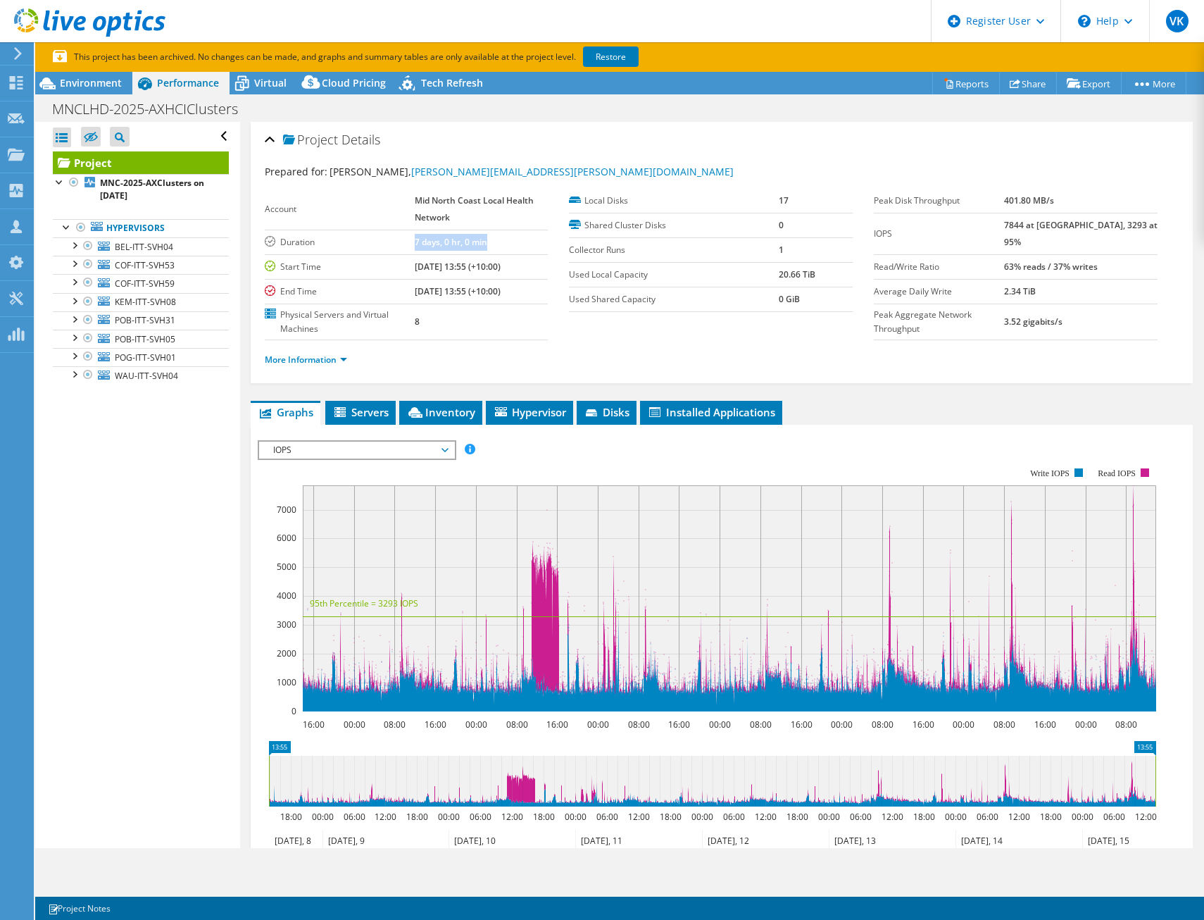
drag, startPoint x: 484, startPoint y: 242, endPoint x: 413, endPoint y: 242, distance: 71.1
click at [415, 242] on b "7 days, 0 hr, 0 min" at bounding box center [451, 242] width 73 height 12
copy b "7 days, 0 hr, 0 min"
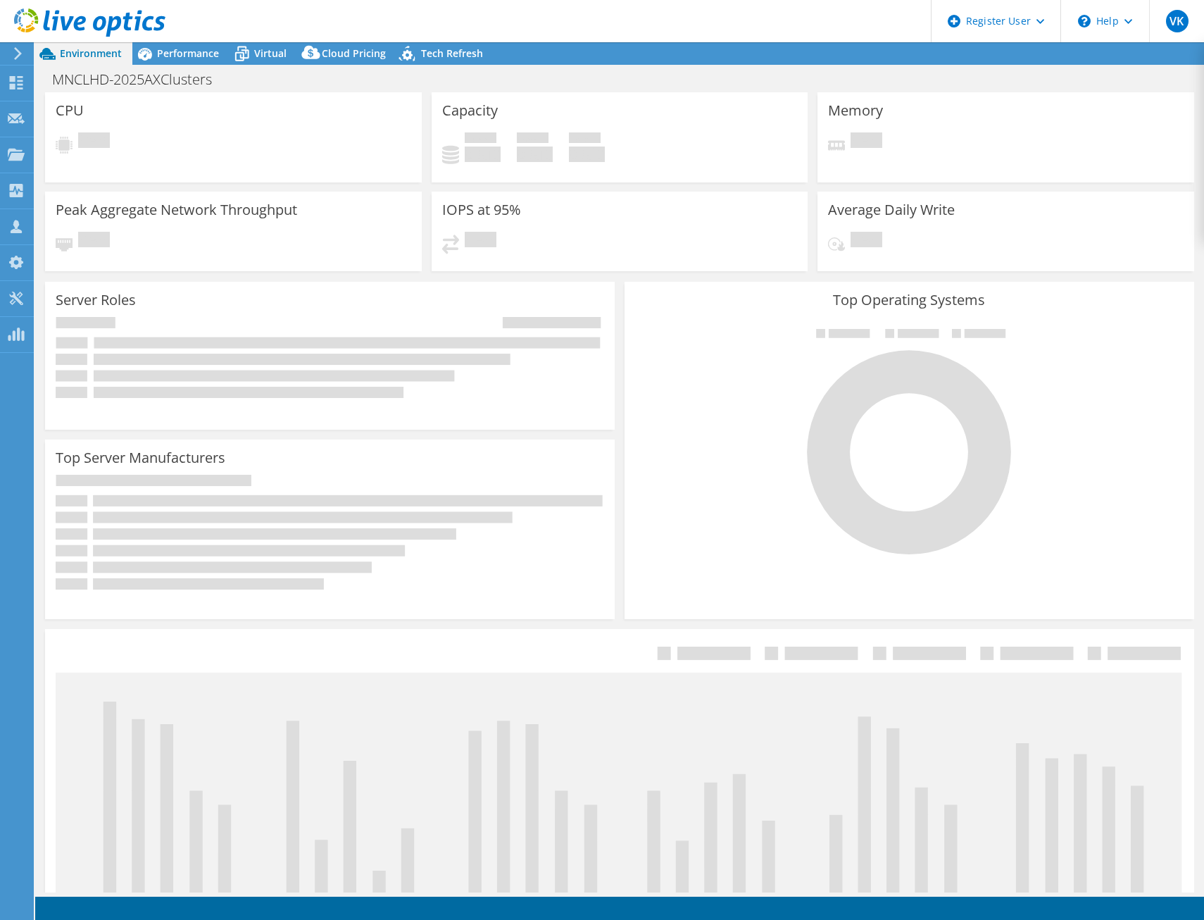
select select "USD"
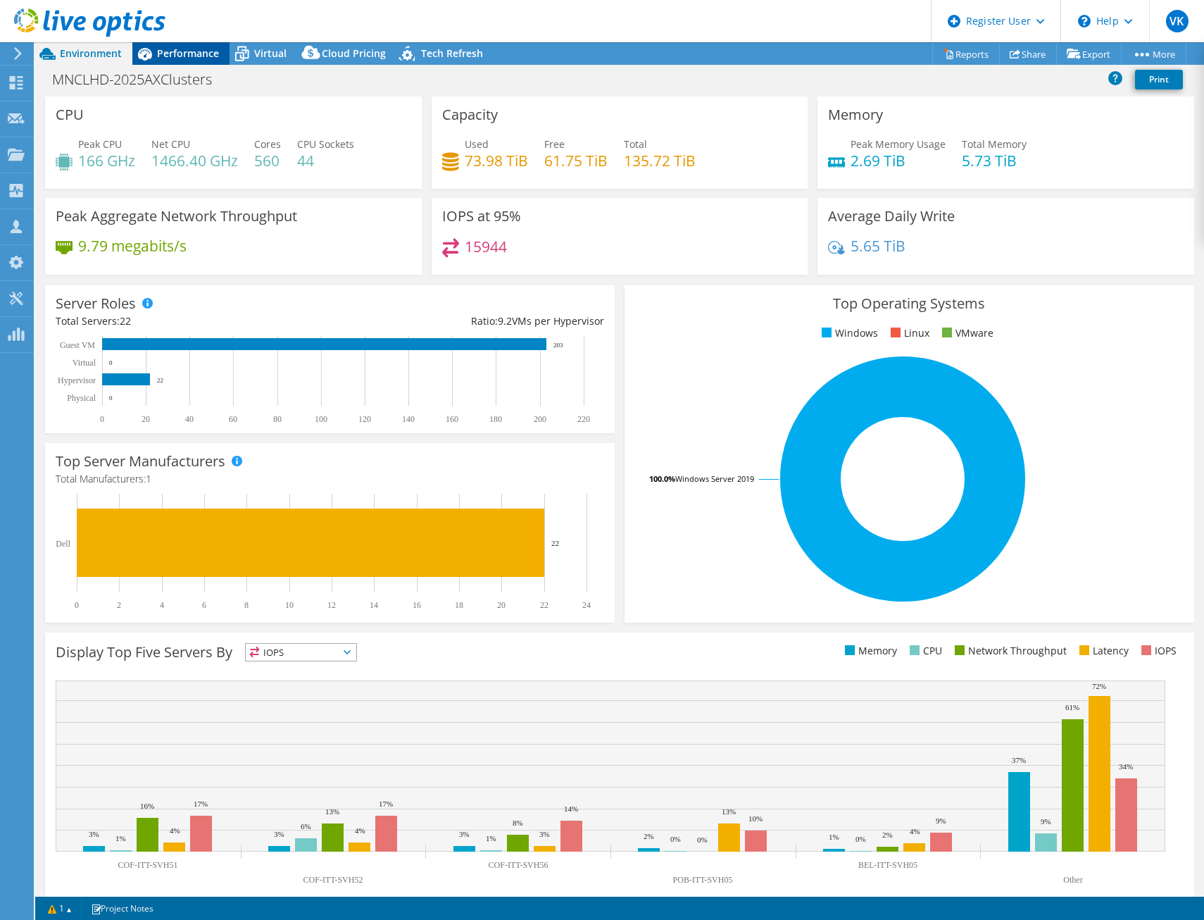
click at [201, 53] on span "Performance" at bounding box center [188, 52] width 62 height 13
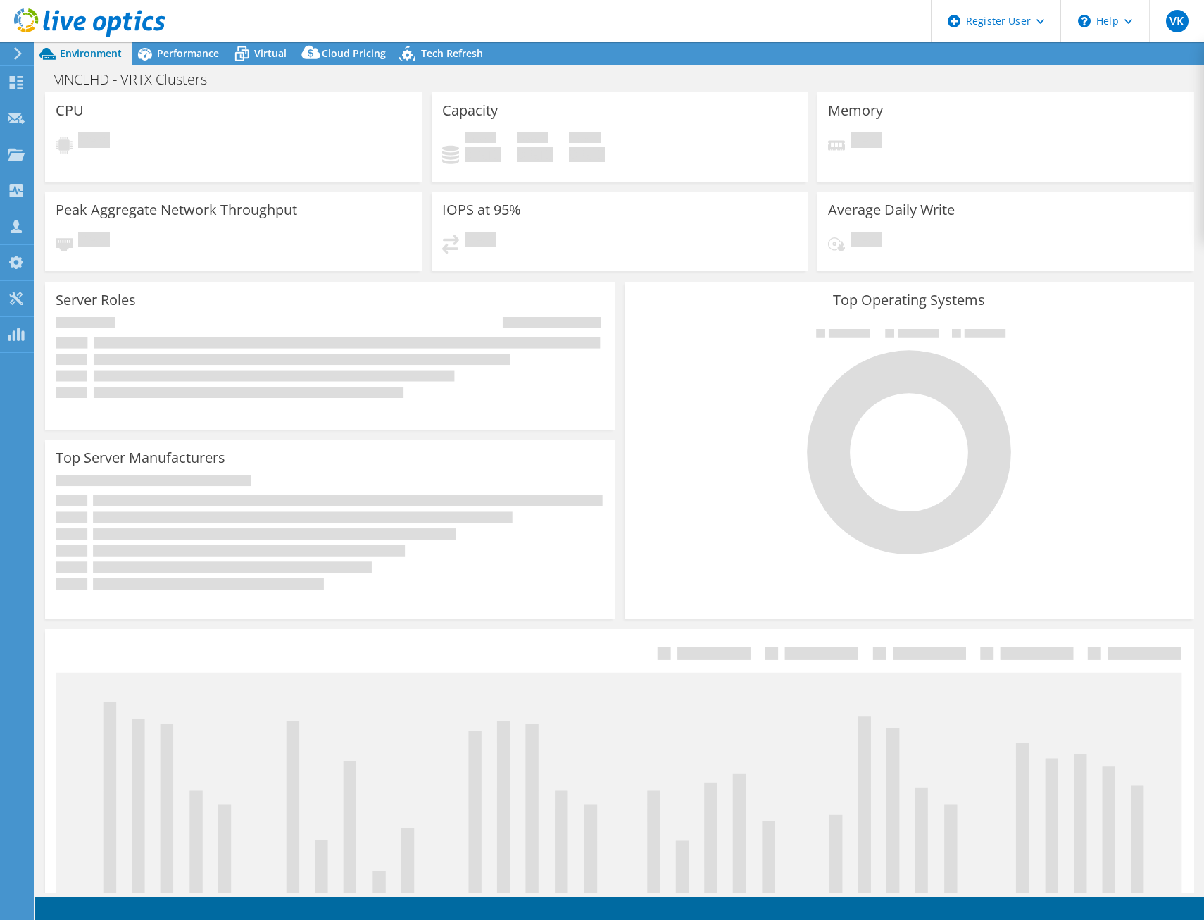
select select "Australia"
select select "USD"
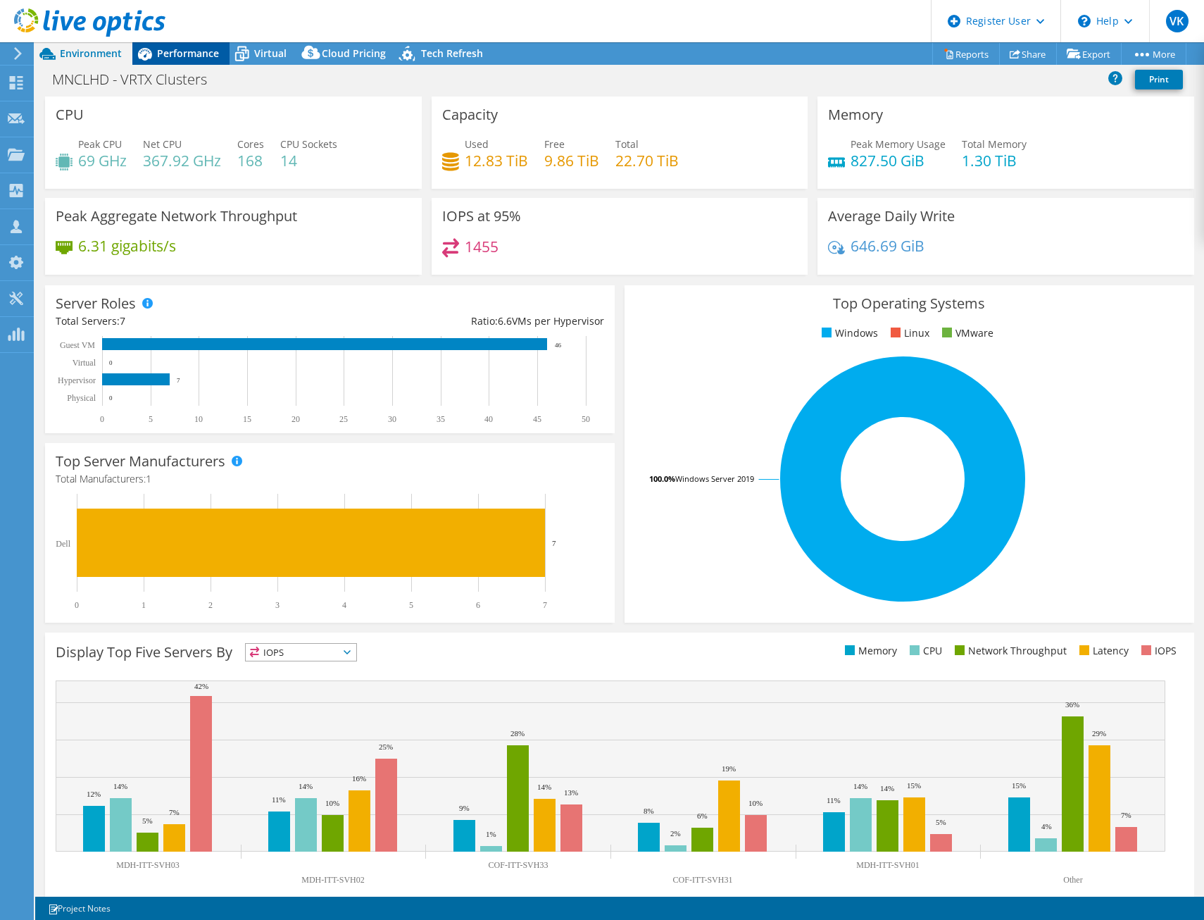
click at [179, 46] on div "Performance" at bounding box center [180, 53] width 97 height 23
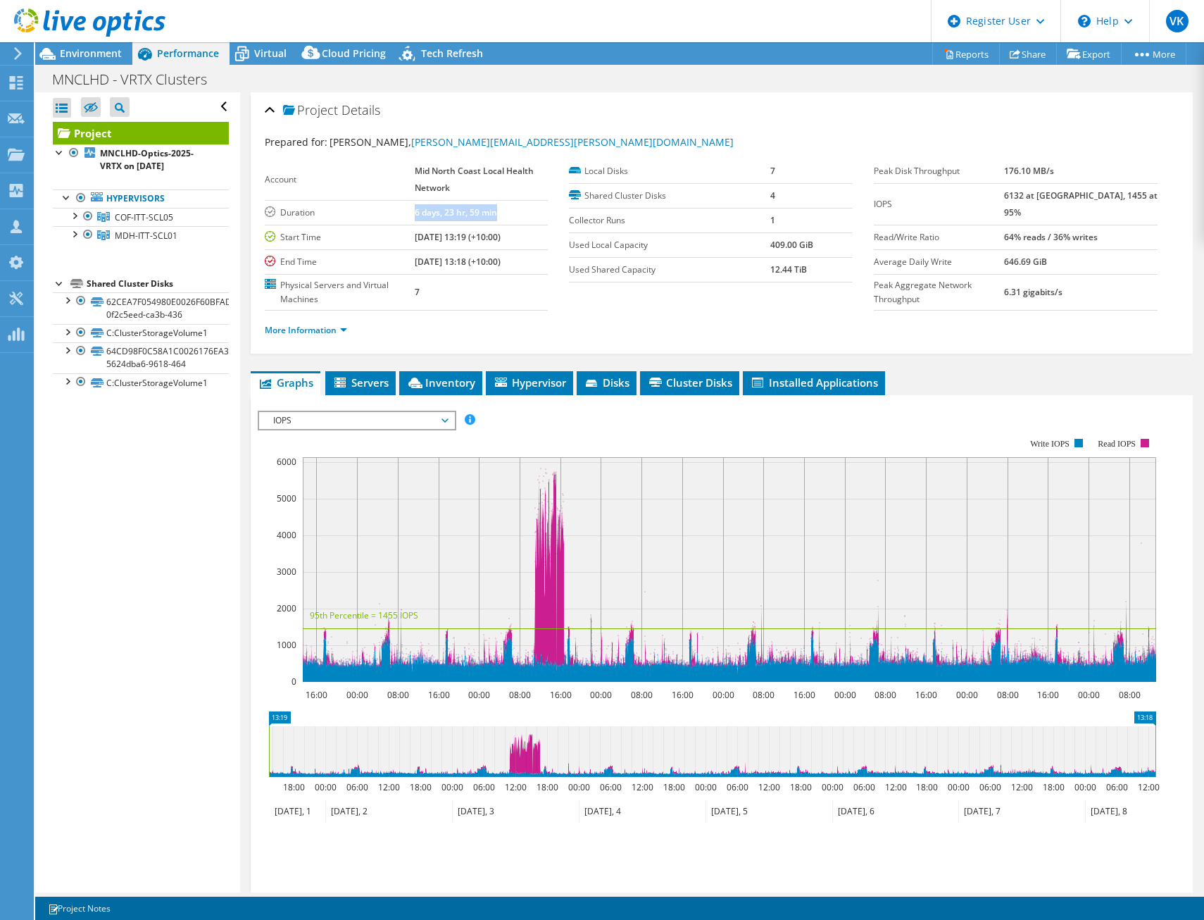
drag, startPoint x: 509, startPoint y: 211, endPoint x: 400, endPoint y: 208, distance: 109.2
click at [400, 208] on tr "Duration 6 days, 23 hr, 59 min" at bounding box center [407, 212] width 284 height 25
copy tr "6 days, 23 hr, 59 min"
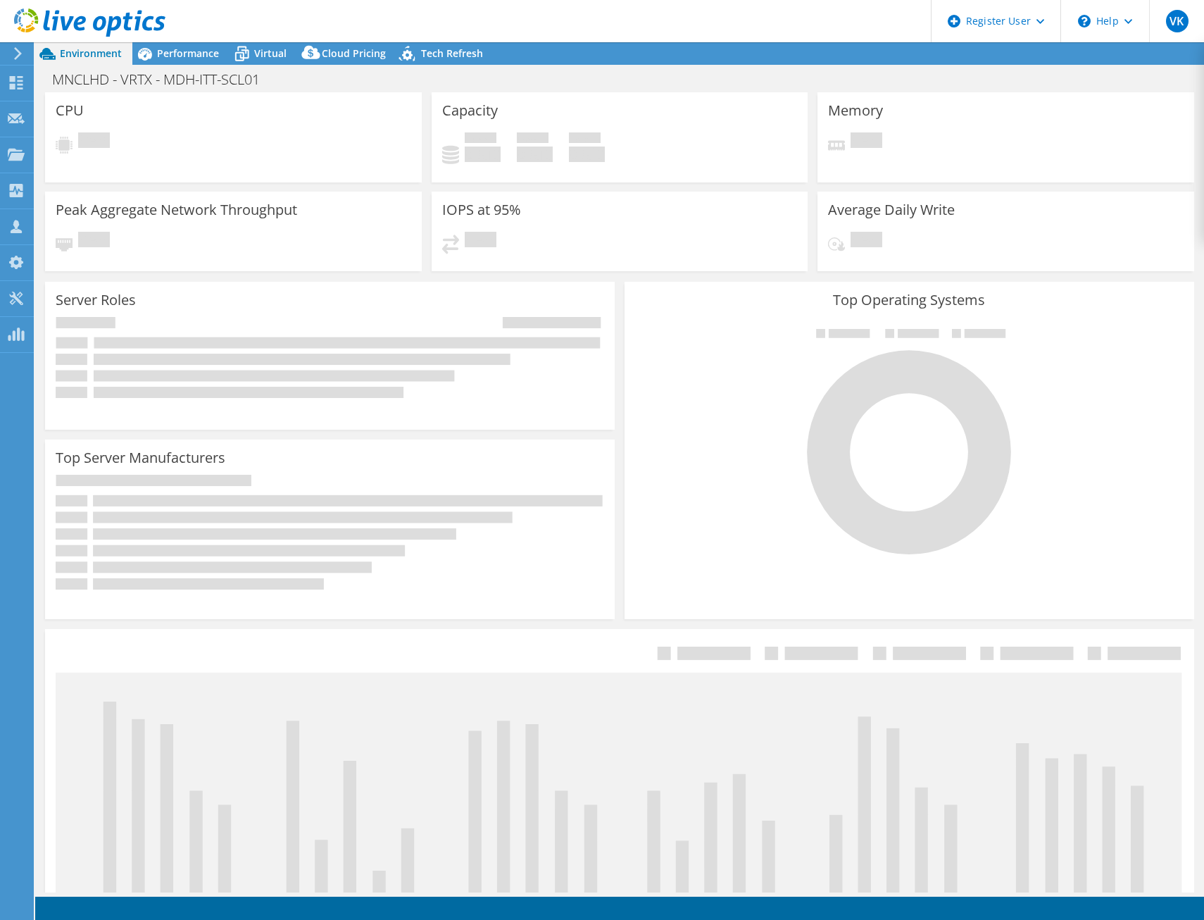
select select "USD"
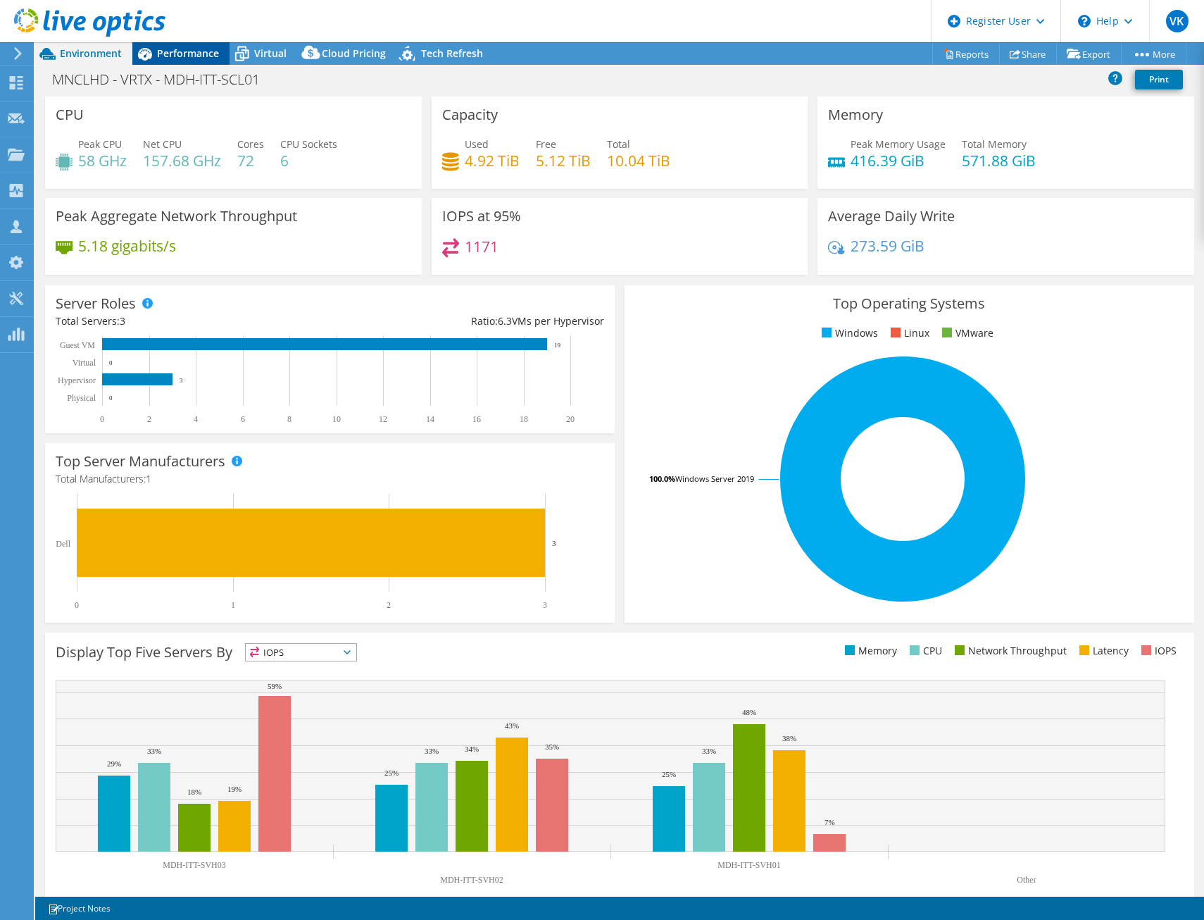
click at [178, 49] on span "Performance" at bounding box center [188, 52] width 62 height 13
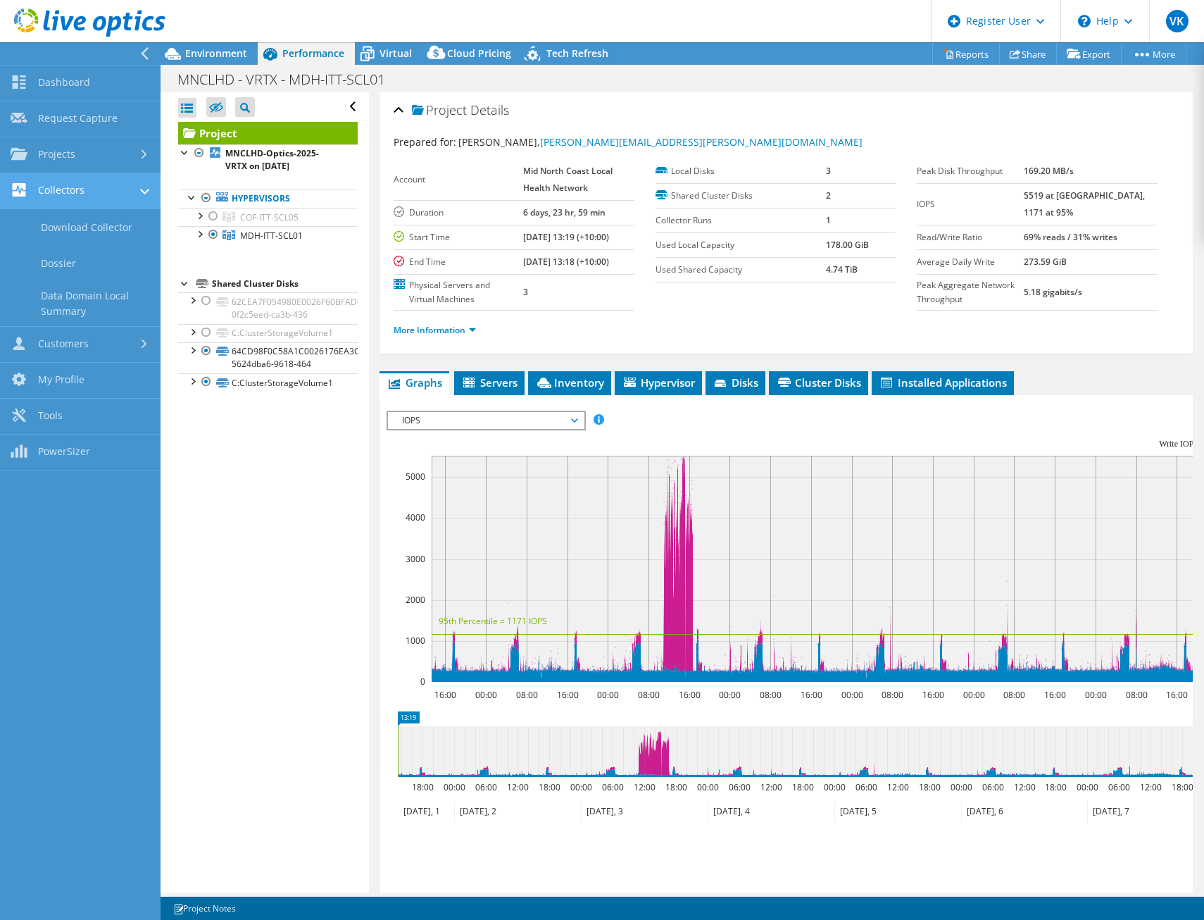
click at [11, 182] on link "Collectors" at bounding box center [80, 191] width 161 height 36
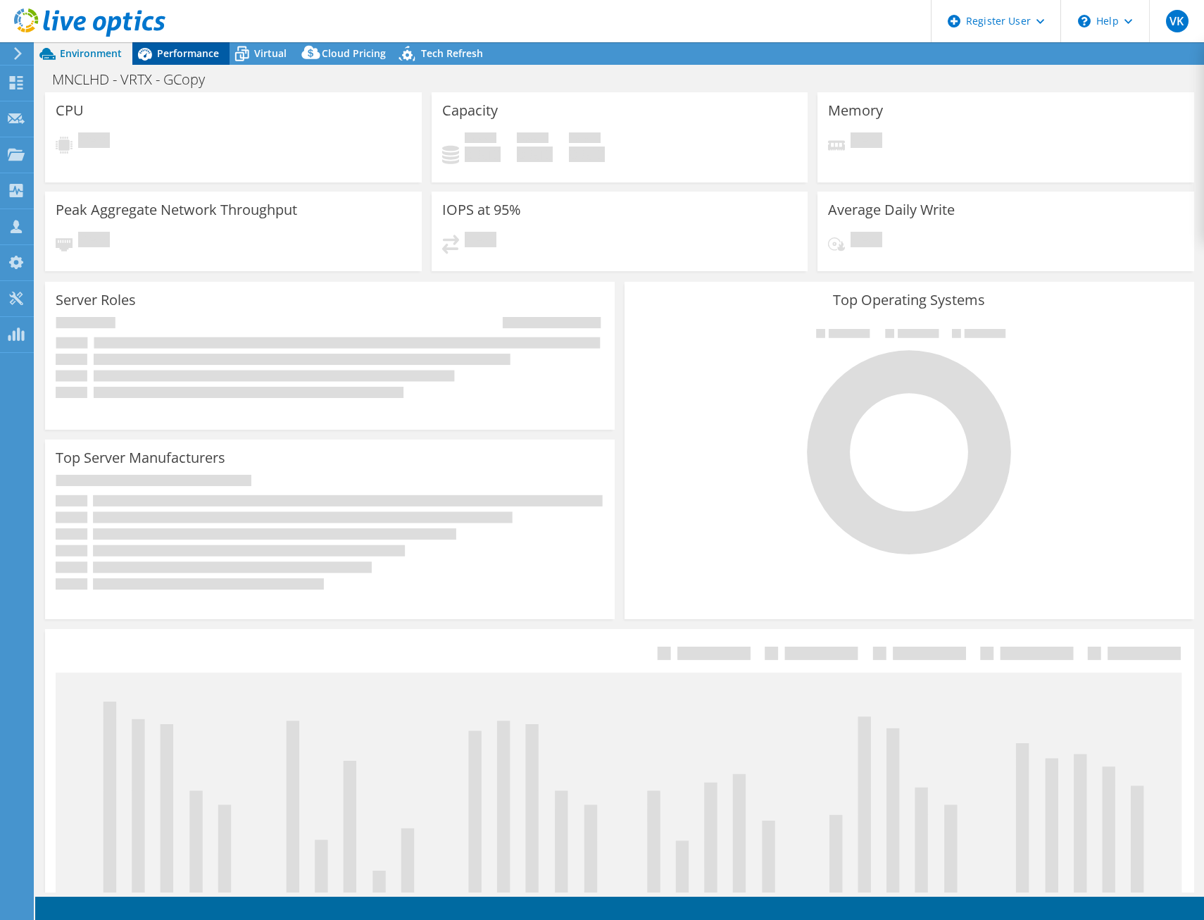
select select "USD"
click at [185, 47] on span "Performance" at bounding box center [188, 52] width 62 height 13
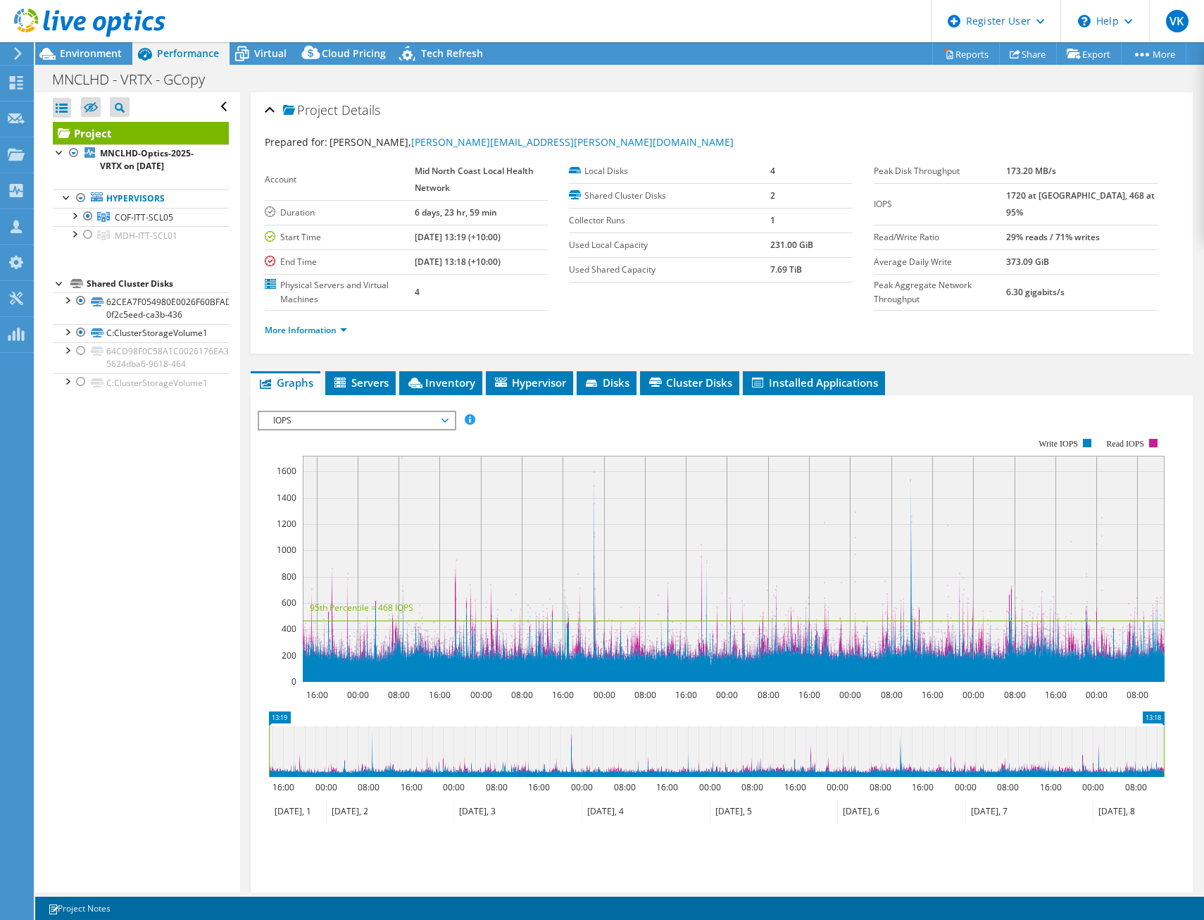
click at [275, 21] on header "VK Dell User [PERSON_NAME] [EMAIL_ADDRESS][DOMAIN_NAME] Dell My Profile Log Out…" at bounding box center [602, 21] width 1204 height 42
click at [91, 49] on span "Environment" at bounding box center [91, 52] width 62 height 13
